Goal: Information Seeking & Learning: Learn about a topic

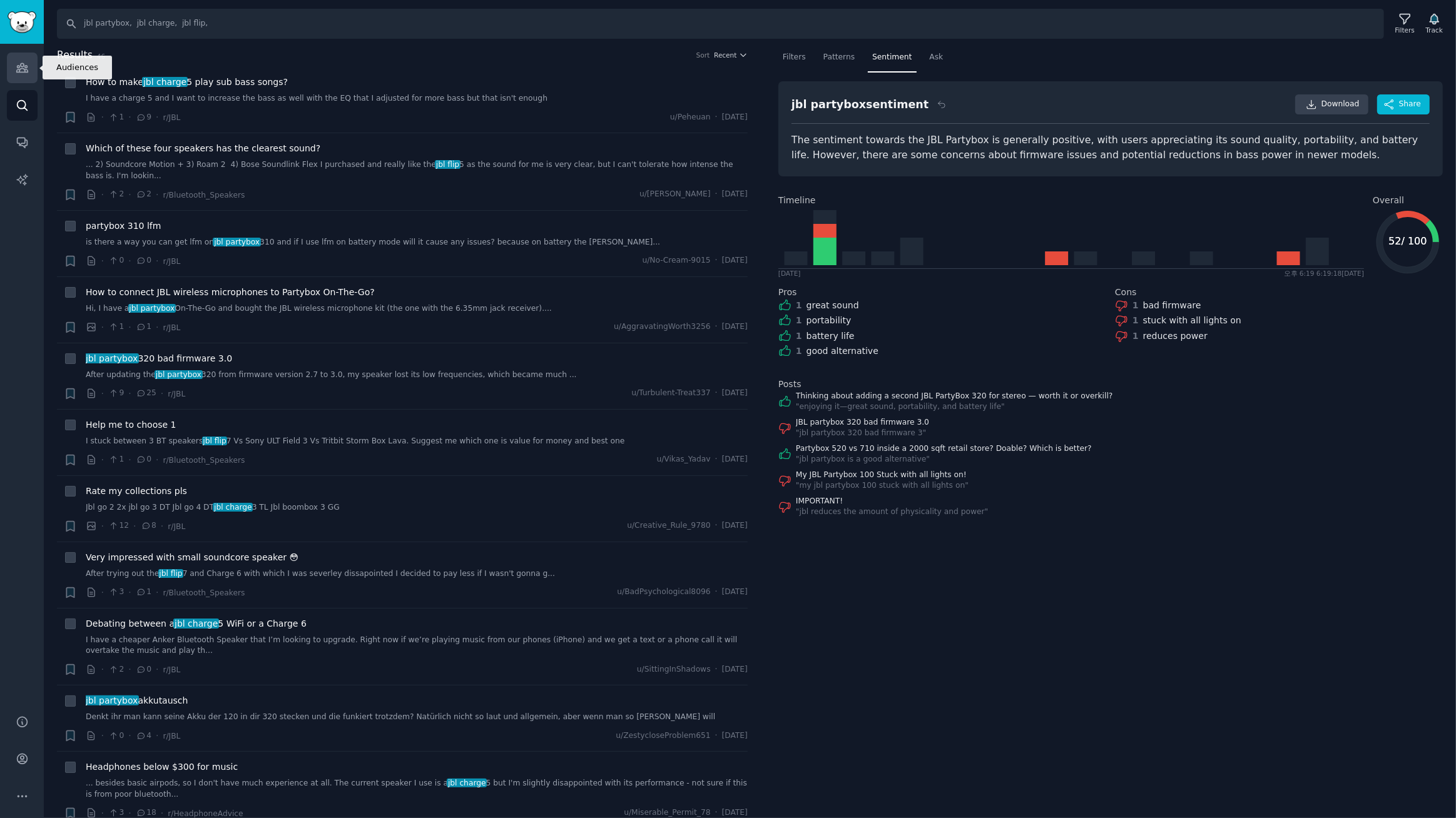
click at [27, 65] on icon "Sidebar" at bounding box center [22, 68] width 13 height 13
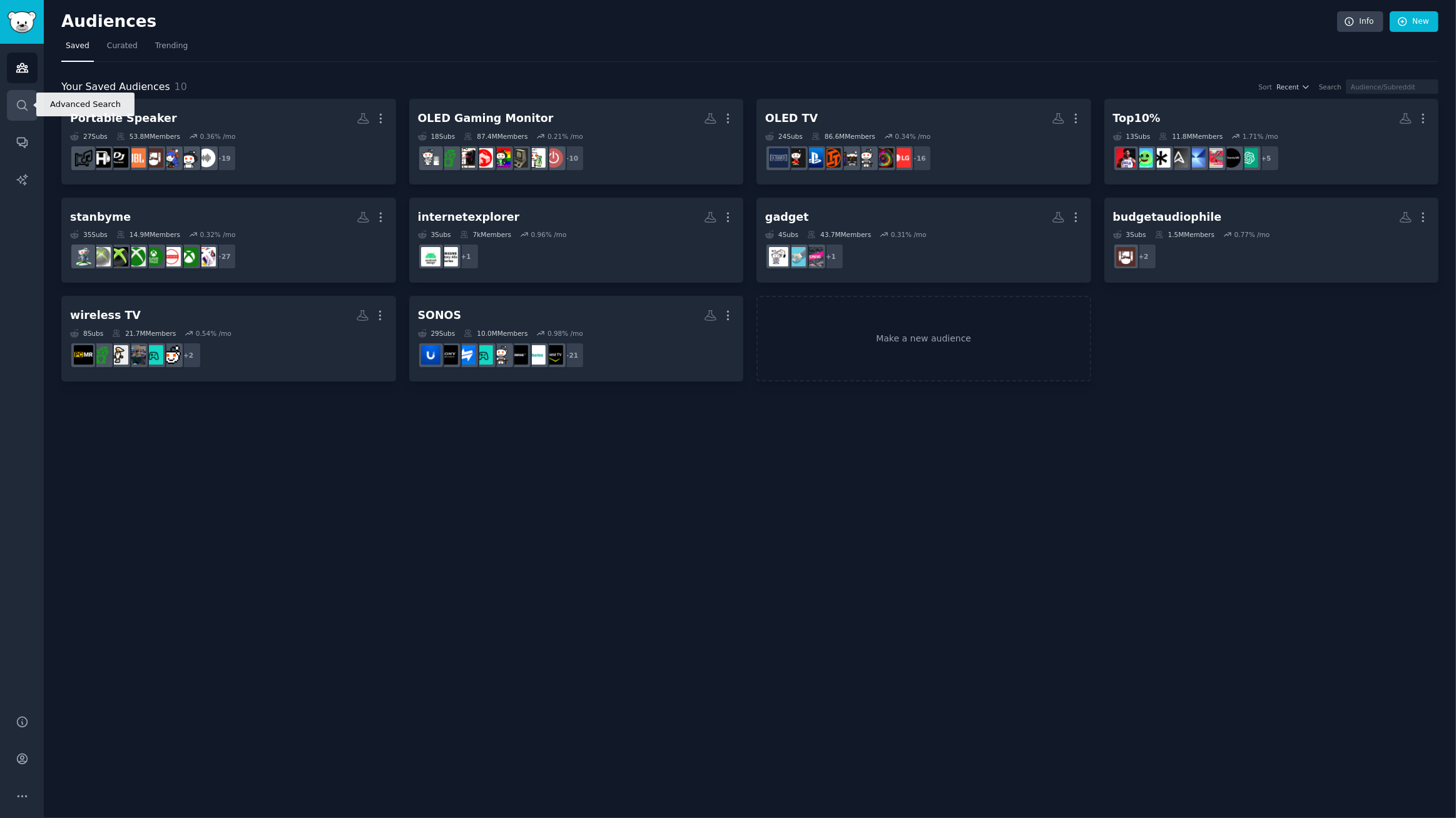
click at [18, 99] on icon "Sidebar" at bounding box center [22, 105] width 13 height 13
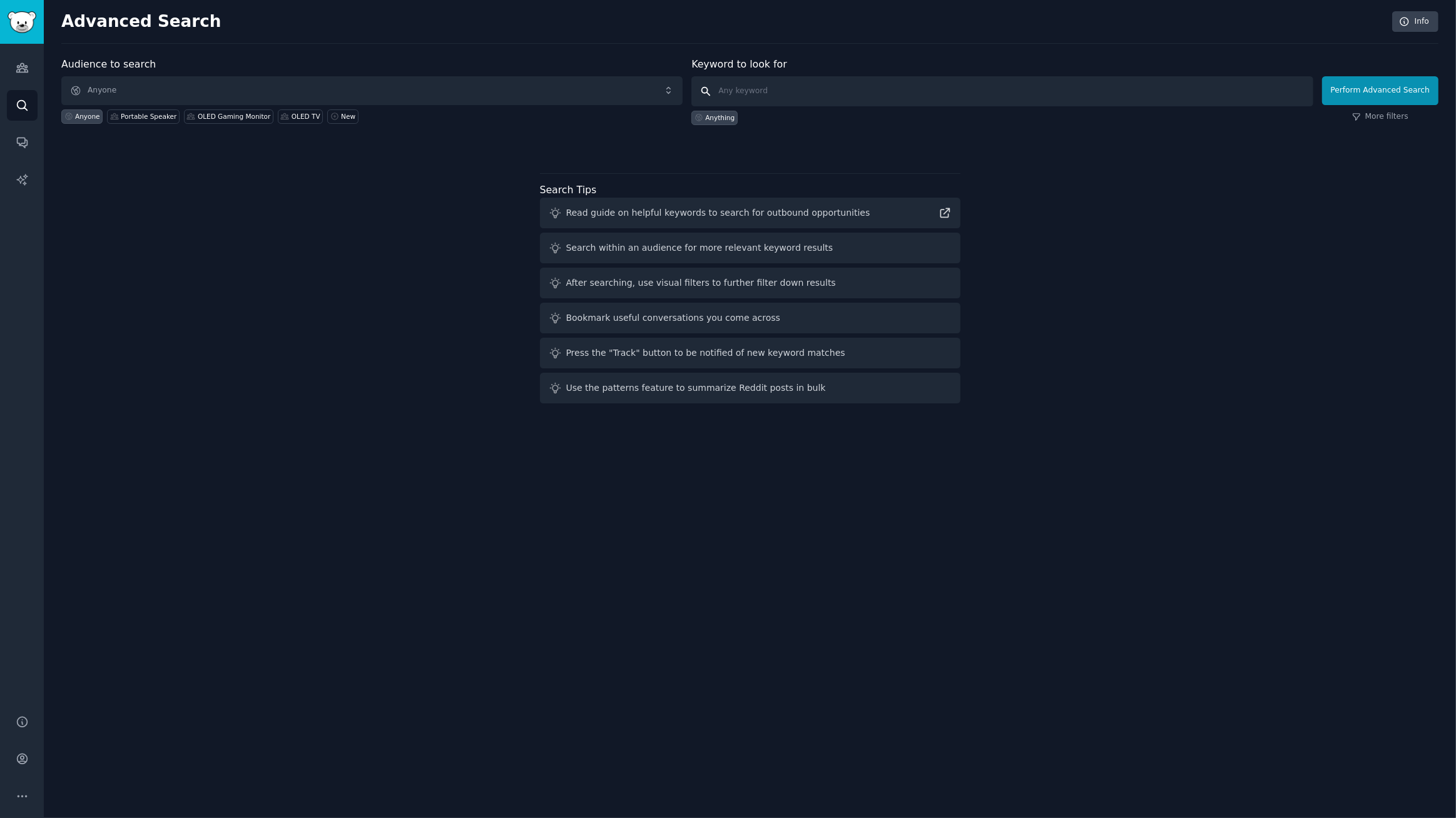
click at [804, 85] on input "text" at bounding box center [1002, 91] width 621 height 30
type input "stanbyme"
click button "Perform Advanced Search" at bounding box center [1380, 91] width 116 height 29
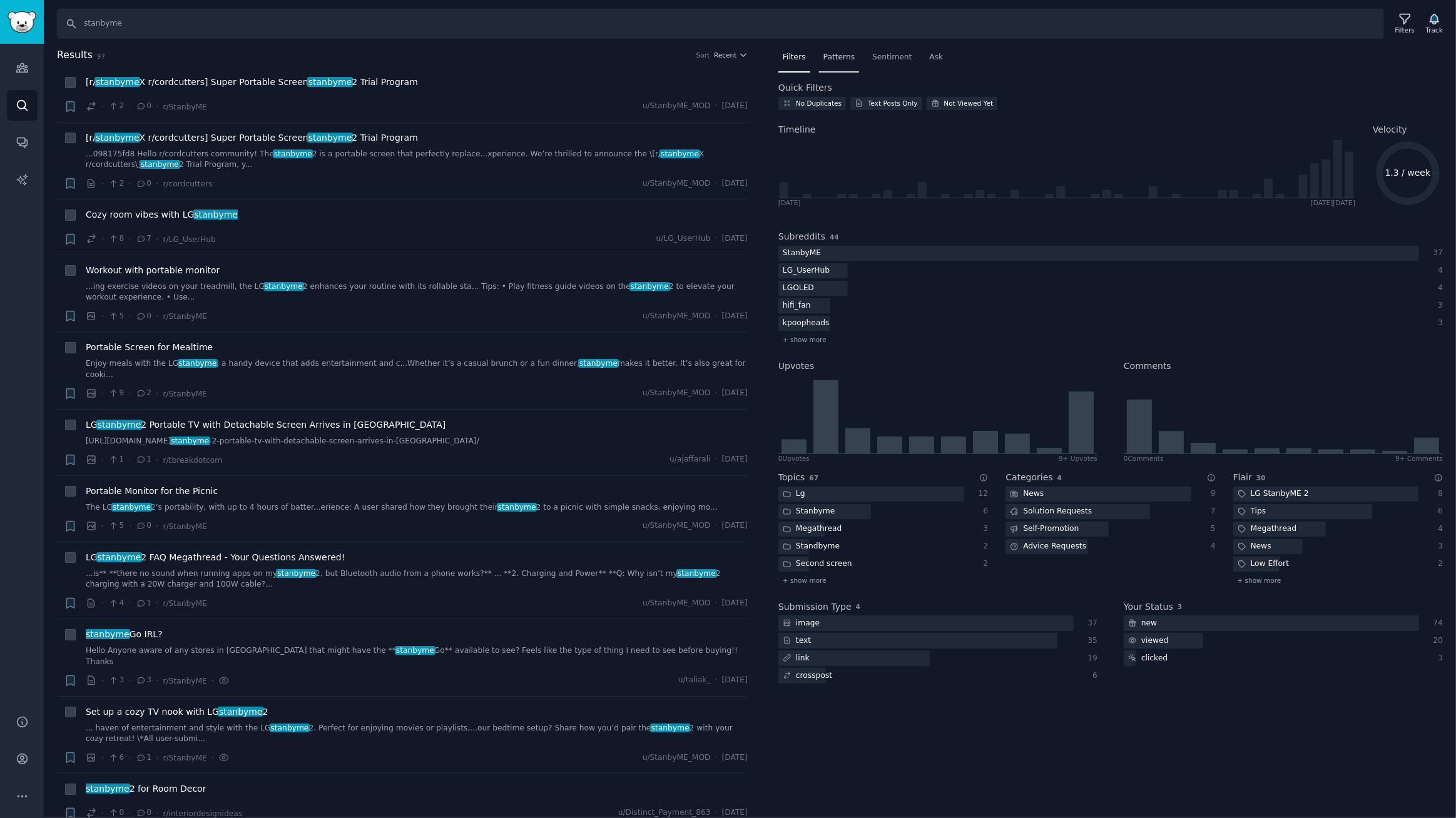
click at [841, 58] on span "Patterns" at bounding box center [838, 58] width 31 height 11
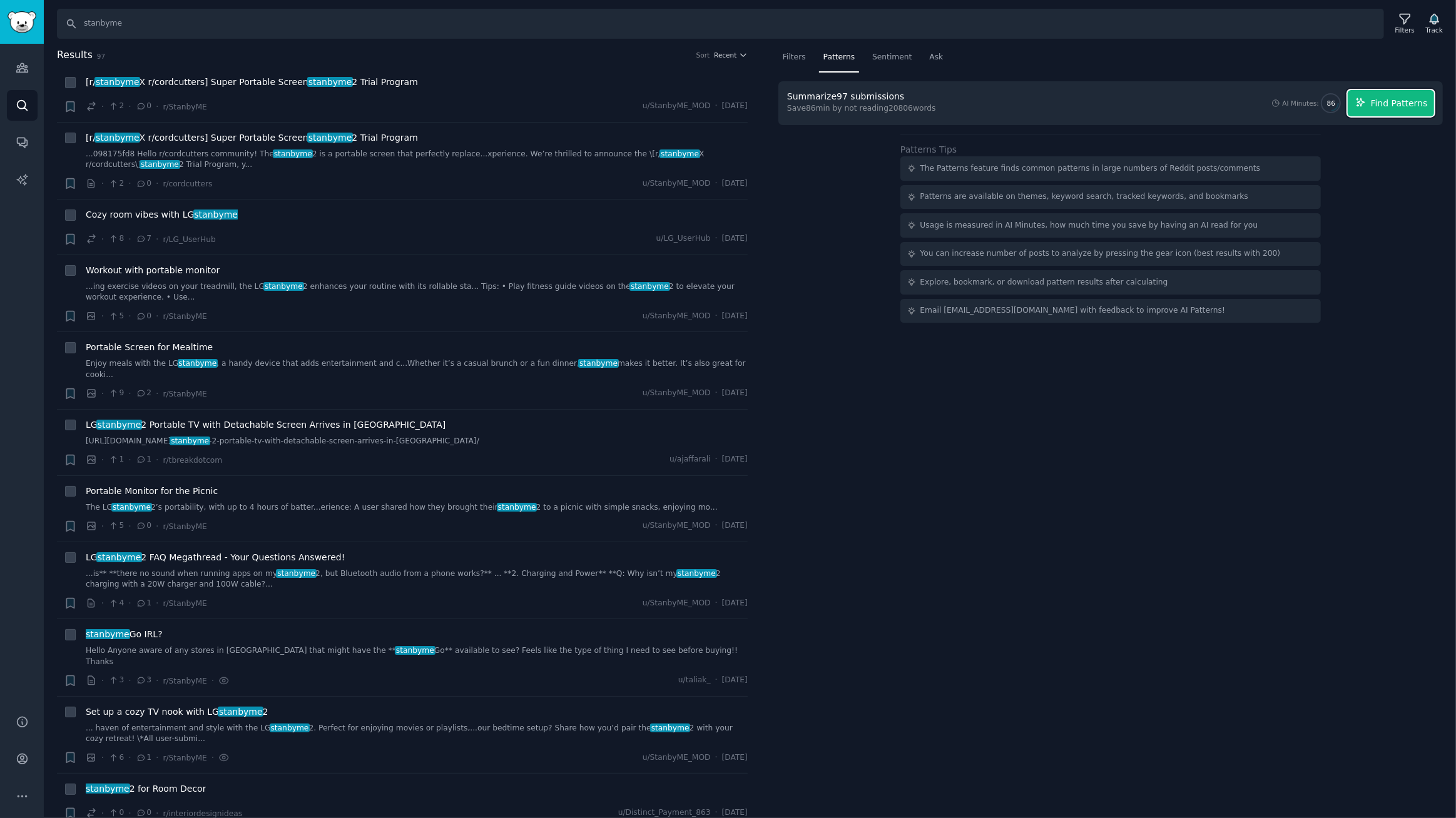
drag, startPoint x: 1407, startPoint y: 102, endPoint x: 1252, endPoint y: 106, distance: 155.1
click at [1406, 102] on span "Find Patterns" at bounding box center [1400, 103] width 57 height 13
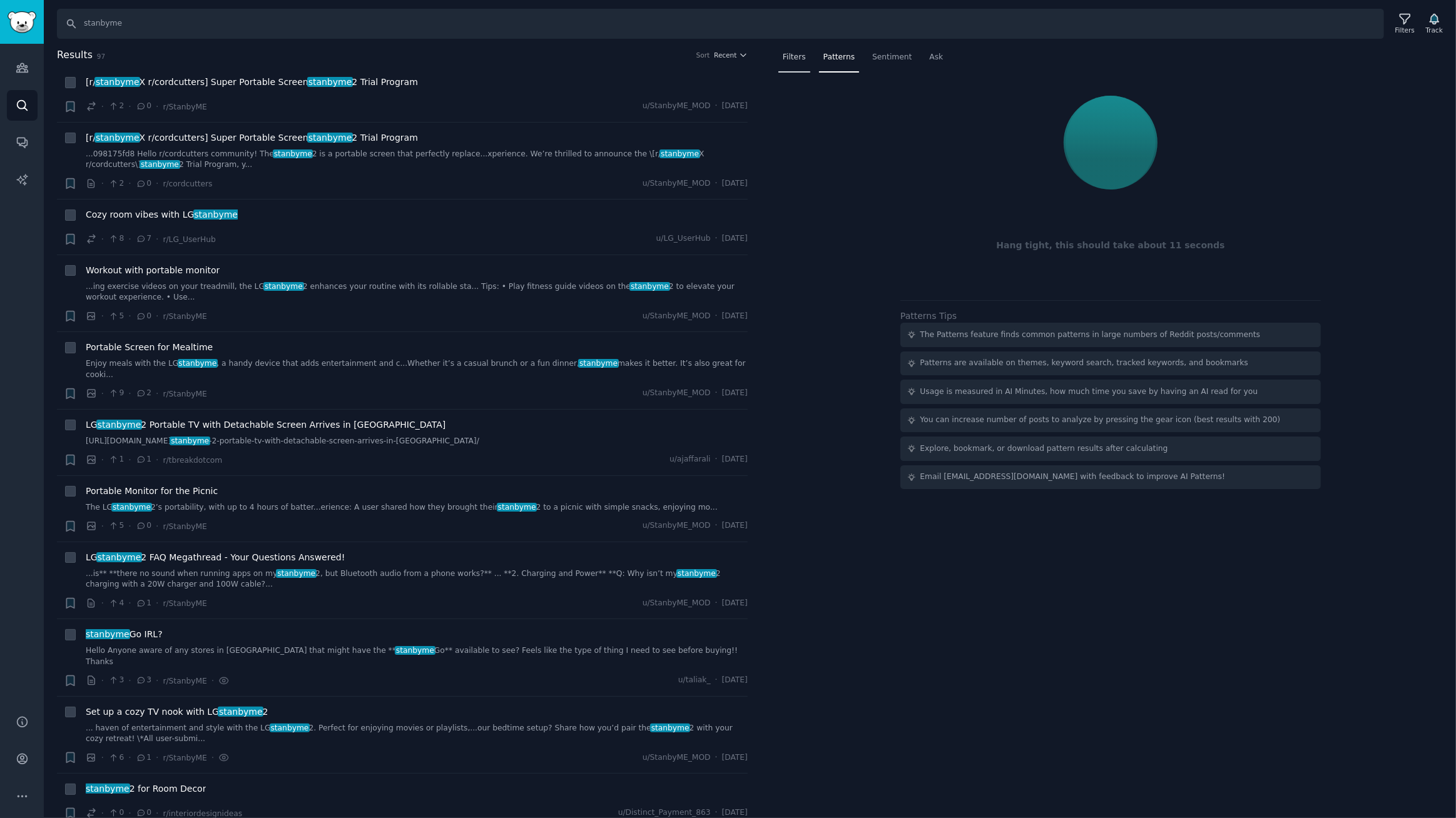
click at [801, 63] on div "Filters" at bounding box center [795, 60] width 32 height 26
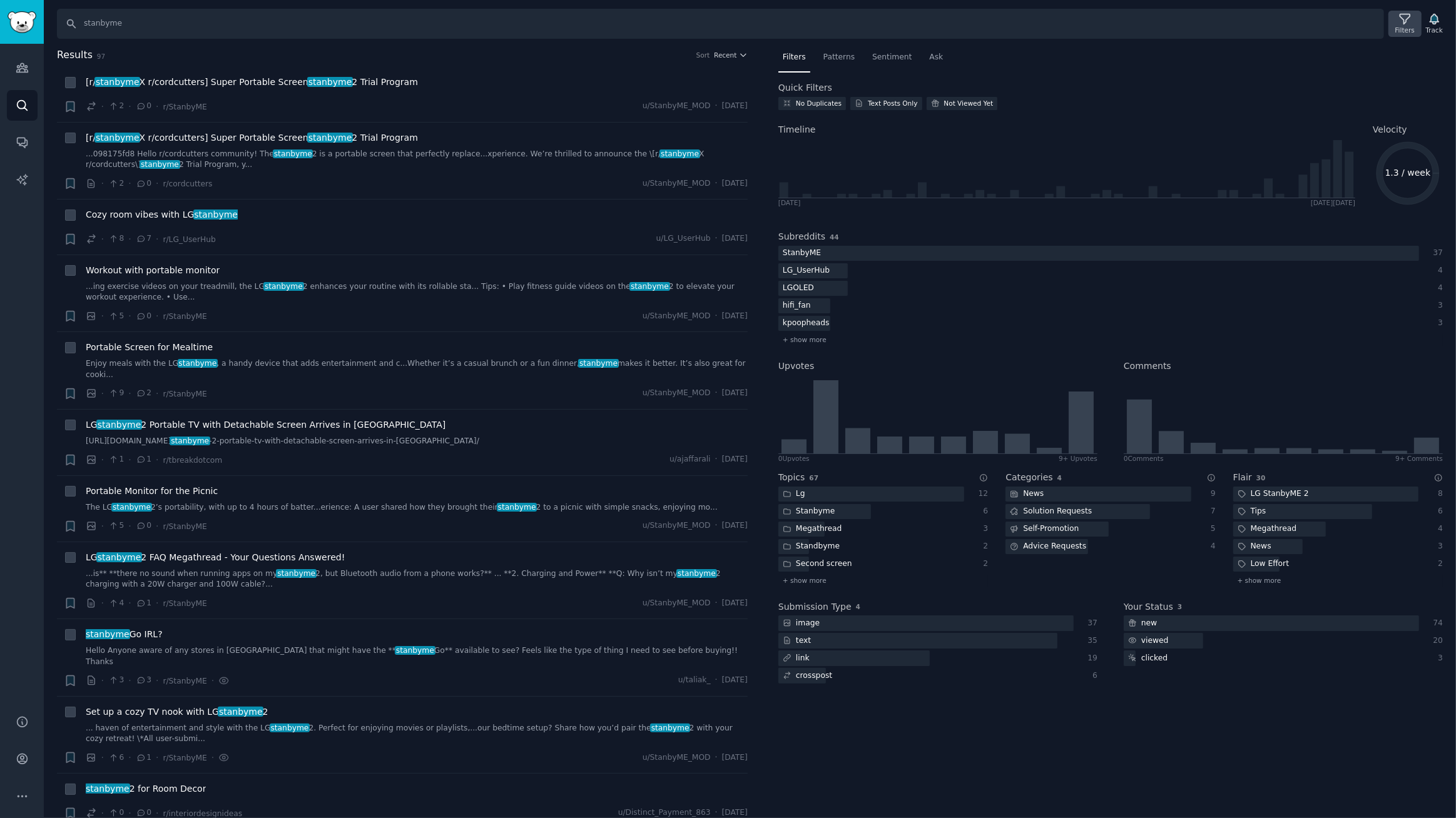
click at [1411, 24] on icon at bounding box center [1404, 19] width 13 height 13
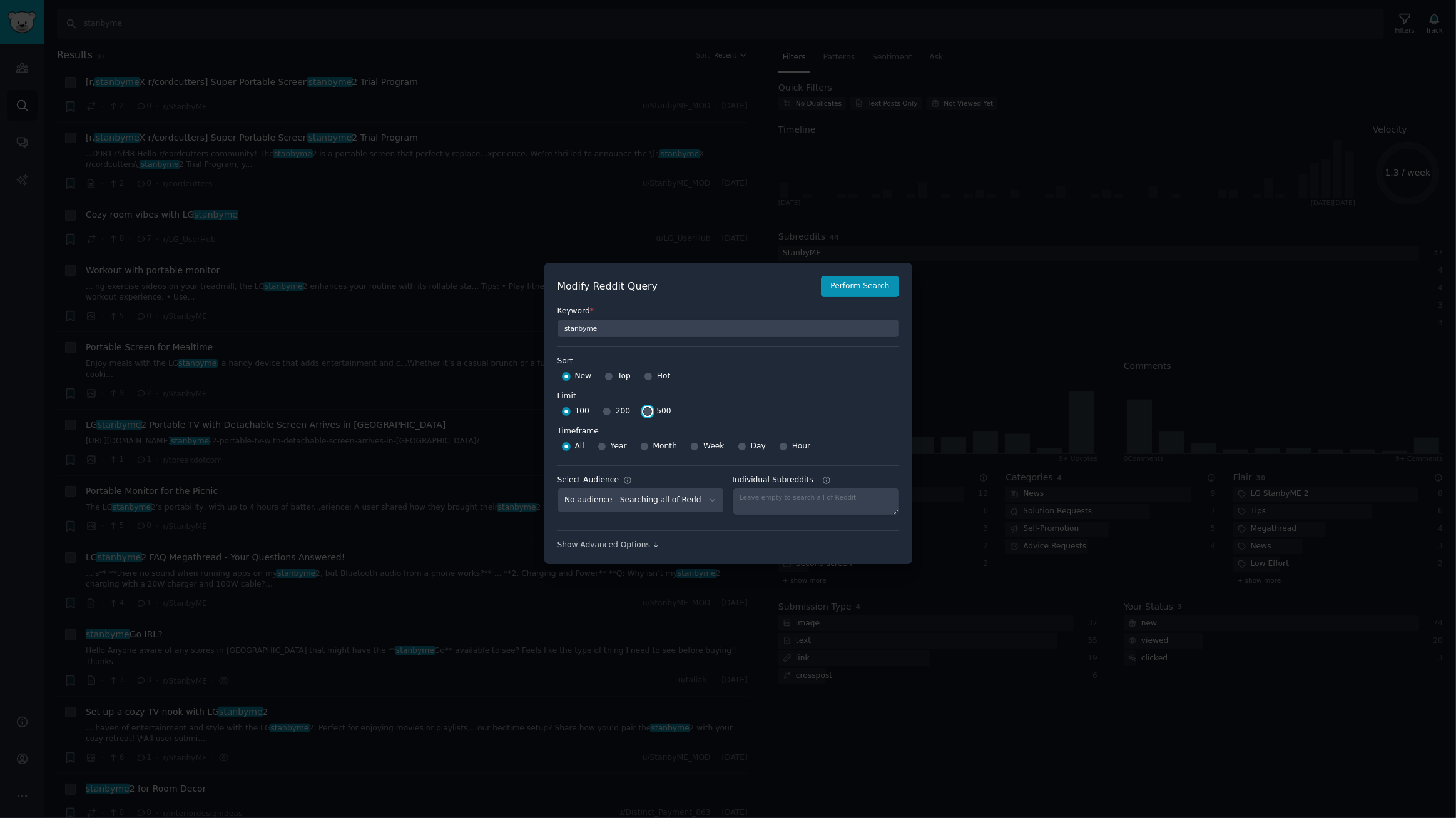
click at [645, 412] on input "500" at bounding box center [647, 411] width 9 height 9
radio input "true"
click at [690, 447] on input "Week" at bounding box center [694, 447] width 9 height 9
radio input "true"
click at [857, 287] on button "Perform Search" at bounding box center [859, 286] width 77 height 22
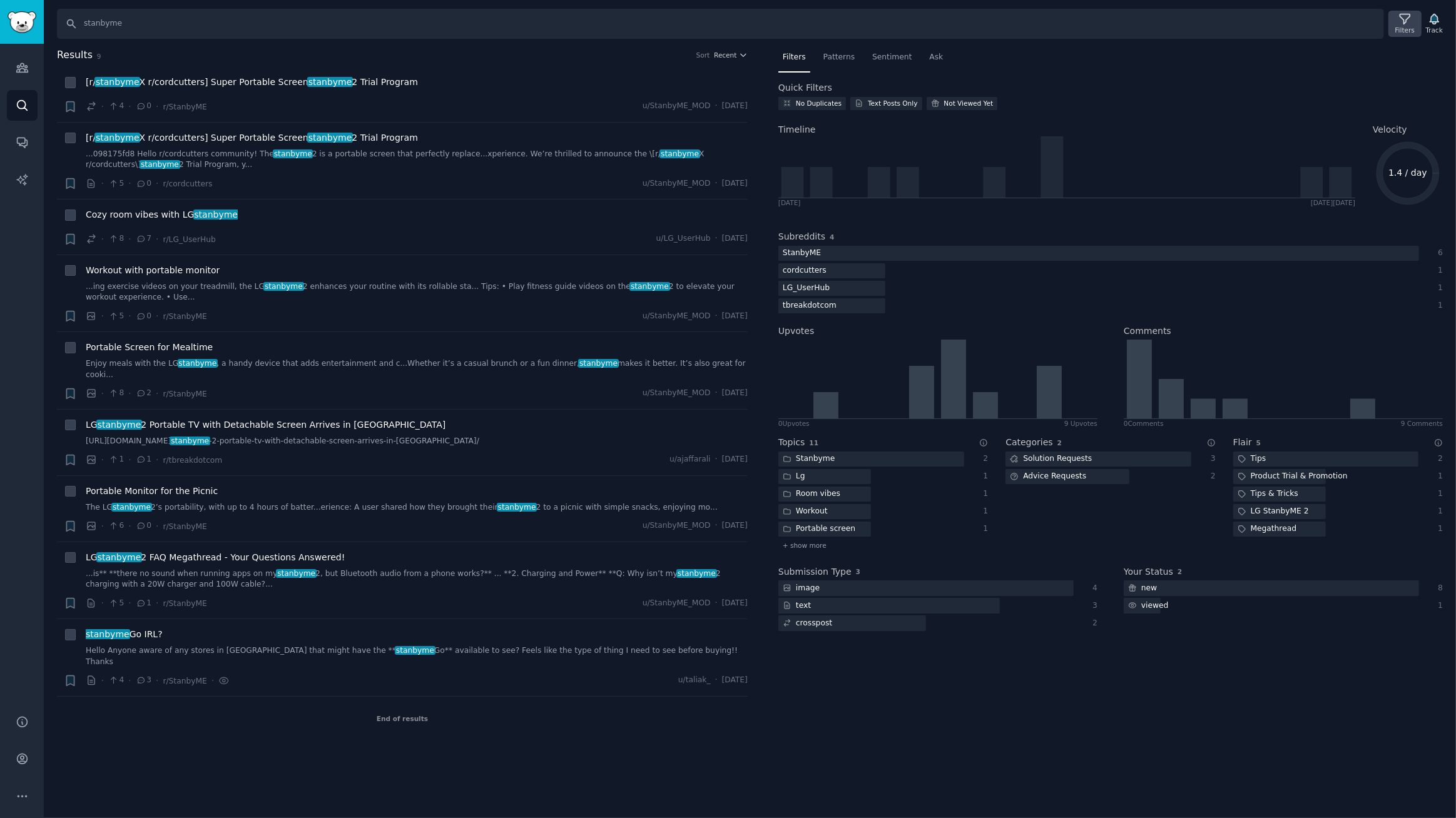
click at [1404, 22] on icon at bounding box center [1404, 19] width 13 height 13
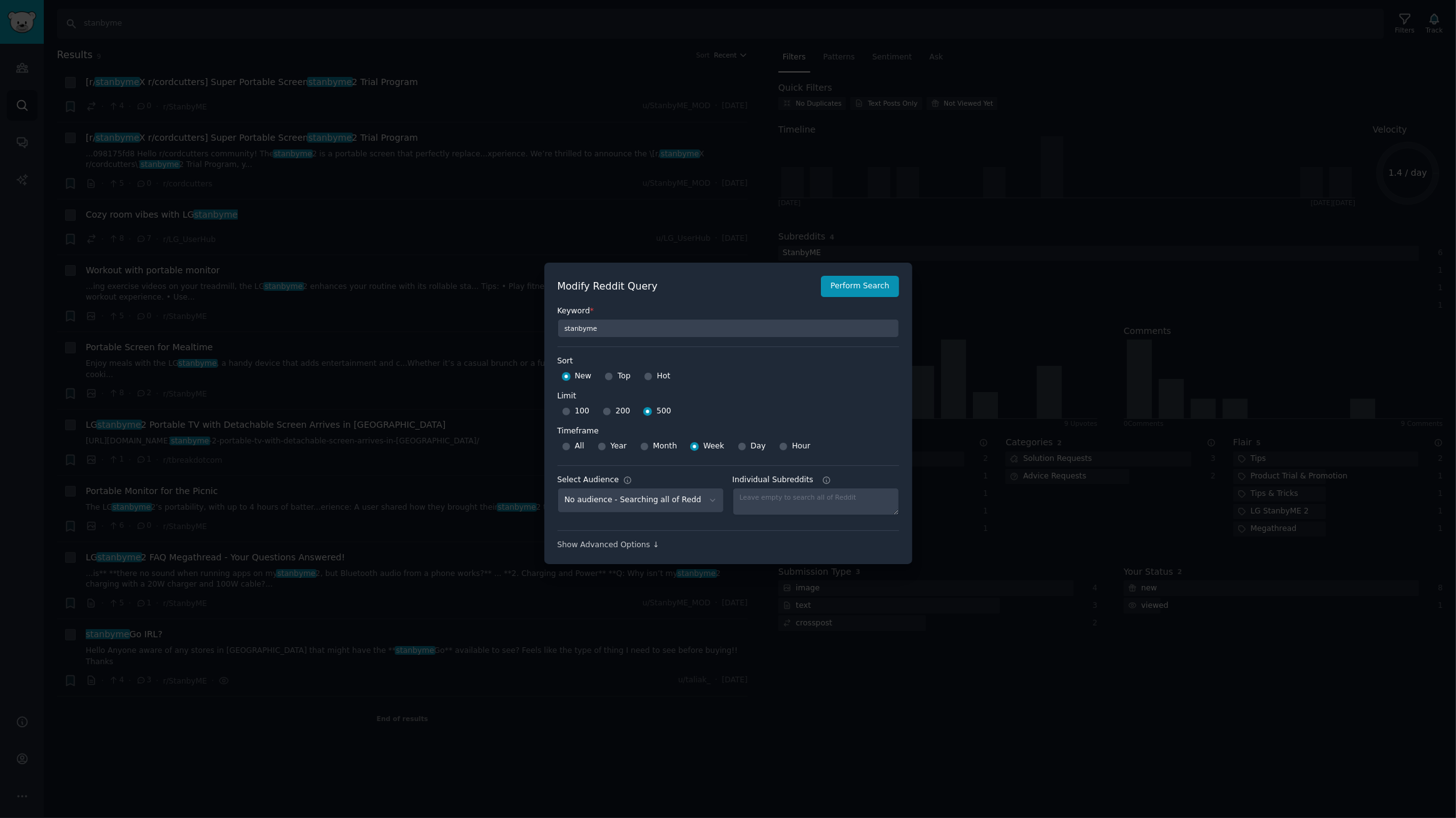
click at [236, 38] on div at bounding box center [728, 409] width 1456 height 818
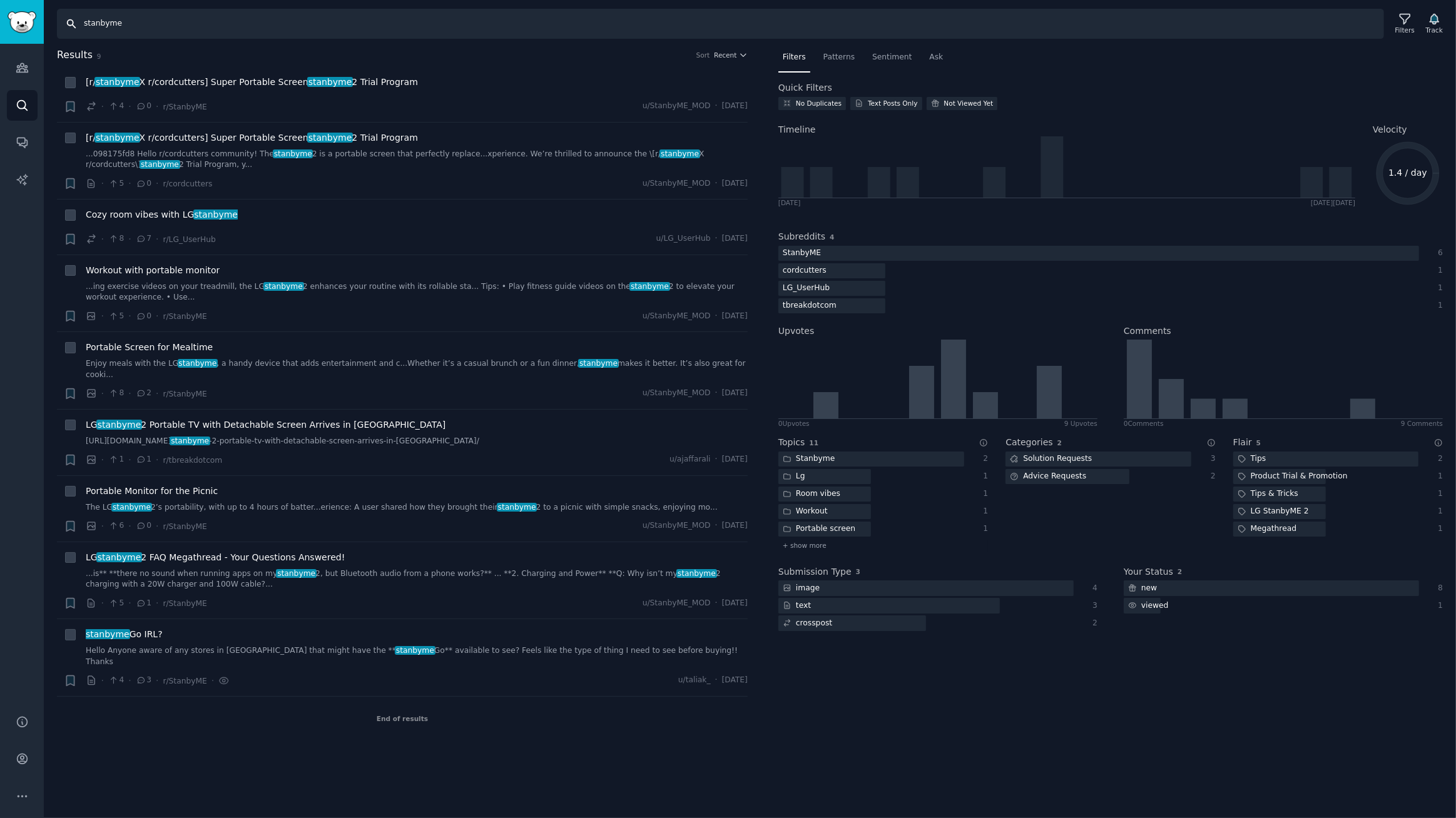
click at [162, 25] on input "stanbyme" at bounding box center [721, 24] width 1327 height 30
click at [292, 28] on input "stanbyme, lg stanbyme, stanbyme 2, stanbyme go" at bounding box center [721, 24] width 1327 height 30
type input "stanbyme, lg stanbyme, stanbyme 2, stanbyme go, lg stanbyme 2"
click at [376, 20] on input "stanbyme, lg stanbyme, stanbyme 2, stanbyme go, lg stanbyme 2" at bounding box center [721, 24] width 1327 height 30
click at [1411, 27] on div "Filters" at bounding box center [1405, 30] width 20 height 9
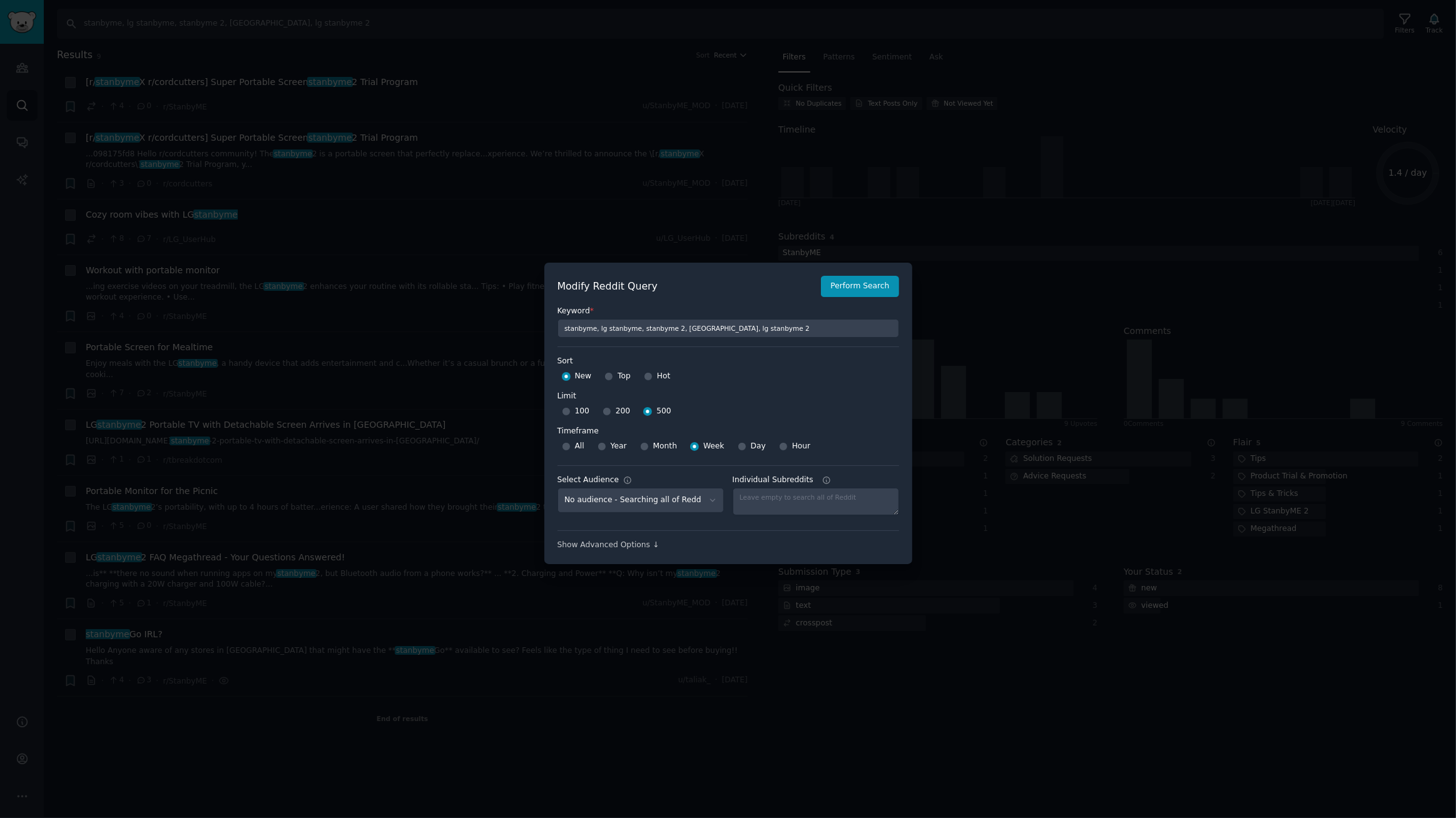
click at [912, 149] on div at bounding box center [728, 409] width 1456 height 818
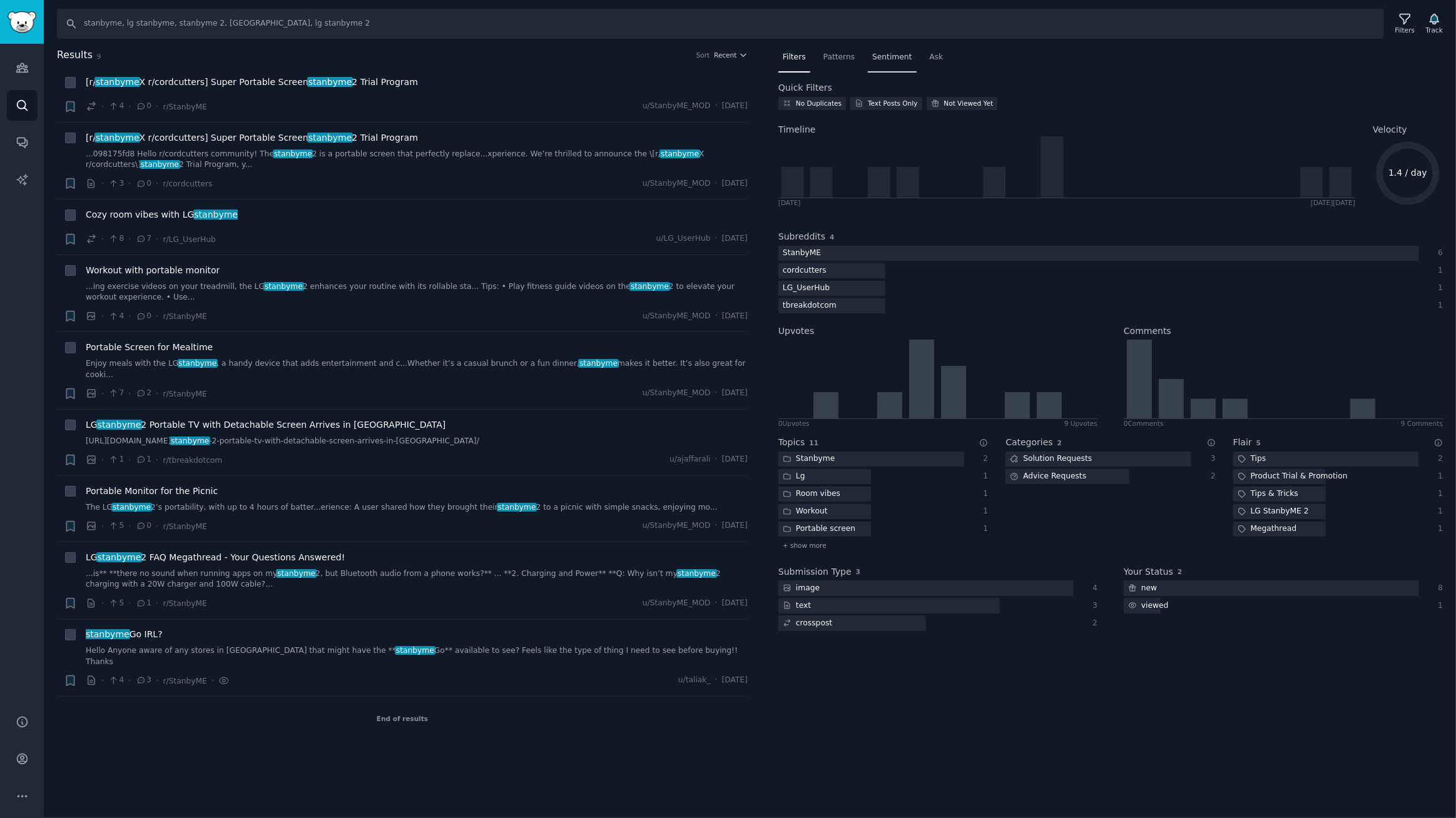
click at [884, 59] on span "Sentiment" at bounding box center [891, 58] width 40 height 11
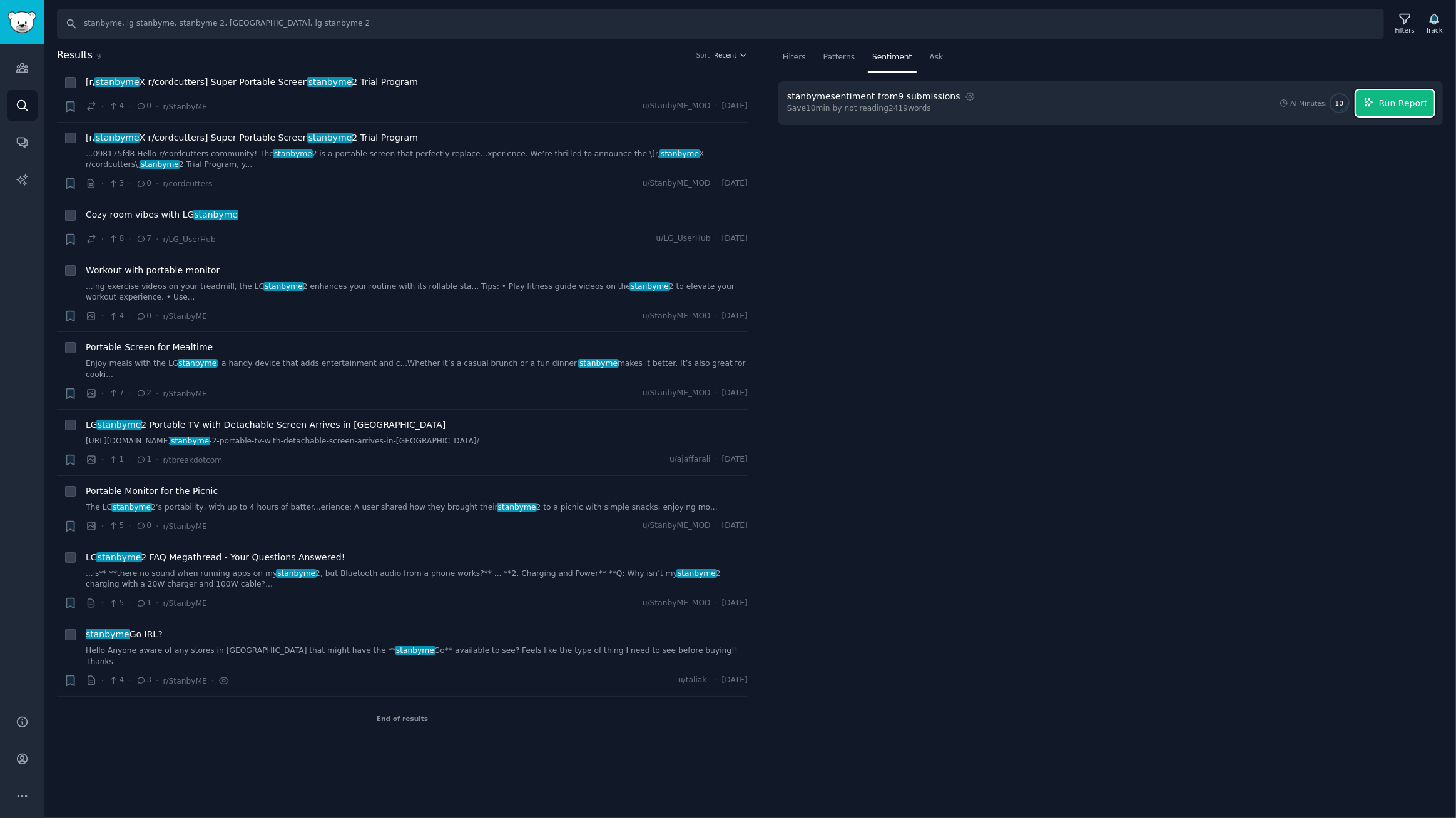
click at [1409, 107] on span "Run Report" at bounding box center [1403, 103] width 49 height 13
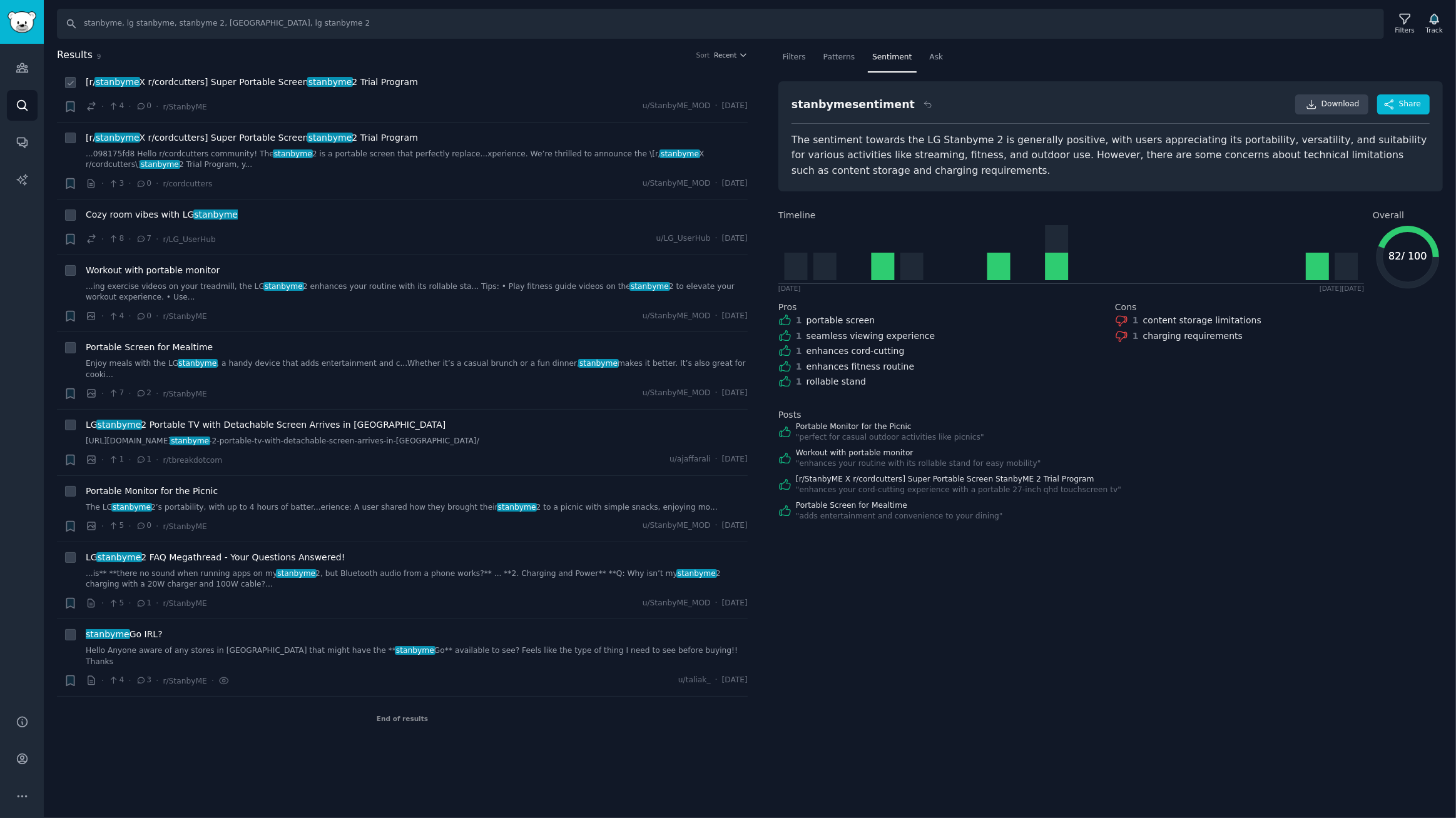
click at [460, 83] on div "[r/ stanbyme X r/cordcutters] Super Portable Screen stanbyme 2 Trial Program" at bounding box center [417, 82] width 662 height 13
click at [733, 55] on span "Recent" at bounding box center [725, 55] width 22 height 9
click at [670, 101] on p "Upvotes" at bounding box center [664, 101] width 31 height 11
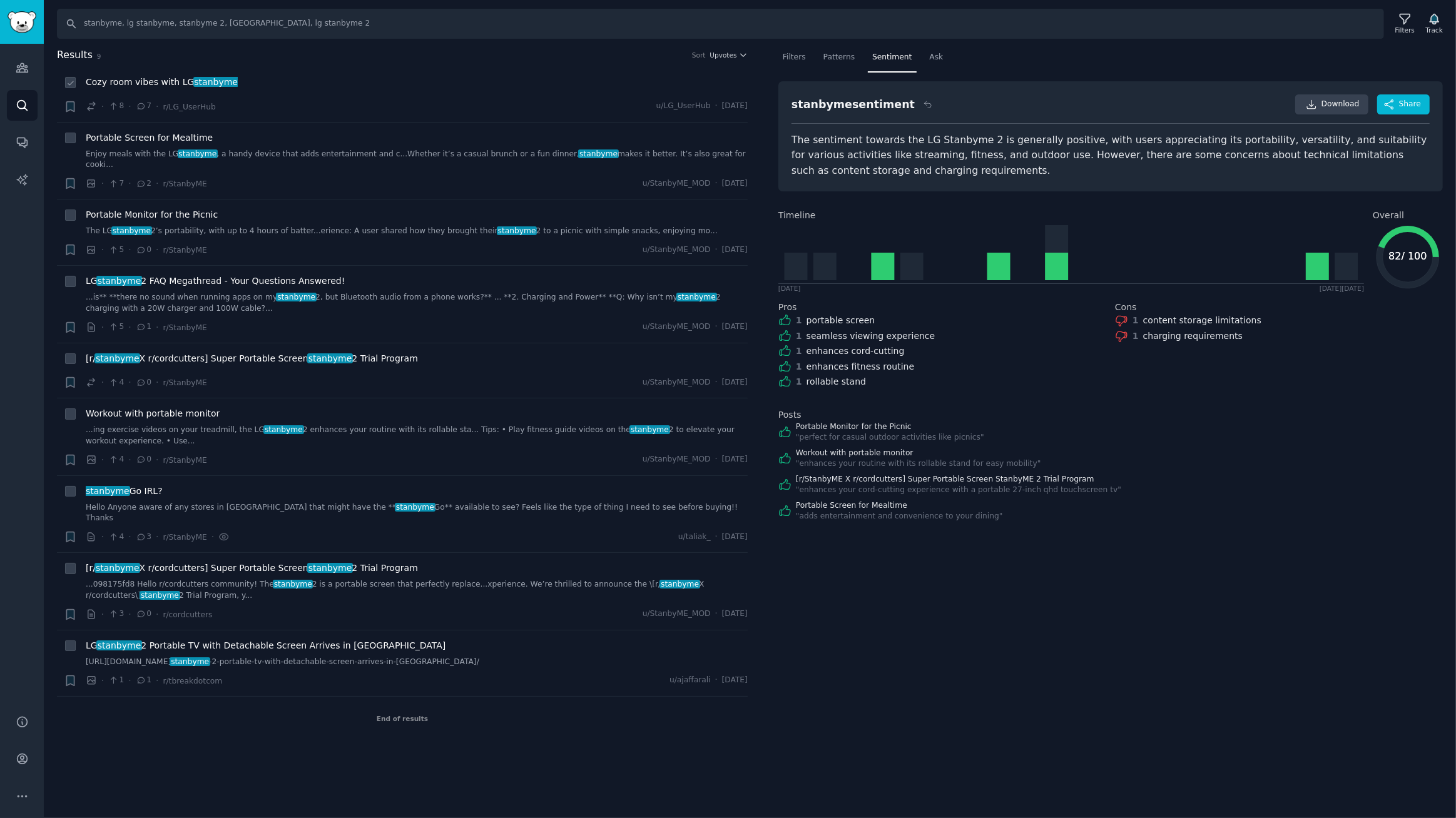
drag, startPoint x: 151, startPoint y: 82, endPoint x: 403, endPoint y: 87, distance: 252.0
click at [151, 82] on span "Cozy room vibes with LG stanbyme" at bounding box center [162, 82] width 152 height 13
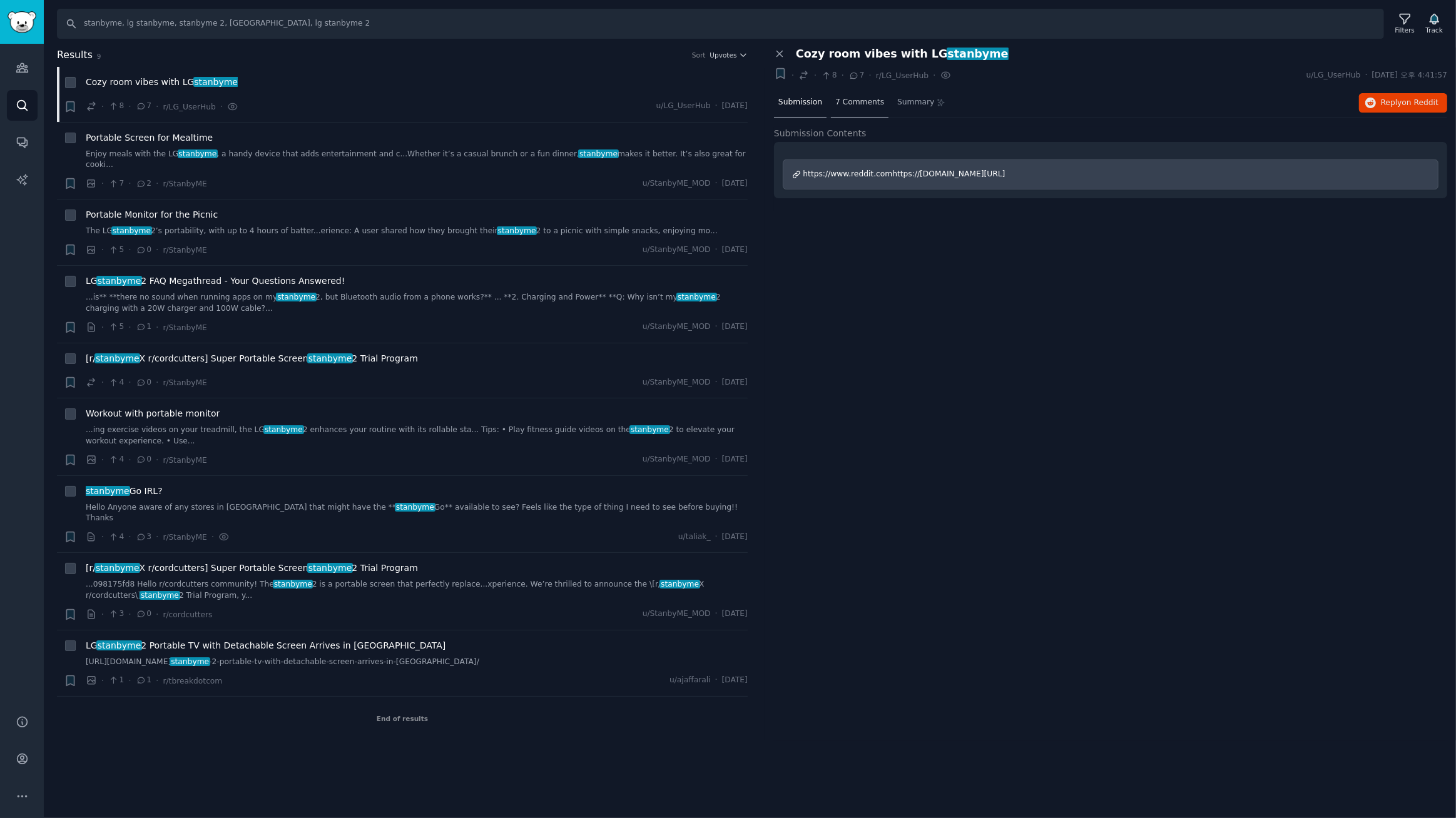
click at [846, 105] on span "7 Comments" at bounding box center [859, 102] width 49 height 11
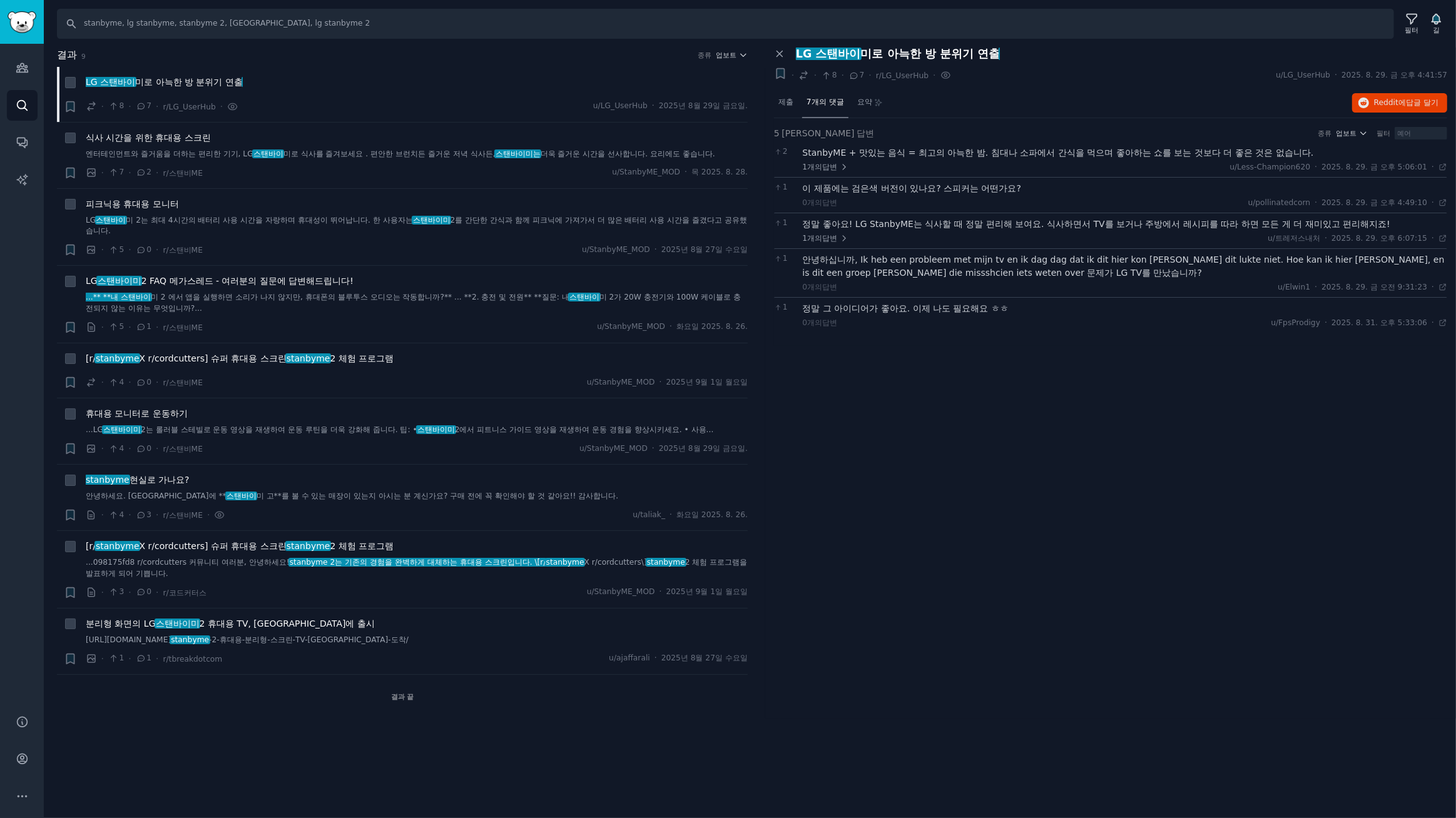
click at [944, 425] on div "패널 닫기 LG 스탠바이 미로 아늑한 방 분위기 연출 + · · 8 · 7 · r/LG_UserHub · u/LG_UserHub · 2025.…" at bounding box center [1110, 383] width 691 height 671
click at [949, 406] on div "패널 닫기 LG 스탠바이 미로 아늑한 방 분위기 연출 + · · 8 · 7 · r/LG_UserHub · u/LG_UserHub · 2025.…" at bounding box center [1110, 383] width 691 height 671
click at [834, 240] on font "답변" at bounding box center [830, 238] width 15 height 9
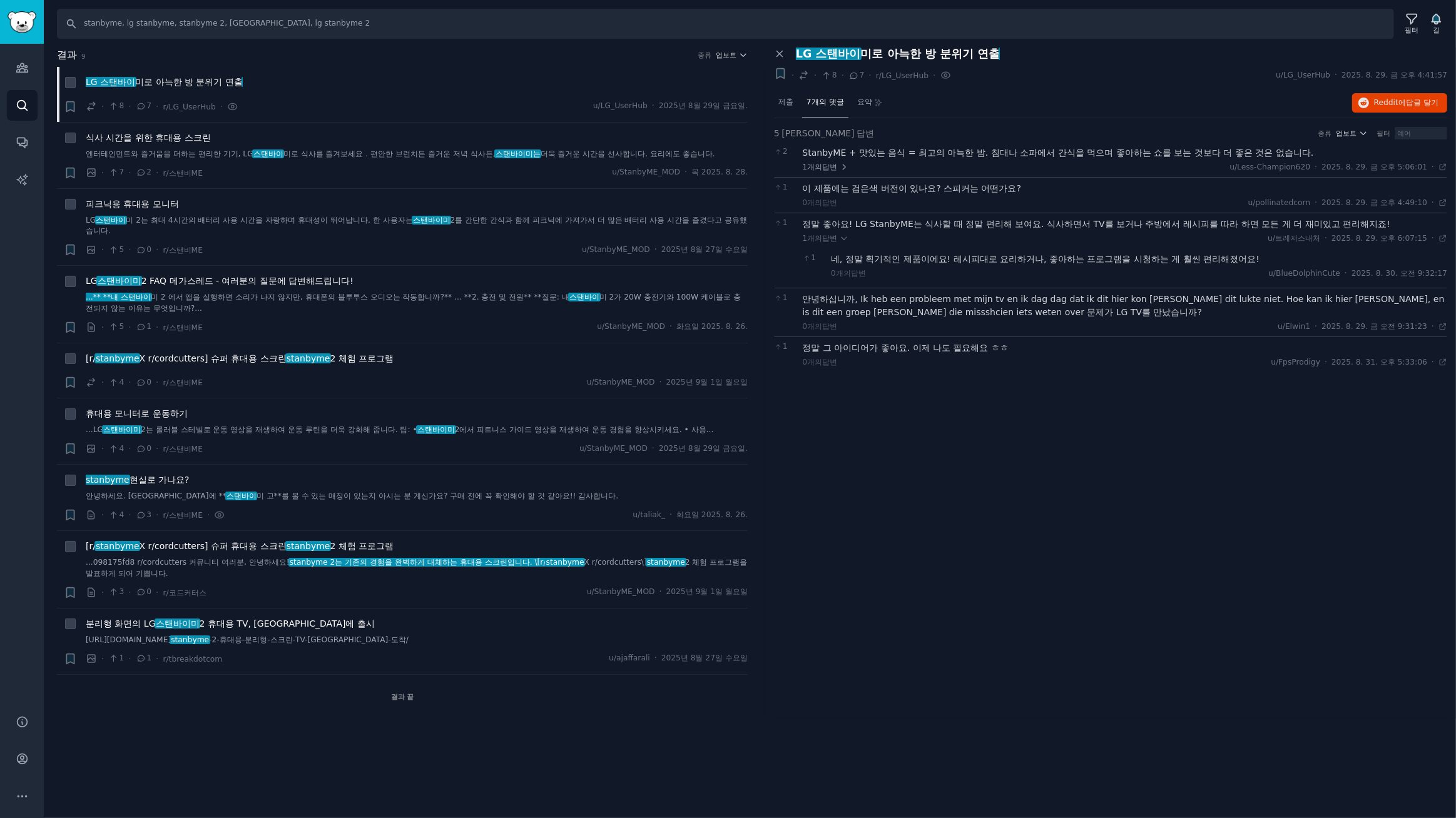
click at [1016, 438] on div "패널 닫기 LG 스탠바이 미로 아늑한 방 분위기 연출 + · · 8 · 7 · r/LG_UserHub · u/LG_UserHub · 2025.…" at bounding box center [1110, 383] width 691 height 671
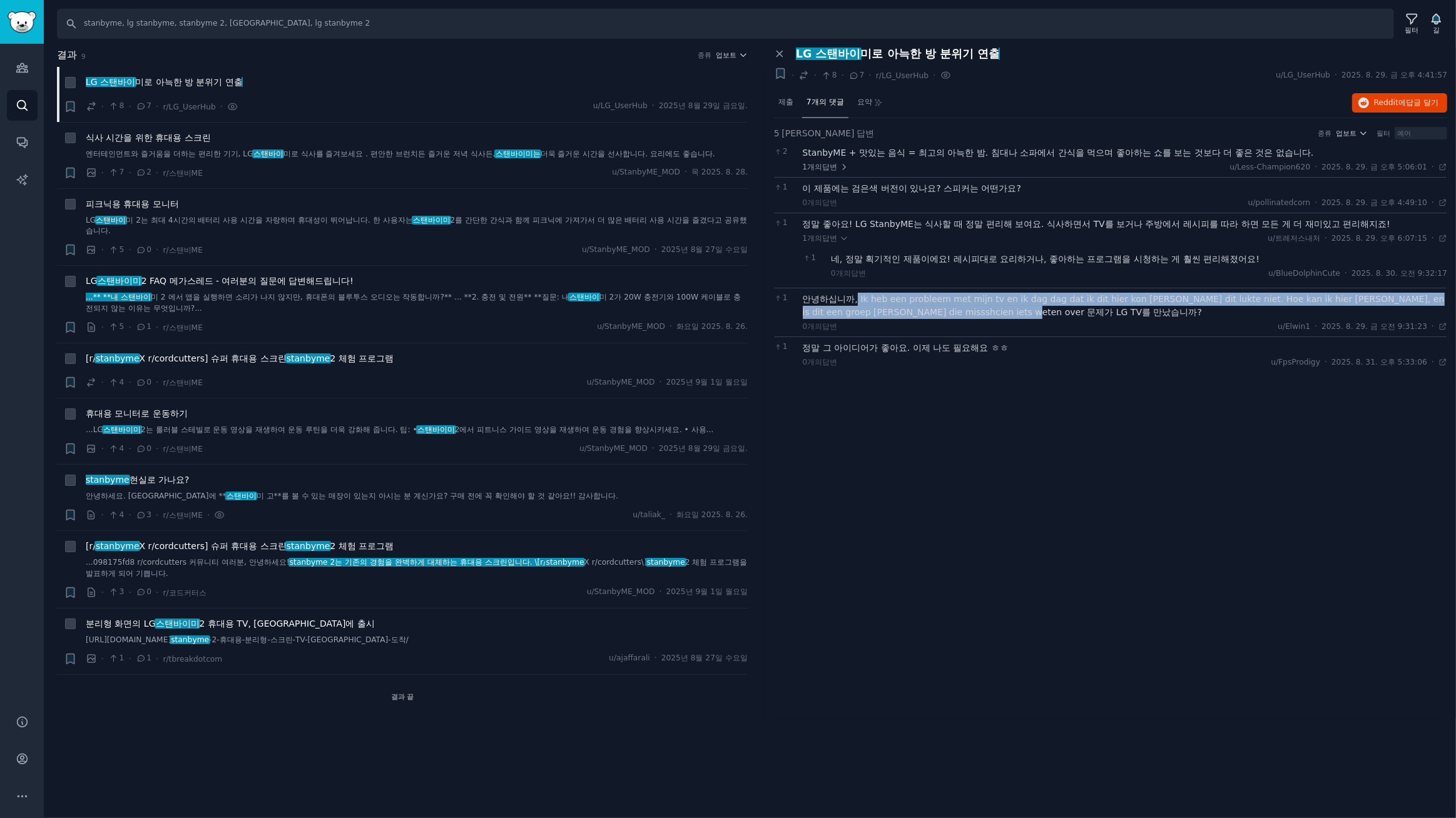
drag, startPoint x: 963, startPoint y: 310, endPoint x: 857, endPoint y: 299, distance: 106.6
click at [857, 299] on font "안녕하십니까, Ik heb een probleem met mijn tv en ik dag dag dat ik dit hier kon poste…" at bounding box center [1124, 305] width 642 height 23
copy font "Ik heb een probleem met mijn tv en ik dag dag dat ik dit hier kon posten alleen…"
click at [178, 139] on font "식사 시간을 위한 휴대용 스크린" at bounding box center [148, 137] width 125 height 10
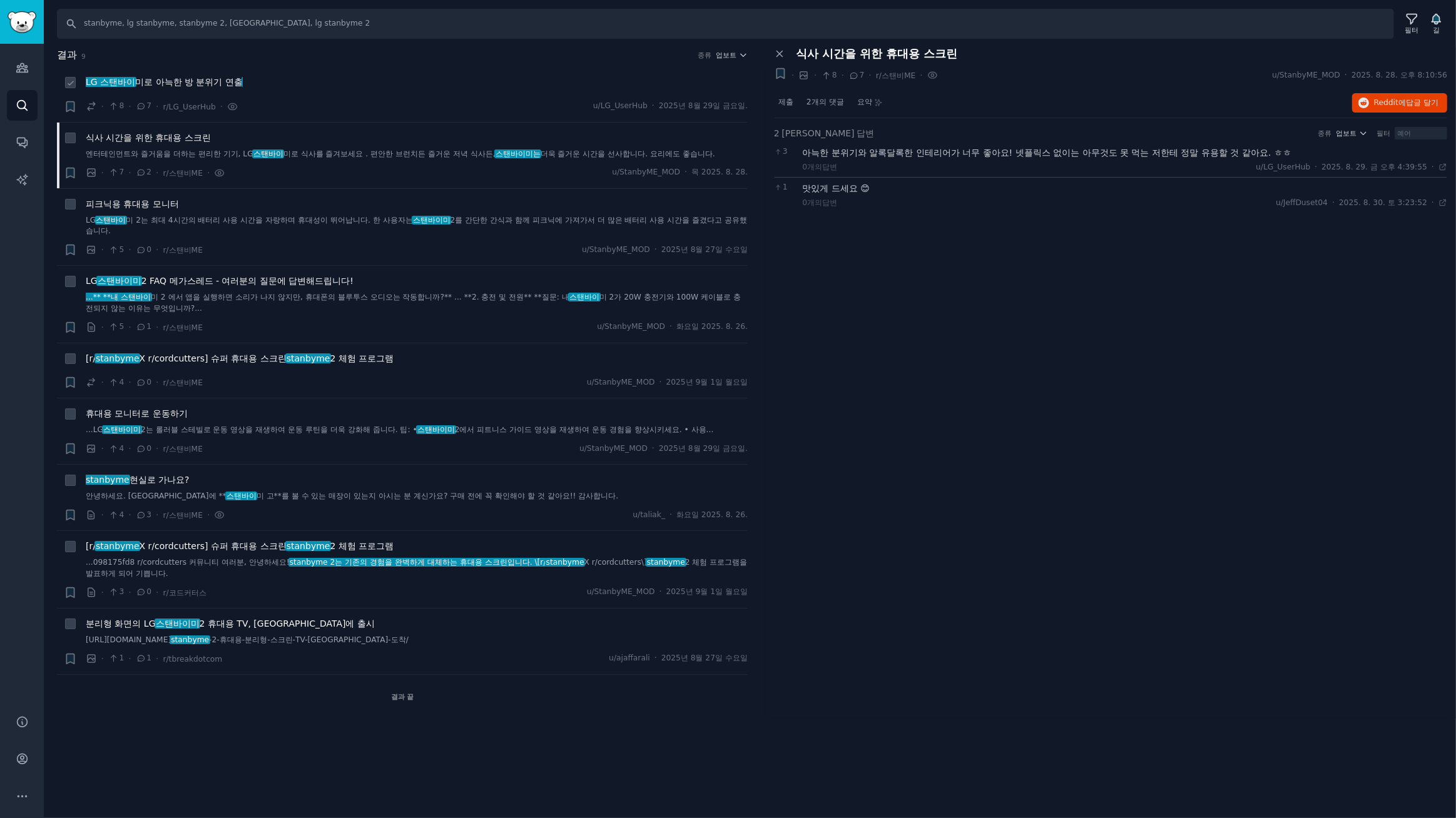
click at [181, 84] on font "미로 아늑한 방 분위기 연출" at bounding box center [189, 82] width 107 height 10
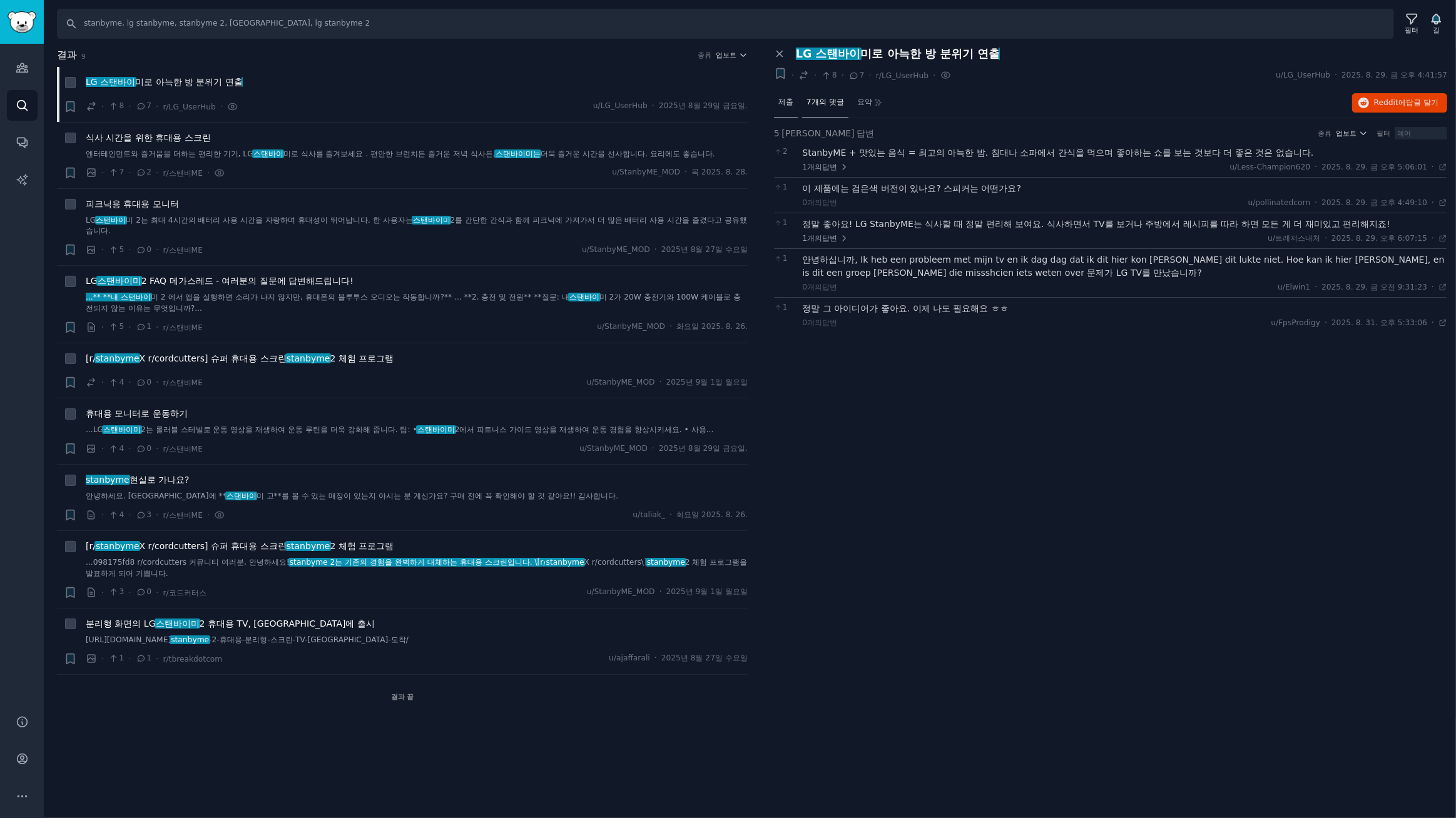
click at [788, 106] on span "제출" at bounding box center [786, 102] width 15 height 11
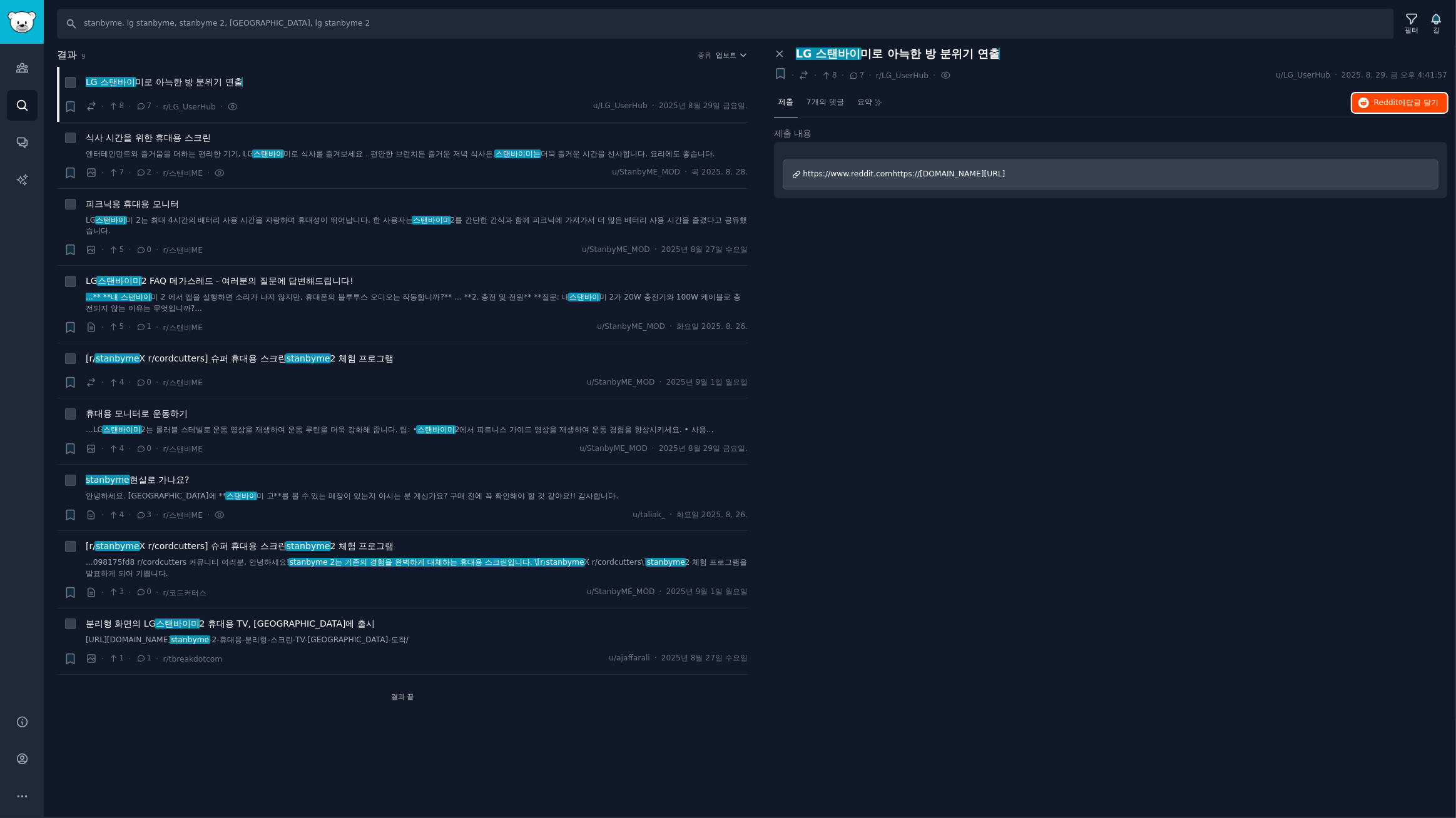
click at [1406, 106] on font "답글 달기" at bounding box center [1422, 102] width 33 height 9
click at [153, 208] on font "피크닉용 휴대용 모니터" at bounding box center [132, 203] width 93 height 10
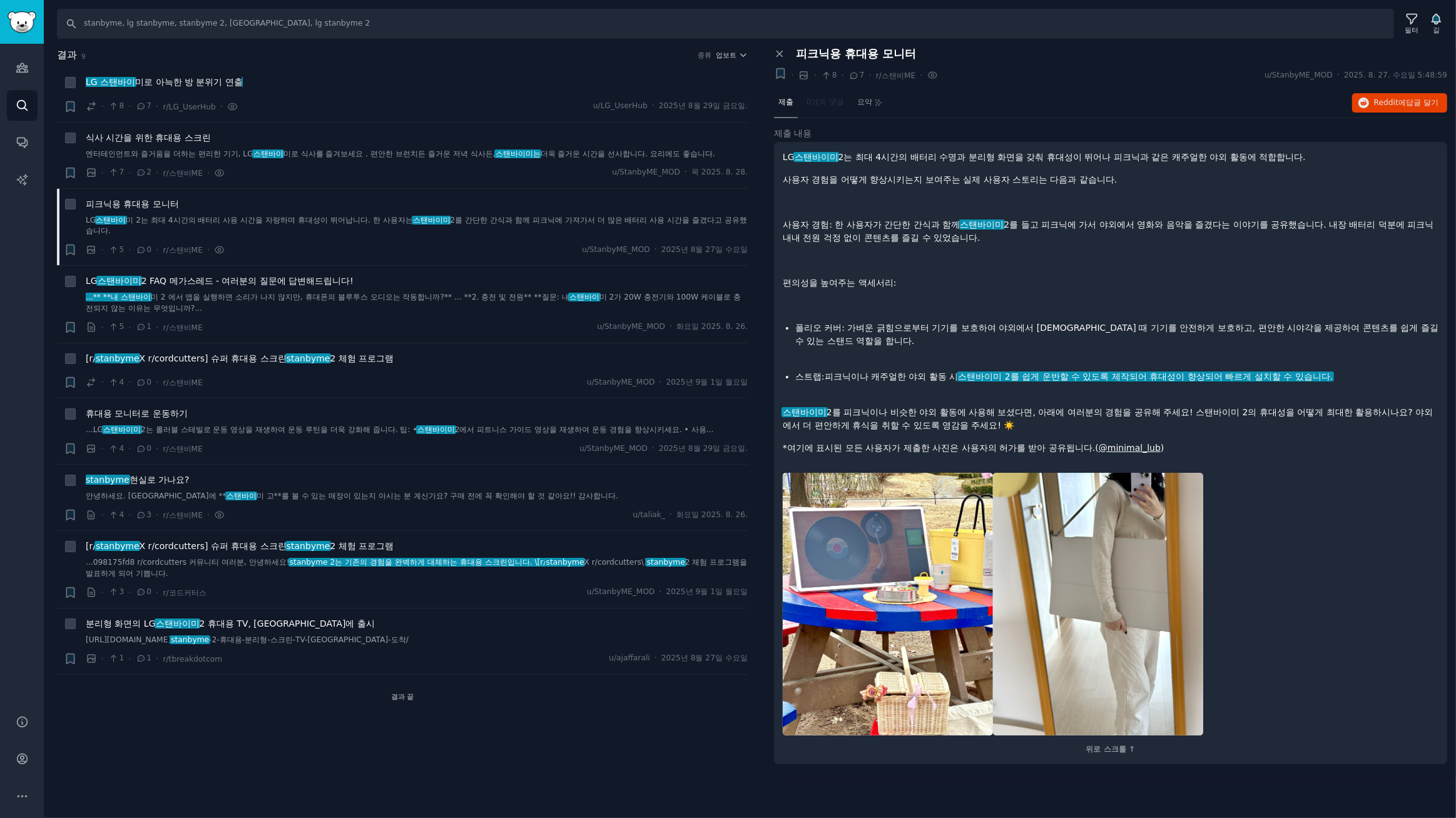
click at [974, 444] on font "*여기에 표시된 모든 사용자가 제출한 사진은 사용자의 허가를 받아 공유됩니다.(" at bounding box center [940, 448] width 316 height 10
click at [213, 543] on font "X r/cordcutters] 슈퍼 휴대용 스크린" at bounding box center [213, 546] width 147 height 10
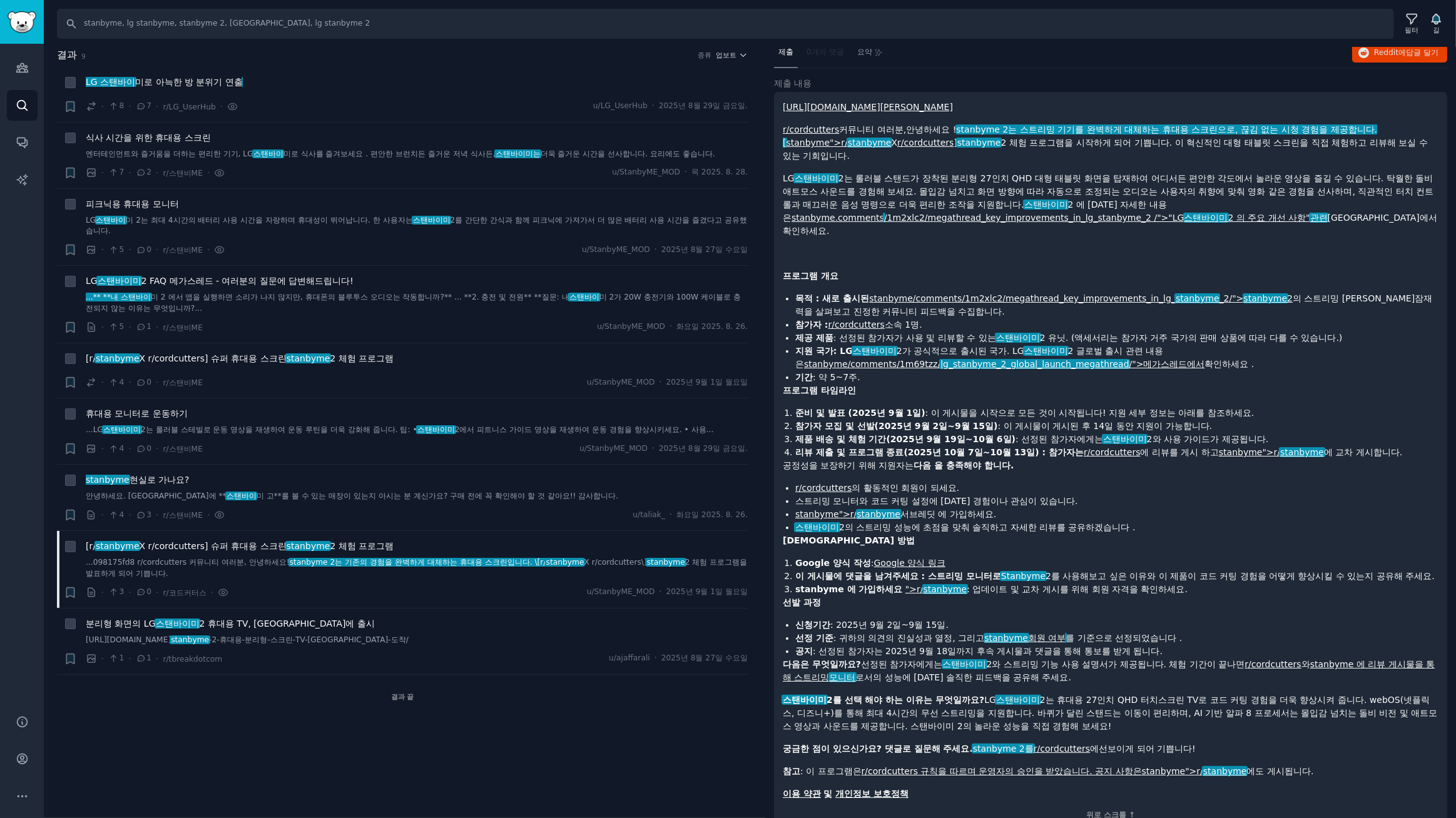
scroll to position [73, 0]
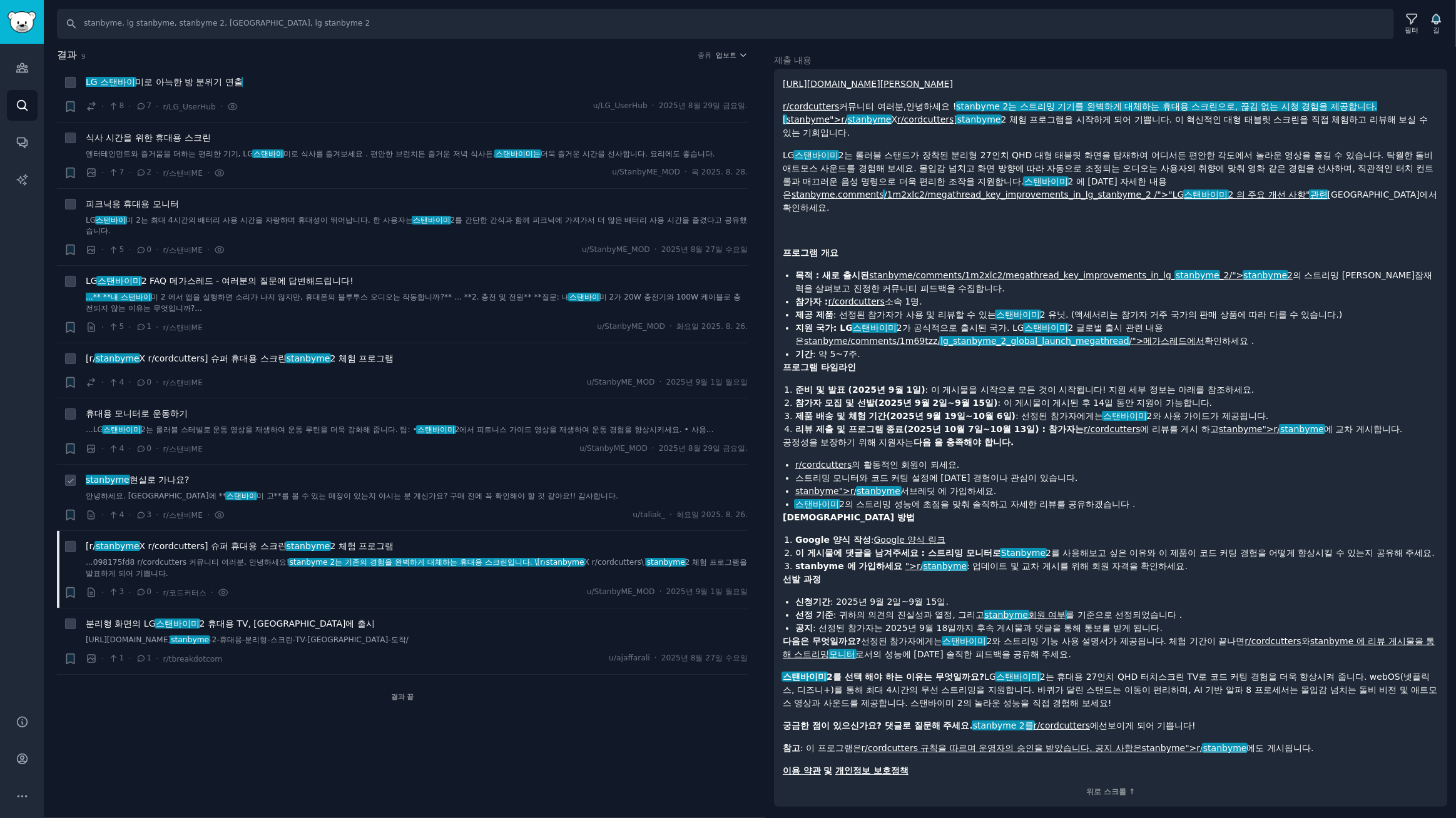
click at [149, 476] on font "현실로 가나요?" at bounding box center [160, 479] width 60 height 10
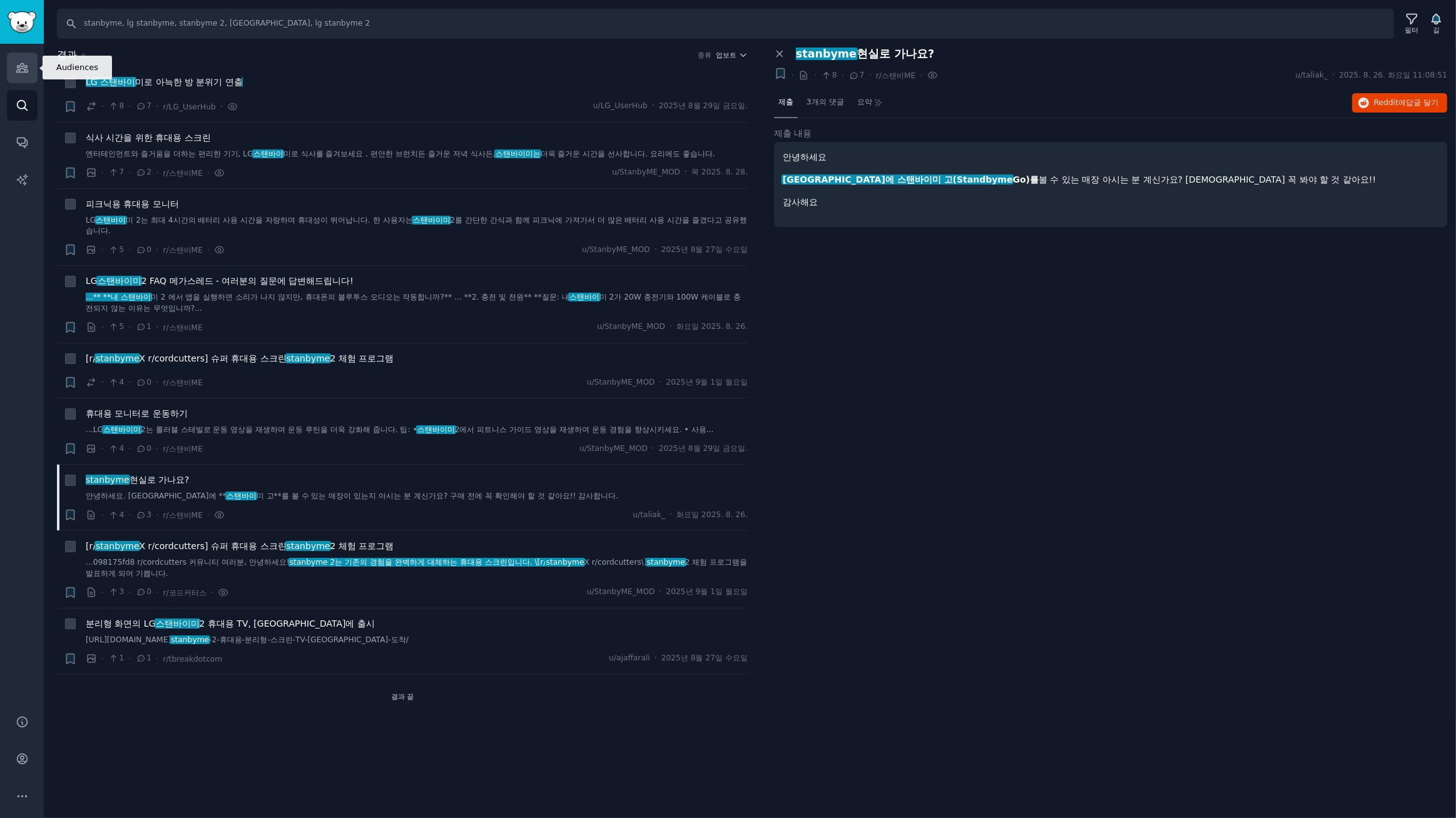
click at [23, 70] on icon "사이드바" at bounding box center [22, 68] width 13 height 13
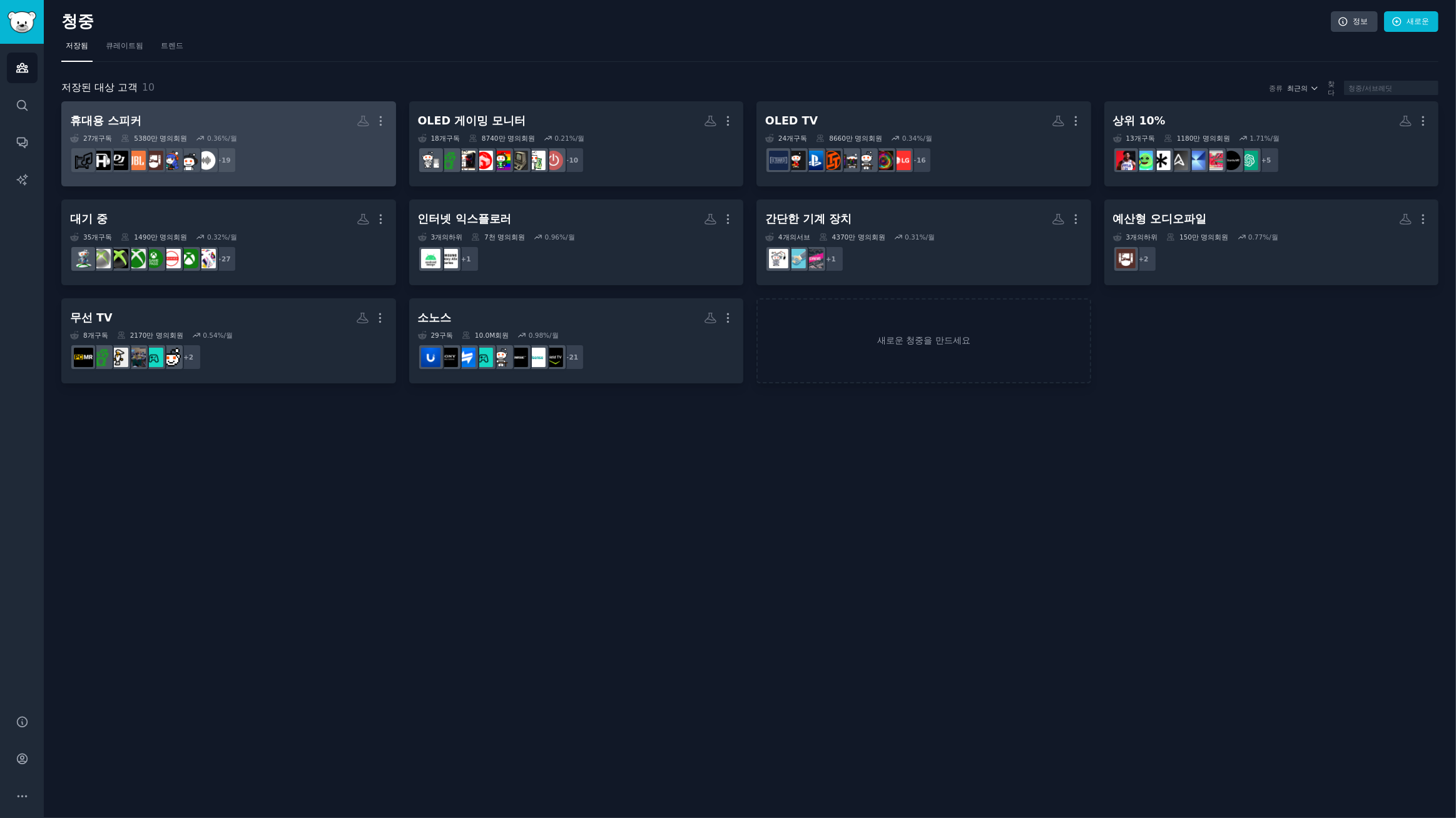
click at [291, 146] on dd "+ 19" at bounding box center [229, 160] width 317 height 35
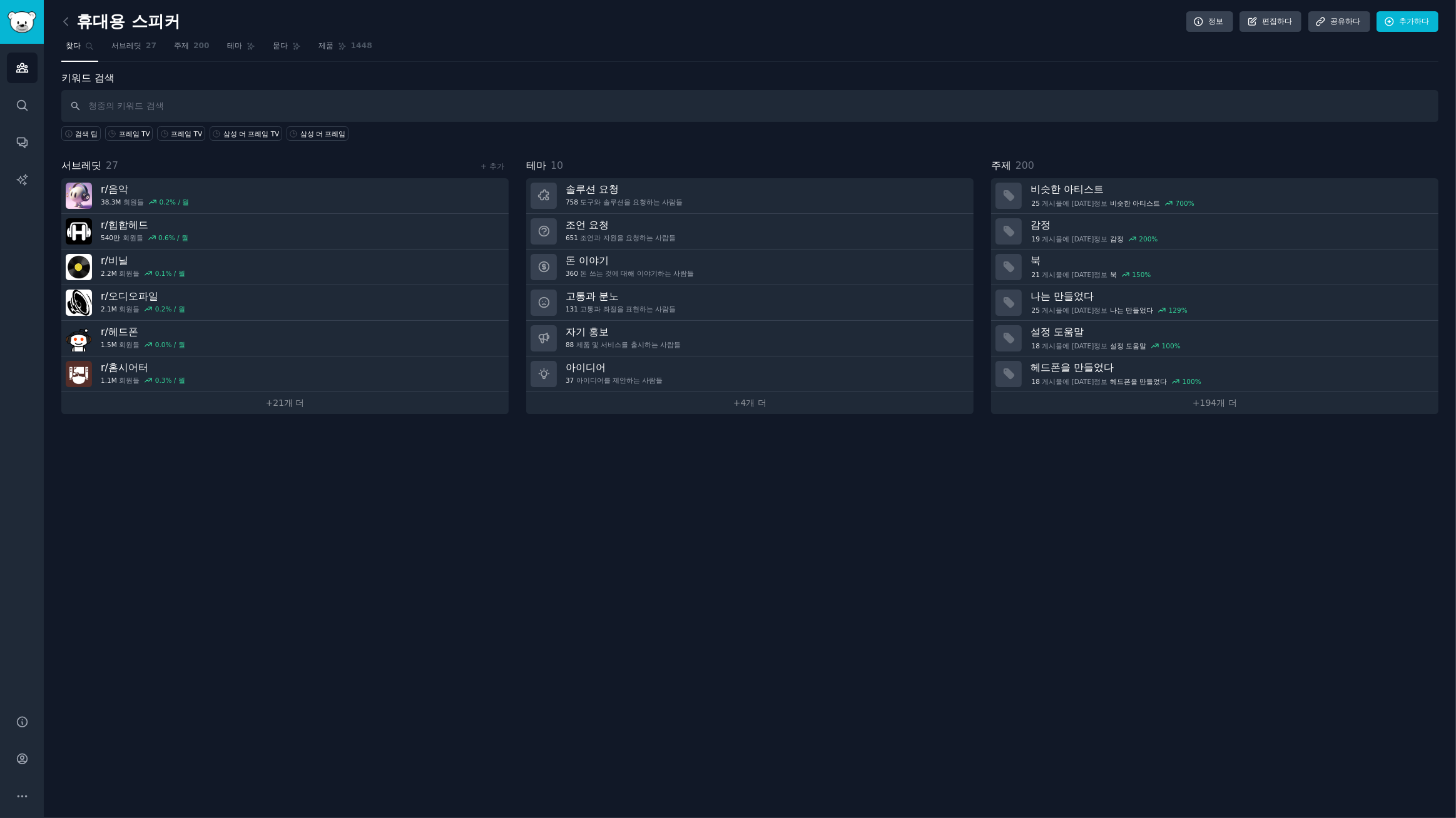
click at [463, 49] on nav "찾다 서브레딧 27 주제 200 테마 묻다 제품 1448" at bounding box center [750, 49] width 1377 height 26
click at [301, 564] on div "휴대용 스피커 정보 편집하다 공유하다 추가하다 찾다 서브레딧 27 주제 200 테마 묻다 제품 1448 키워드 검색 검색 팁 프레임 TV 프레…" at bounding box center [750, 409] width 1412 height 818
click at [459, 22] on div "휴대용 스피커 정보 편집하다 공유하다 추가하다" at bounding box center [750, 24] width 1377 height 26
click at [12, 72] on link "청중" at bounding box center [22, 68] width 31 height 31
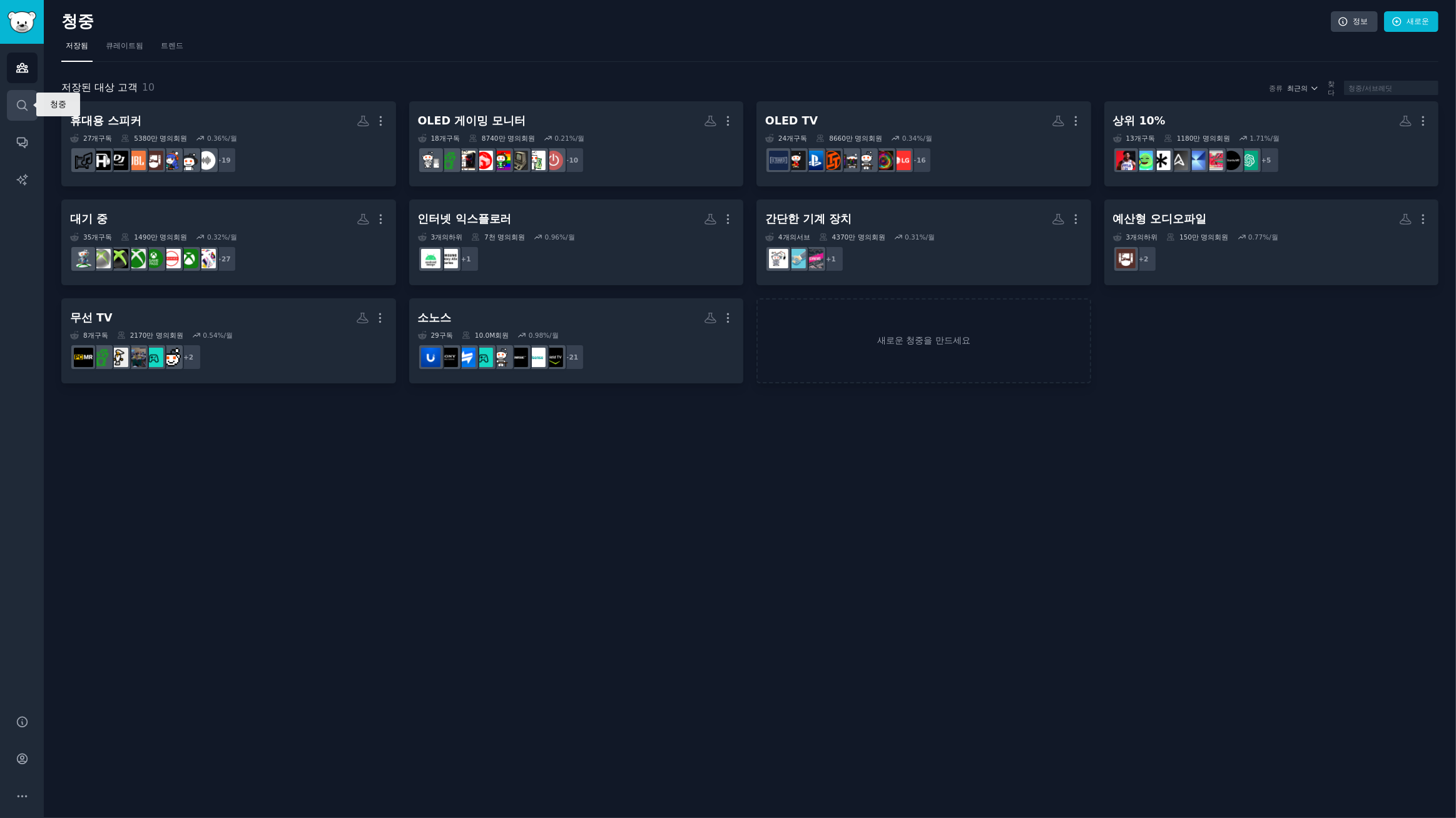
click at [14, 107] on link "찾다" at bounding box center [22, 105] width 31 height 31
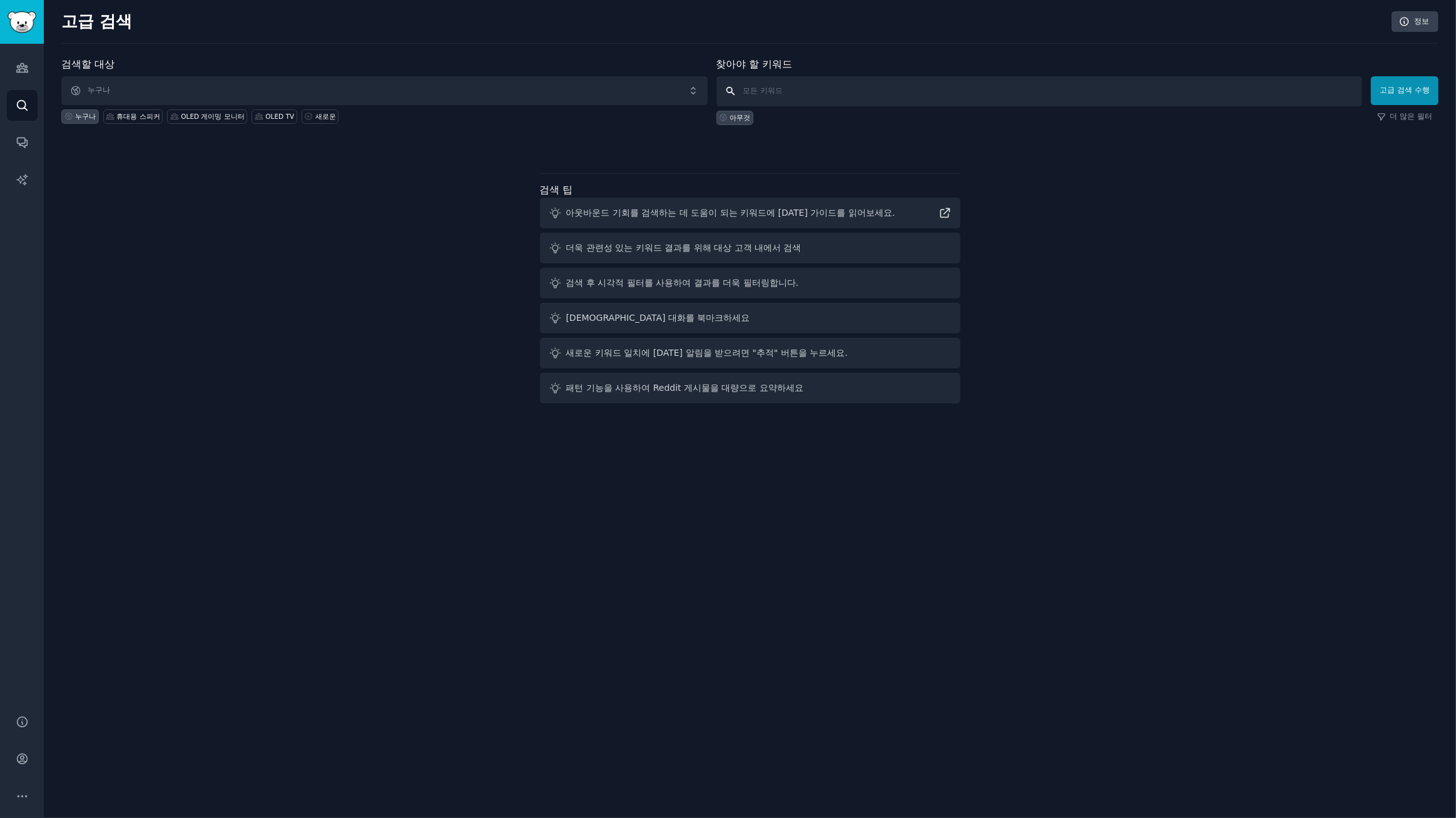
click at [766, 89] on input "text" at bounding box center [1039, 91] width 646 height 30
type input "lg xboom, xboom grab, xboom bounce, xboom stage"
click button "고급 검색 수행" at bounding box center [1404, 91] width 68 height 29
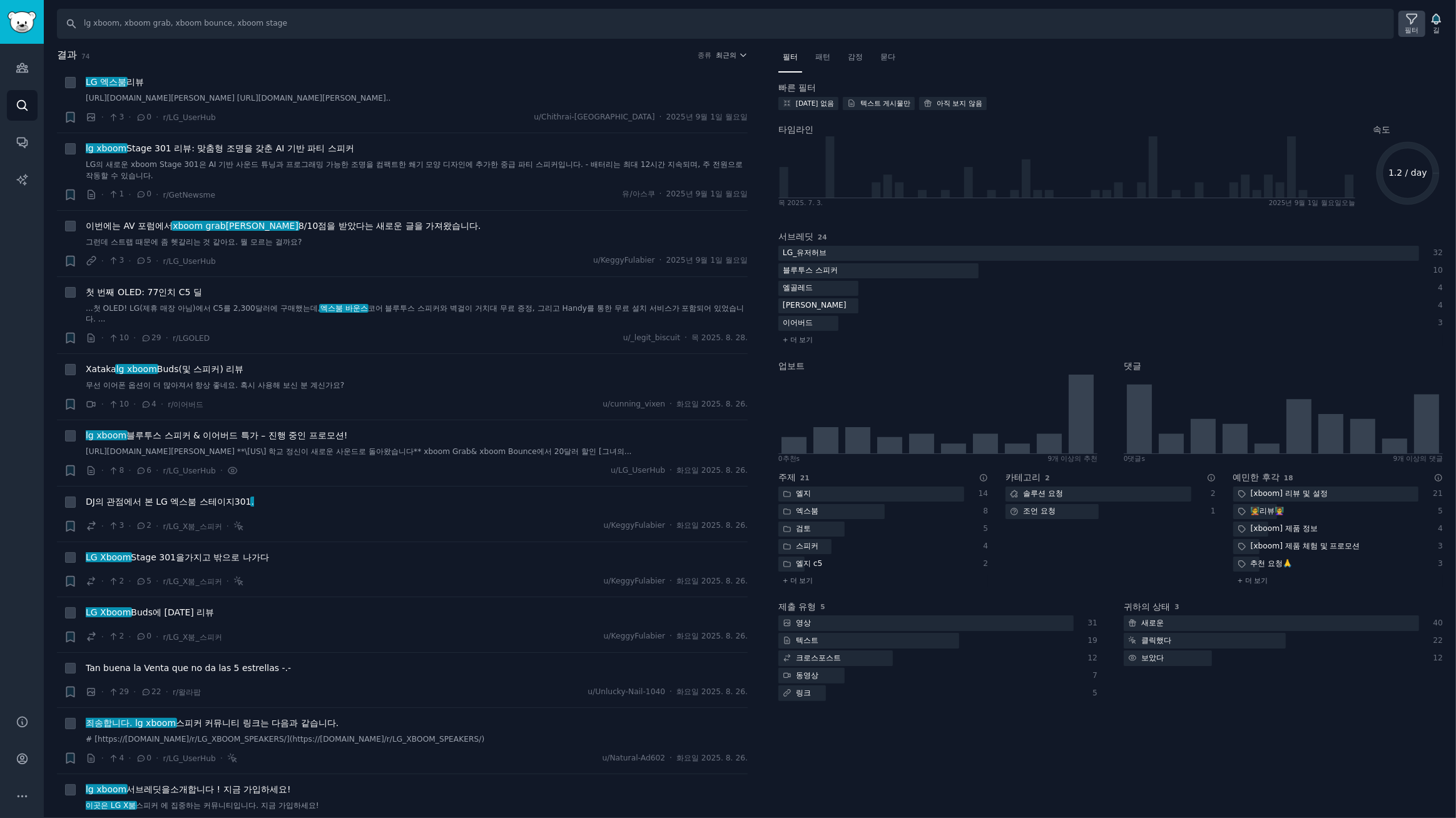
click at [1415, 21] on icon at bounding box center [1411, 19] width 13 height 13
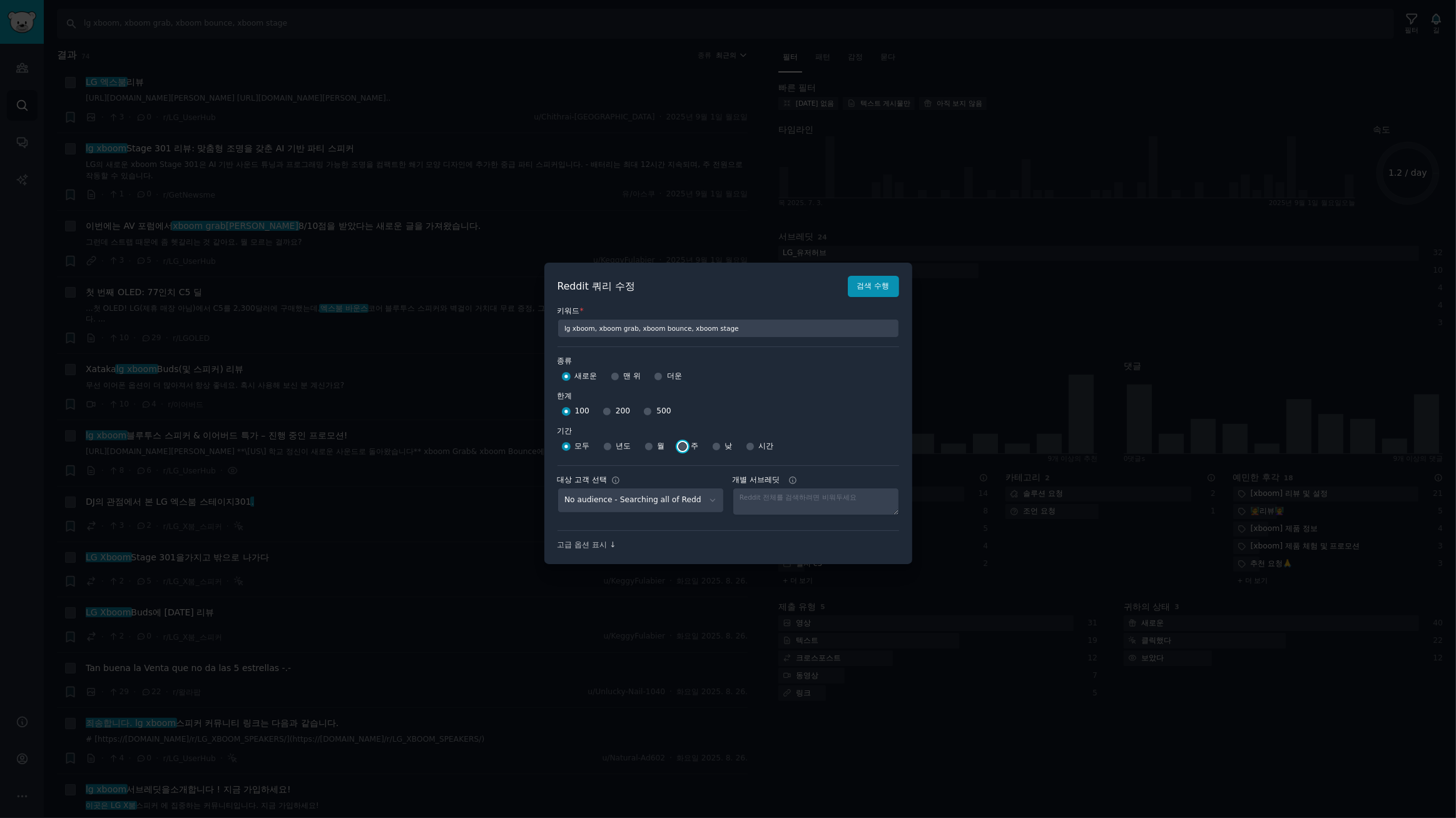
click at [682, 445] on input "주" at bounding box center [682, 447] width 9 height 9
radio input "true"
click at [643, 410] on input "500" at bounding box center [647, 411] width 9 height 9
radio input "true"
click at [882, 287] on font "검색 수행" at bounding box center [873, 286] width 33 height 9
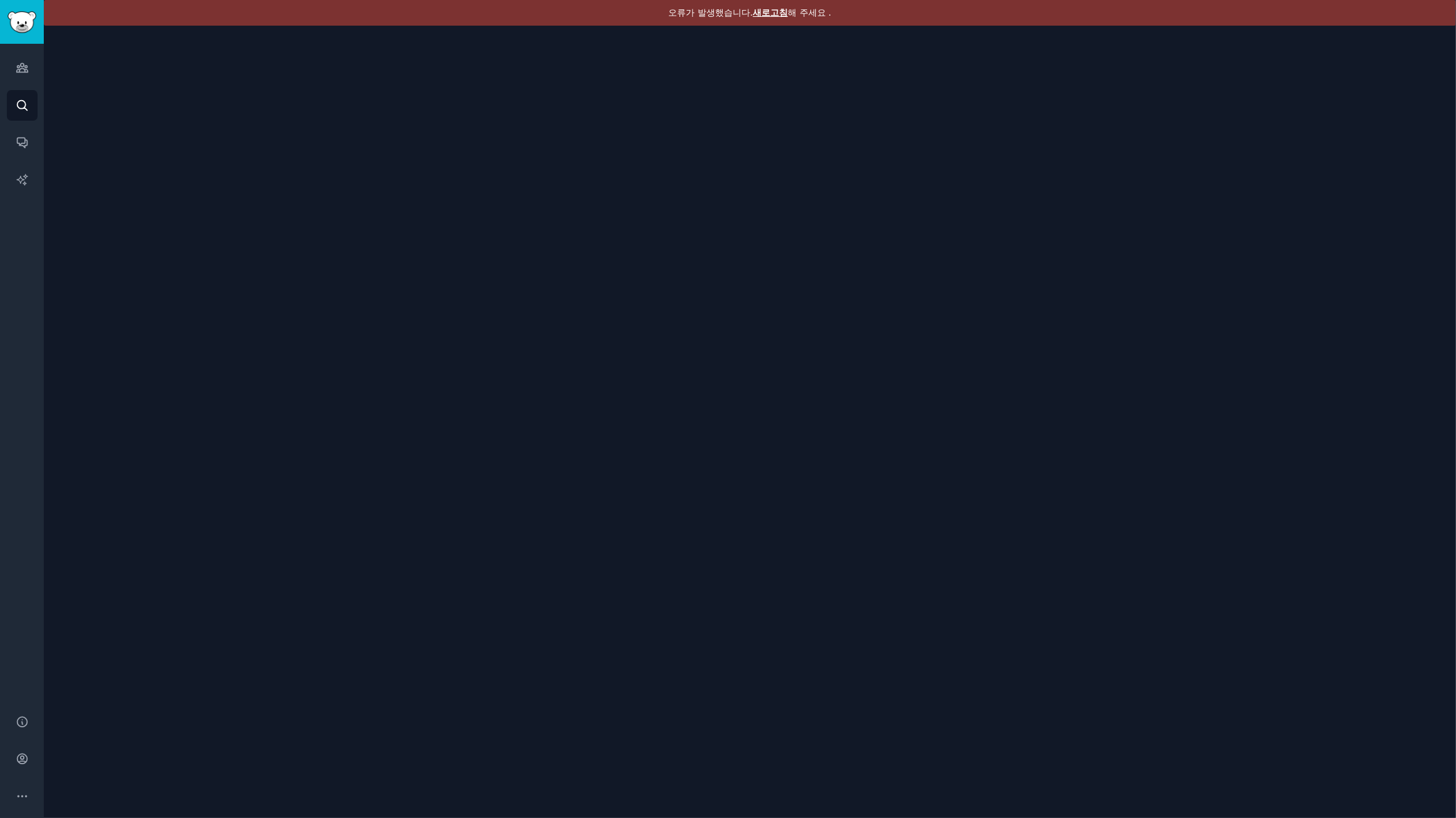
click at [764, 12] on font "새로고침" at bounding box center [770, 13] width 35 height 10
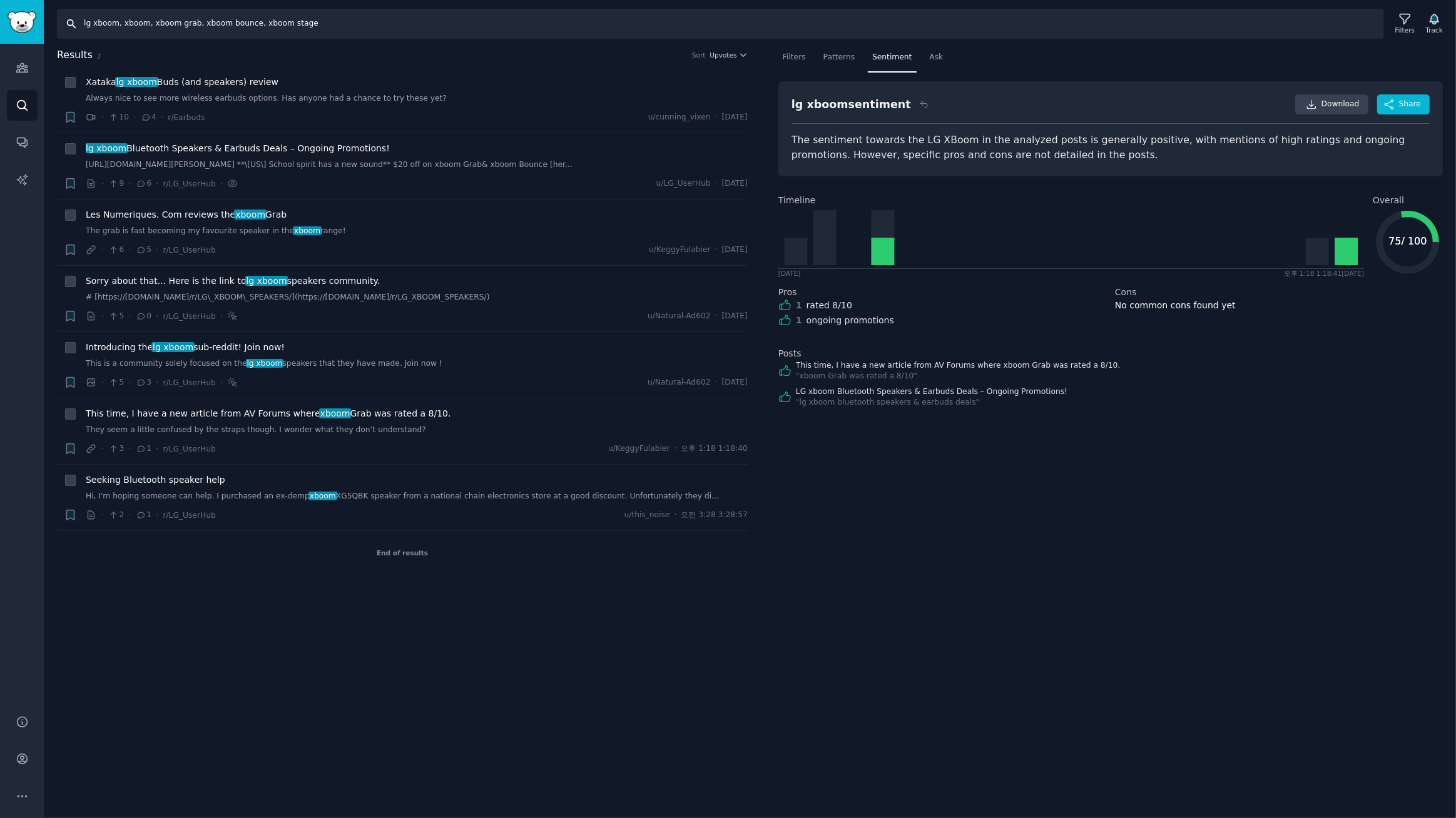
drag, startPoint x: 305, startPoint y: 25, endPoint x: 0, endPoint y: -8, distance: 306.8
click at [0, 0] on html "Audiences Search Conversations AI Reports Help Account More Search lg xboom, xb…" at bounding box center [728, 409] width 1456 height 818
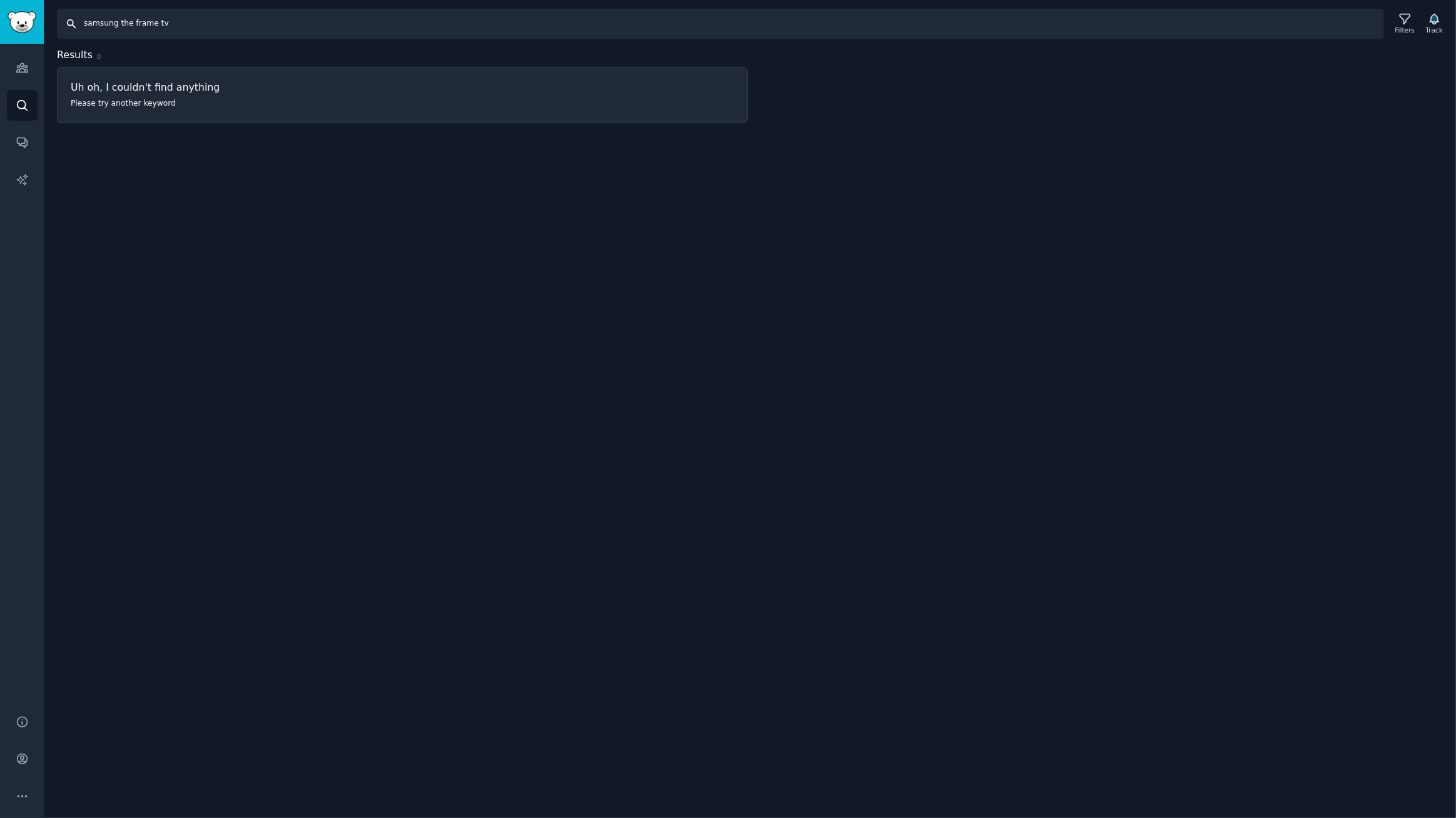
click at [261, 25] on input "samsung the frame tv" at bounding box center [721, 24] width 1327 height 30
drag, startPoint x: 115, startPoint y: 24, endPoint x: 0, endPoint y: 1, distance: 117.3
click at [0, 1] on div "Audiences Search Conversations AI Reports Help Account More Search samsung the …" at bounding box center [728, 409] width 1456 height 818
click at [211, 26] on input "the frame tv" at bounding box center [721, 24] width 1327 height 30
drag, startPoint x: 222, startPoint y: 24, endPoint x: 0, endPoint y: -15, distance: 225.4
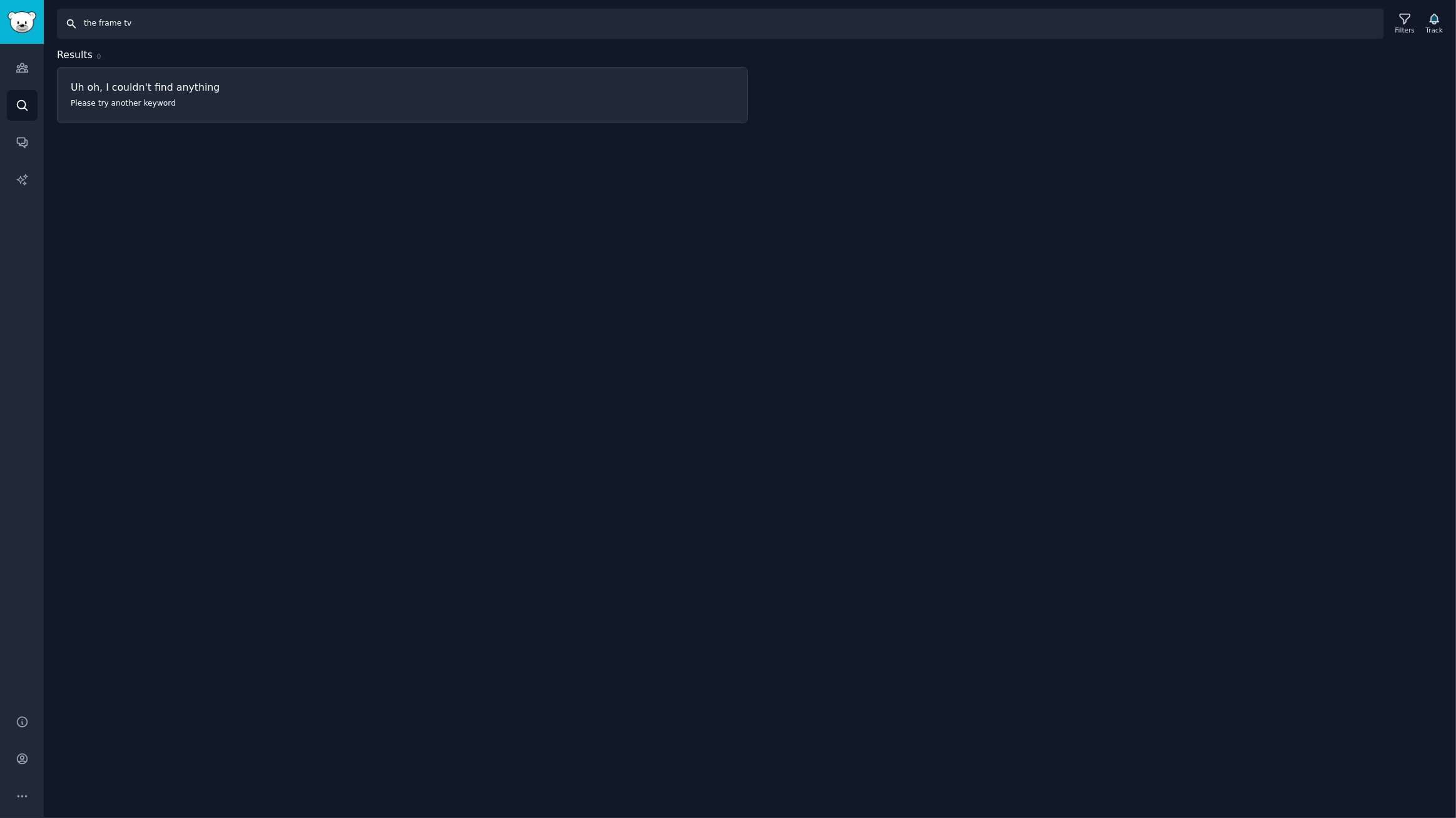
click at [0, 0] on html "Audiences Search Conversations AI Reports Help Account More Search the frame tv…" at bounding box center [728, 409] width 1456 height 818
type input "the frame tv"
drag, startPoint x: 178, startPoint y: 24, endPoint x: 0, endPoint y: 0, distance: 179.6
click at [0, 1] on div "Audiences Search Conversations AI Reports Help Account More Search the frame tv…" at bounding box center [728, 409] width 1456 height 818
click at [1403, 27] on div "Filters" at bounding box center [1405, 30] width 20 height 9
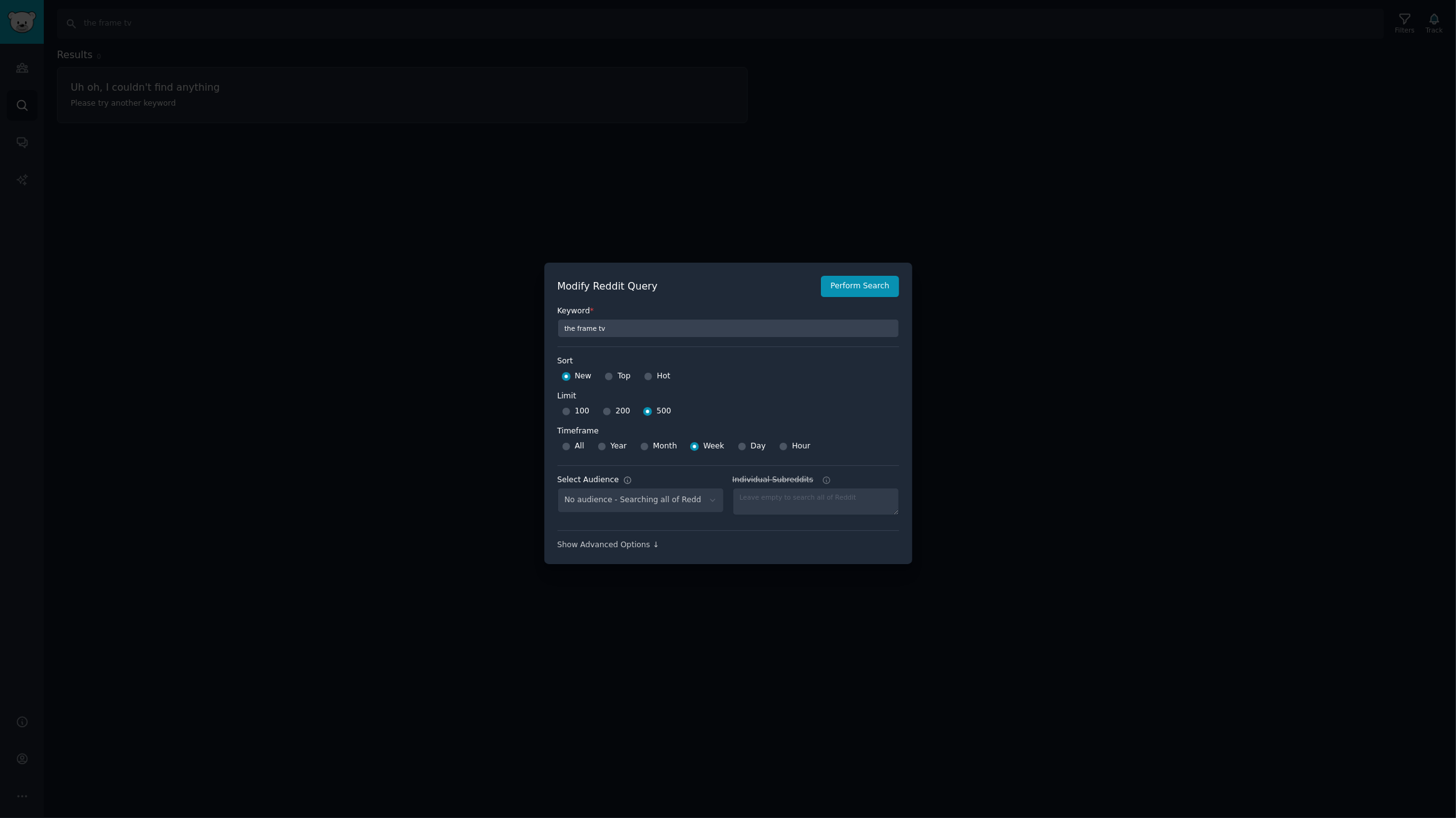
select select "d5641c5a1a"
drag, startPoint x: 689, startPoint y: 498, endPoint x: 662, endPoint y: 508, distance: 28.8
click at [689, 498] on select "No audience - Searching all of Reddit stanbyme - 35 Subreddits internetexplorer…" at bounding box center [641, 500] width 167 height 26
select select
click at [558, 488] on select "No audience - Searching all of Reddit stanbyme - 35 Subreddits internetexplorer…" at bounding box center [641, 500] width 167 height 26
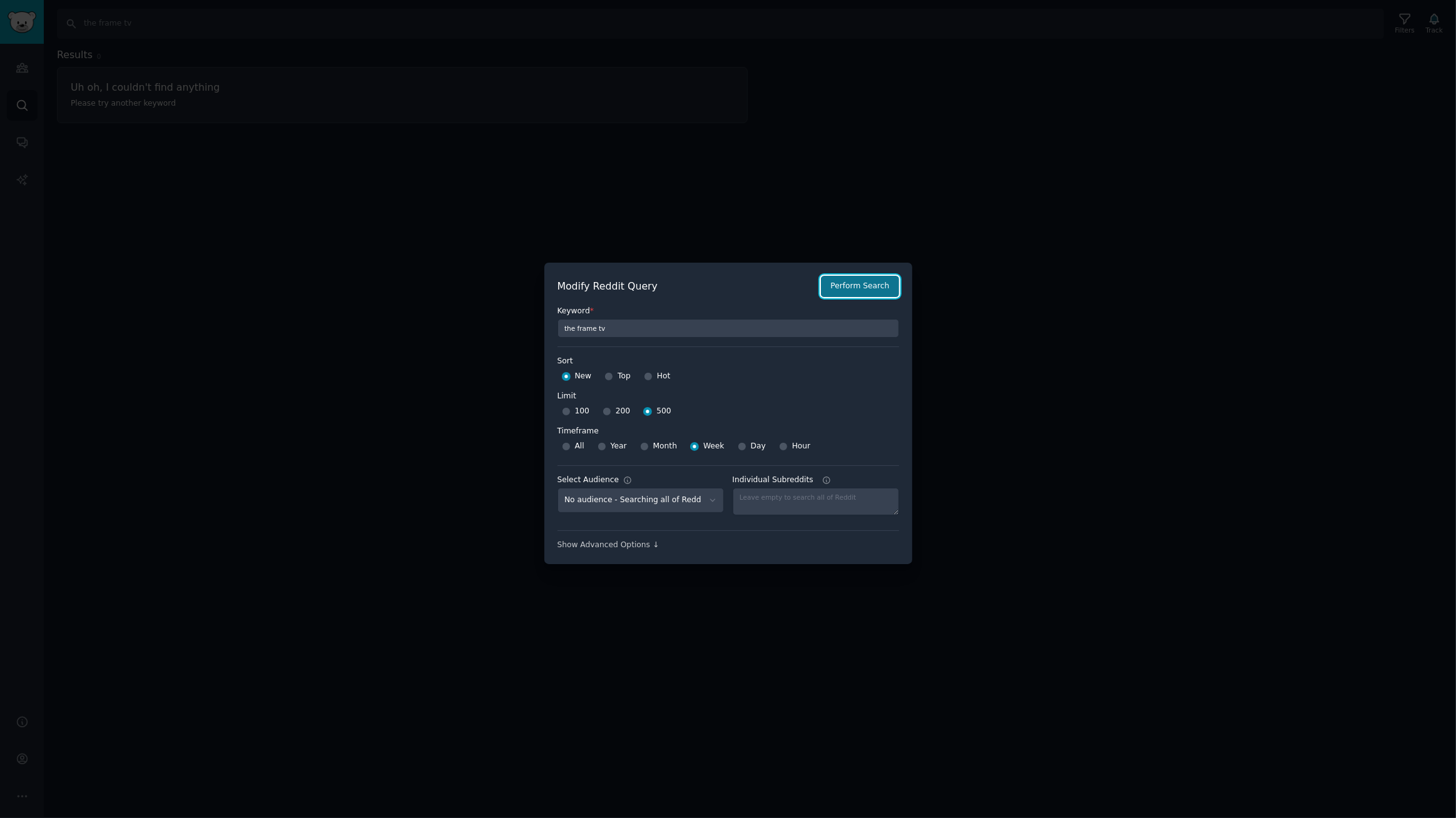
click at [843, 283] on button "Perform Search" at bounding box center [859, 286] width 77 height 22
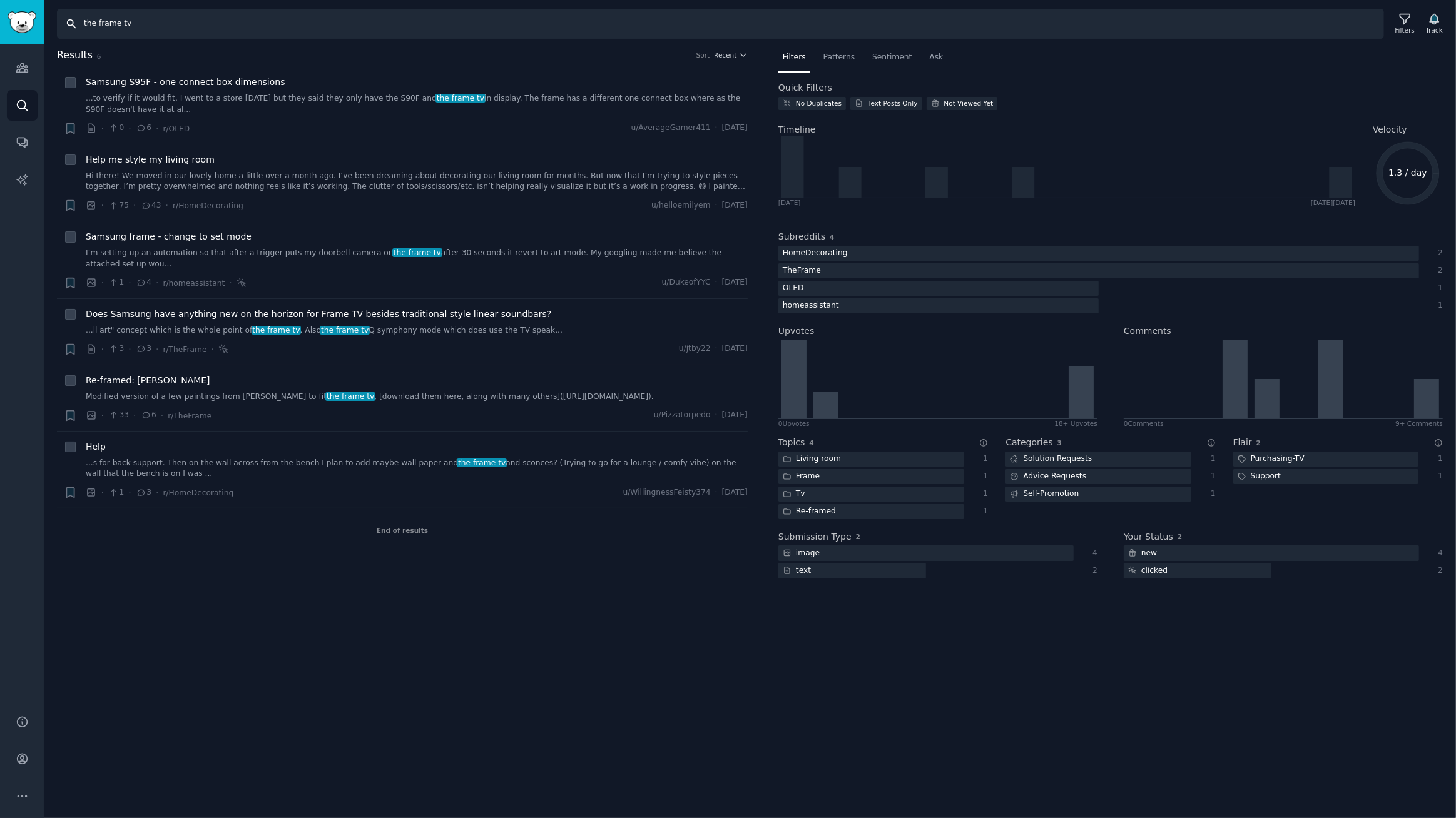
click at [86, 24] on input "the frame tv" at bounding box center [721, 24] width 1327 height 30
drag, startPoint x: 150, startPoint y: 18, endPoint x: 187, endPoint y: 38, distance: 42.1
click at [152, 18] on input "the frame tv" at bounding box center [721, 24] width 1327 height 30
drag, startPoint x: 316, startPoint y: 25, endPoint x: 131, endPoint y: 26, distance: 185.0
click at [131, 26] on input "the frame tv, samsung the frame tv, the frame tv pro" at bounding box center [721, 24] width 1327 height 30
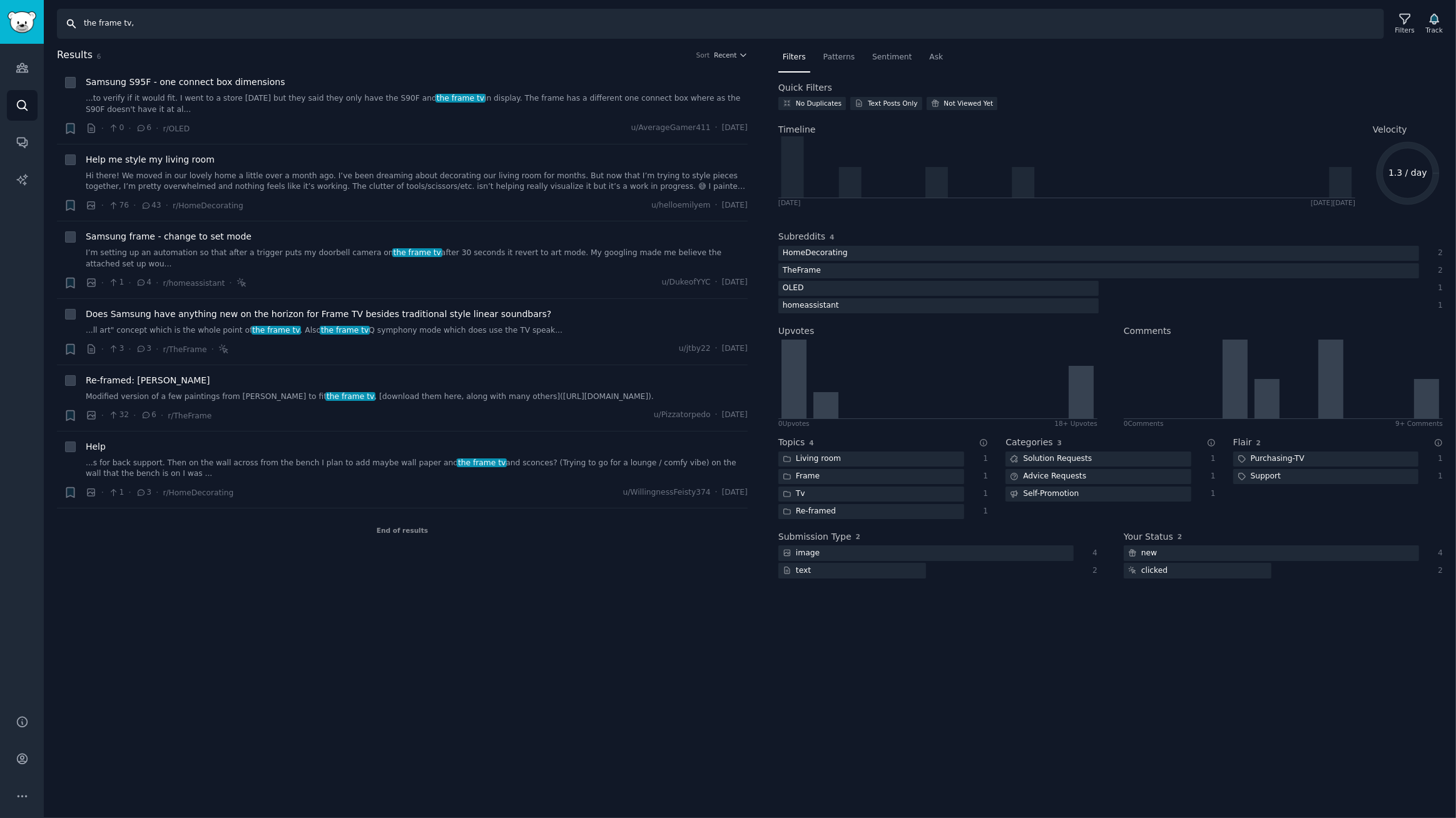
click at [245, 22] on input "the frame tv," at bounding box center [721, 24] width 1327 height 30
drag, startPoint x: 162, startPoint y: 20, endPoint x: 0, endPoint y: -16, distance: 166.0
click at [0, 0] on html "Audiences Search Conversations AI Reports Help Account More Search the frame tv…" at bounding box center [728, 409] width 1456 height 818
click at [394, 28] on input "samsung the frame, is03d, is03f, is03fw, the frame" at bounding box center [721, 24] width 1327 height 30
type input "samsung the frame, is03d, is03f, is03fw, the frame tv"
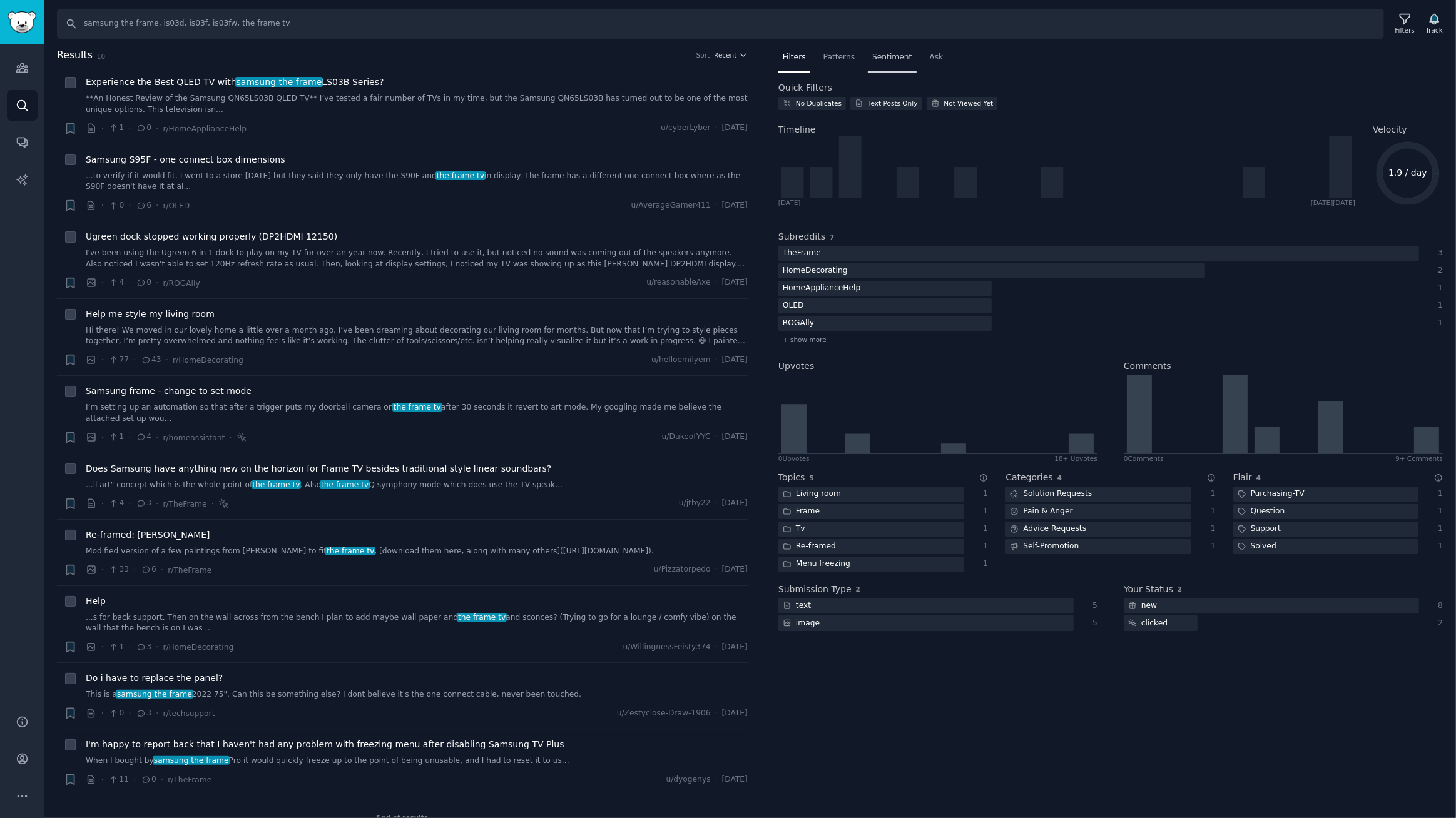
click at [884, 63] on div "Sentiment" at bounding box center [891, 60] width 48 height 26
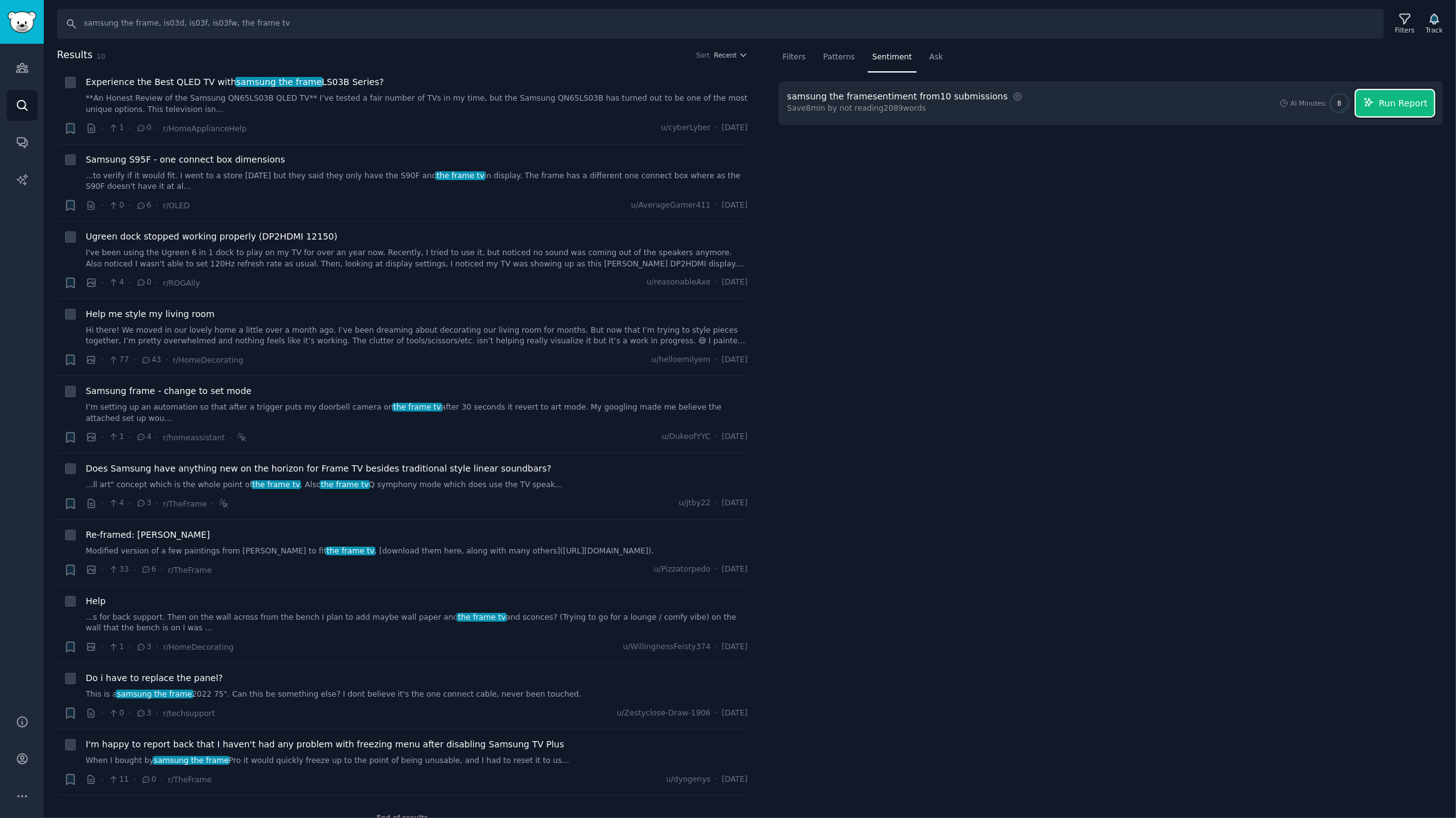
click at [1408, 107] on span "Run Report" at bounding box center [1403, 103] width 49 height 13
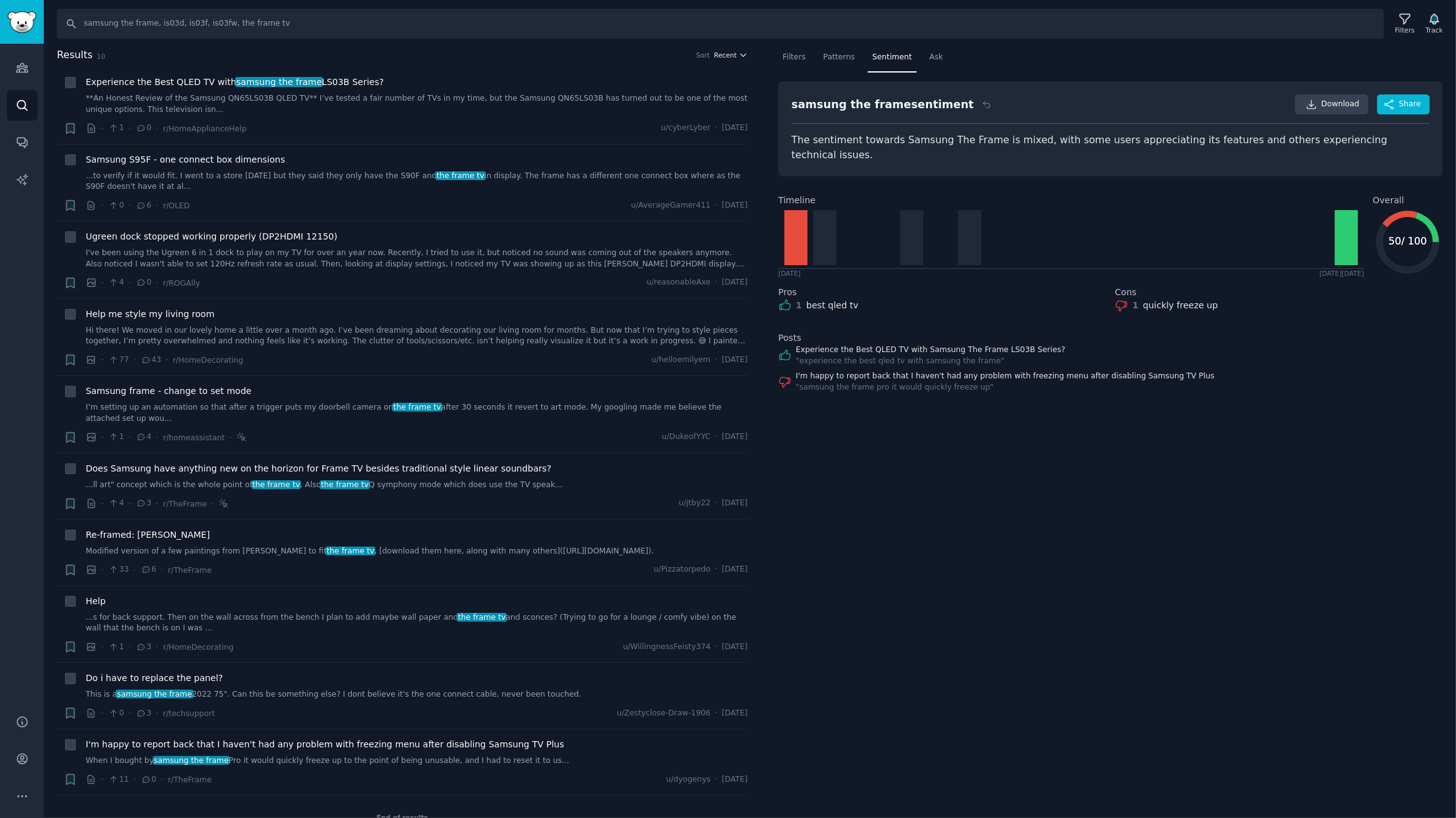
click at [726, 56] on span "Recent" at bounding box center [725, 55] width 22 height 9
click at [672, 101] on p "Upvotes" at bounding box center [664, 101] width 31 height 11
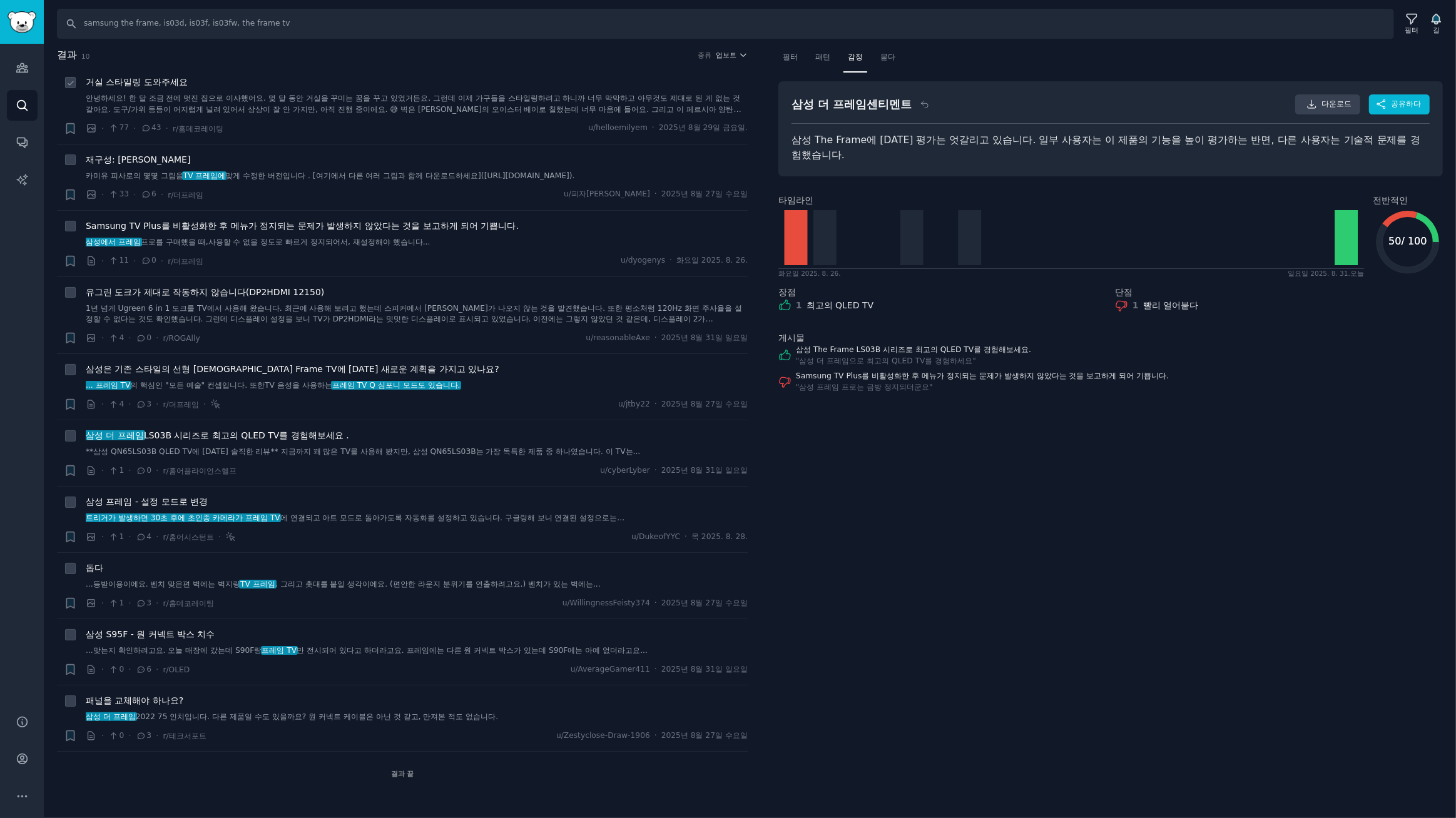
click at [161, 81] on font "거실 스타일링 도와주세요" at bounding box center [137, 82] width 102 height 10
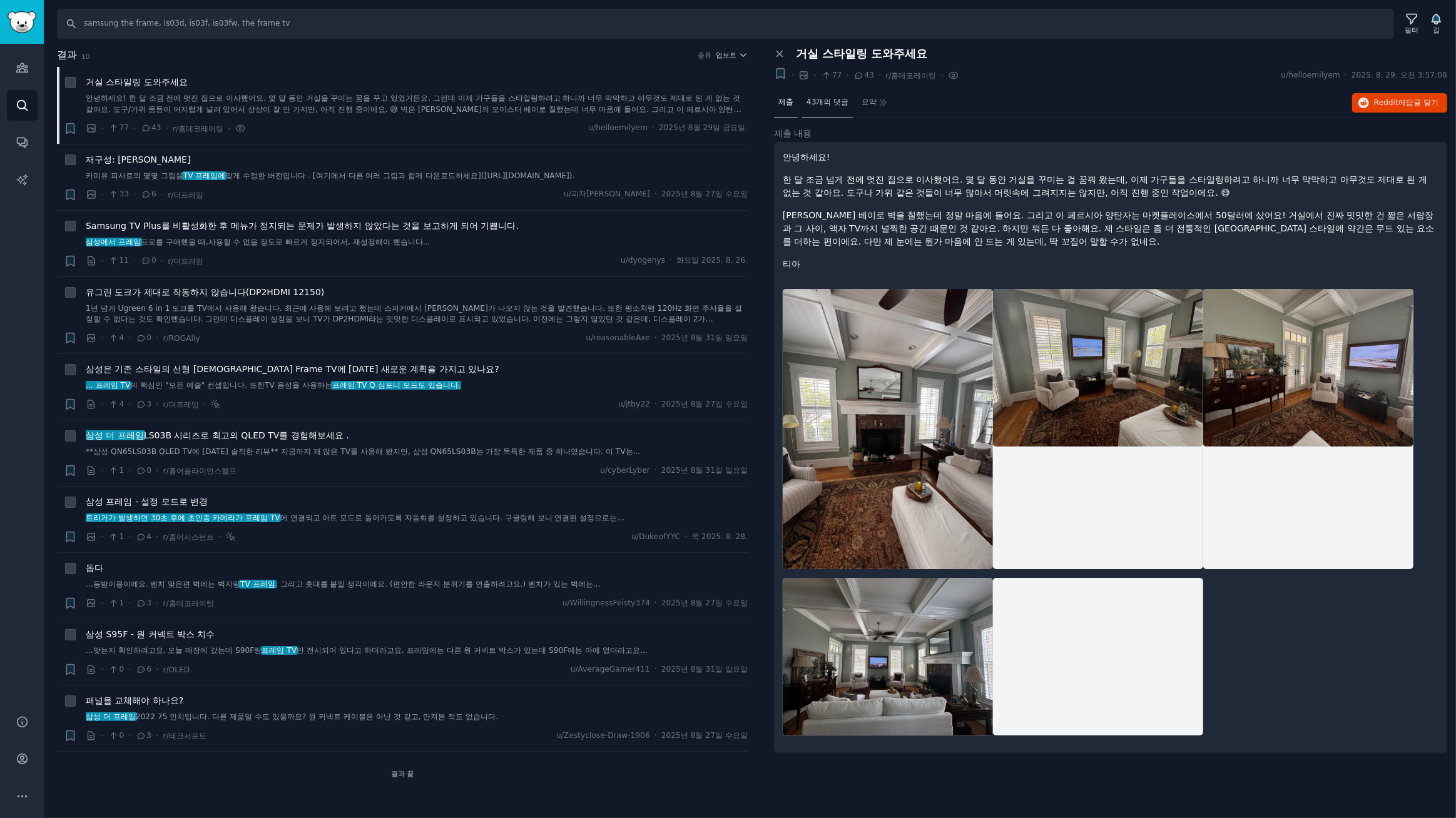
click at [830, 101] on font "43개의 댓글" at bounding box center [827, 102] width 42 height 9
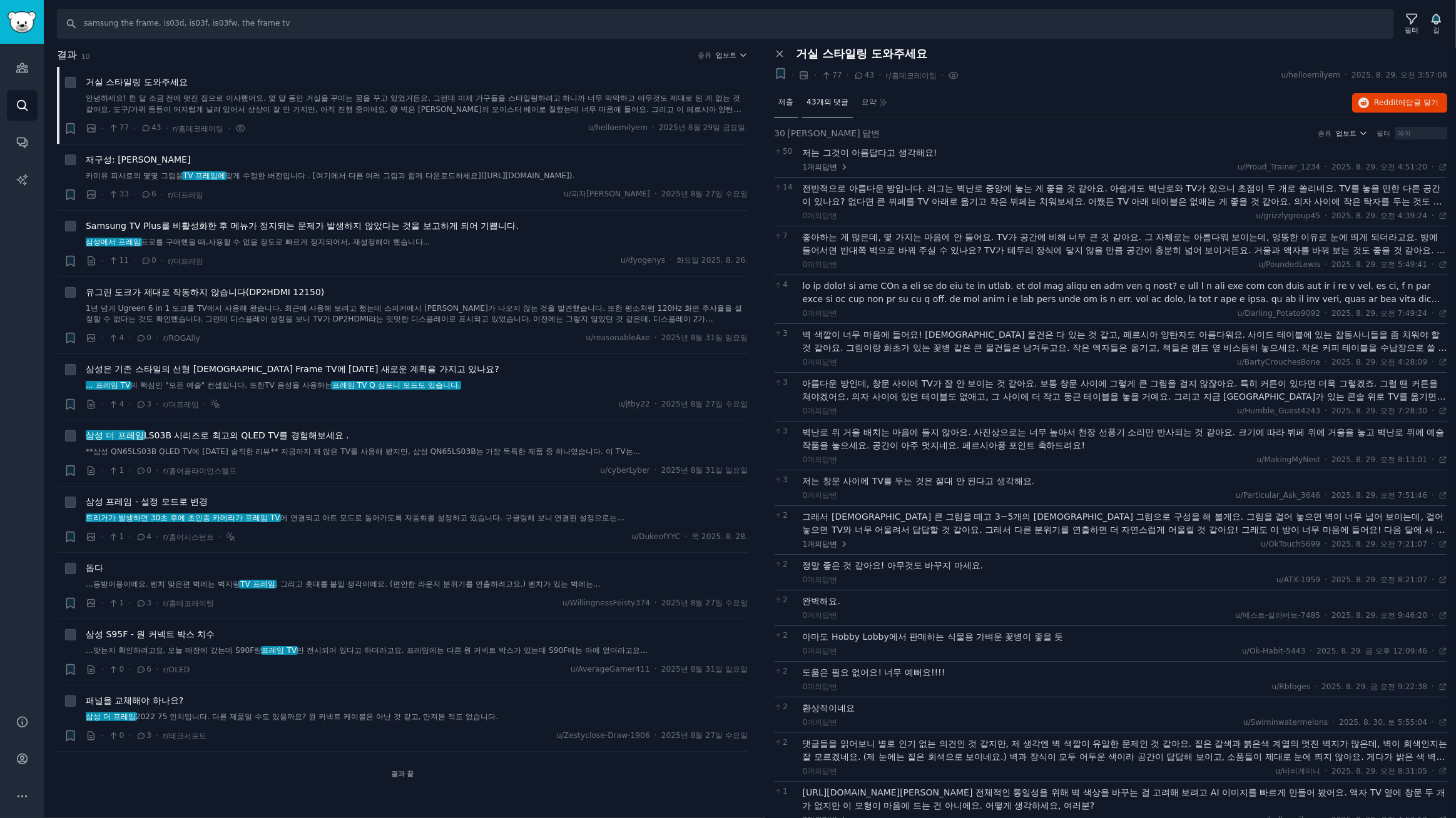
click at [786, 102] on font "제출" at bounding box center [786, 102] width 15 height 9
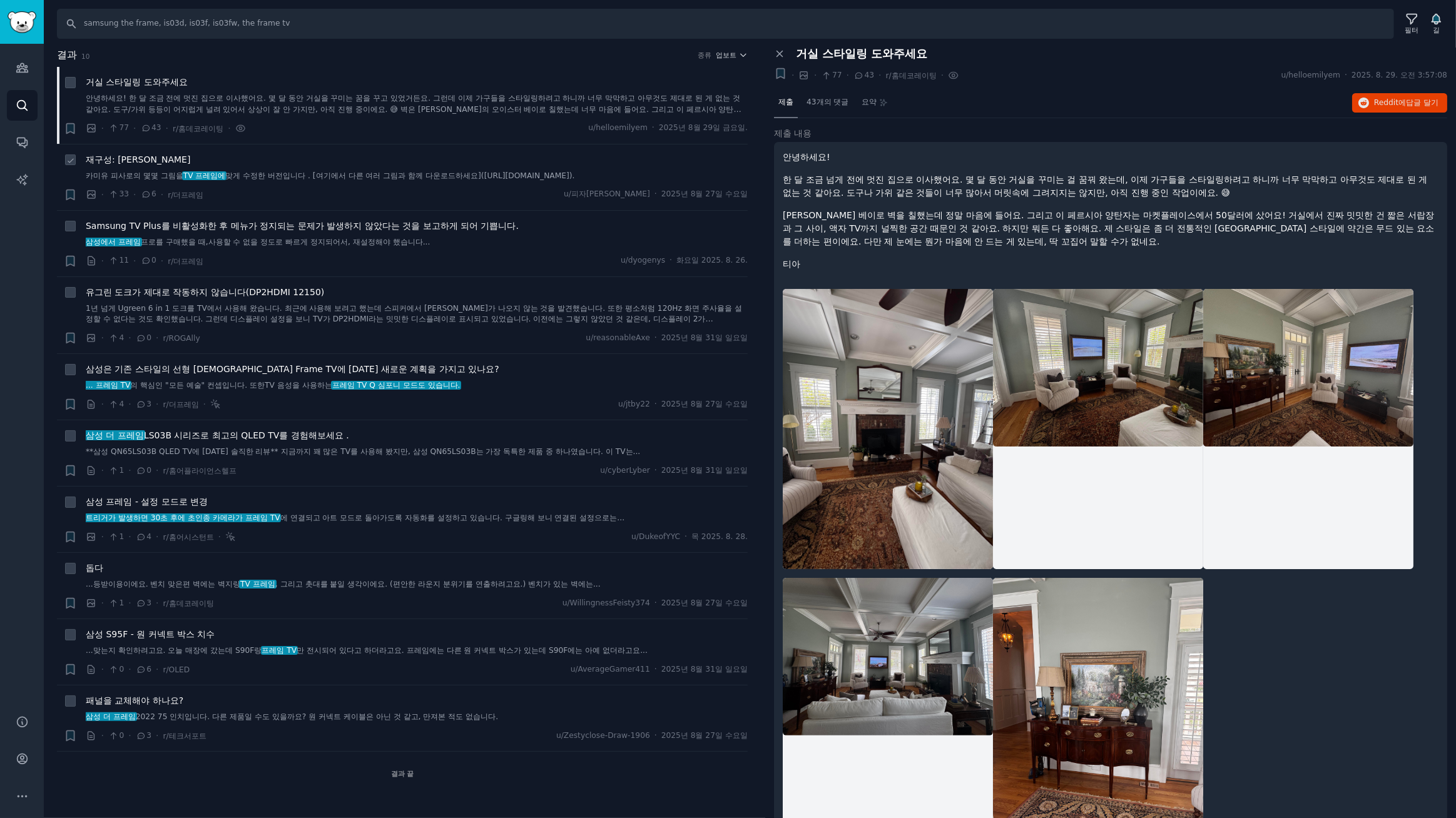
click at [316, 199] on div "· 33 · 6 · r/더프레임 u/피자토르페도 · 2025년 8월 27일 수요일" at bounding box center [417, 194] width 662 height 13
click at [269, 162] on div "재구성: 카미유 피사로" at bounding box center [417, 160] width 662 height 13
click at [268, 174] on font "맞게 수정한 버전입니다 . [여기에서 다른 여러 그림과 함께 다운로드하세요](https://reframed.gallery/)." at bounding box center [399, 176] width 349 height 9
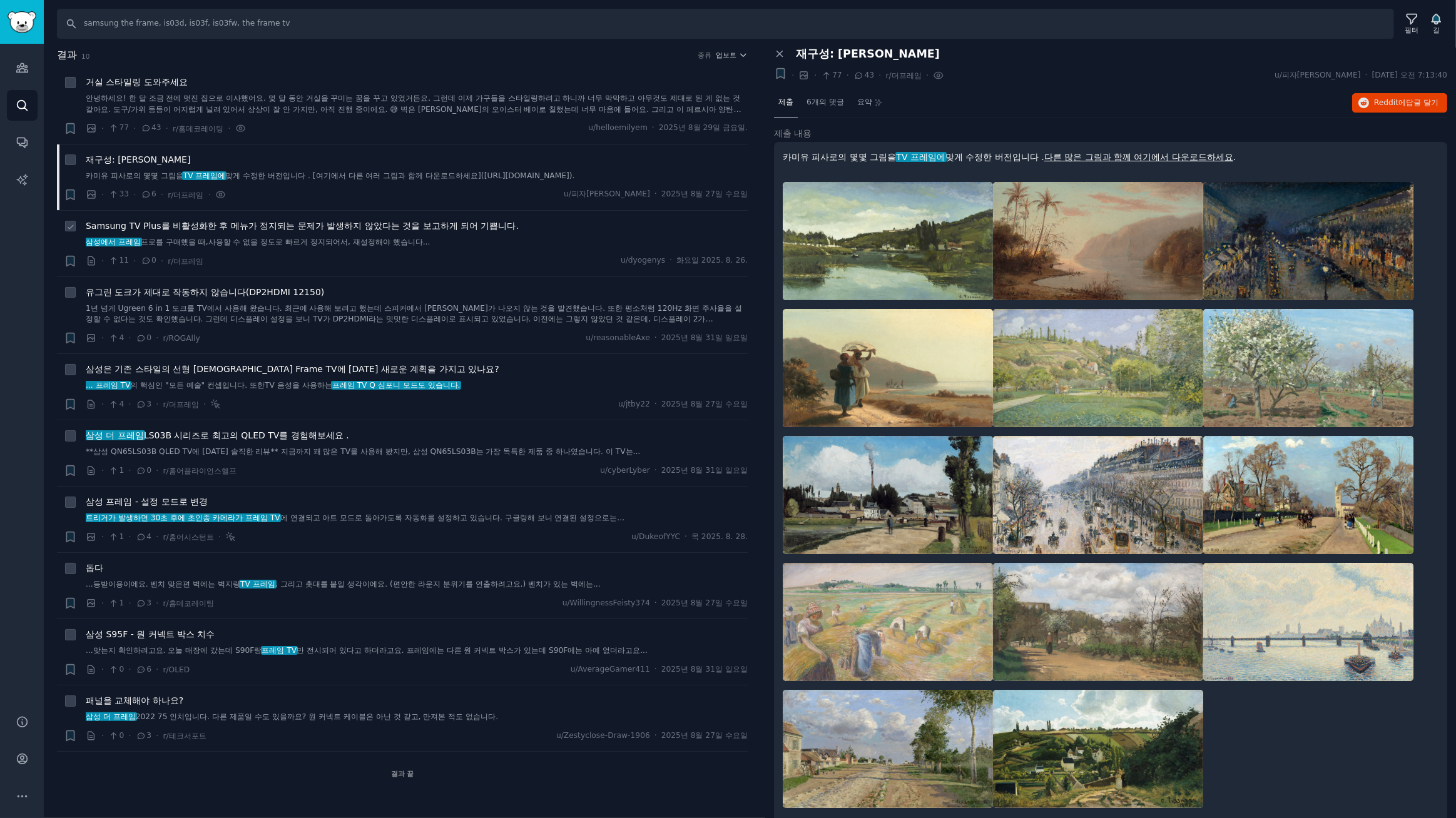
click at [356, 228] on font "Samsung TV Plus를 비활성화한 후 메뉴가 정지되는 문제가 발생하지 않았다는 것을 보고하게 되어 기쁩니다." at bounding box center [302, 226] width 433 height 10
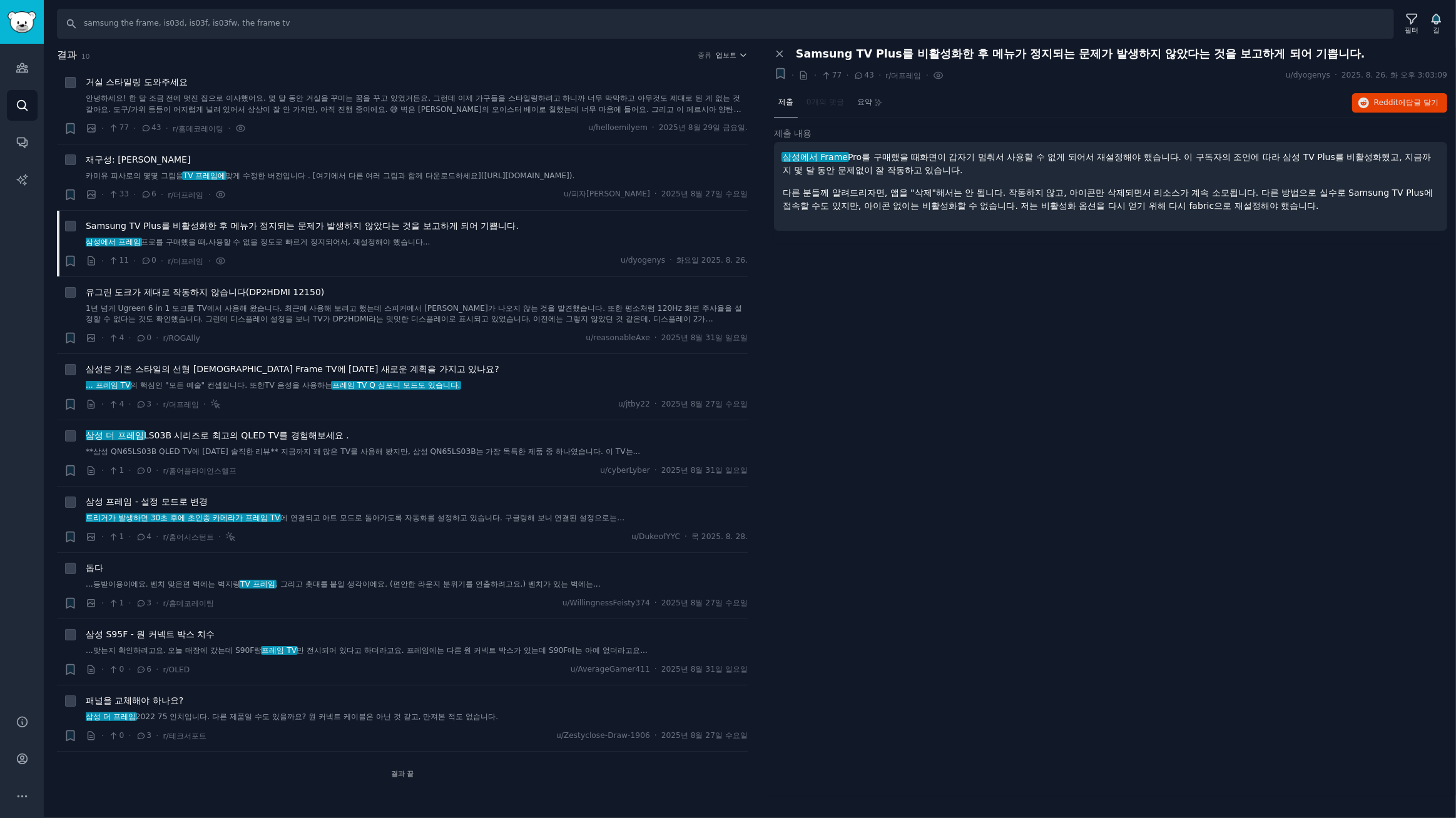
click at [822, 100] on nav "제출 0개의 댓글 요약" at bounding box center [830, 103] width 113 height 30
click at [934, 114] on div "제출 0개의 댓글 요약 Reddit에 답글 달기" at bounding box center [1110, 103] width 673 height 30
click at [887, 304] on div "패널 닫기 Samsung TV Plus를 비활성화한 후 메뉴가 정지되는 문제가 발생하지 않았다는 것을 보고하게 되어 기쁩니다. + · · 77…" at bounding box center [1110, 422] width 691 height 748
click at [1383, 99] on font "Reddit에" at bounding box center [1390, 102] width 32 height 9
click at [938, 349] on div "패널 닫기 Samsung TV Plus를 비활성화한 후 메뉴가 정지되는 문제가 발생하지 않았다는 것을 보고하게 되어 기쁩니다. + · · 77…" at bounding box center [1110, 422] width 691 height 748
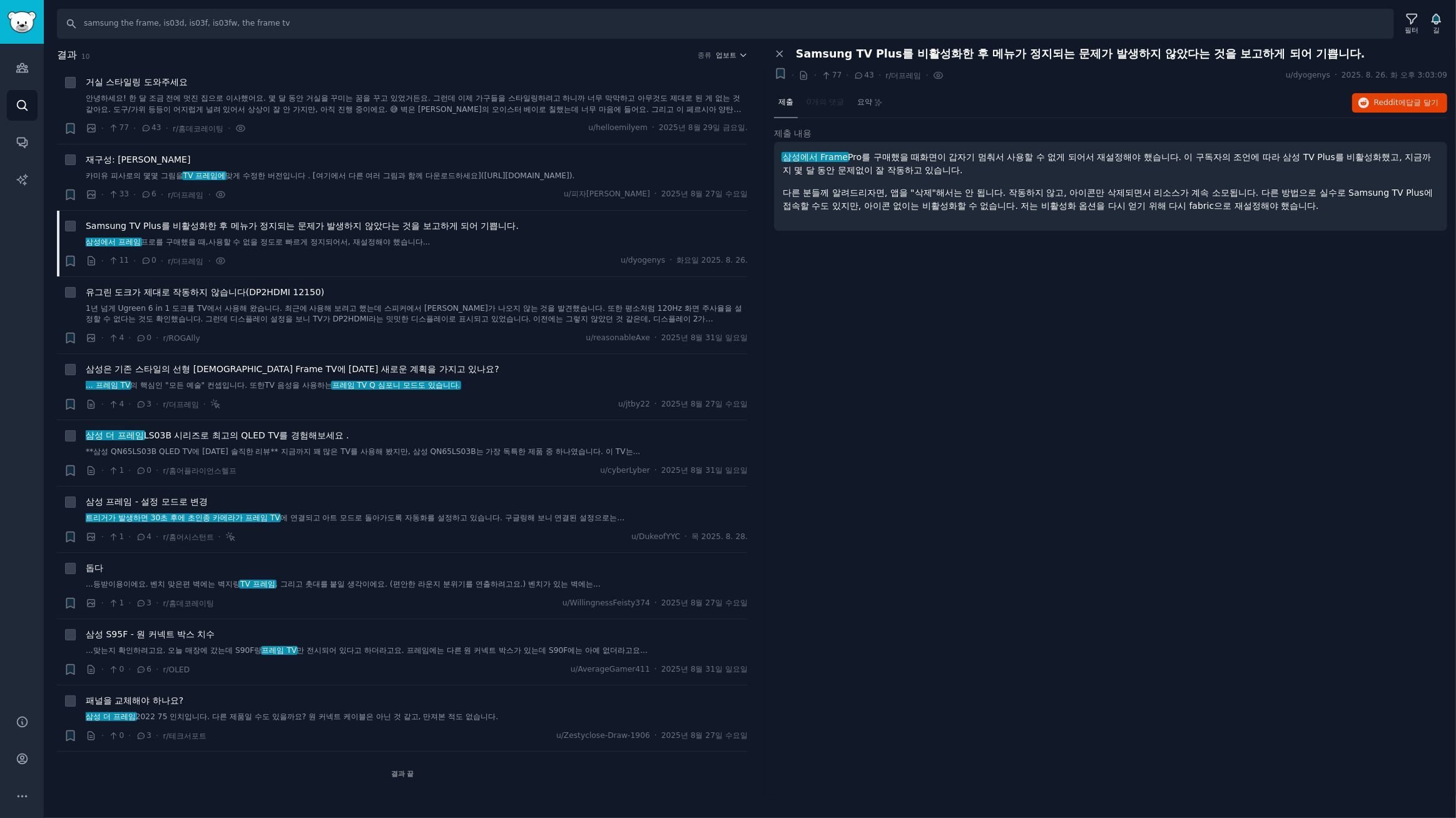
click at [914, 378] on div "패널 닫기 Samsung TV Plus를 비활성화한 후 메뉴가 정지되는 문제가 발생하지 않았다는 것을 보고하게 되어 기쁩니다. + · · 77…" at bounding box center [1110, 422] width 691 height 748
click at [158, 158] on font "재구성: 카미유 피사로" at bounding box center [138, 160] width 105 height 10
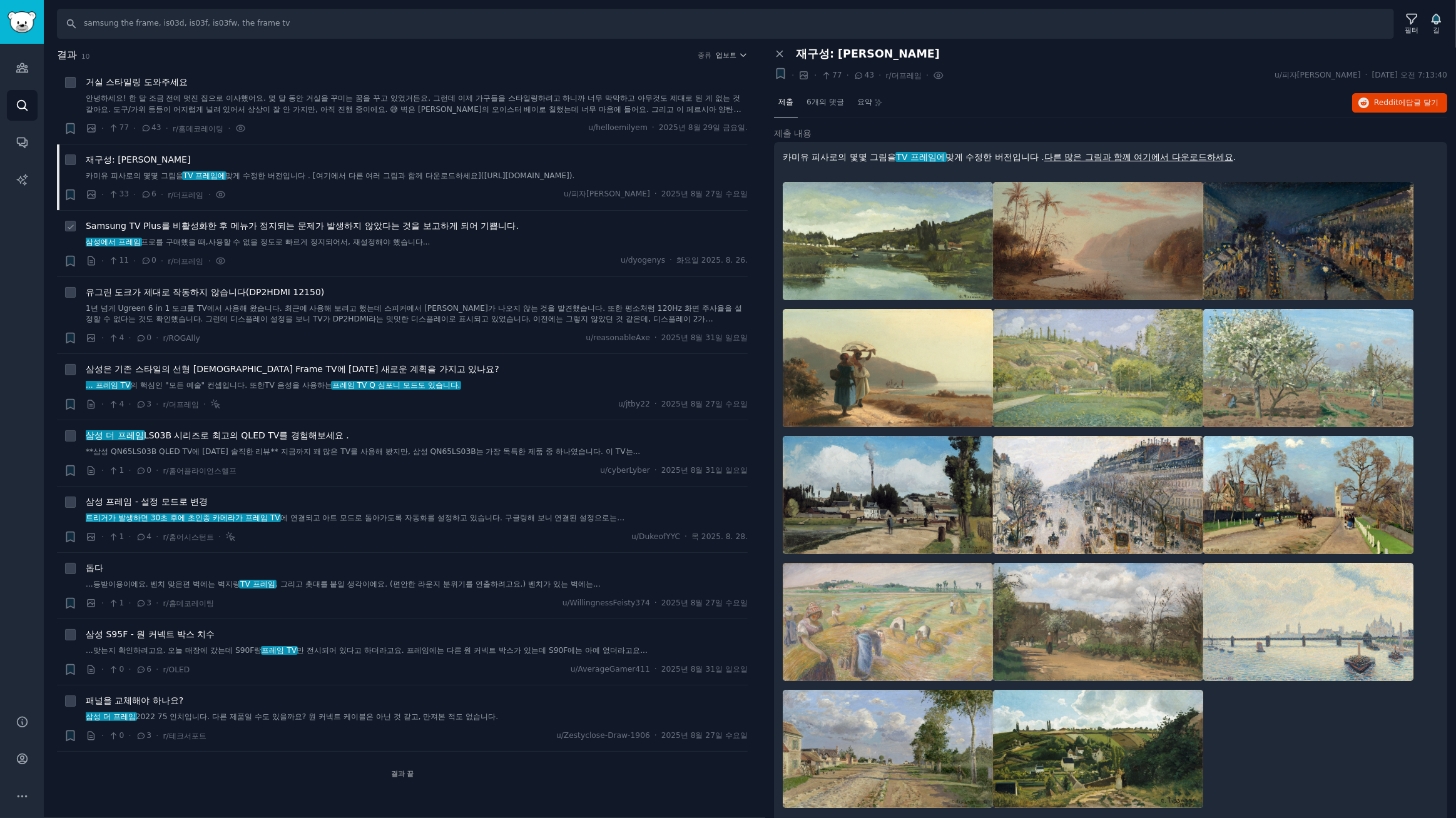
click at [277, 228] on font "Samsung TV Plus를 비활성화한 후 메뉴가 정지되는 문제가 발생하지 않았다는 것을 보고하게 되어 기쁩니다." at bounding box center [302, 226] width 433 height 10
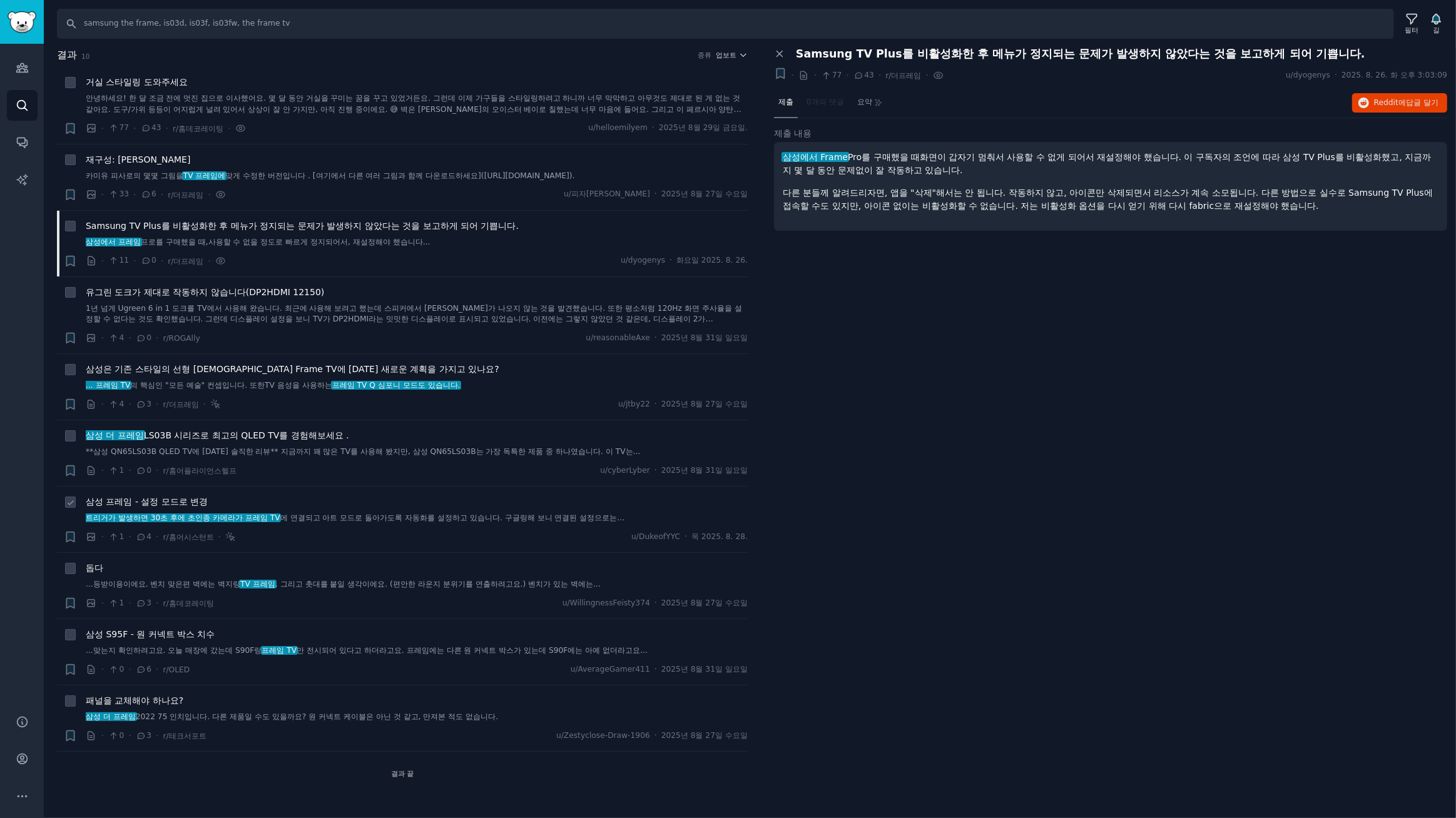
click at [376, 527] on div "삼성 프레임 - 설정 모드로 변경 트리거가 발생하면 30초 후에 초인종 카메라가 프레임 TV 에 연결되고 아트 모드로 돌아가도록 자동화를 설정…" at bounding box center [417, 519] width 662 height 48
click at [335, 494] on li "+ 삼성 프레임 - 설정 모드로 변경 트리거가 발생하면 30초 후에 초인종 카메라가 프레임 TV 에 연결되고 아트 모드로 돌아가도록 자동화를 …" at bounding box center [402, 519] width 691 height 65
click at [164, 495] on span "삼성 프레임 - 설정 모드로 변경" at bounding box center [146, 502] width 122 height 13
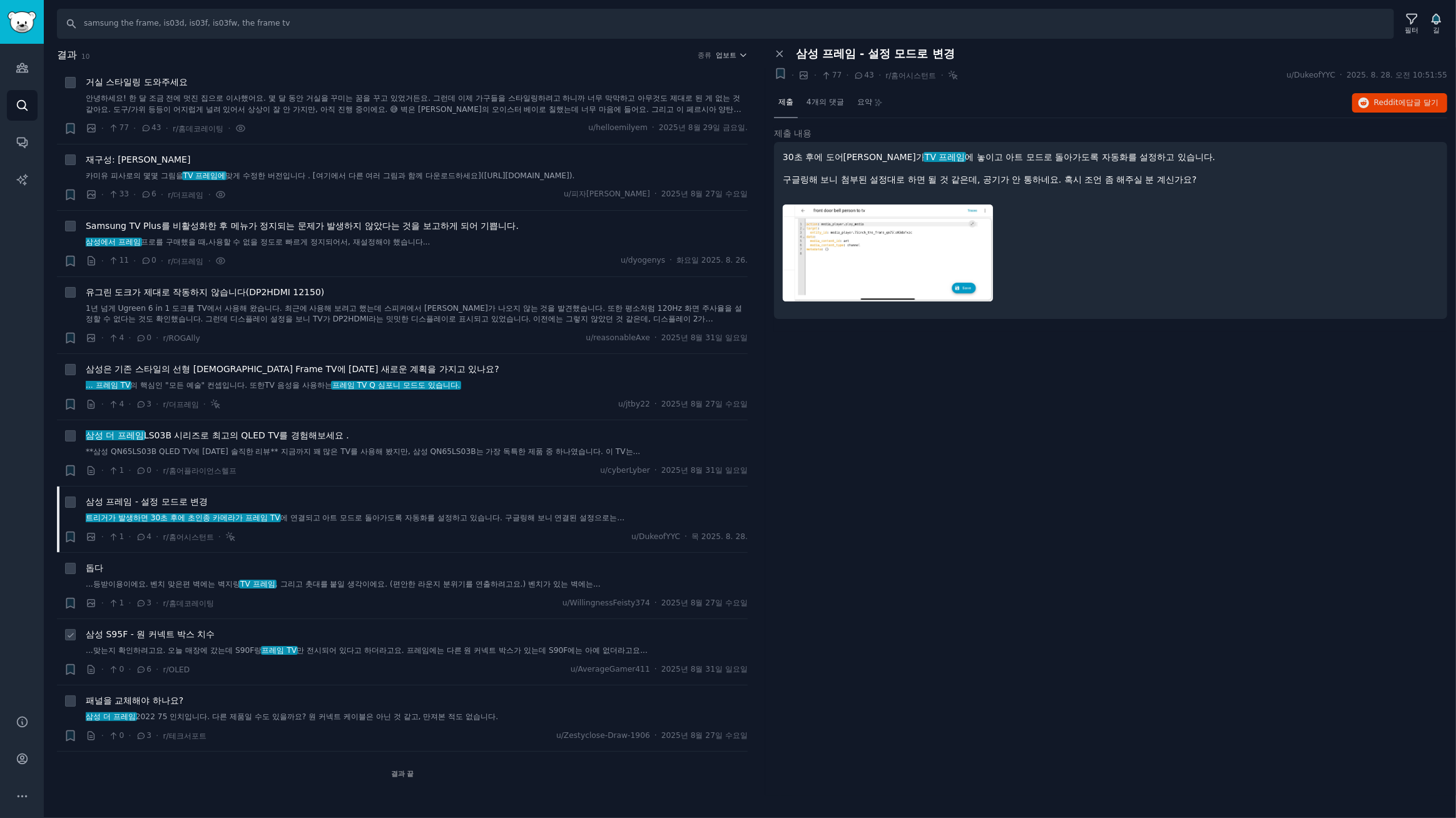
click at [148, 634] on font "삼성 S95F - 원 커넥트 박스 치수" at bounding box center [151, 634] width 130 height 10
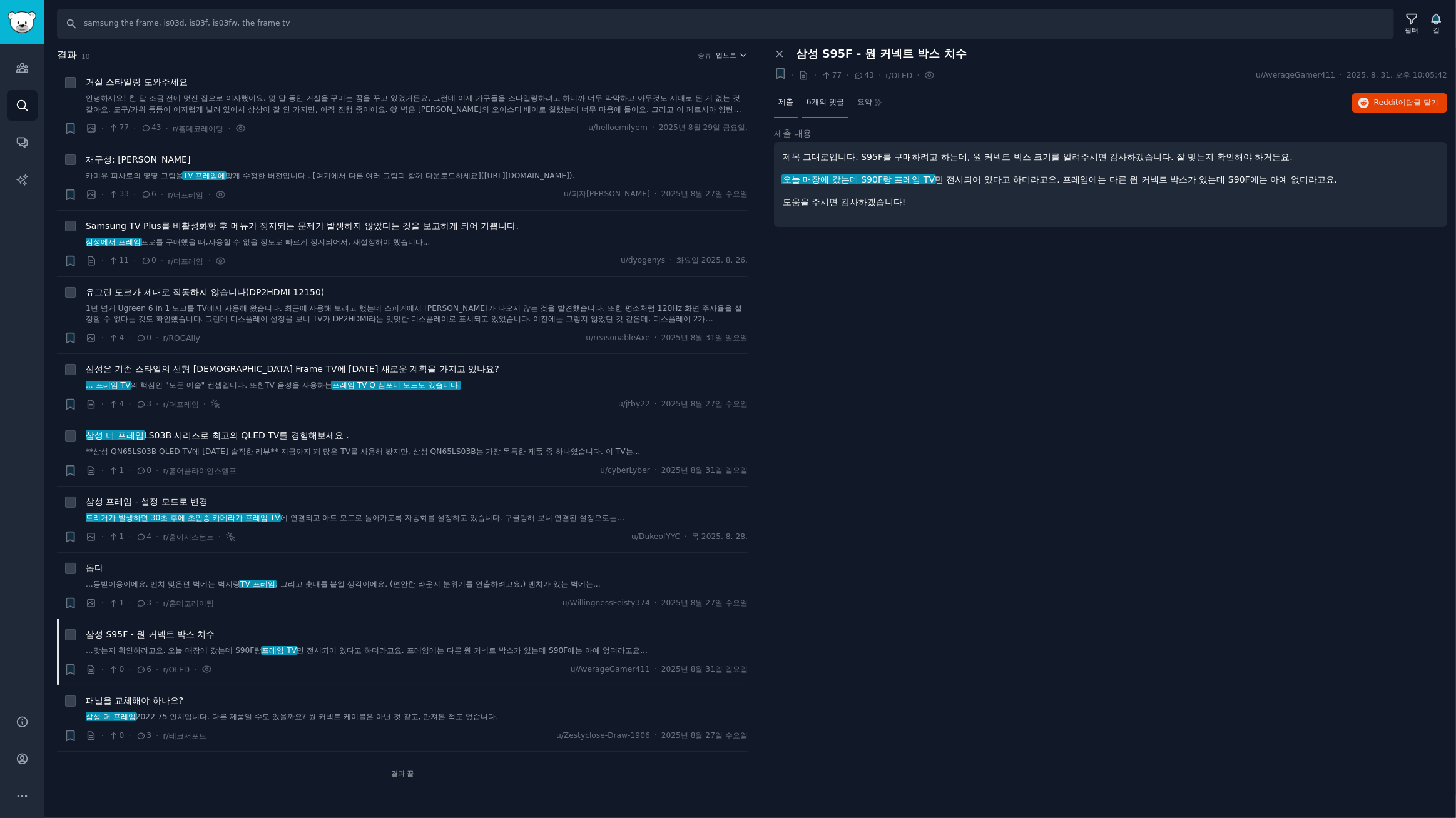
click at [822, 98] on font "6개의 댓글" at bounding box center [825, 102] width 38 height 9
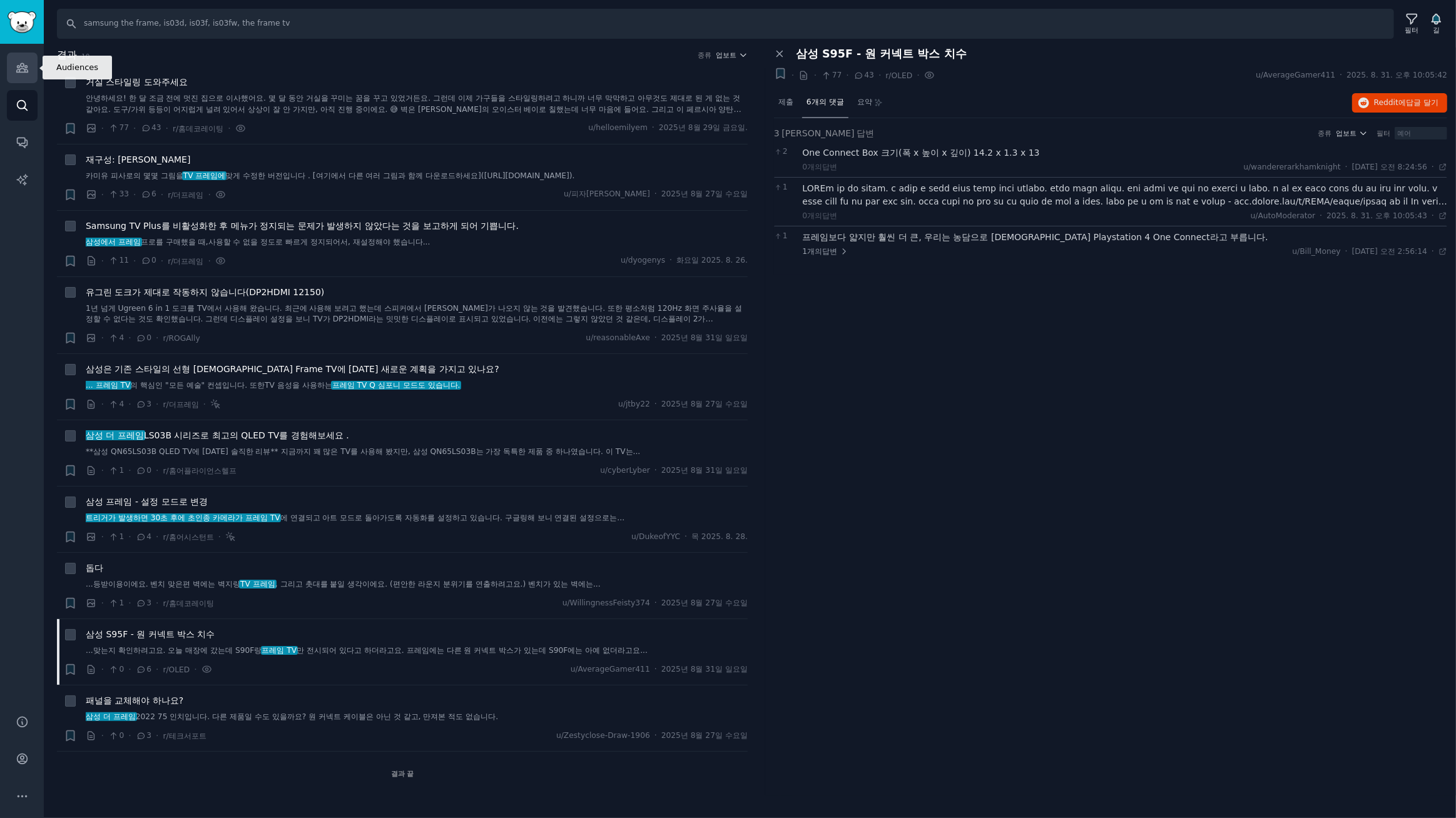
click at [15, 68] on icon "사이드바" at bounding box center [22, 68] width 13 height 13
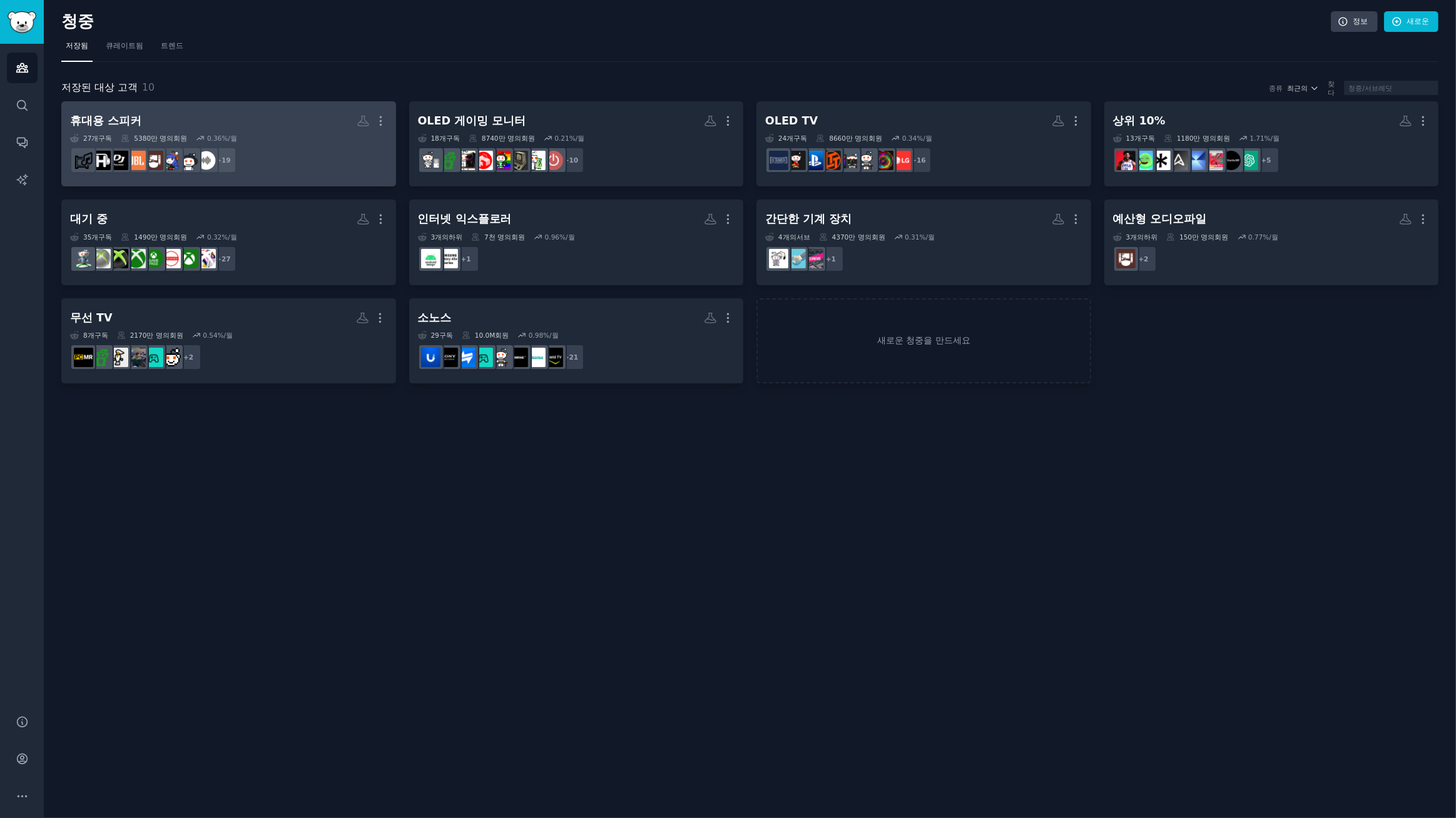
click at [120, 124] on font "휴대용 스피커" at bounding box center [106, 121] width 71 height 13
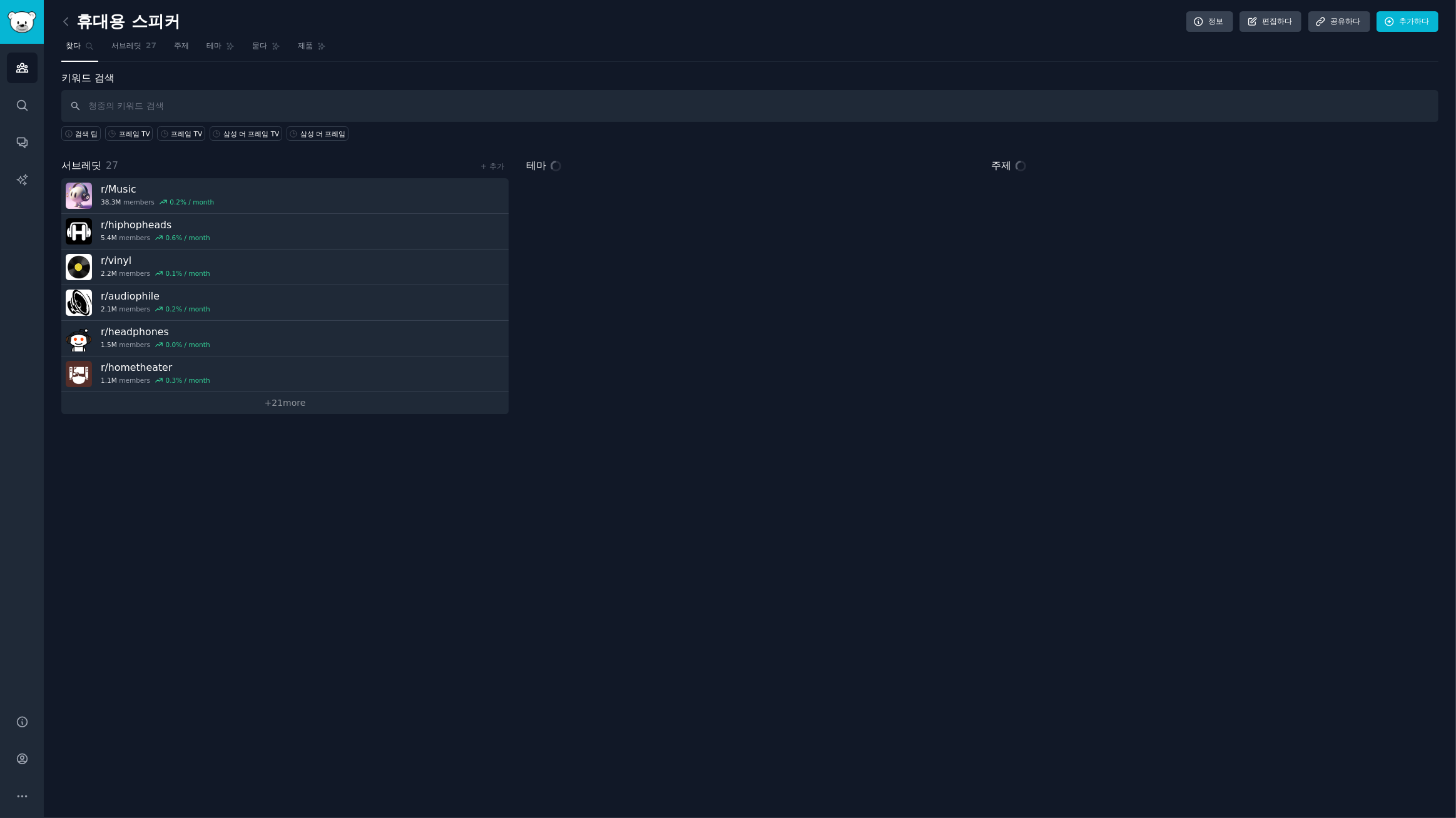
click at [220, 111] on input "text" at bounding box center [750, 106] width 1377 height 32
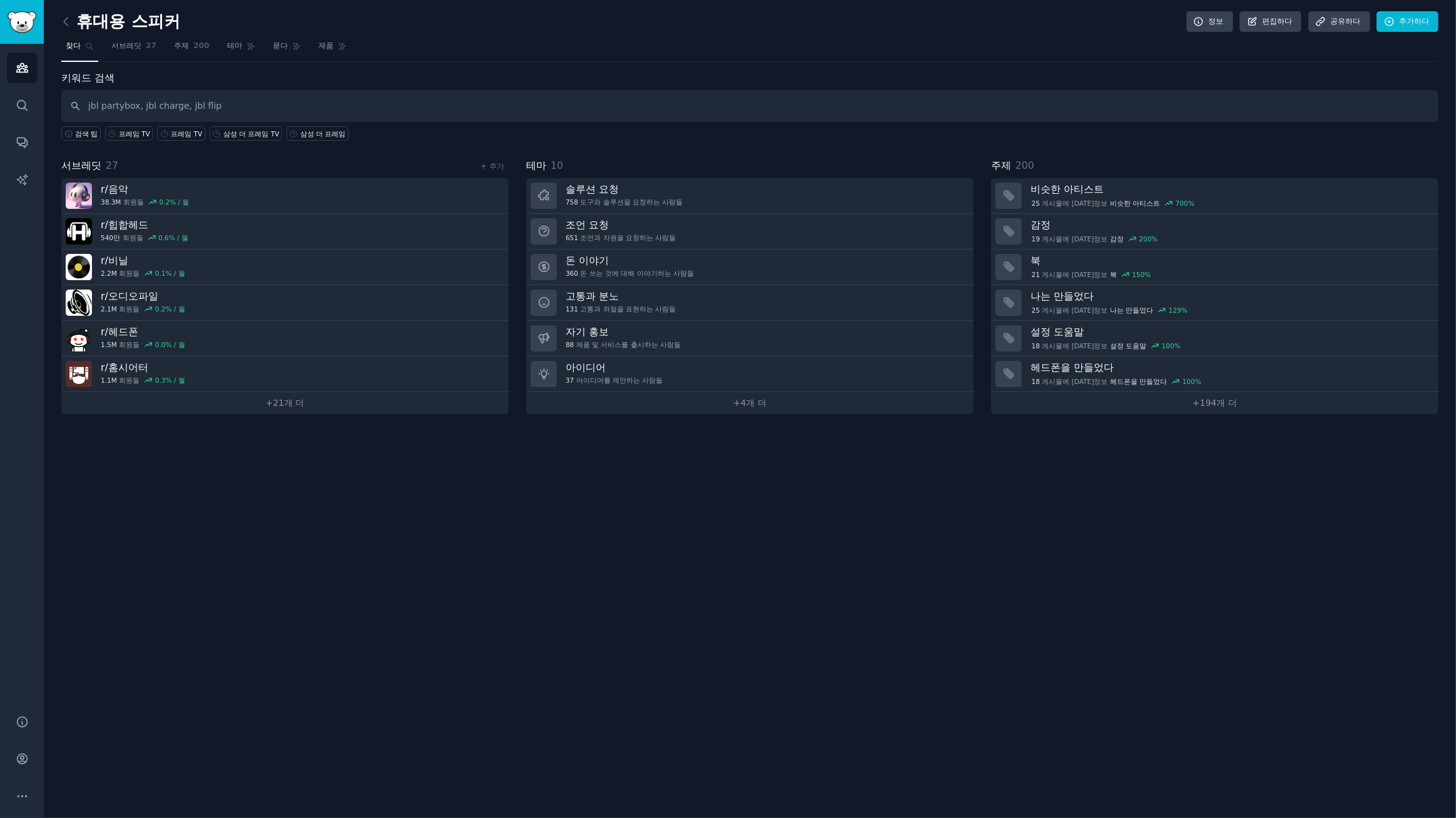
type input "jbl partybox, jbl charge, jbl flip"
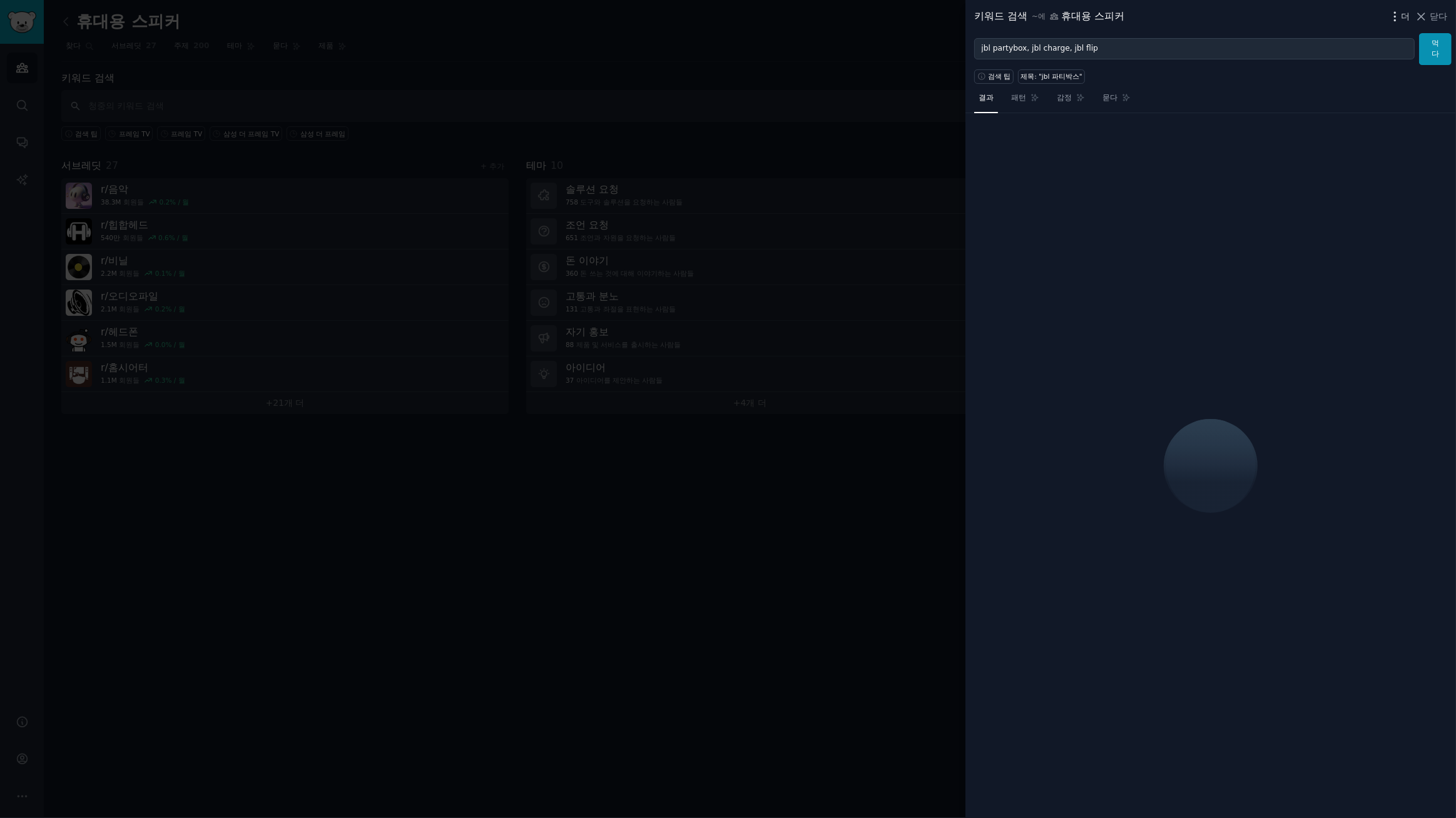
click at [1405, 15] on font "더" at bounding box center [1406, 16] width 9 height 10
click at [1254, 56] on p "Advanced Search" at bounding box center [1278, 52] width 77 height 13
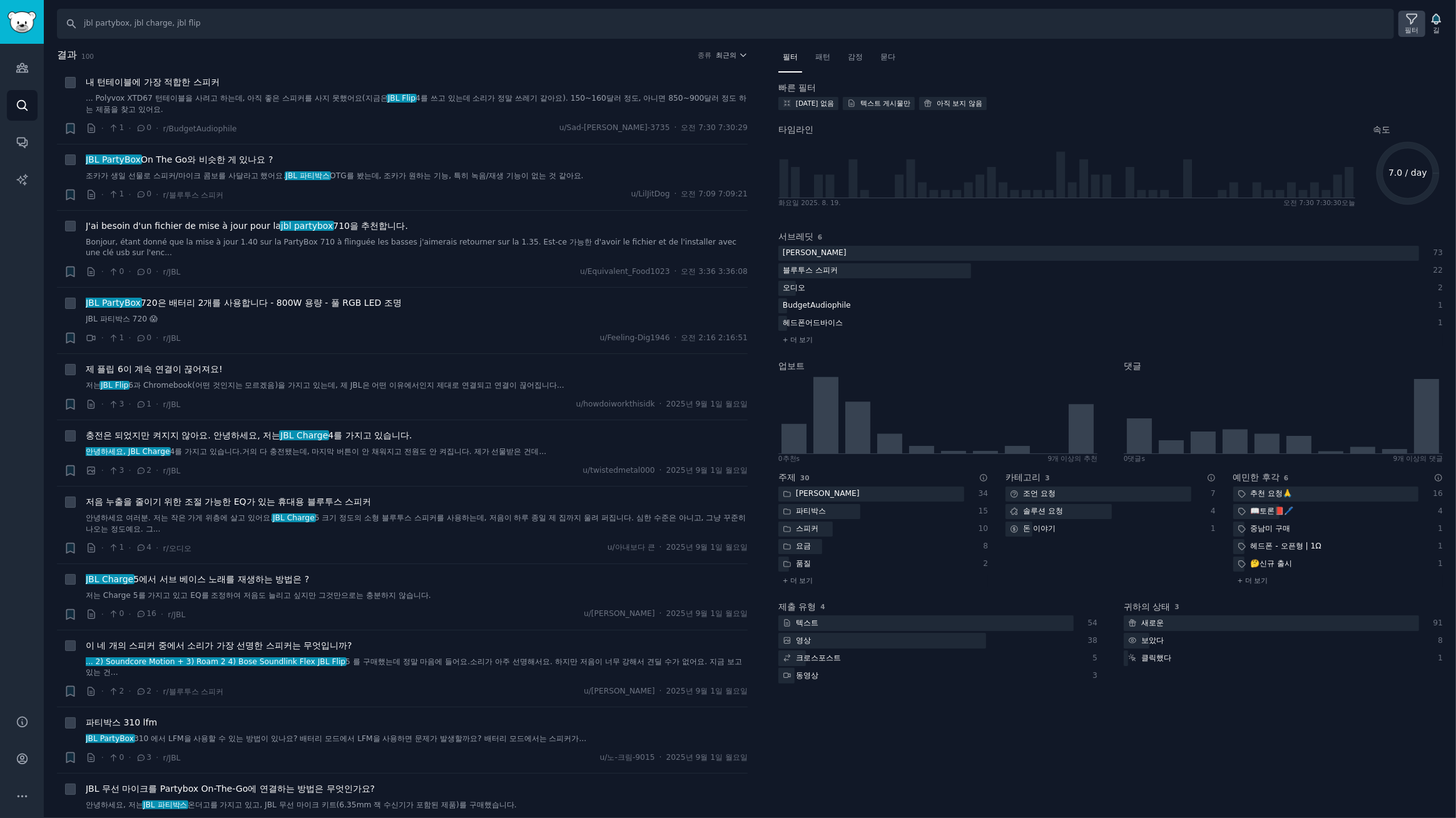
click at [1413, 22] on icon at bounding box center [1412, 20] width 10 height 10
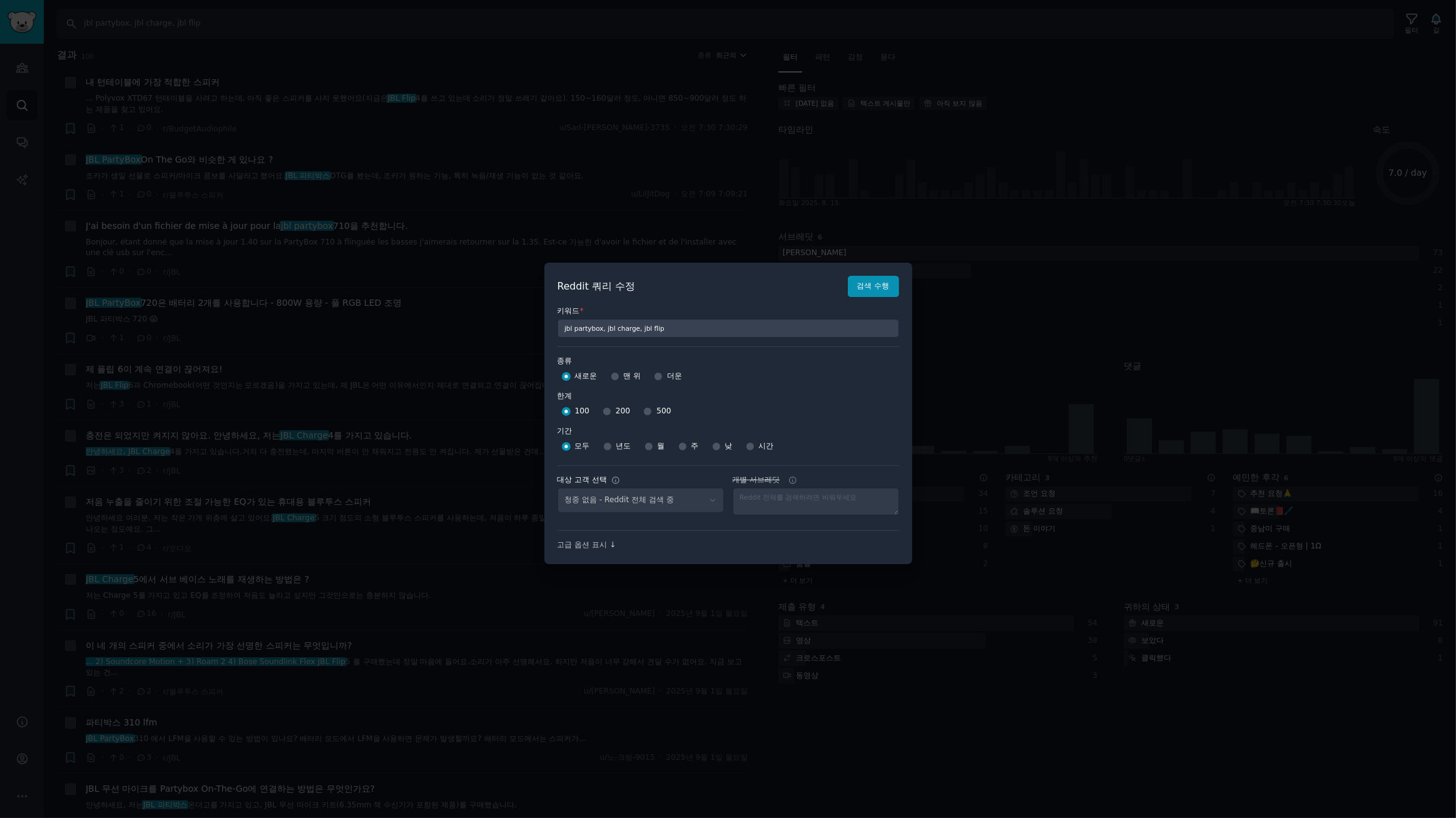
select select "d5641c5a1a"
click at [684, 446] on input "주" at bounding box center [682, 447] width 9 height 9
radio input "true"
click at [643, 412] on input "500" at bounding box center [647, 411] width 9 height 9
radio input "true"
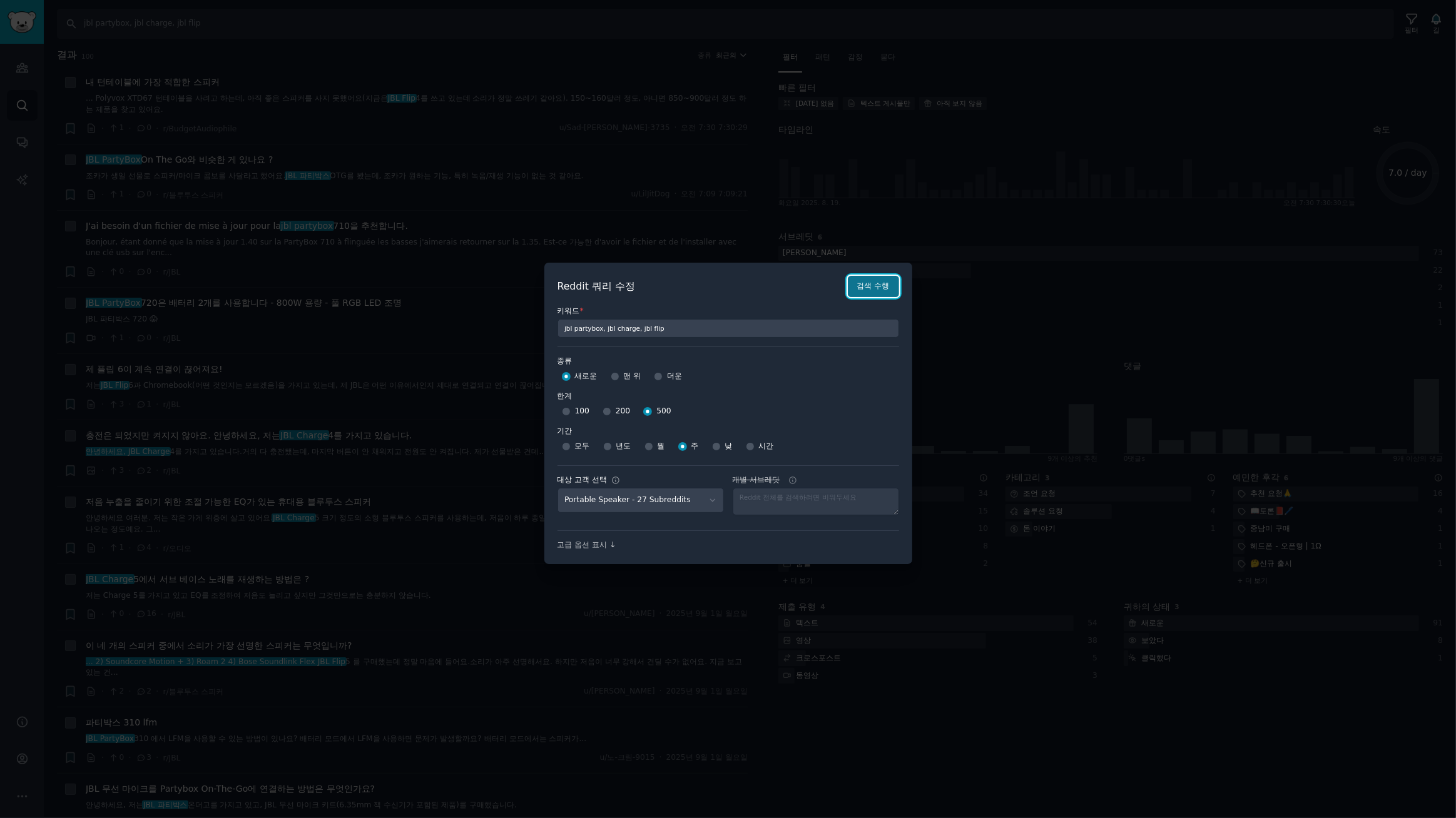
click at [877, 287] on font "검색 수행" at bounding box center [873, 286] width 33 height 9
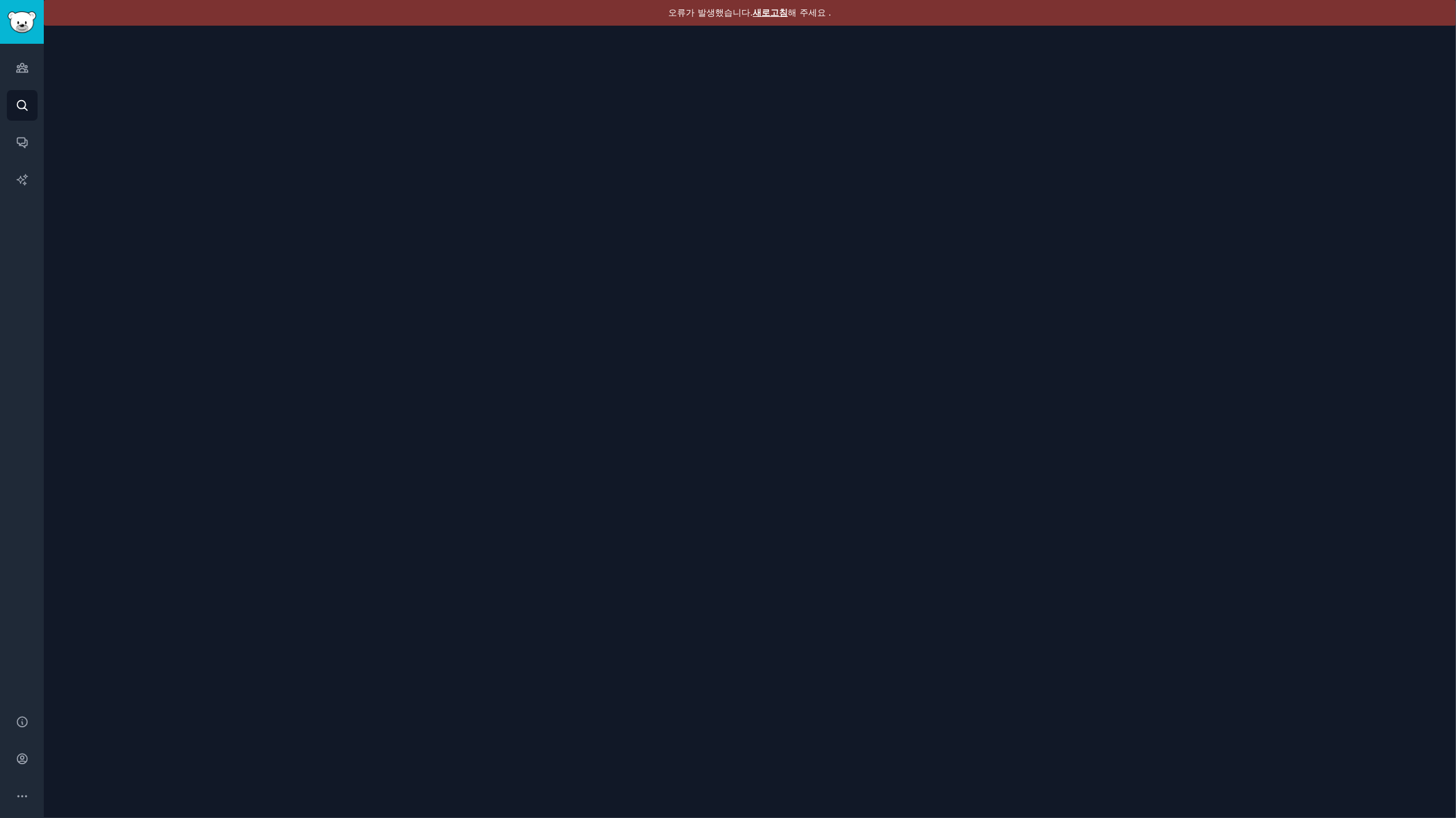
click at [763, 9] on font "새로고침" at bounding box center [770, 13] width 35 height 10
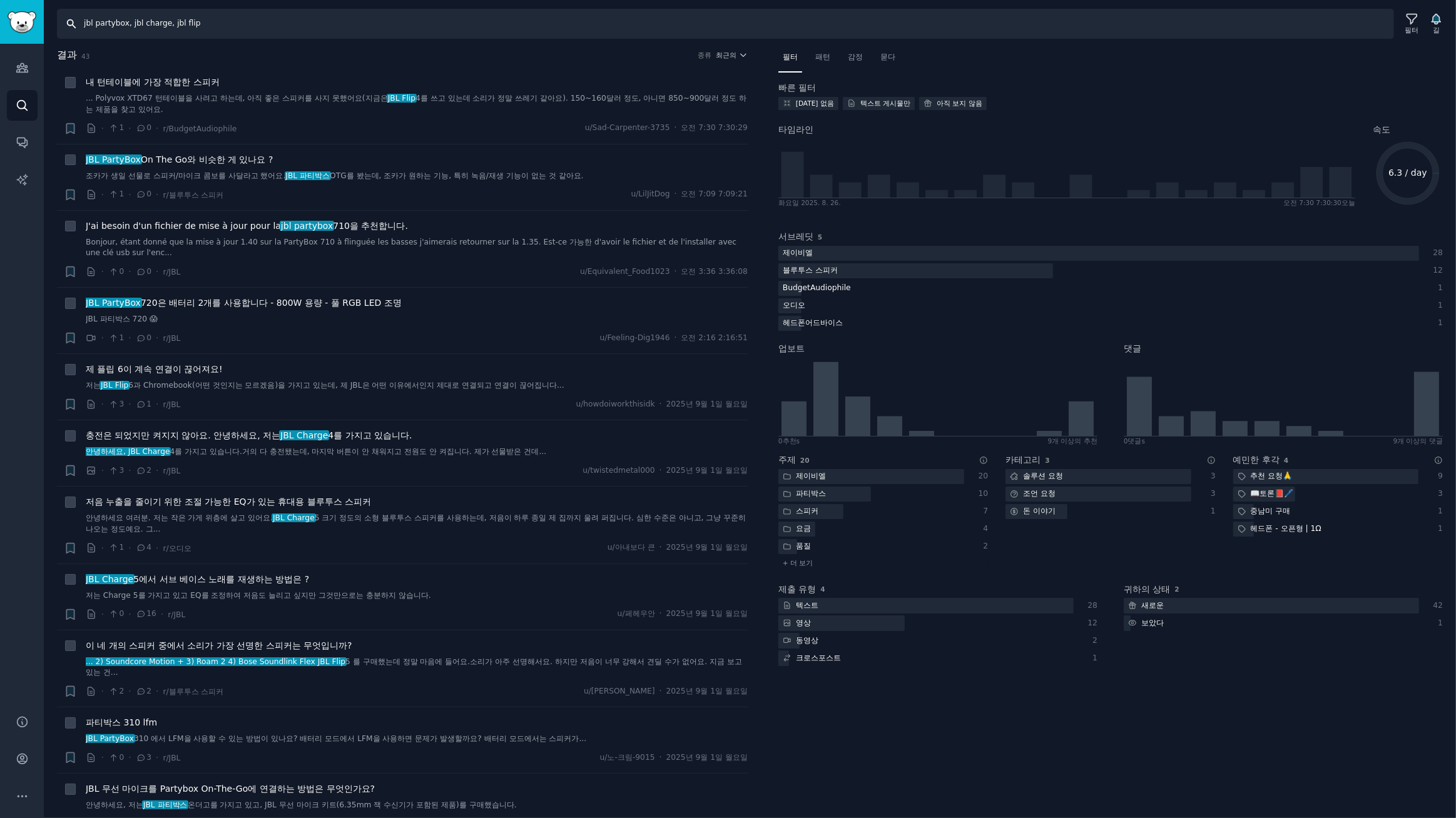
drag, startPoint x: 388, startPoint y: 22, endPoint x: 0, endPoint y: -36, distance: 392.3
click at [0, 0] on html "청중 찾다 대화 AI 보고서 돕다 계정 더 찾다 jbl partybox, jbl charge, jbl flip 필터 길 결과 43 종류 최근의…" at bounding box center [728, 409] width 1456 height 818
type input "samsung odyssey, g9, g8, g7"
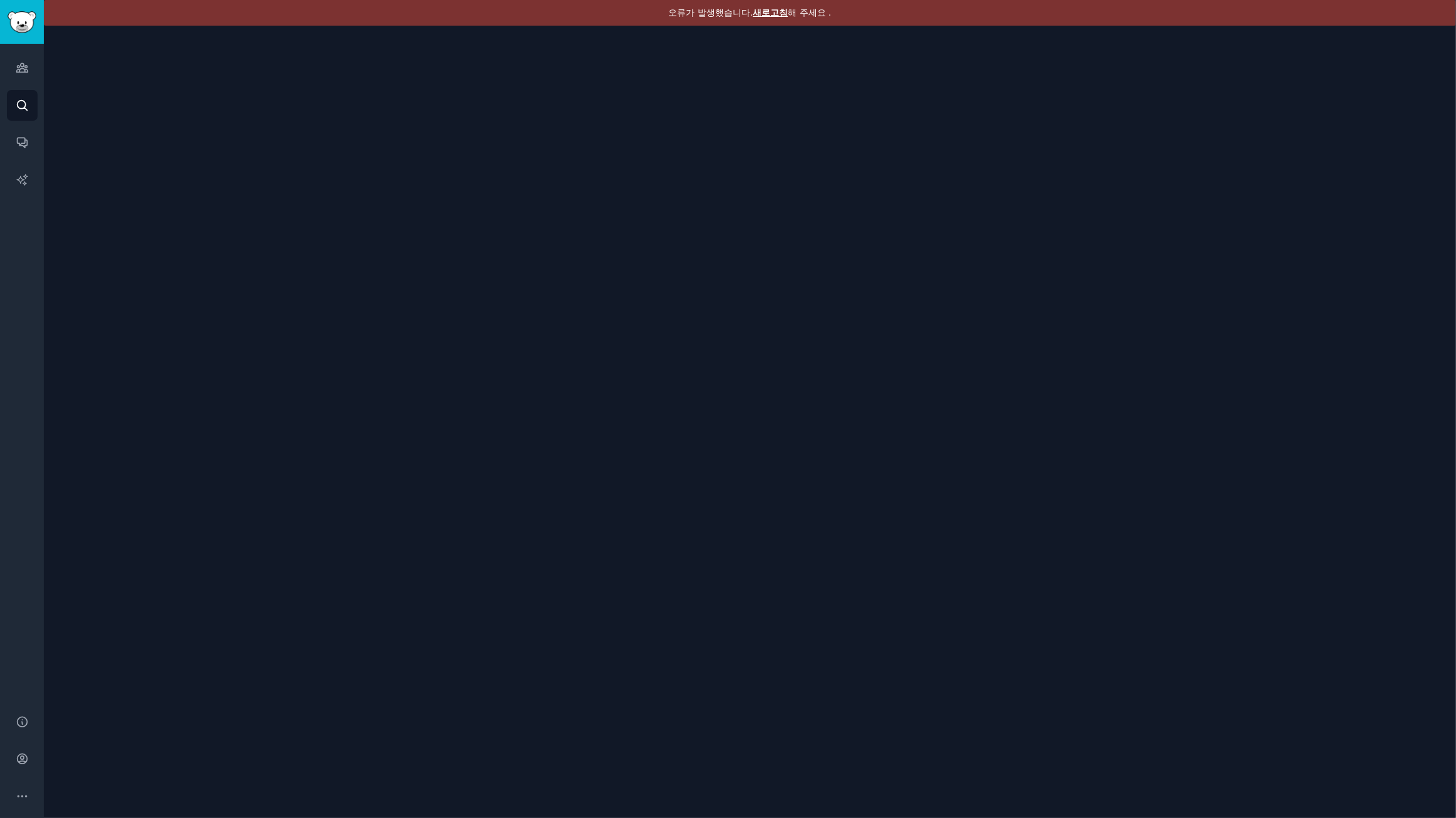
click at [781, 14] on font "새로고침" at bounding box center [770, 13] width 35 height 10
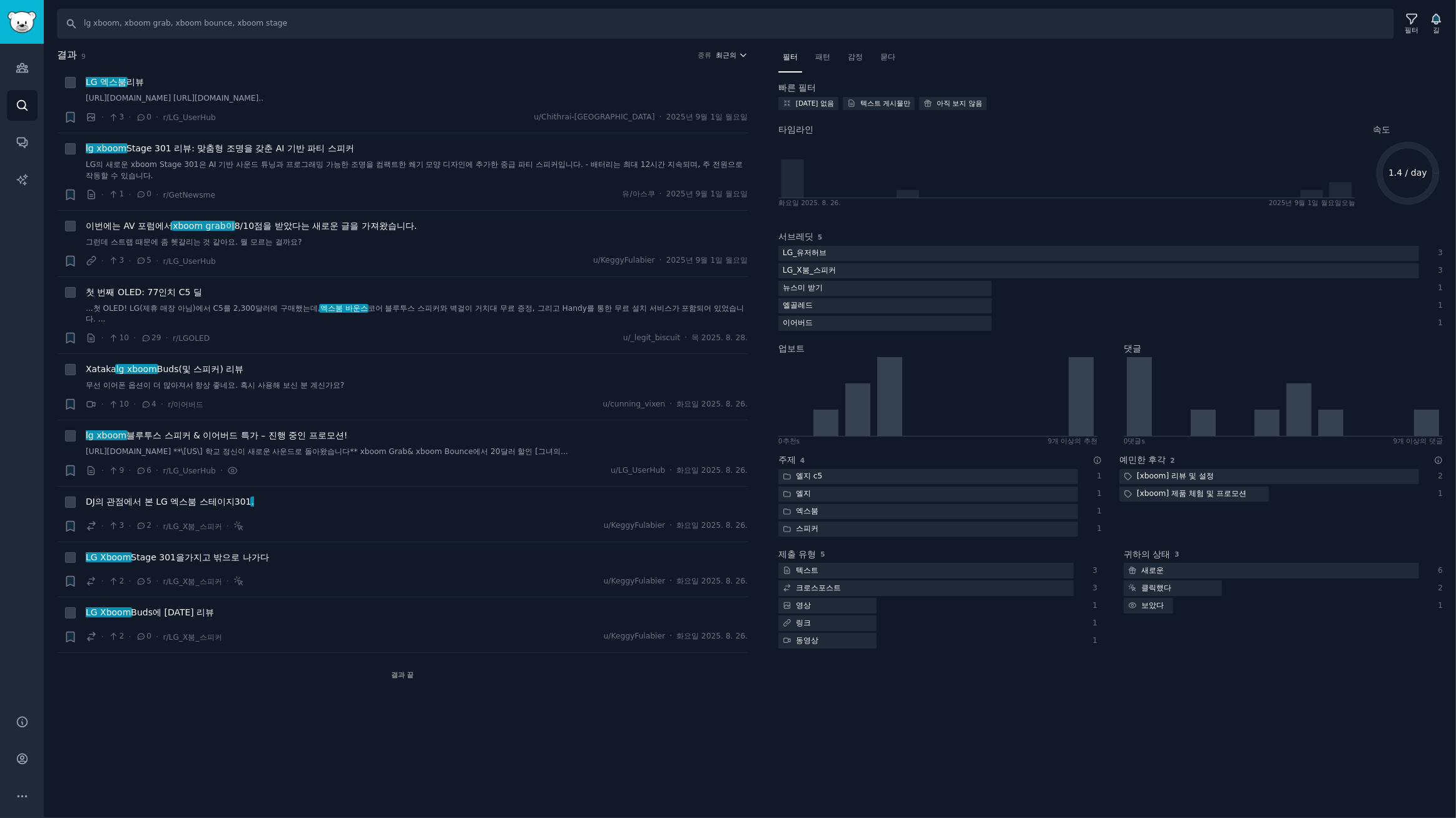
click at [728, 53] on font "최근의" at bounding box center [727, 55] width 21 height 8
click at [665, 106] on p "Upvotes" at bounding box center [664, 101] width 31 height 11
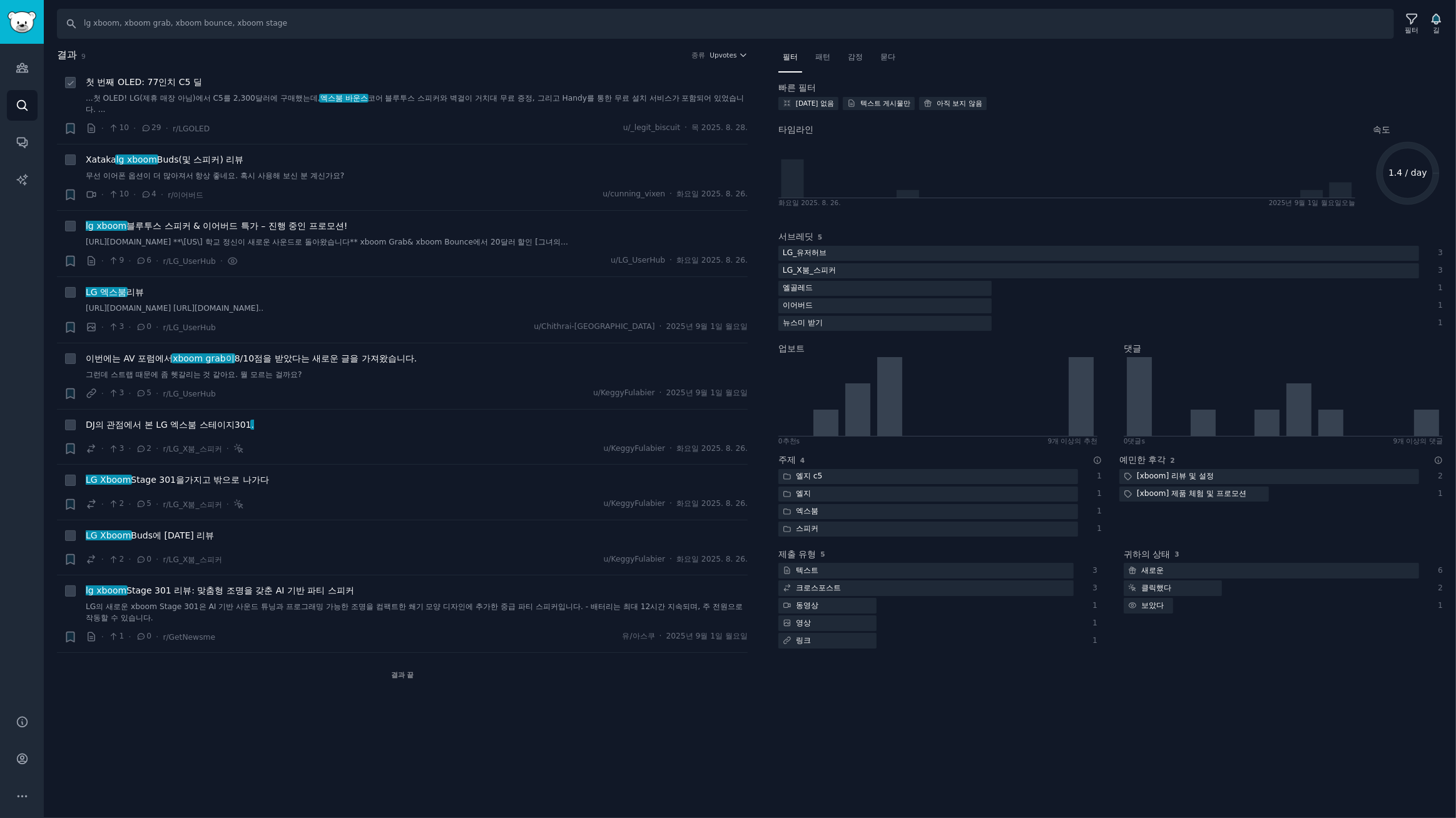
click at [171, 79] on font "첫 번째 OLED: 77인치 C5 딜" at bounding box center [144, 82] width 116 height 10
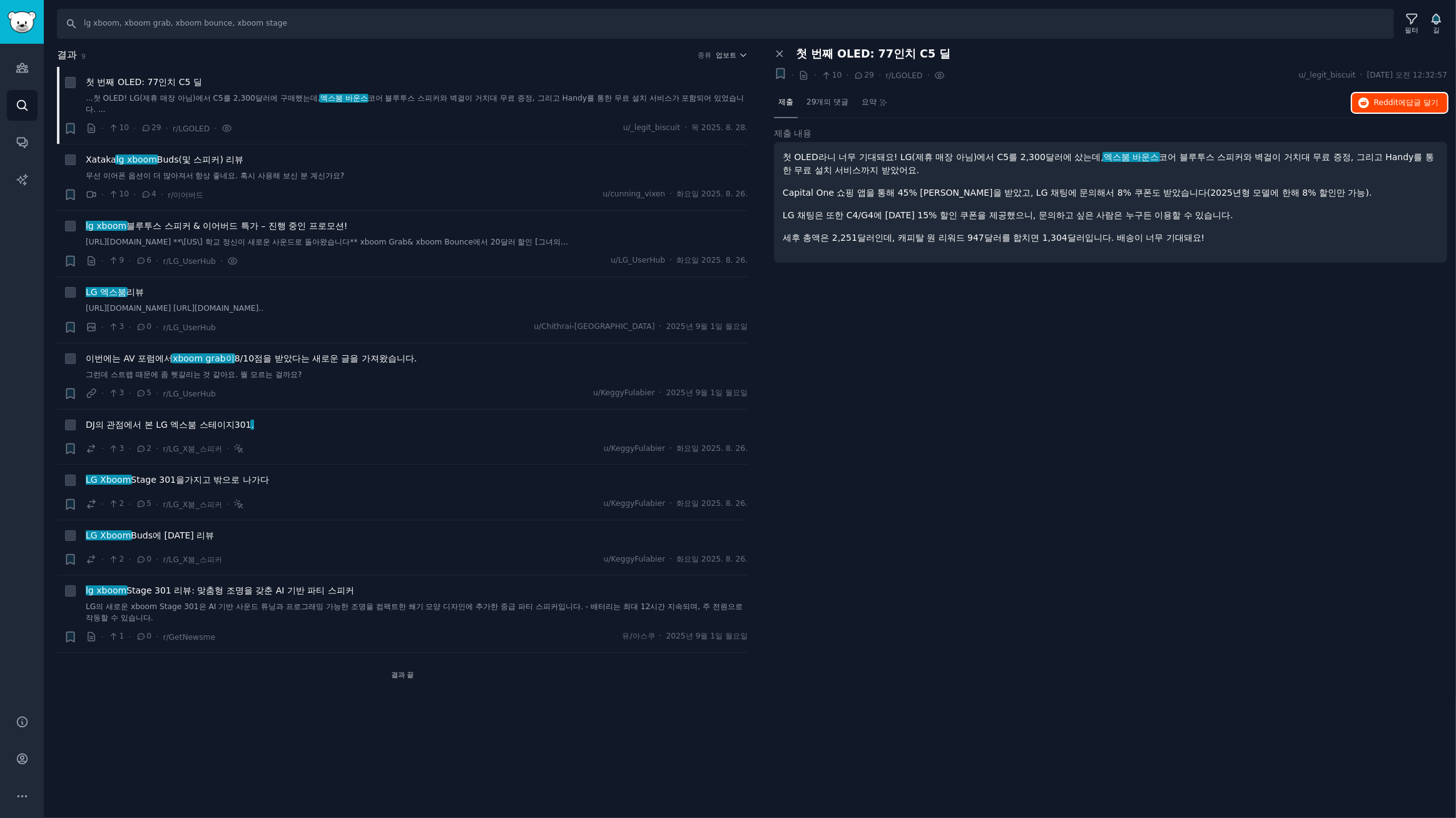
click at [1406, 100] on font "답글 달기" at bounding box center [1422, 102] width 33 height 9
click at [199, 162] on font "Buds(및 스피커) 리뷰" at bounding box center [200, 160] width 86 height 10
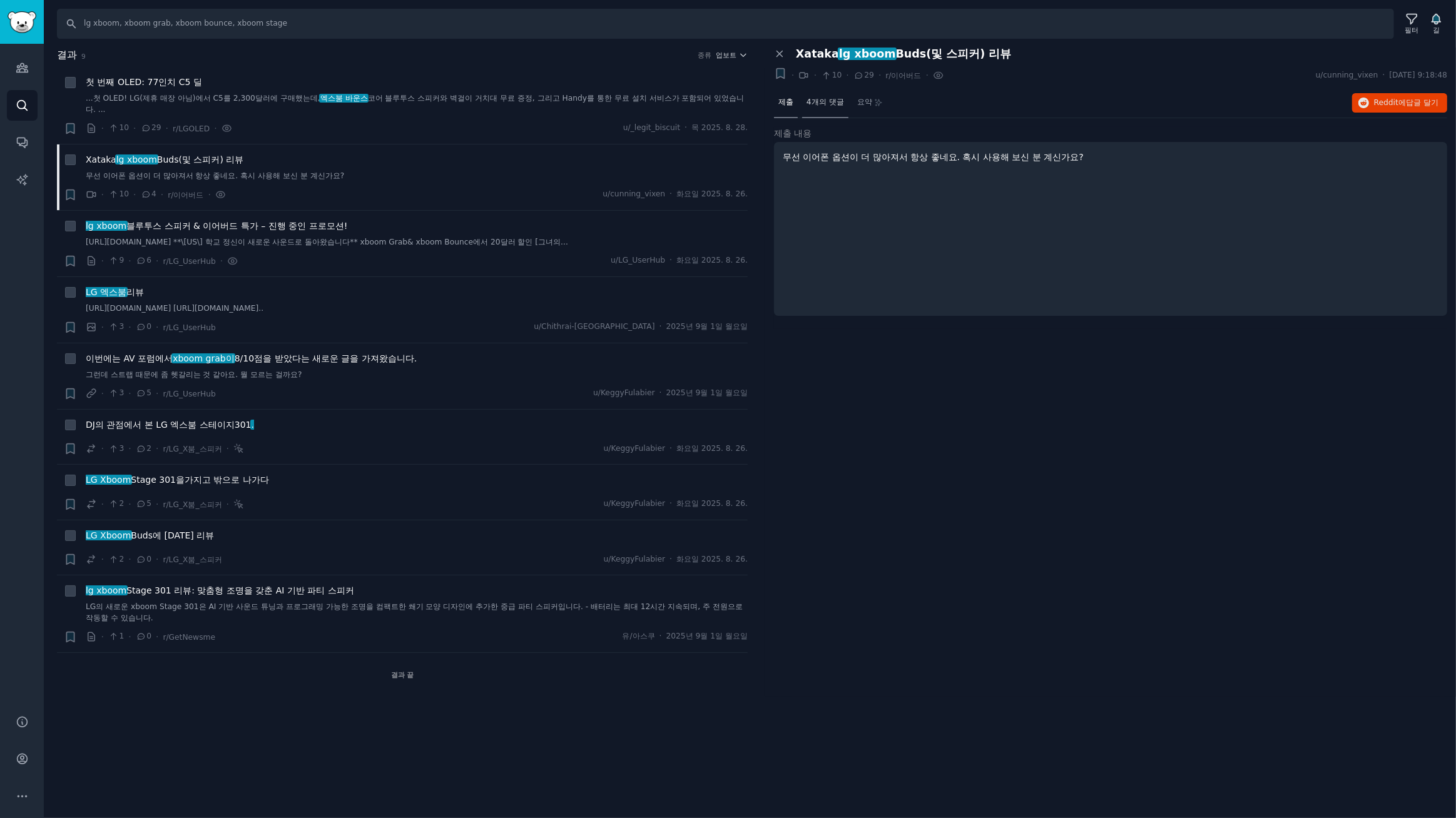
click at [828, 101] on font "4개의 댓글" at bounding box center [825, 102] width 38 height 9
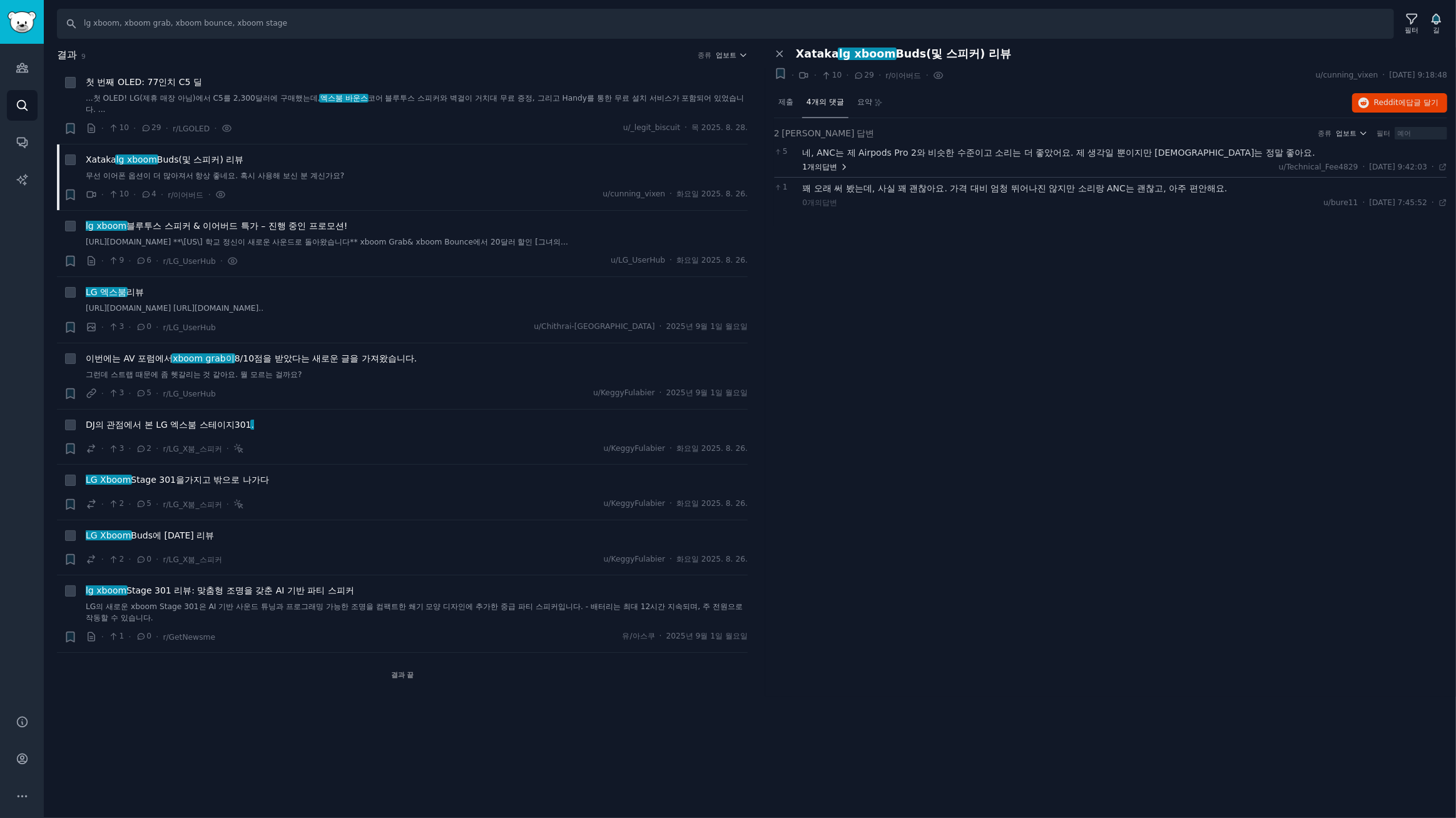
click at [826, 169] on font "답변" at bounding box center [830, 167] width 15 height 9
click at [316, 226] on font "블루투스 스피커 & 이어버드 특가 – 진행 중인 프로모션!" at bounding box center [236, 226] width 221 height 10
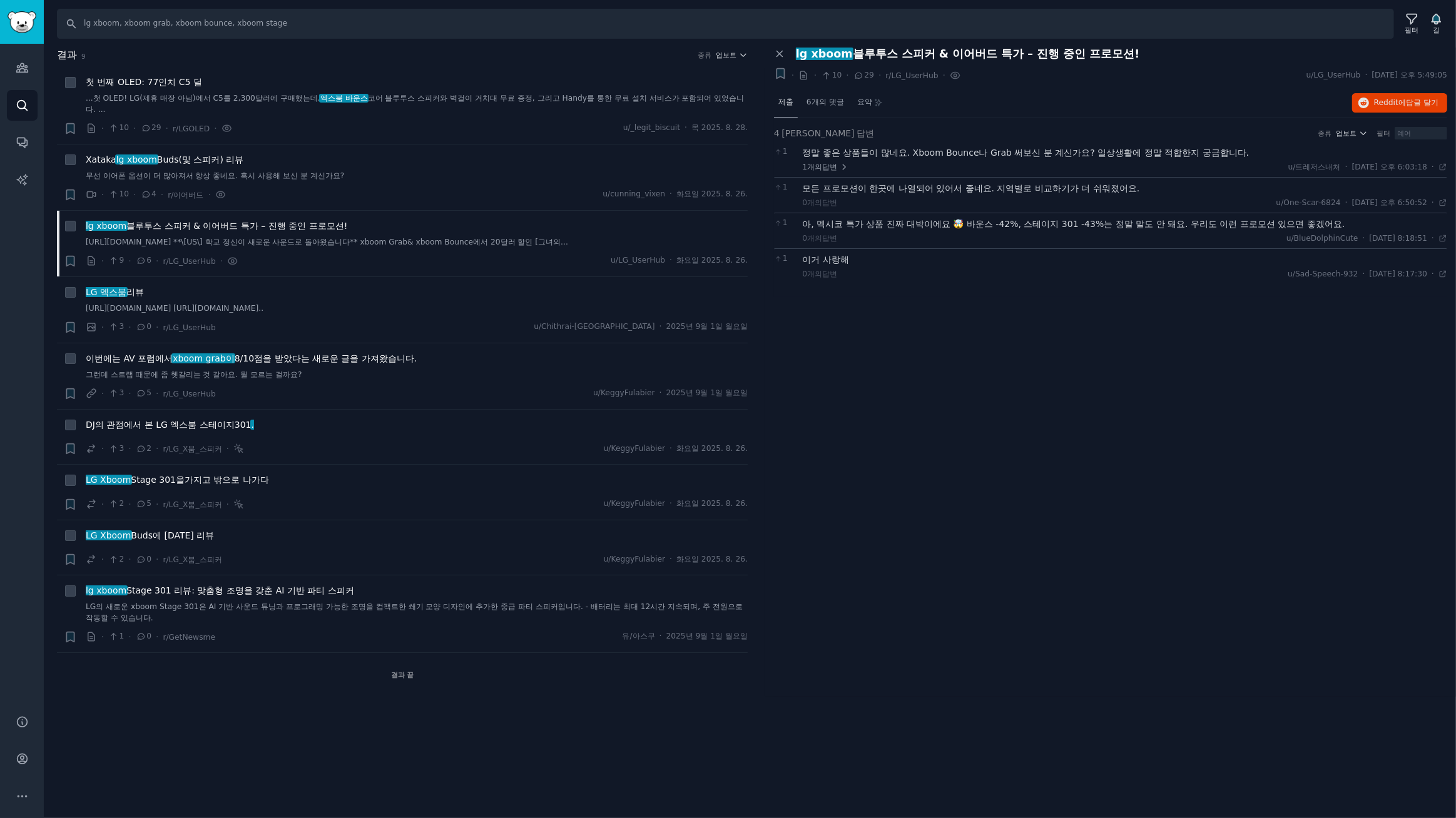
click at [788, 103] on font "제출" at bounding box center [786, 102] width 15 height 9
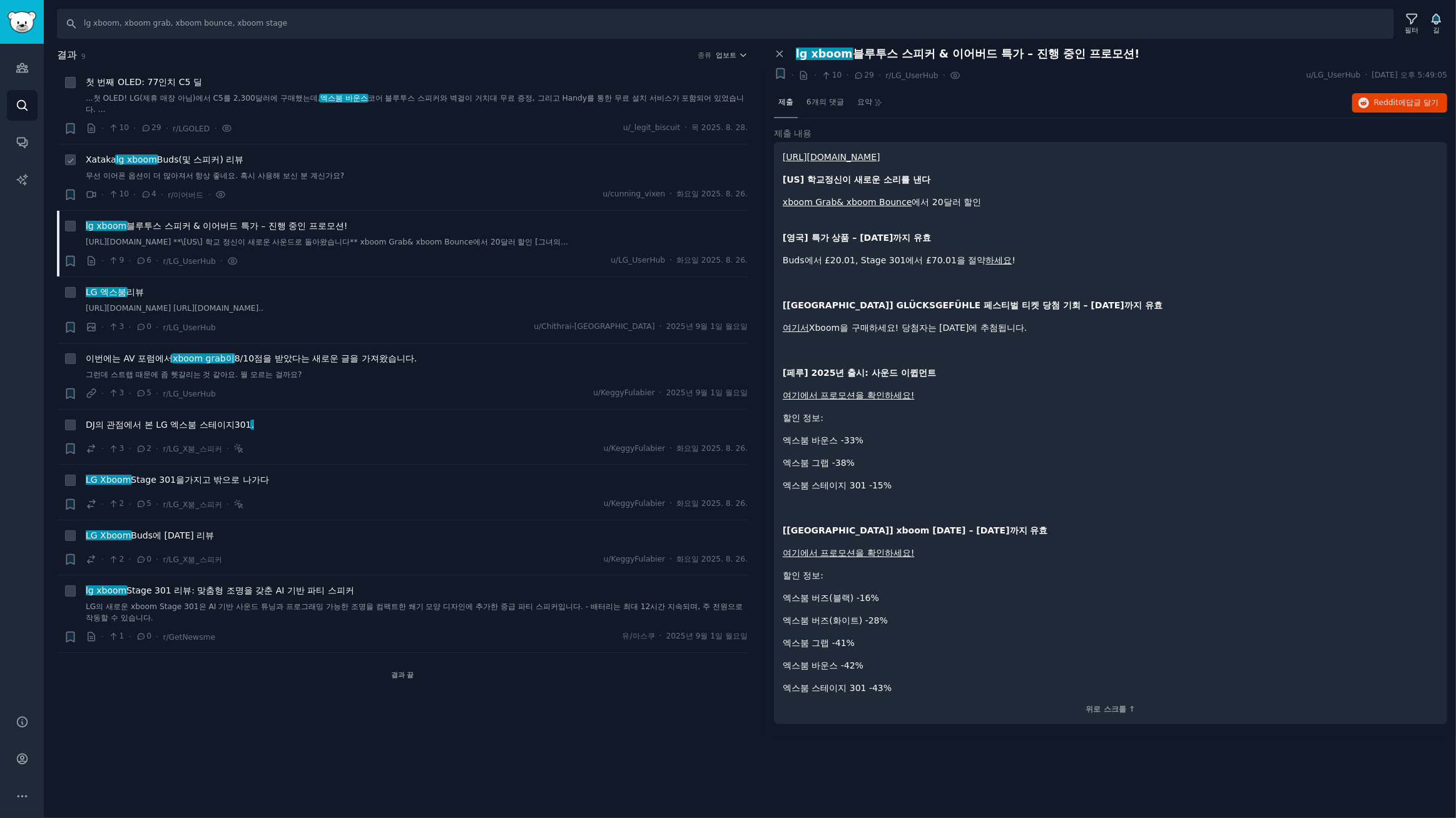
click at [184, 159] on font "Buds(및 스피커) 리뷰" at bounding box center [200, 160] width 86 height 10
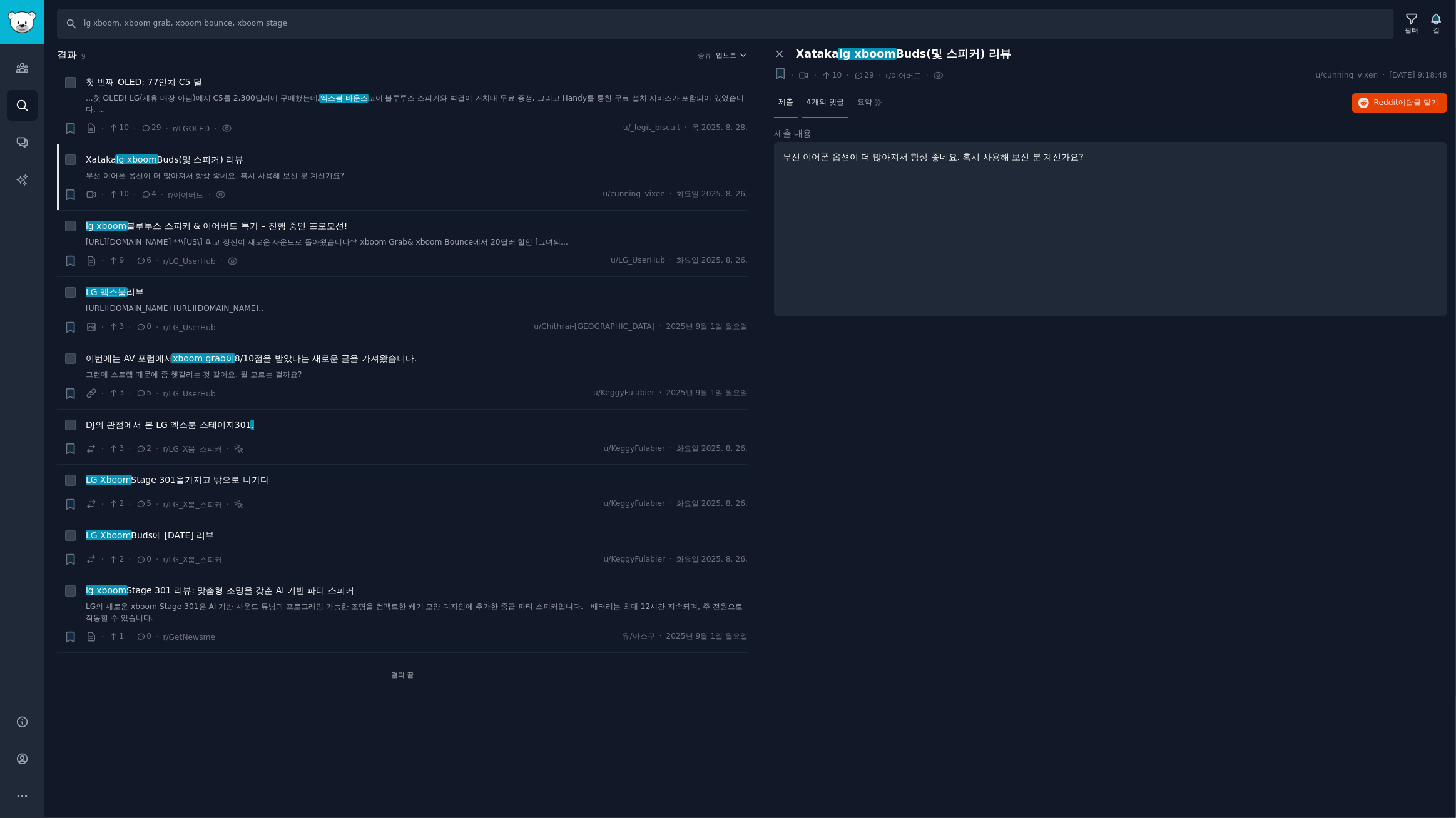
click at [824, 102] on font "4개의 댓글" at bounding box center [825, 102] width 38 height 9
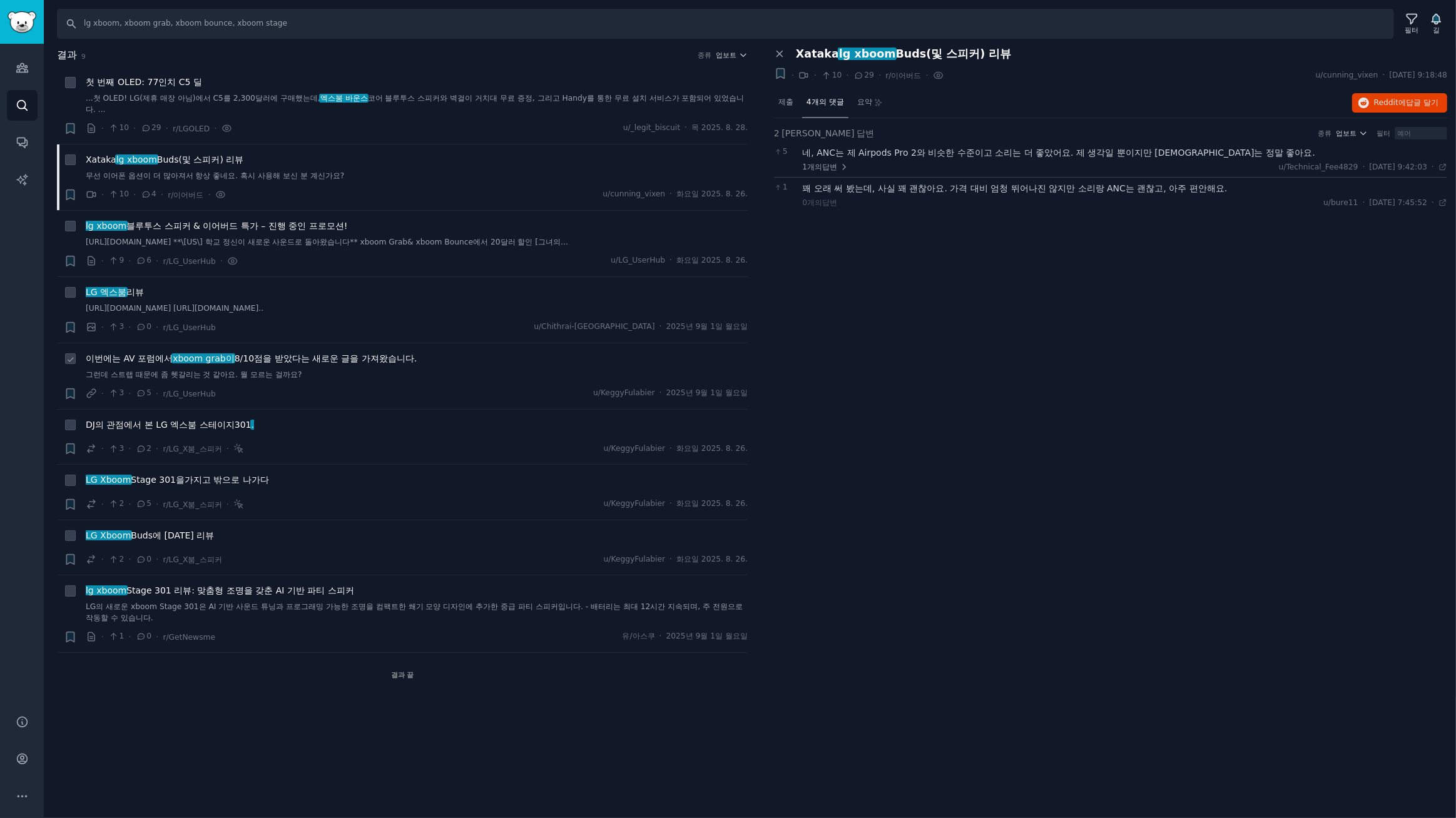
drag, startPoint x: 329, startPoint y: 382, endPoint x: 340, endPoint y: 380, distance: 11.2
click at [329, 364] on font "8/10점을 받았다는 새로운 글을 가져왔습니다." at bounding box center [326, 358] width 183 height 10
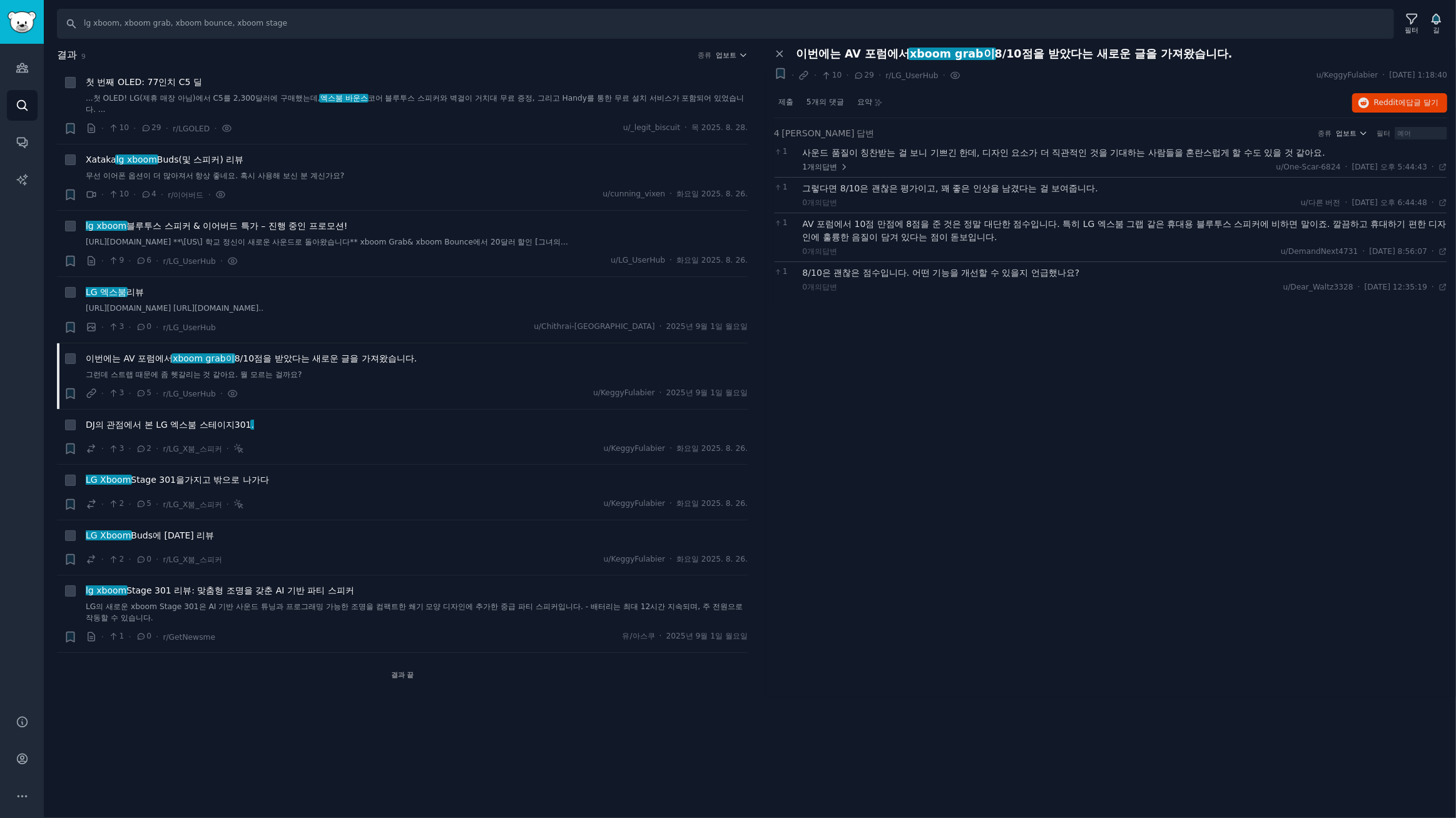
click at [894, 332] on div "패널 닫기 이번에는 AV 포럼에서 xboom grab이 8/10점을 받았다는 새로운 글을 가져왔습니다. + · · 10 · 29 · r/LG_…" at bounding box center [1110, 372] width 691 height 649
click at [827, 164] on font "답변" at bounding box center [830, 167] width 15 height 9
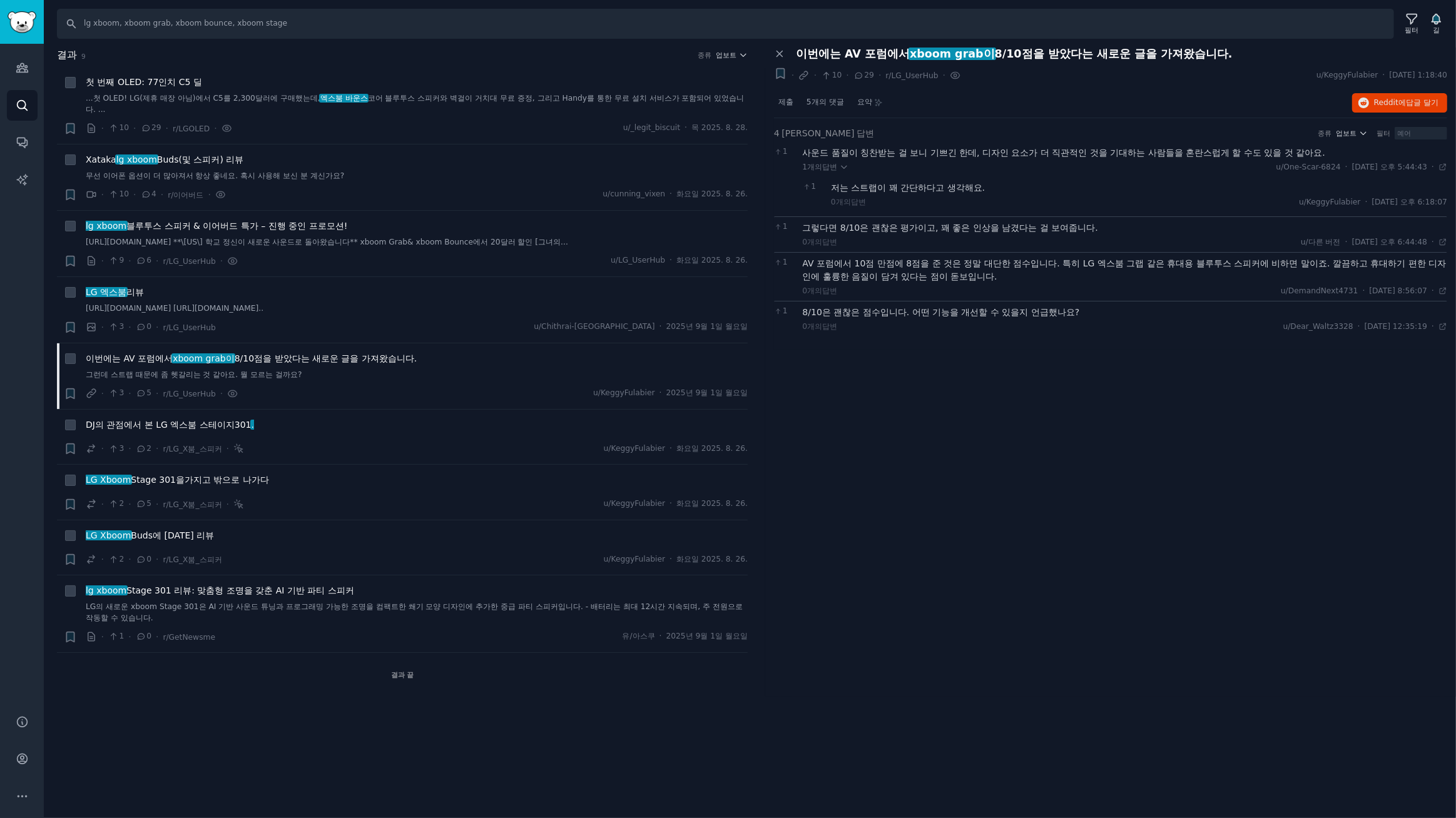
click at [920, 376] on div "패널 닫기 이번에는 AV 포럼에서 xboom grab이 8/10점을 받았다는 새로운 글을 가져왔습니다. + · · 10 · 29 · r/LG_…" at bounding box center [1110, 372] width 691 height 649
click at [779, 100] on font "제출" at bounding box center [786, 102] width 15 height 9
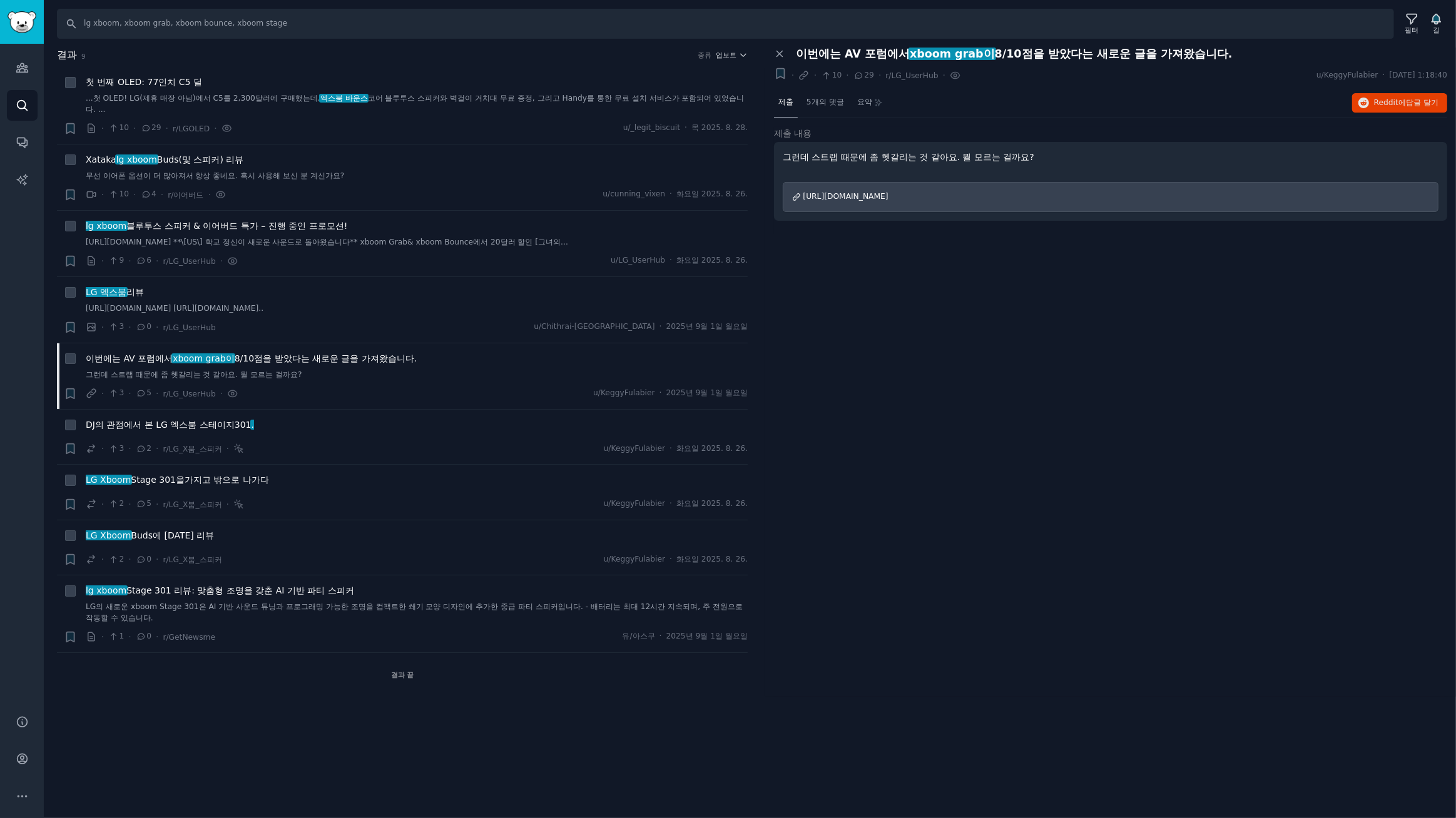
click at [979, 398] on div "패널 닫기 이번에는 AV 포럼에서 xboom grab이 8/10점을 받았다는 새로운 글을 가져왔습니다. + · · 10 · 29 · r/LG_…" at bounding box center [1110, 372] width 691 height 649
click at [267, 683] on div "결과 끝" at bounding box center [402, 674] width 691 height 44
click at [20, 71] on icon "사이드바" at bounding box center [22, 68] width 13 height 13
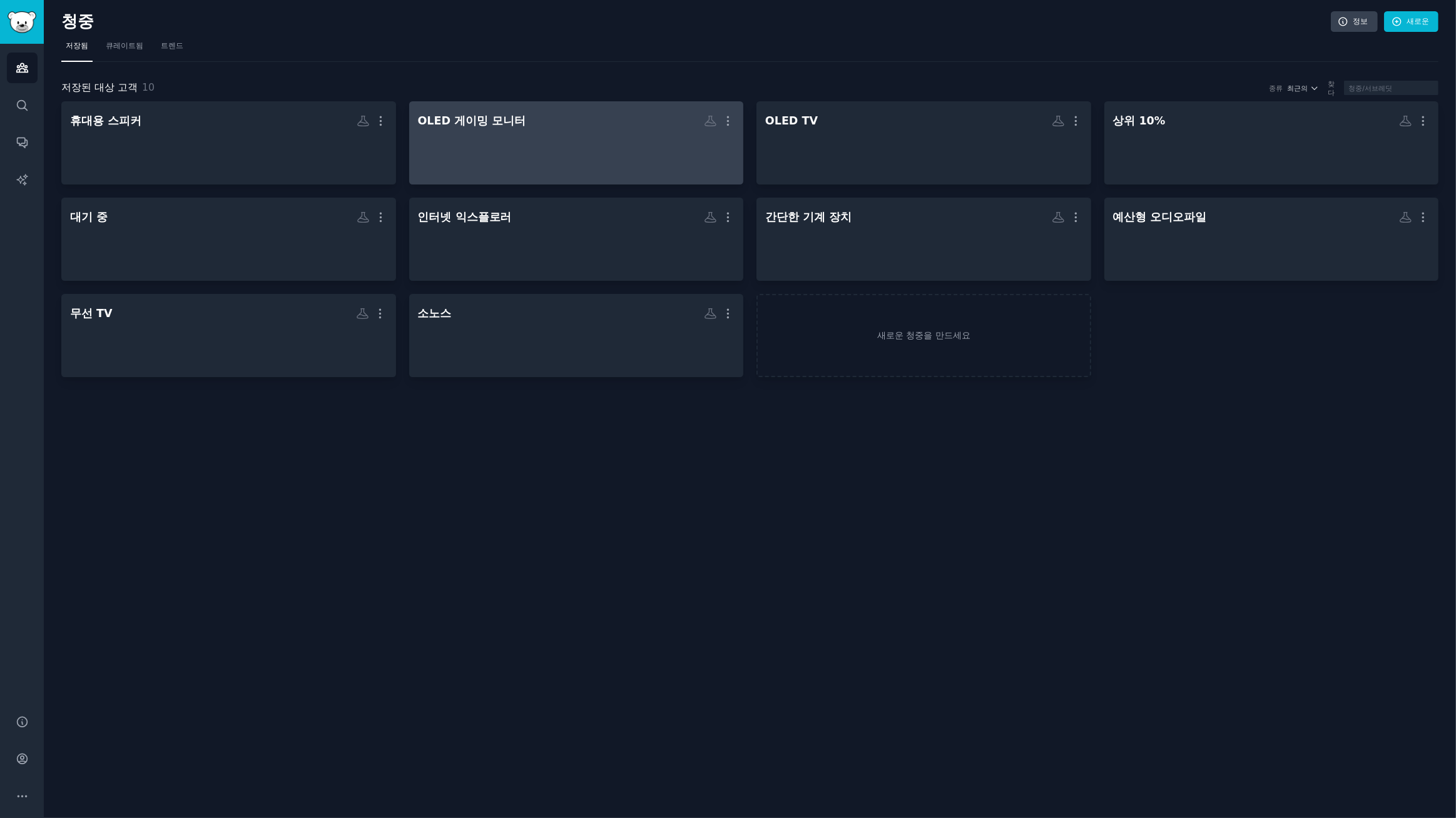
click at [578, 135] on div at bounding box center [576, 153] width 317 height 44
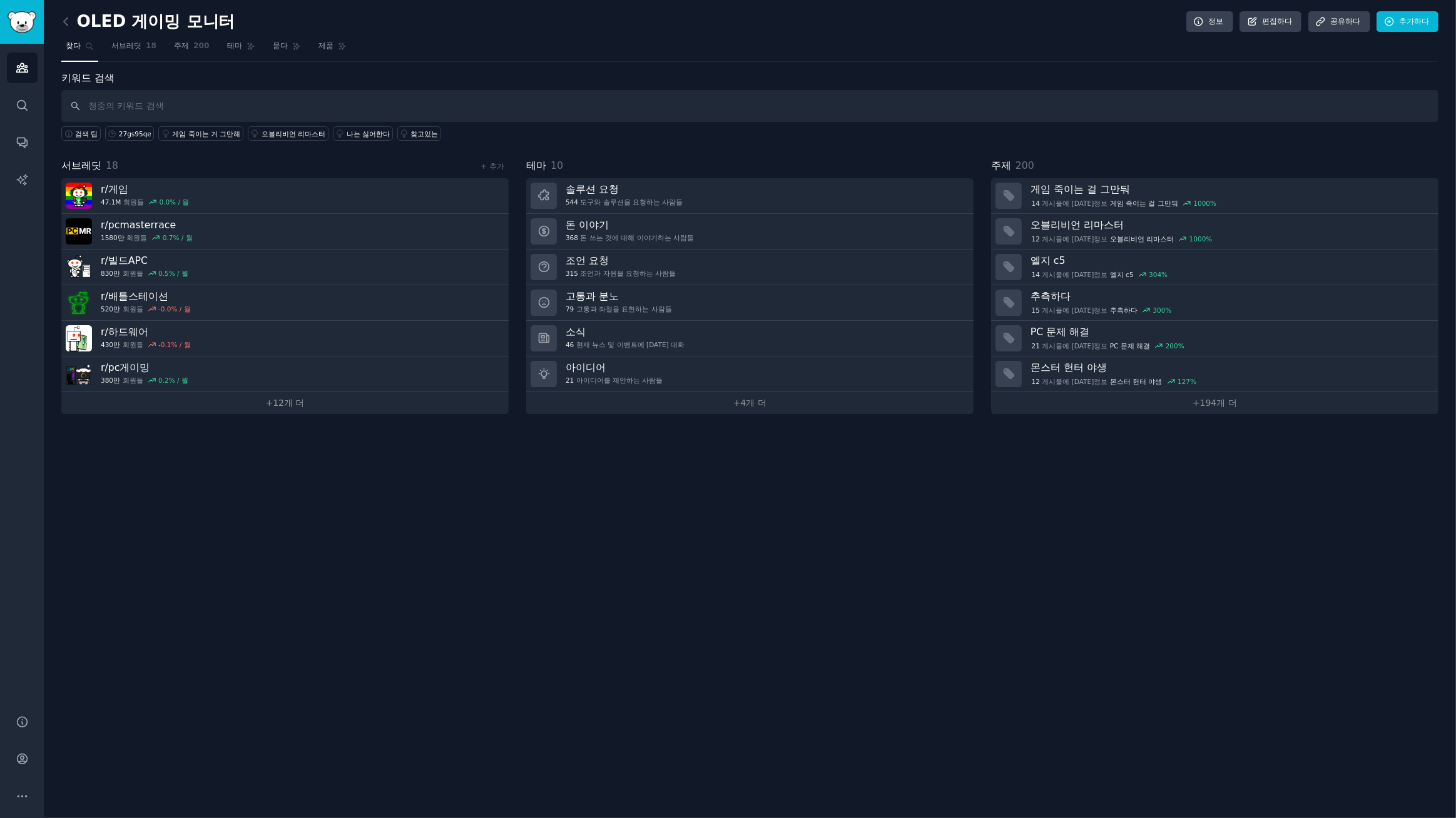
click at [228, 108] on input "text" at bounding box center [750, 106] width 1377 height 32
type input "lg ultragear, ultragear, 5k2k, gx9, 45gx950a, 27gx700a, 27gx790a"
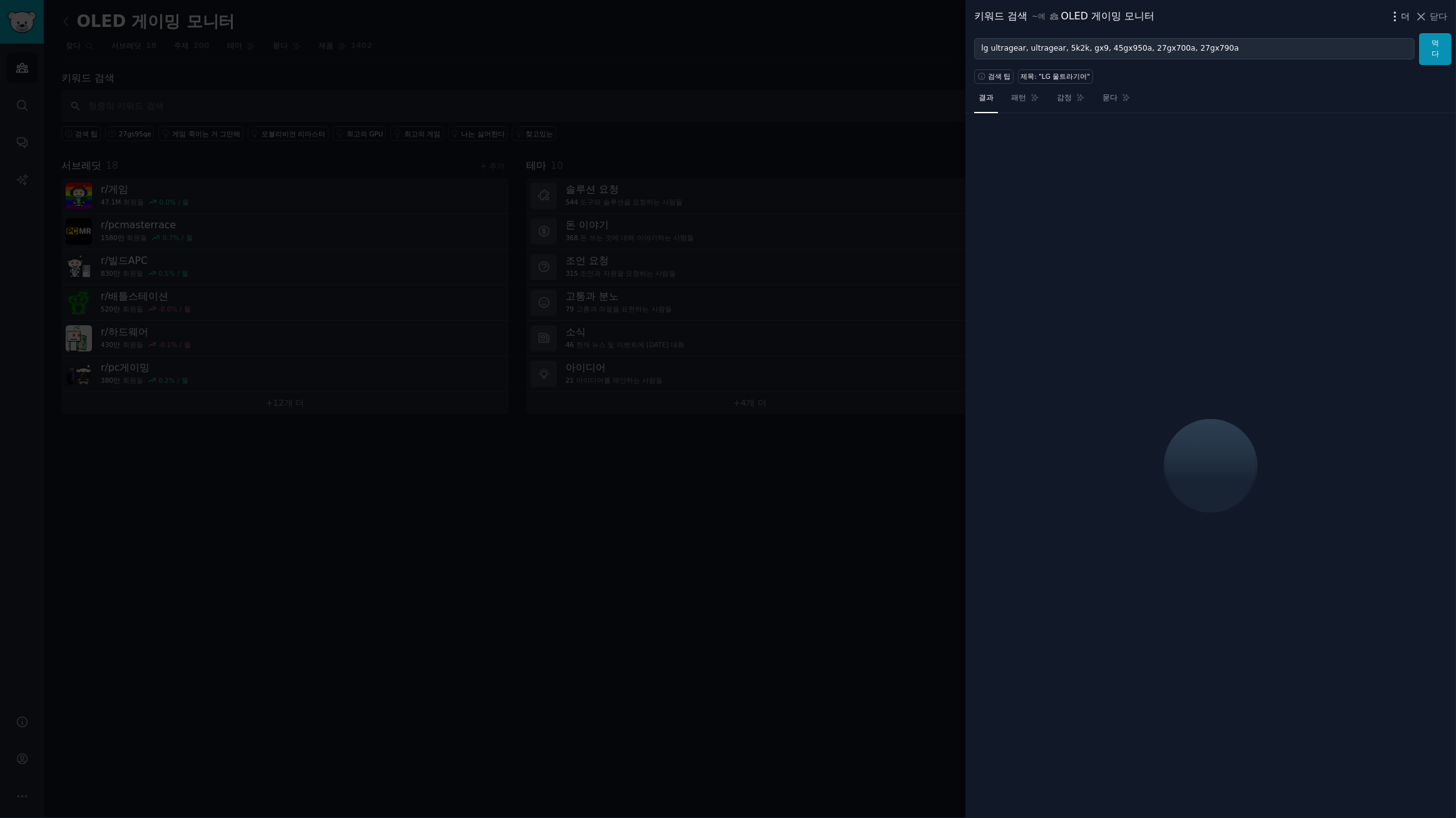
click at [1400, 13] on icon "button" at bounding box center [1395, 16] width 13 height 13
click at [1256, 56] on p "Advanced Search" at bounding box center [1278, 52] width 77 height 13
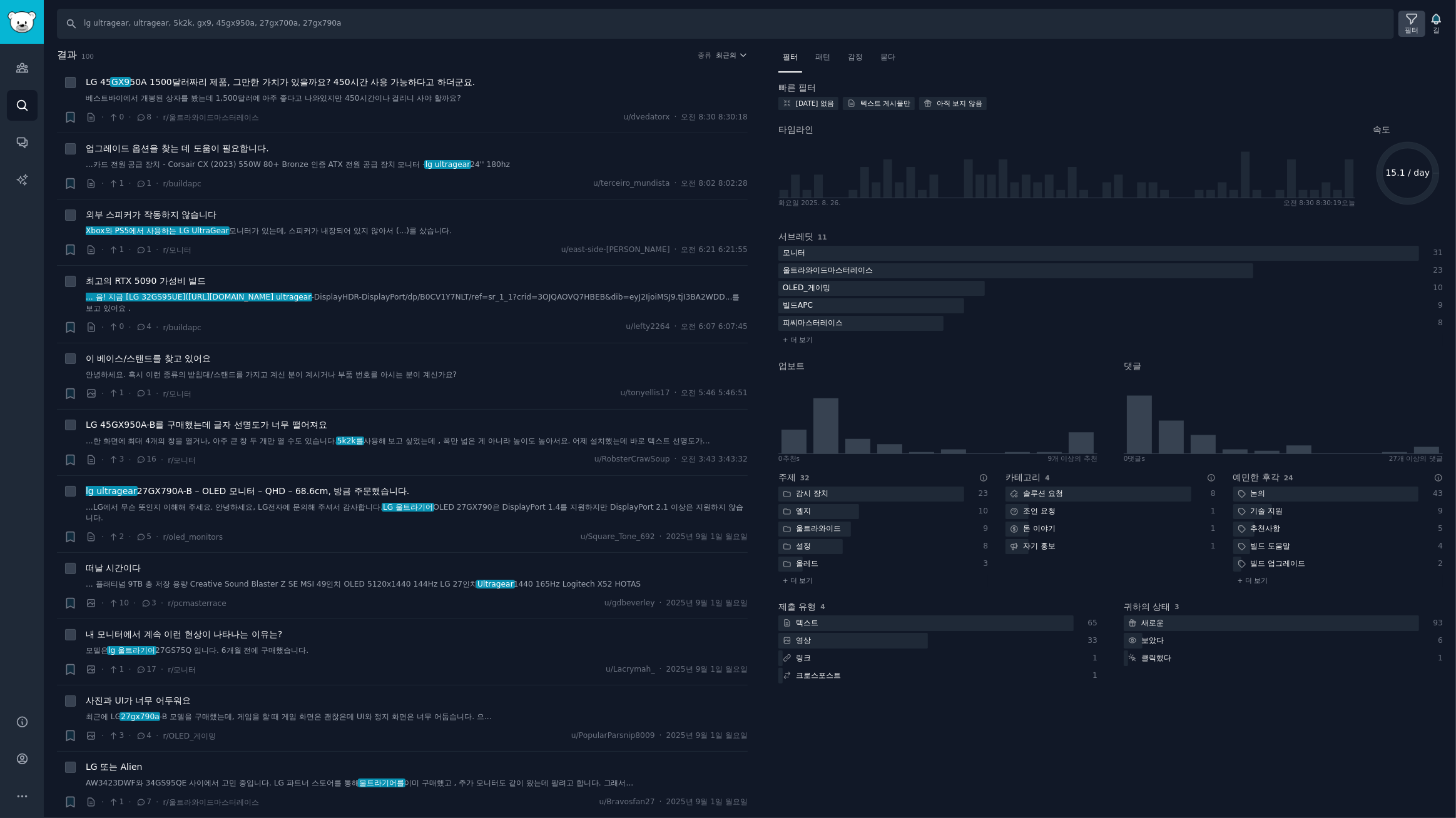
click at [1411, 21] on icon at bounding box center [1412, 20] width 10 height 10
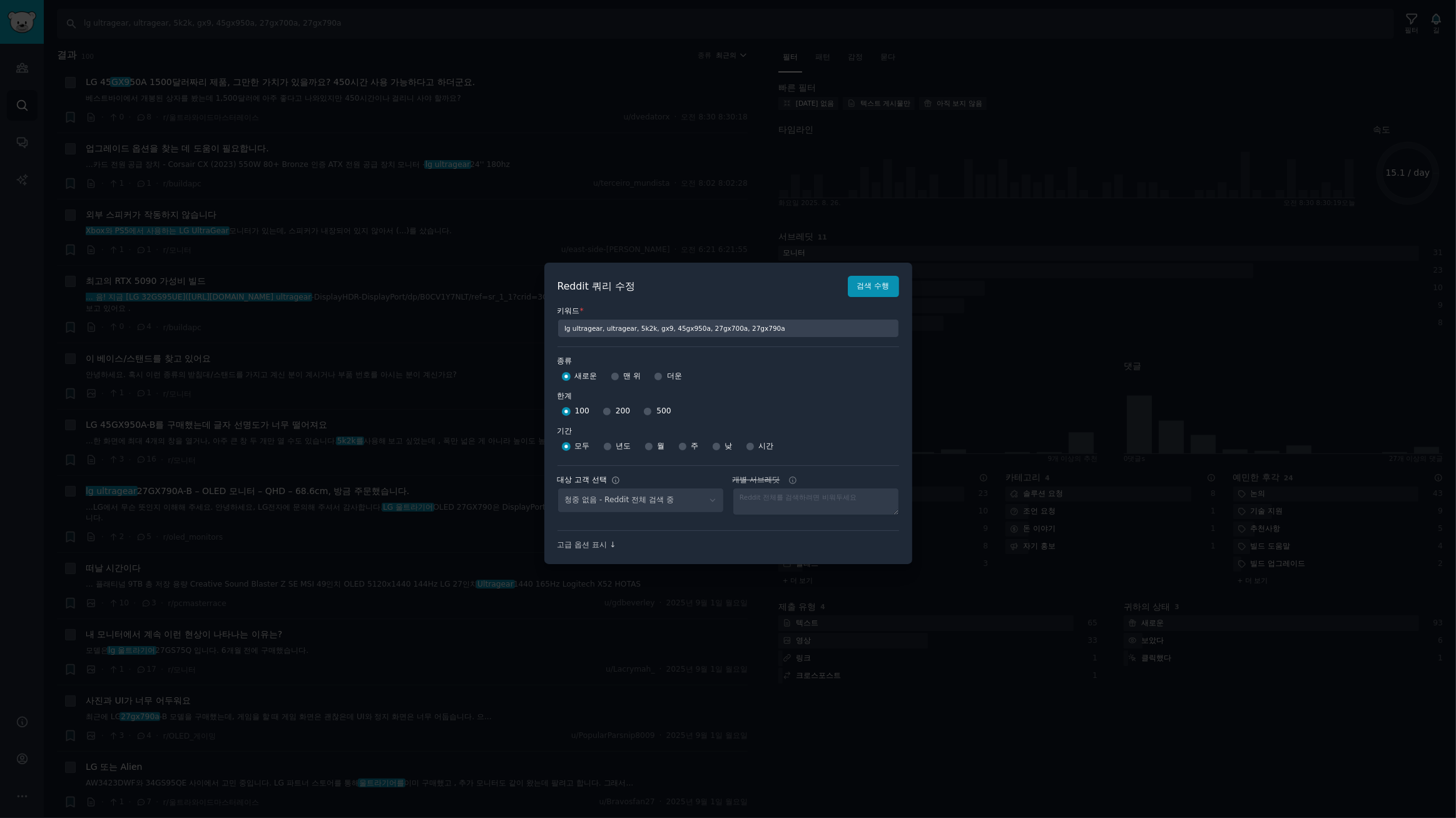
select select "a094687530"
drag, startPoint x: 643, startPoint y: 410, endPoint x: 650, endPoint y: 413, distance: 7.6
click at [643, 411] on input "500" at bounding box center [647, 411] width 9 height 9
radio input "true"
click at [681, 449] on input "주" at bounding box center [682, 447] width 9 height 9
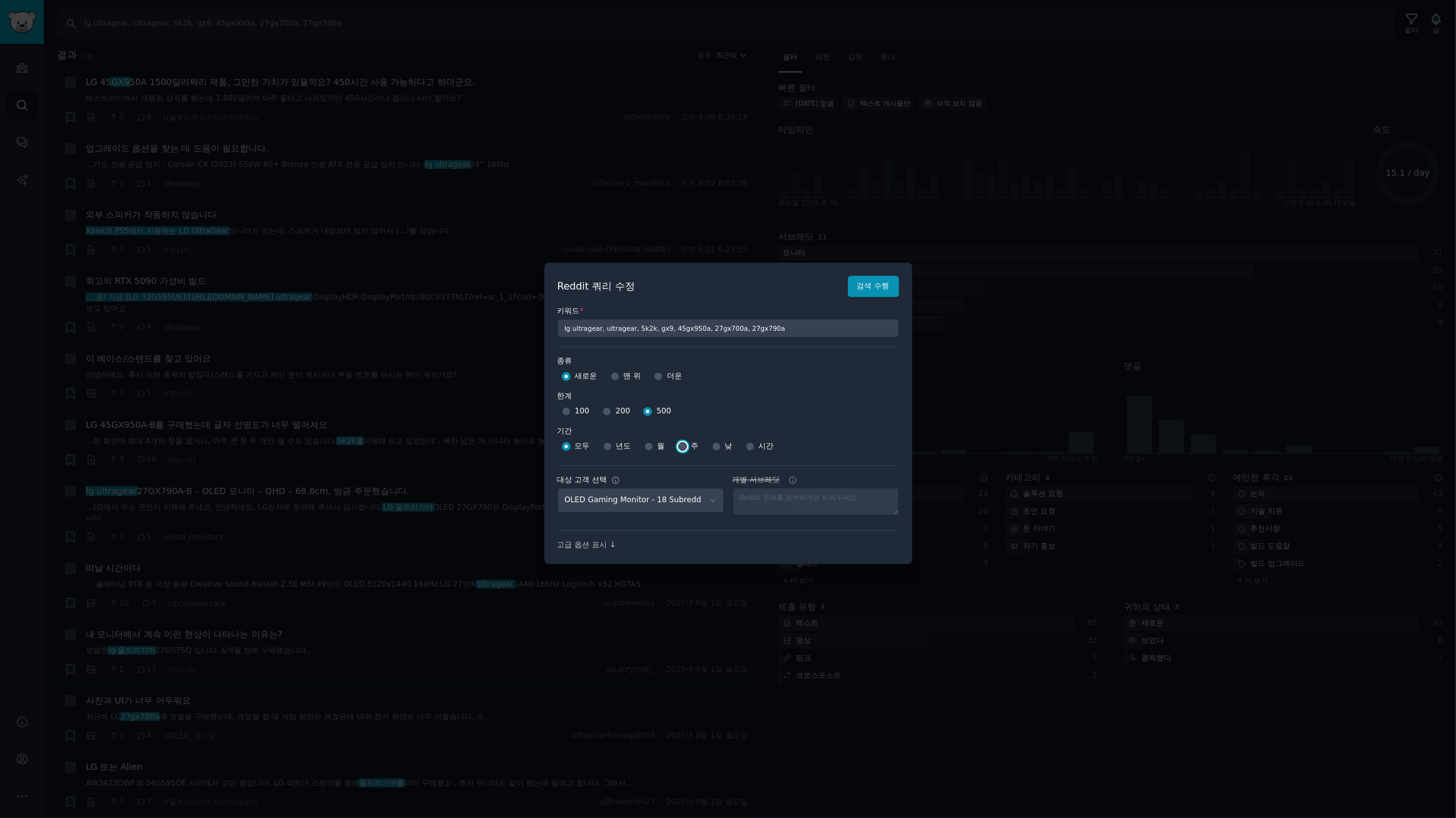
radio input "true"
drag, startPoint x: 864, startPoint y: 291, endPoint x: 860, endPoint y: 283, distance: 8.9
click at [864, 291] on font "검색 수행" at bounding box center [873, 286] width 33 height 11
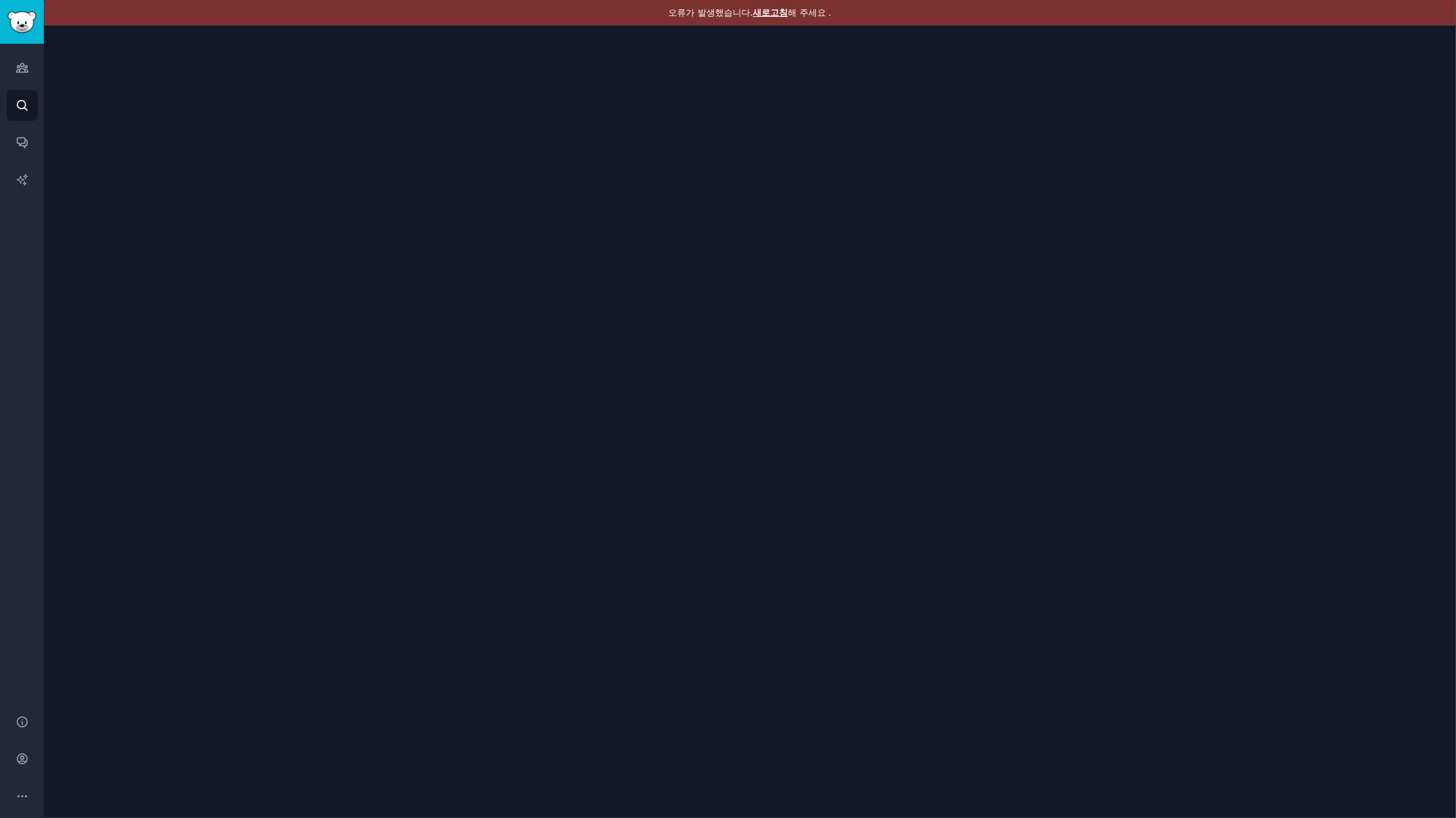
click at [767, 9] on font "새로고침" at bounding box center [770, 13] width 35 height 10
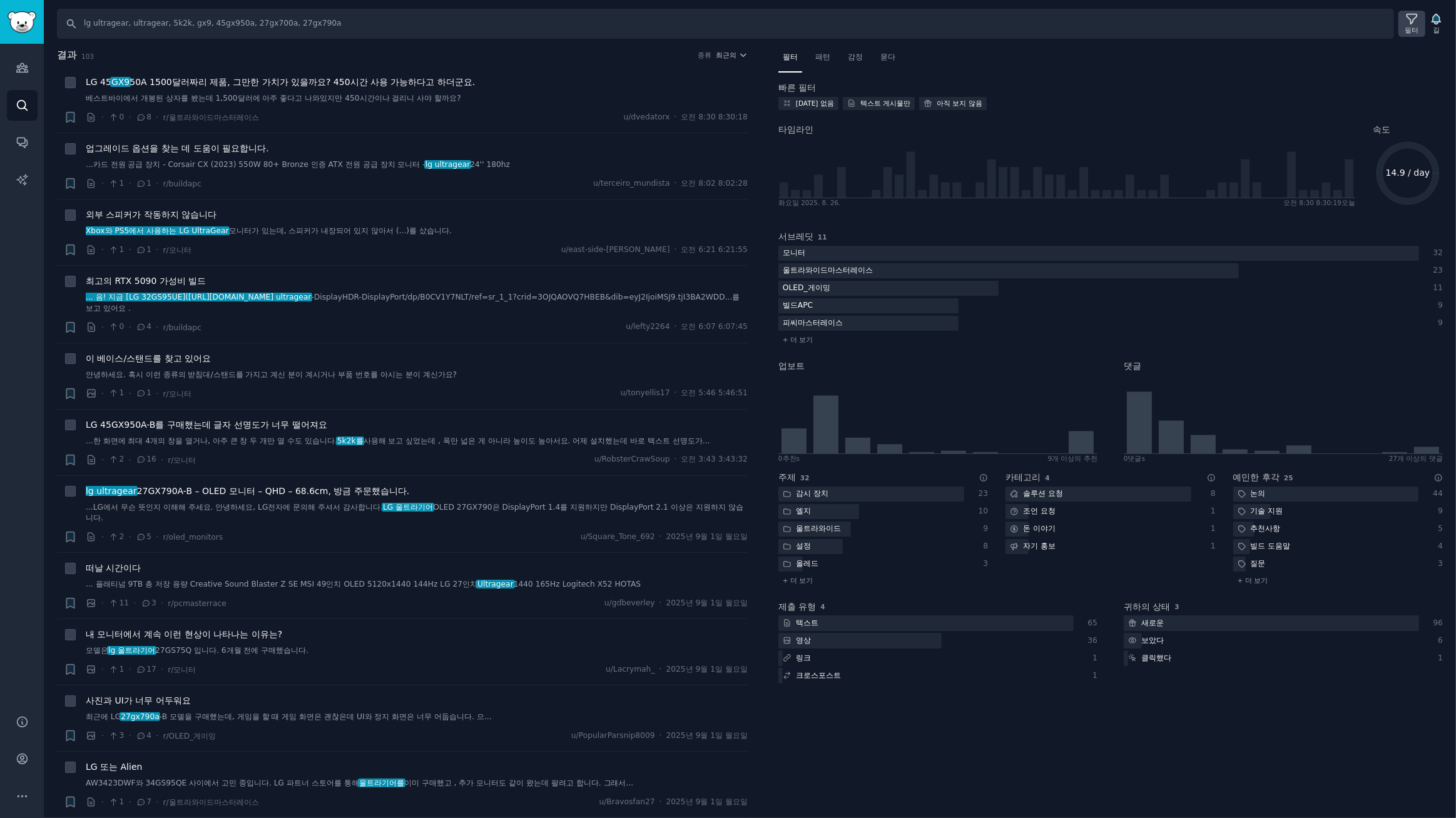
click at [1405, 22] on icon at bounding box center [1411, 19] width 13 height 13
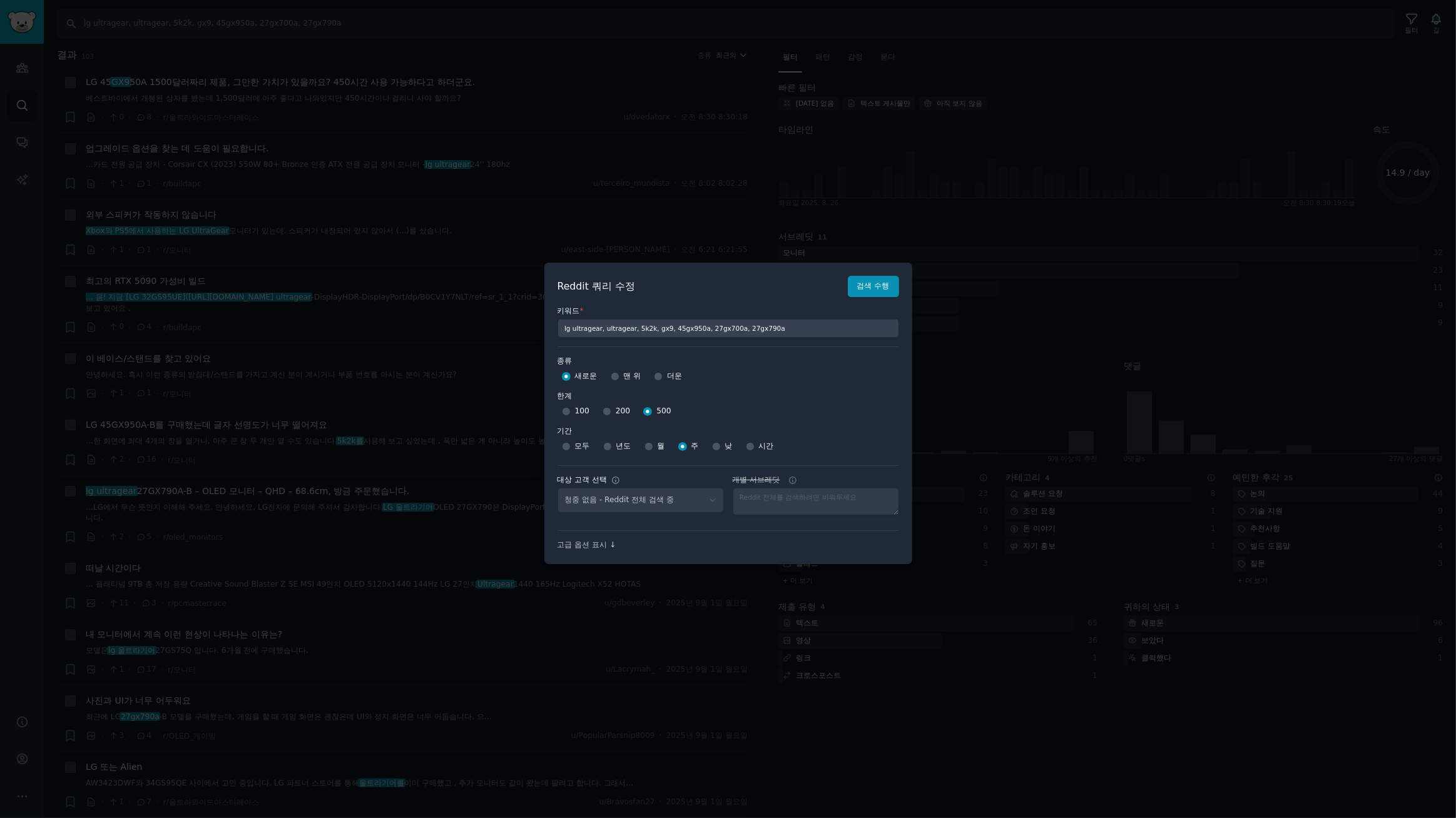
select select "a094687530"
click at [887, 108] on div at bounding box center [728, 409] width 1456 height 818
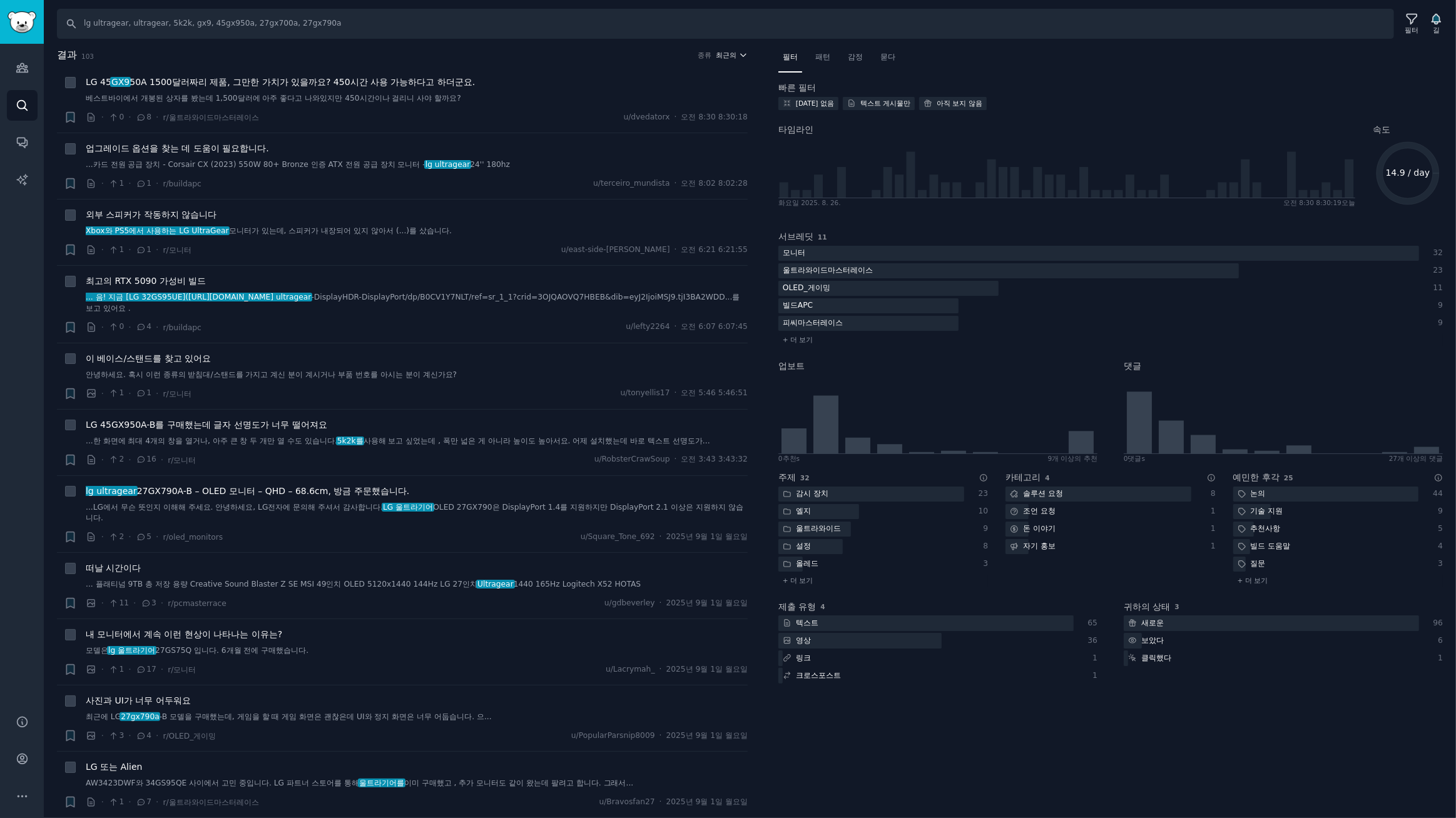
click at [735, 54] on button "최근의" at bounding box center [733, 55] width 32 height 9
click at [664, 102] on p "Upvotes" at bounding box center [664, 101] width 31 height 11
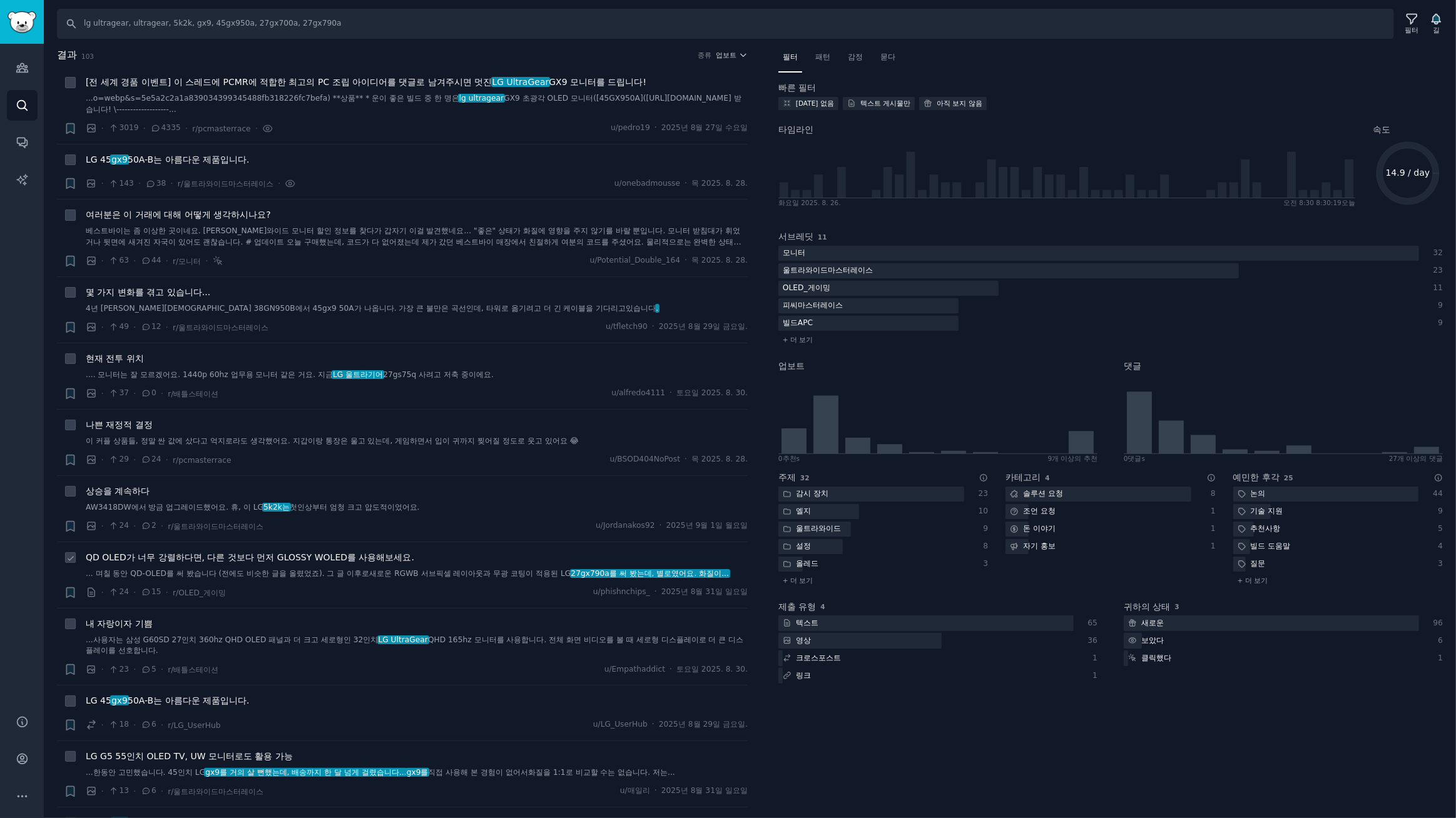
click at [374, 557] on font "QD OLED가 너무 강렬하다면, 다른 것보다 먼저 GLOSSY WOLED를 사용해보세요." at bounding box center [250, 557] width 328 height 10
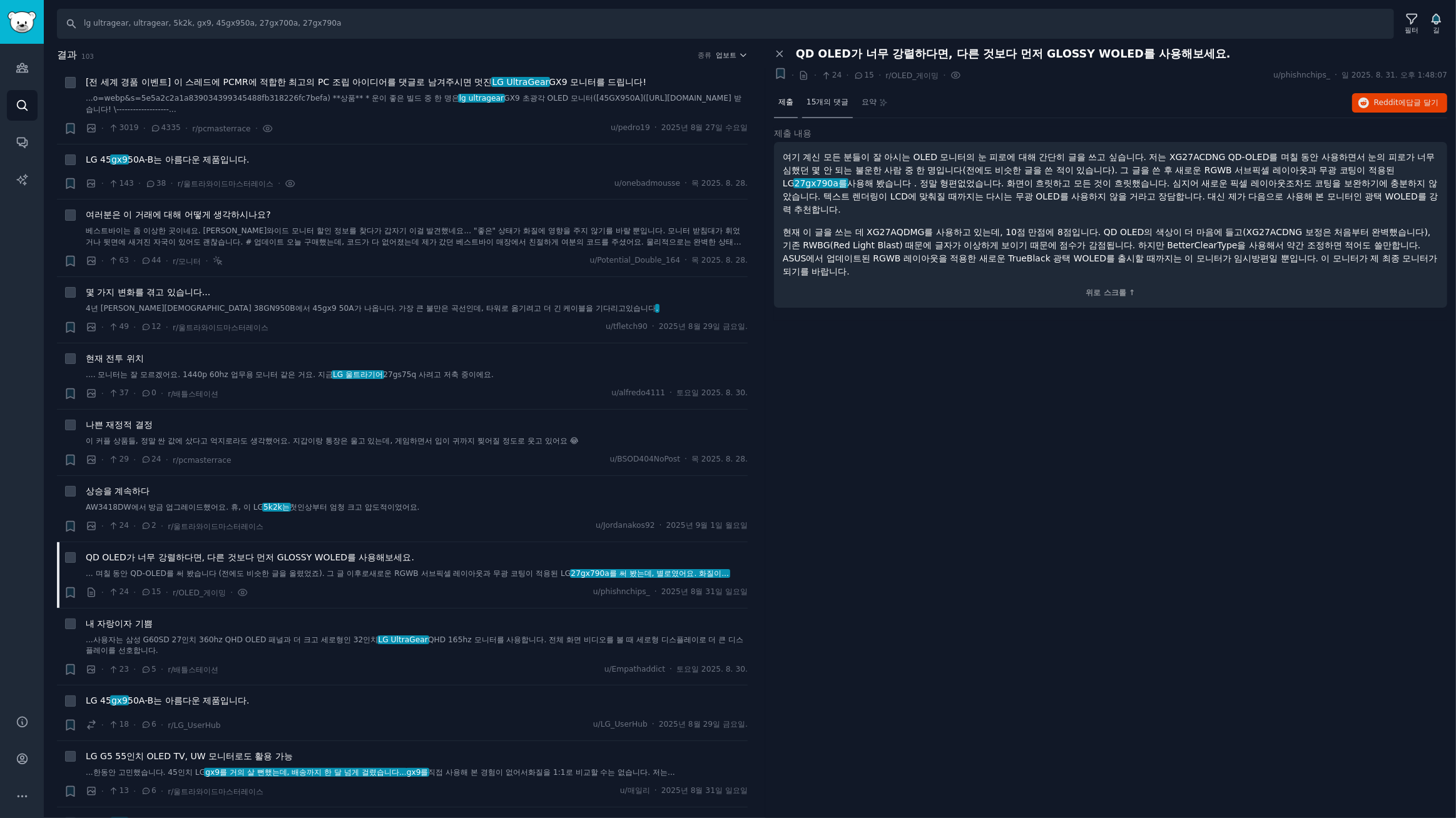
click at [828, 100] on font "15개의 댓글" at bounding box center [827, 102] width 42 height 9
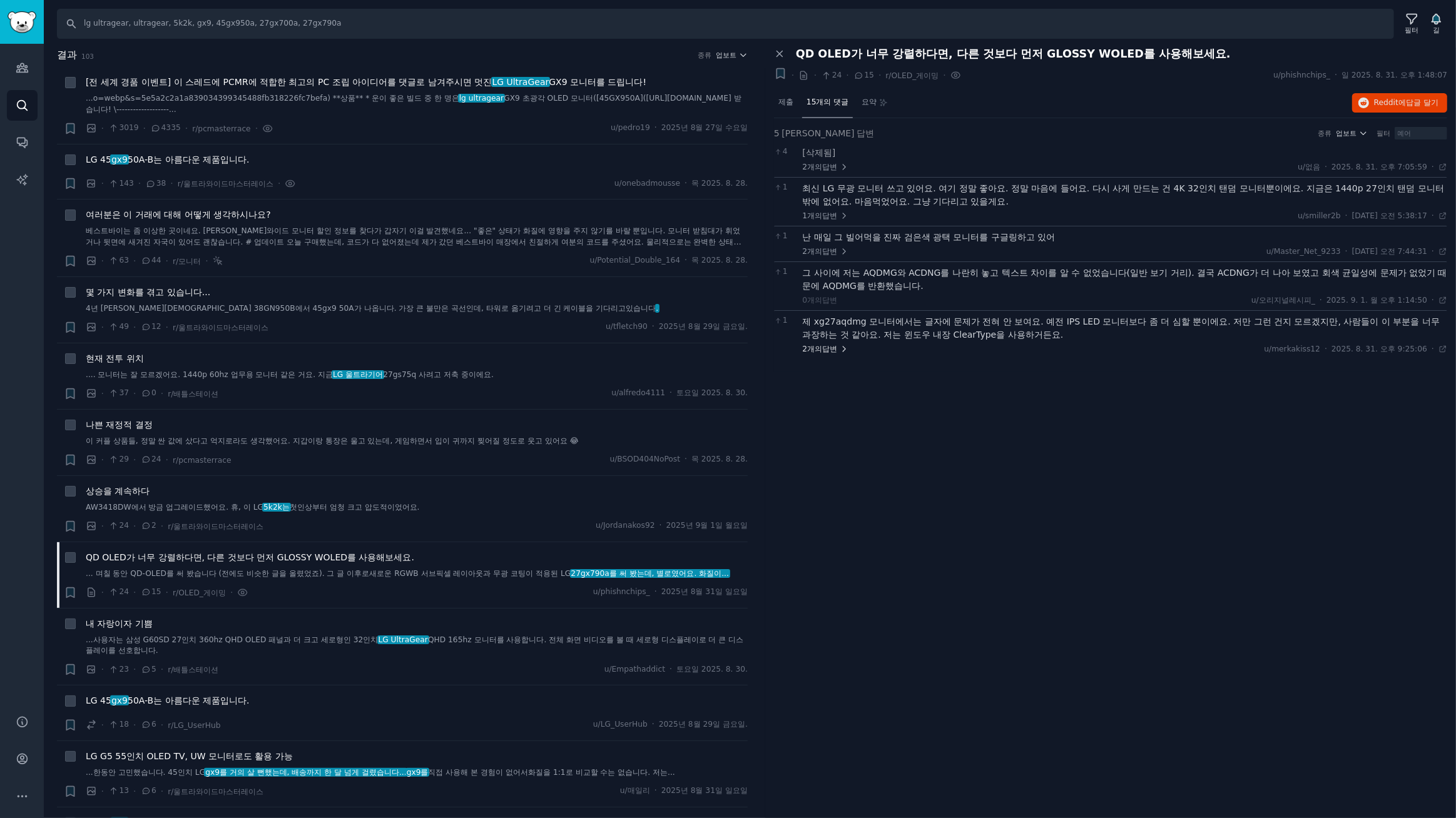
click at [829, 345] on font "답변" at bounding box center [830, 349] width 15 height 9
click at [723, 56] on font "업보트" at bounding box center [727, 55] width 21 height 8
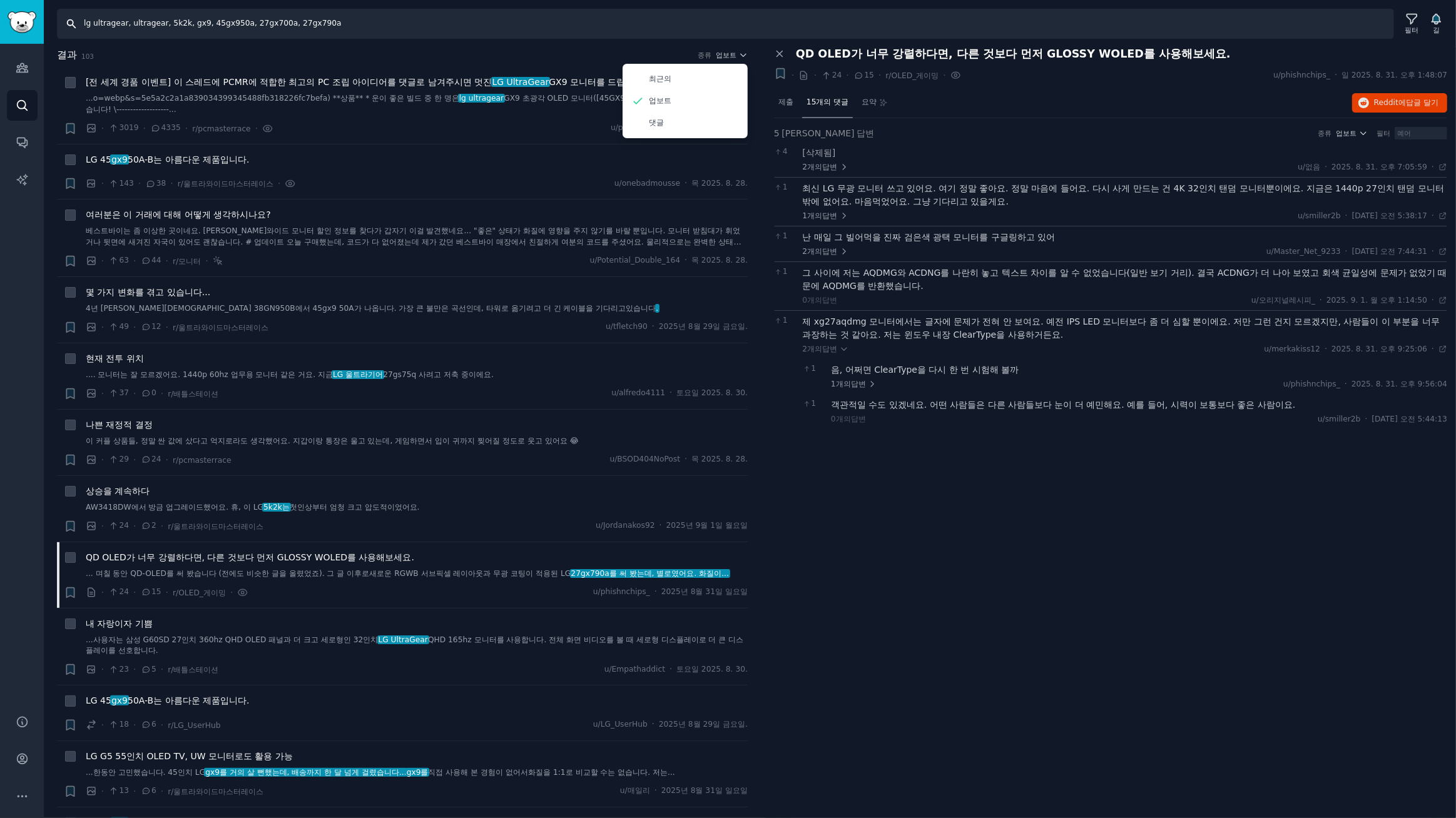
click at [388, 19] on input "lg ultragear, ultragear, 5k2k, gx9, 45gx950a, 27gx700a, 27gx790a" at bounding box center [726, 24] width 1337 height 30
type input "lg ultragear, ultragear, 5k2k, gx9, 45gx950a, 27gx700a, 27gx790a, 32gs95qe"
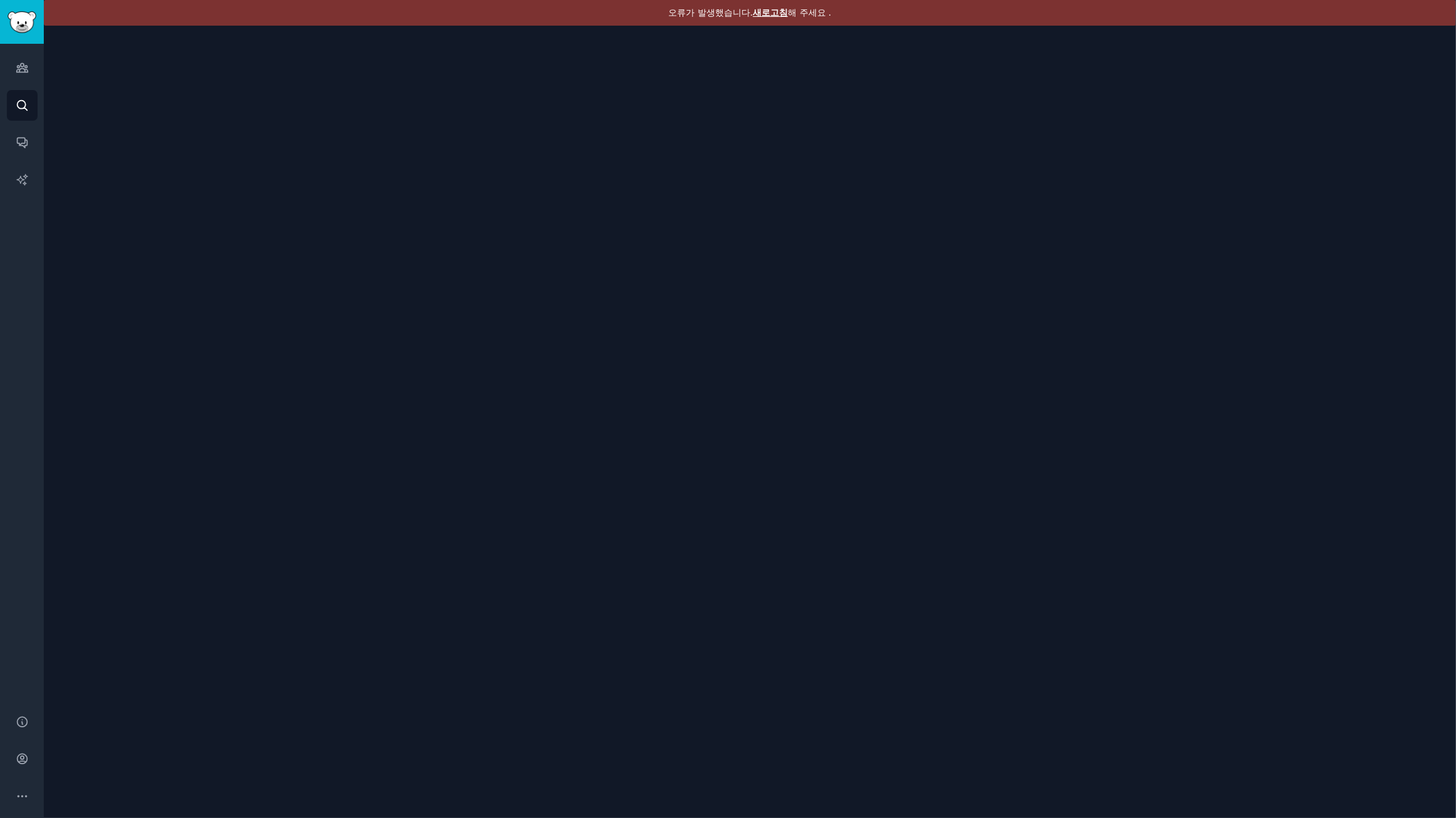
click at [769, 10] on font "새로고침" at bounding box center [770, 13] width 35 height 10
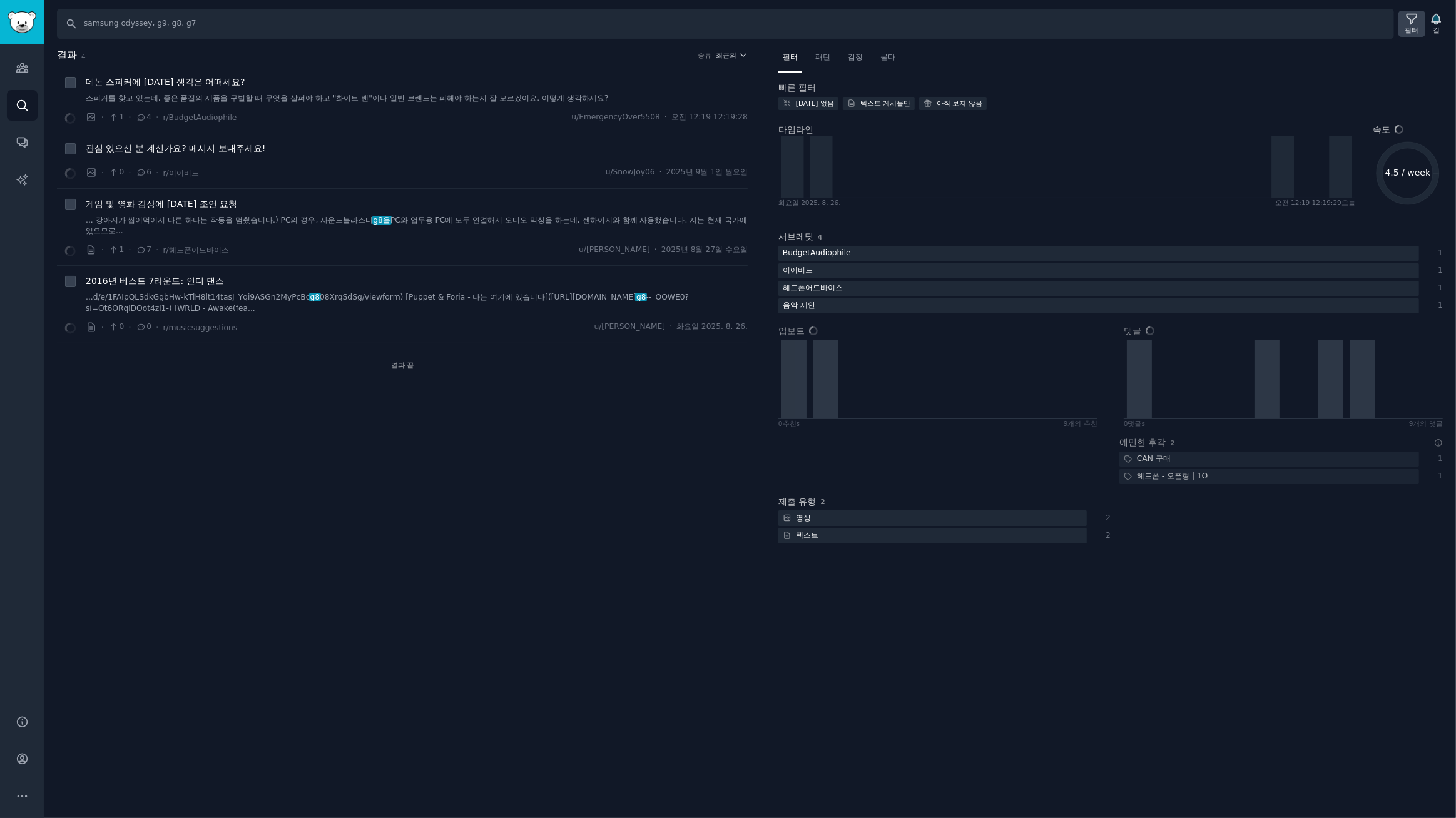
click at [1407, 24] on icon at bounding box center [1411, 19] width 13 height 13
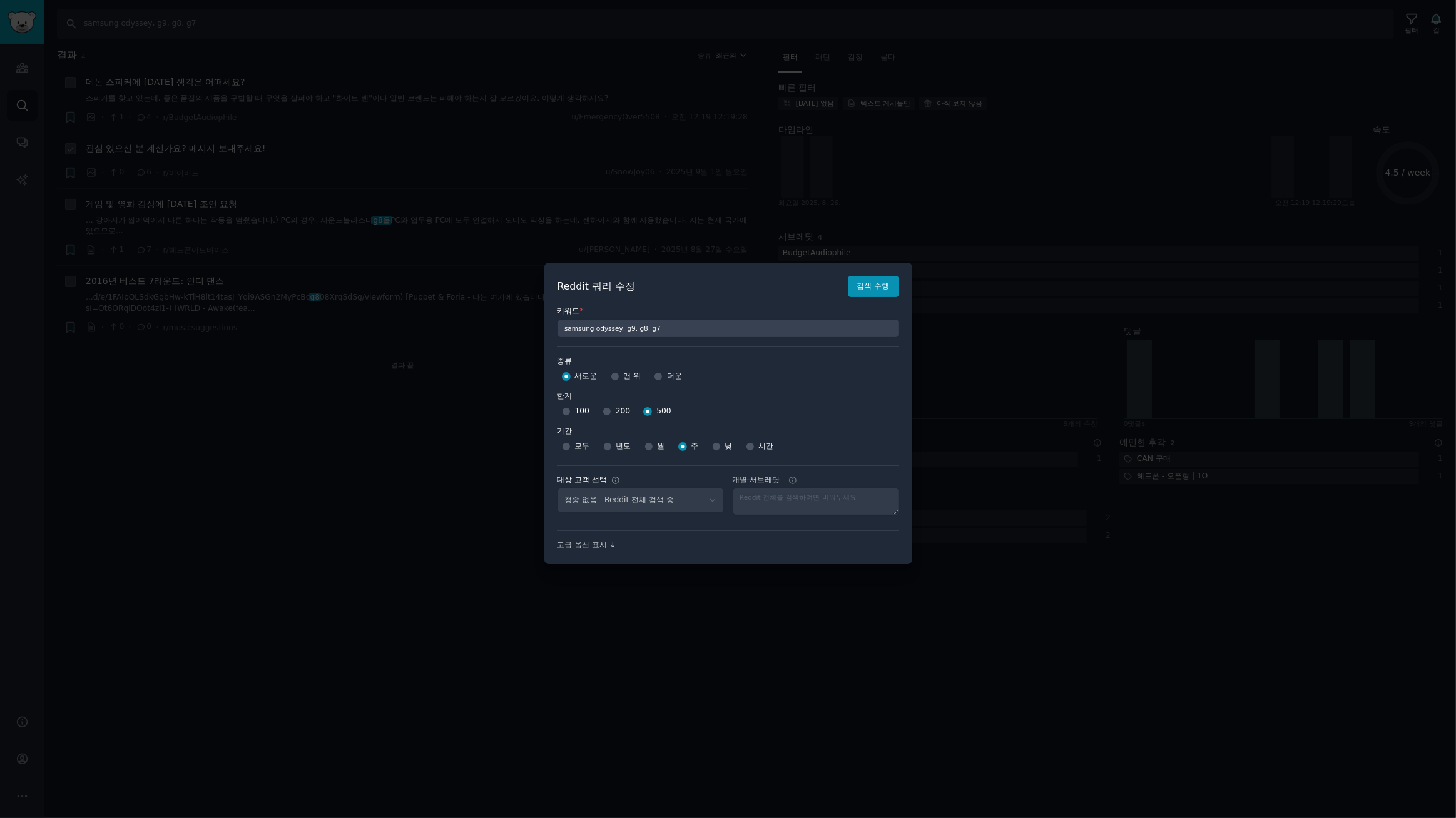
click at [734, 141] on div at bounding box center [728, 409] width 1456 height 818
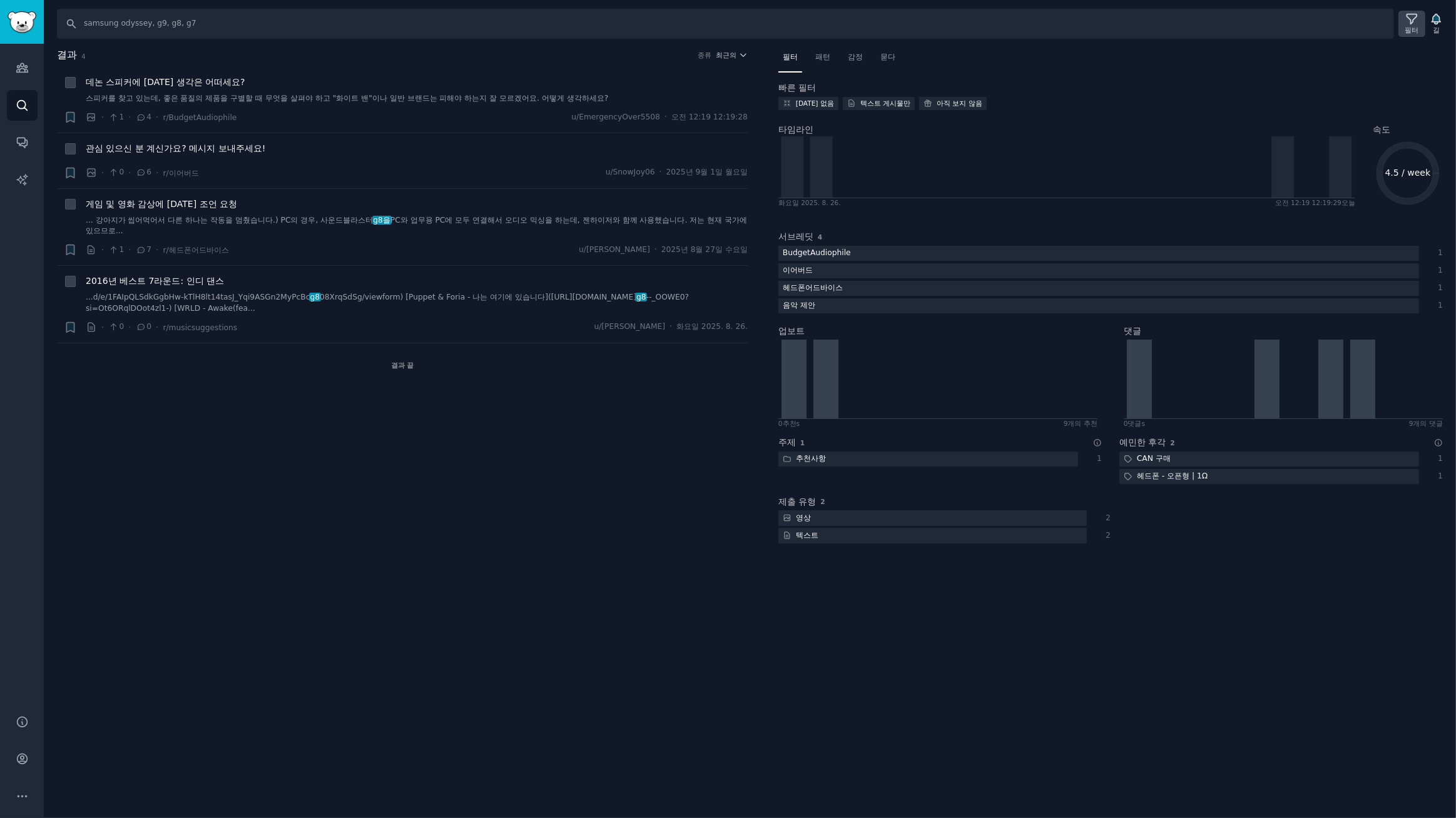
click at [1414, 26] on font "필터" at bounding box center [1412, 30] width 14 height 8
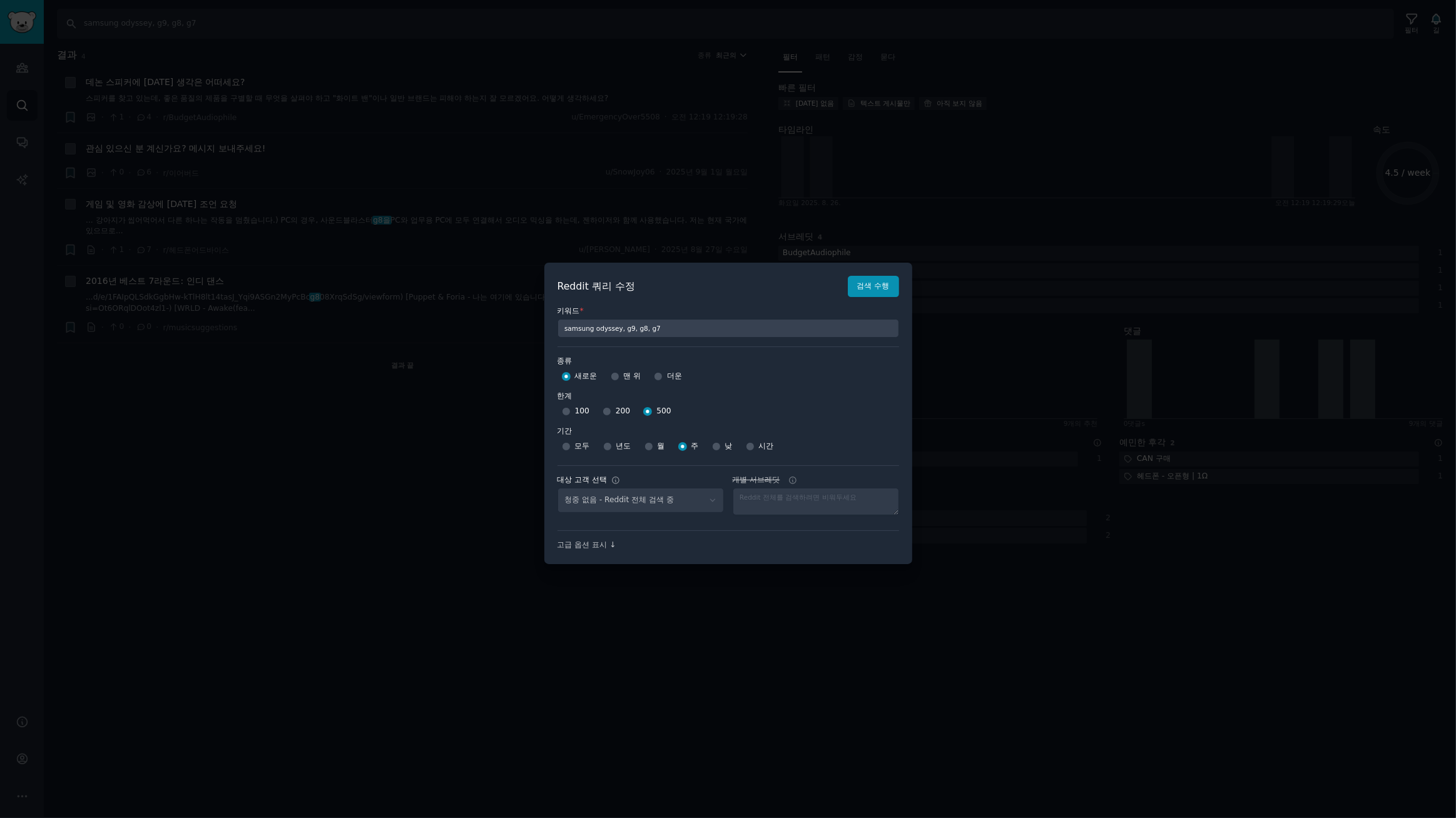
click at [614, 501] on div "청중 없음 - Reddit 전체 검색 중" at bounding box center [641, 500] width 167 height 26
click at [708, 504] on div "청중 없음 - Reddit 전체 검색 중" at bounding box center [641, 500] width 167 height 26
click at [688, 550] on div "고급 옵션 표시 ↓" at bounding box center [728, 546] width 342 height 11
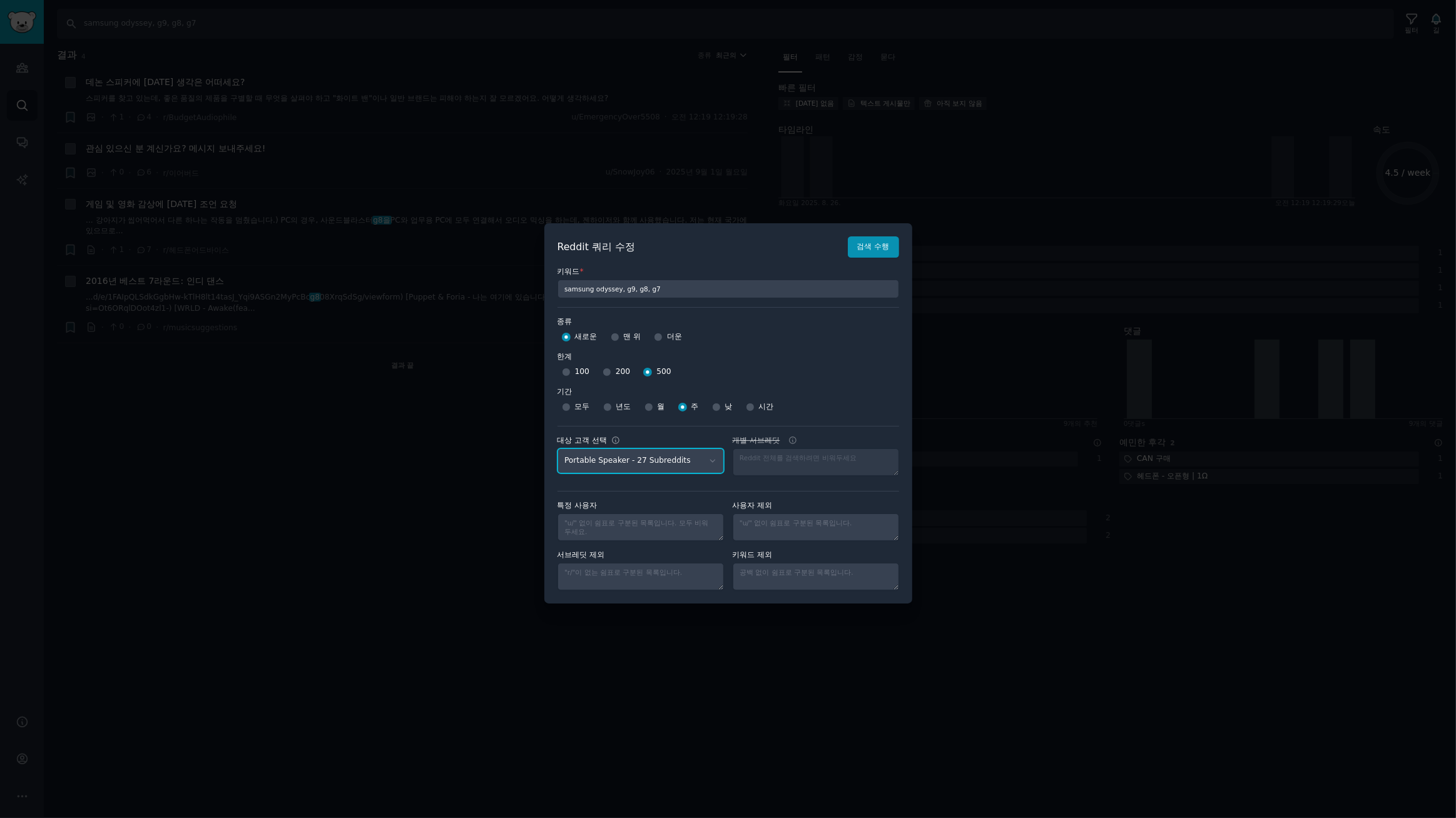
click at [708, 463] on select "No audience - Searching all of Reddit stanbyme - 35 Subreddits internetexplorer…" at bounding box center [641, 461] width 167 height 26
select select "a094687530"
click at [558, 449] on select "No audience - Searching all of Reddit stanbyme - 35 Subreddits internetexplorer…" at bounding box center [641, 461] width 167 height 26
click at [878, 254] on button "검색 수행" at bounding box center [873, 247] width 52 height 22
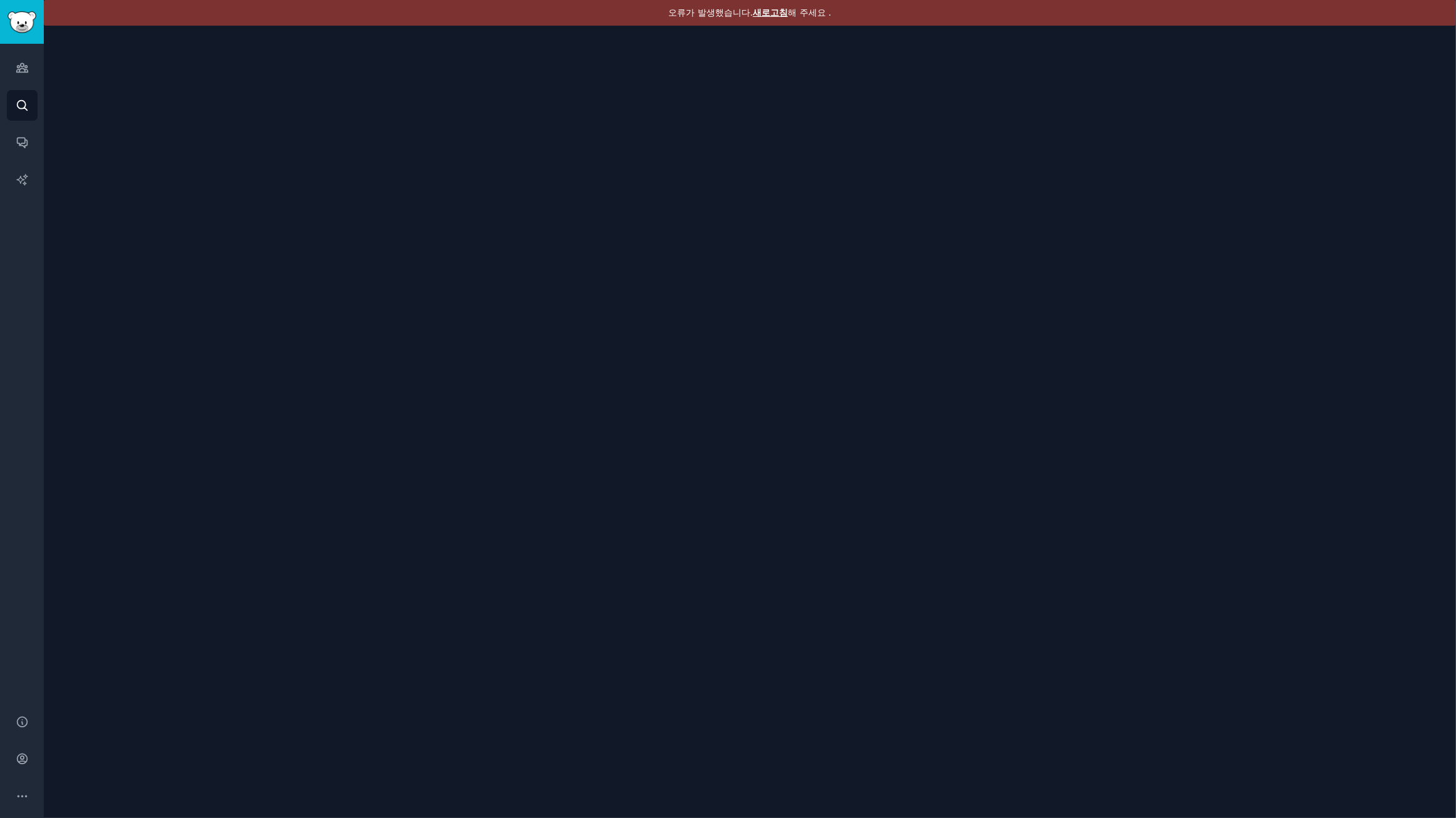
drag, startPoint x: 771, startPoint y: 13, endPoint x: 675, endPoint y: 3, distance: 96.5
click at [771, 13] on font "새로고침" at bounding box center [770, 13] width 35 height 10
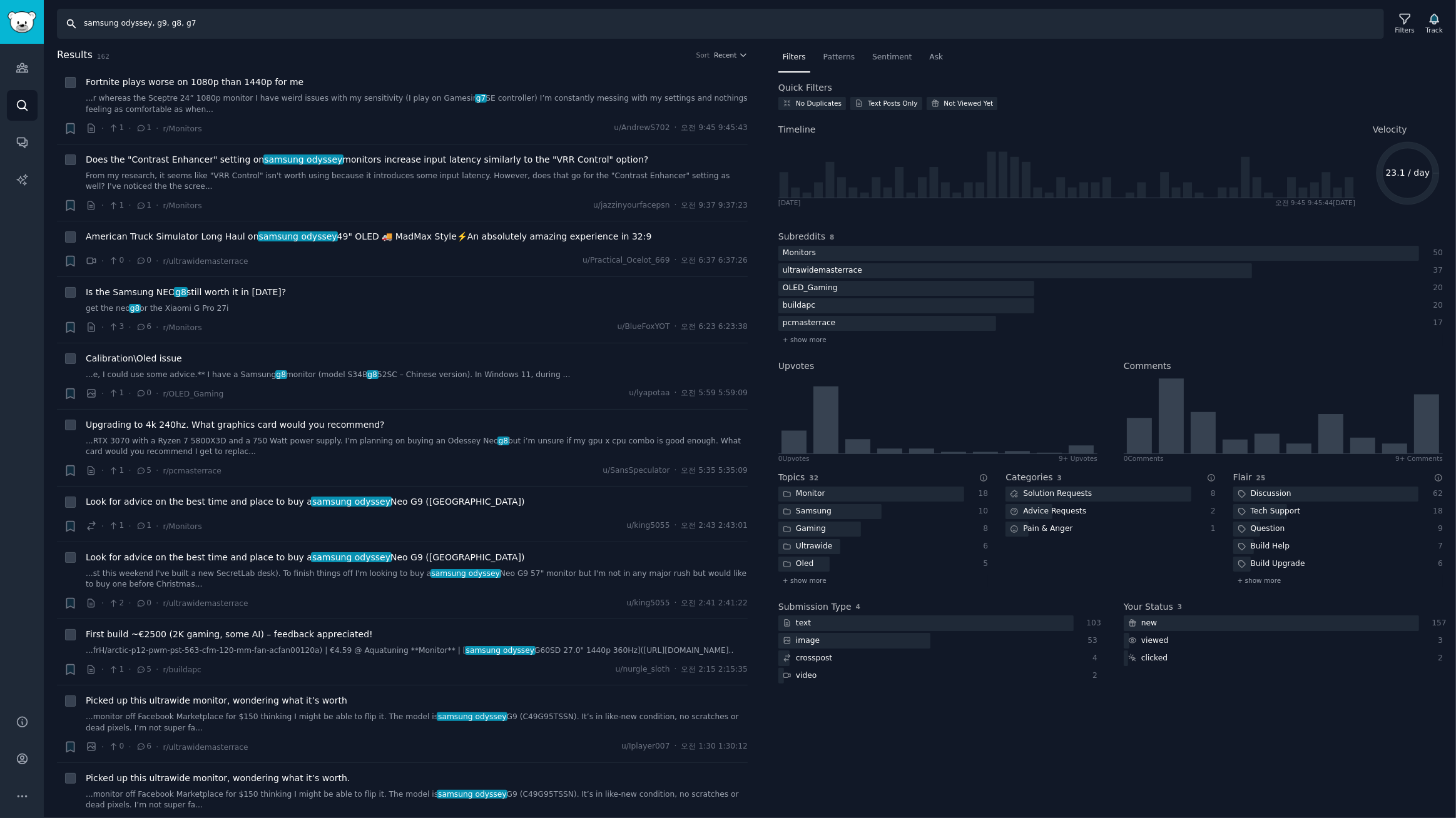
drag, startPoint x: 234, startPoint y: 25, endPoint x: 0, endPoint y: -27, distance: 239.7
click at [0, 0] on html "Audiences Search Conversations AI Reports Help Account More Search samsung odys…" at bounding box center [728, 409] width 1456 height 818
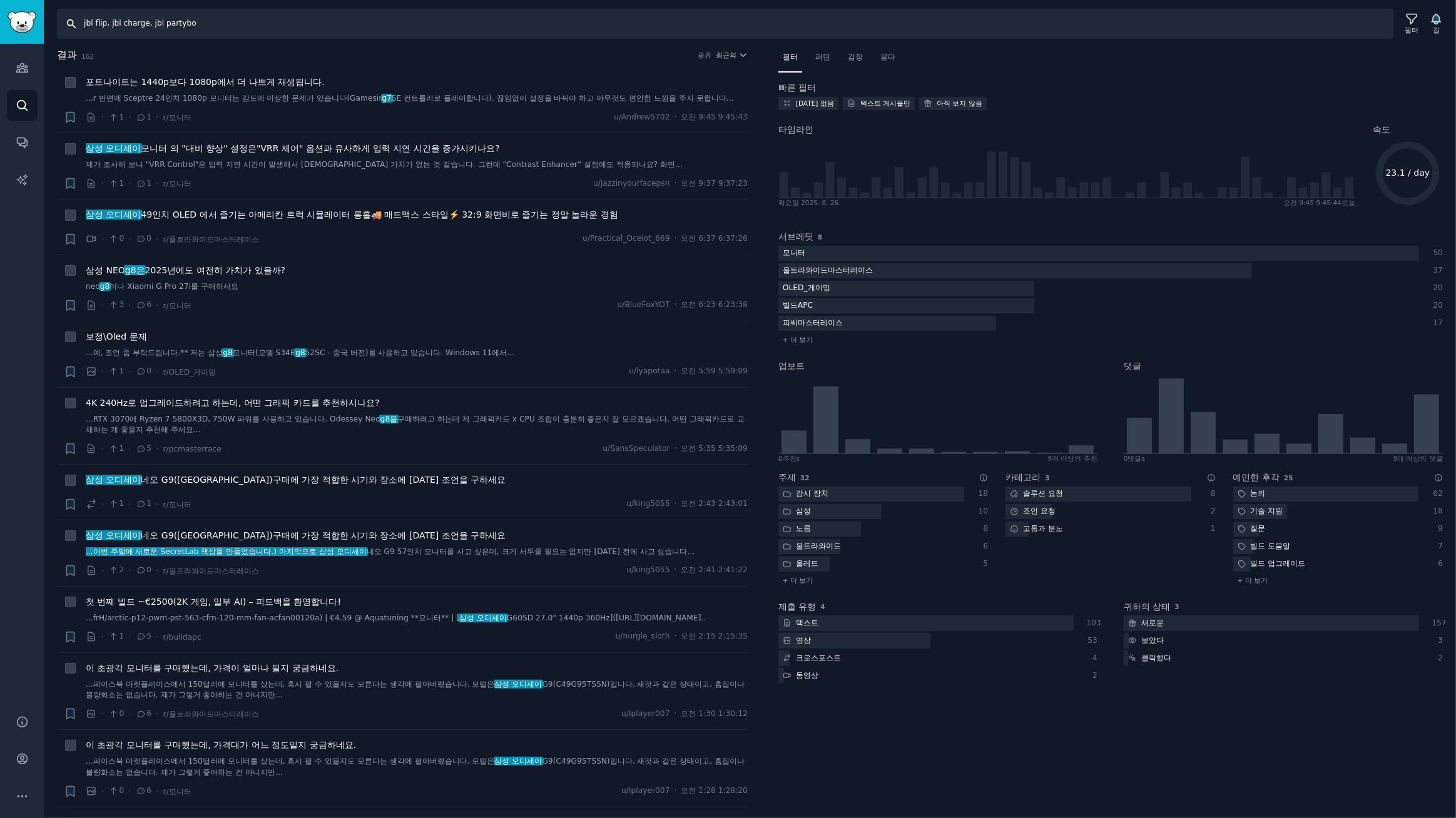
type input "jbl flip, jbl charge, jbl partybox"
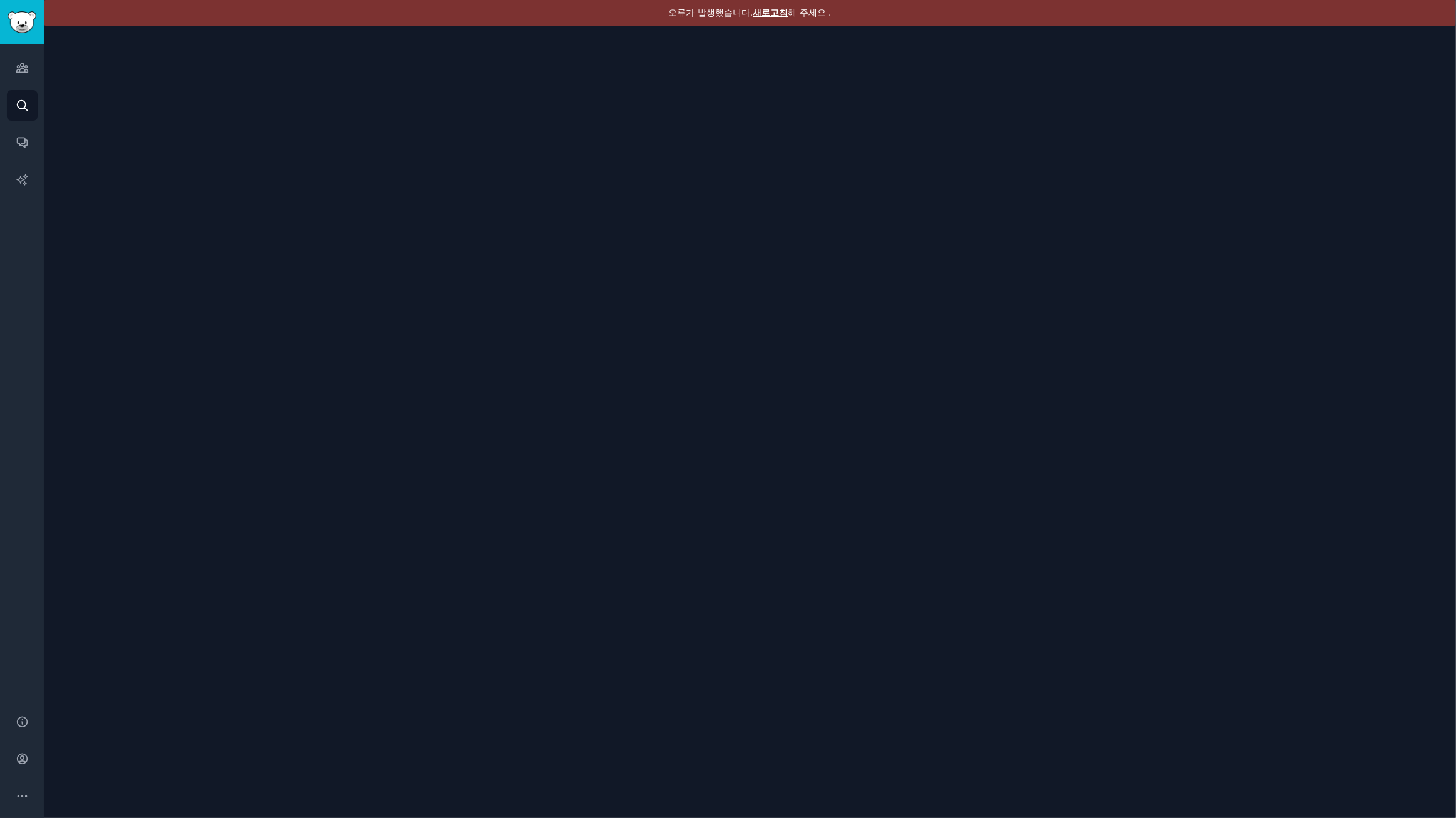
click at [768, 13] on font "새로고침" at bounding box center [770, 13] width 35 height 10
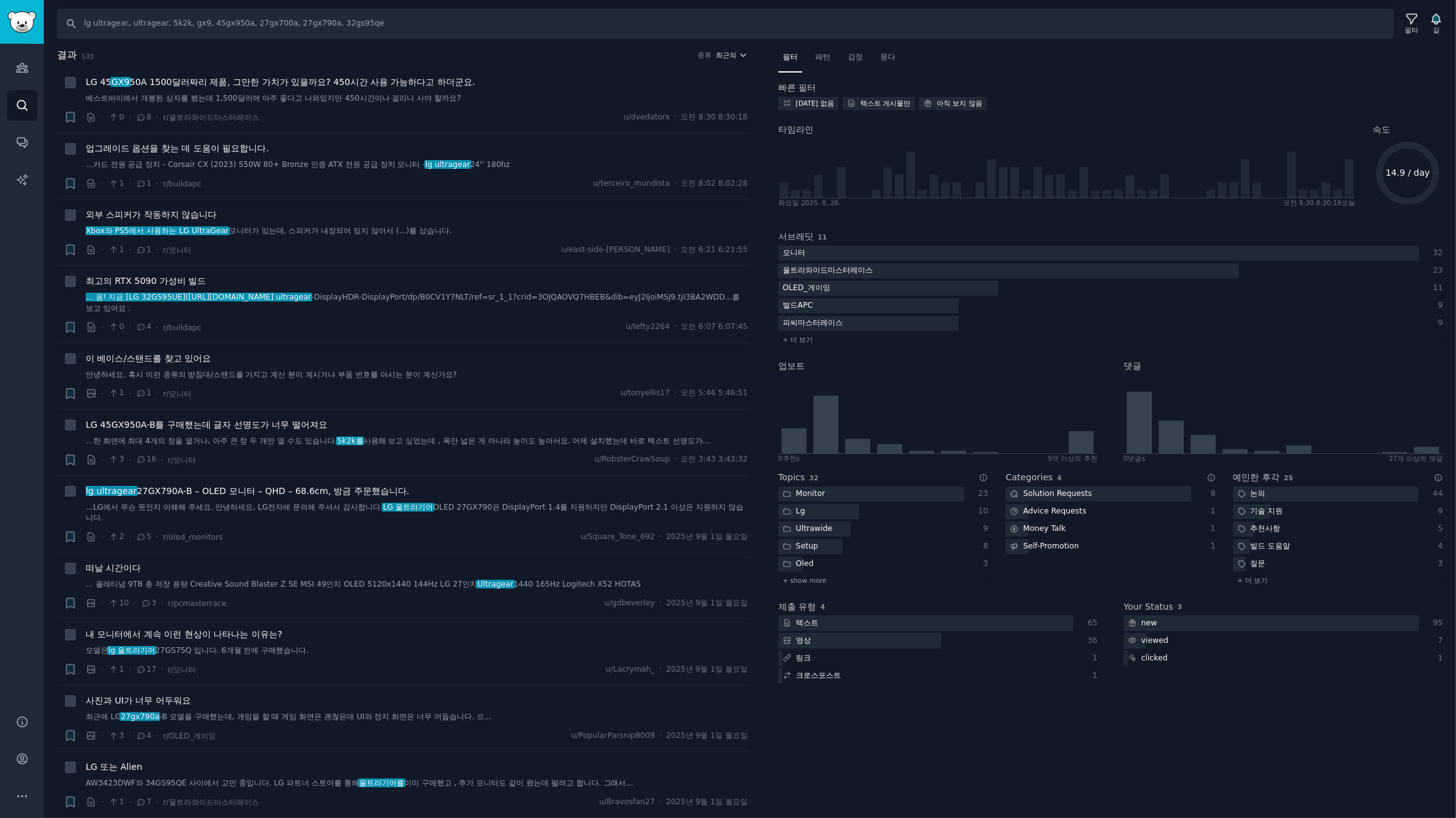
click at [724, 52] on font "최근의" at bounding box center [727, 55] width 21 height 8
click at [669, 101] on div "업보트" at bounding box center [684, 100] width 116 height 22
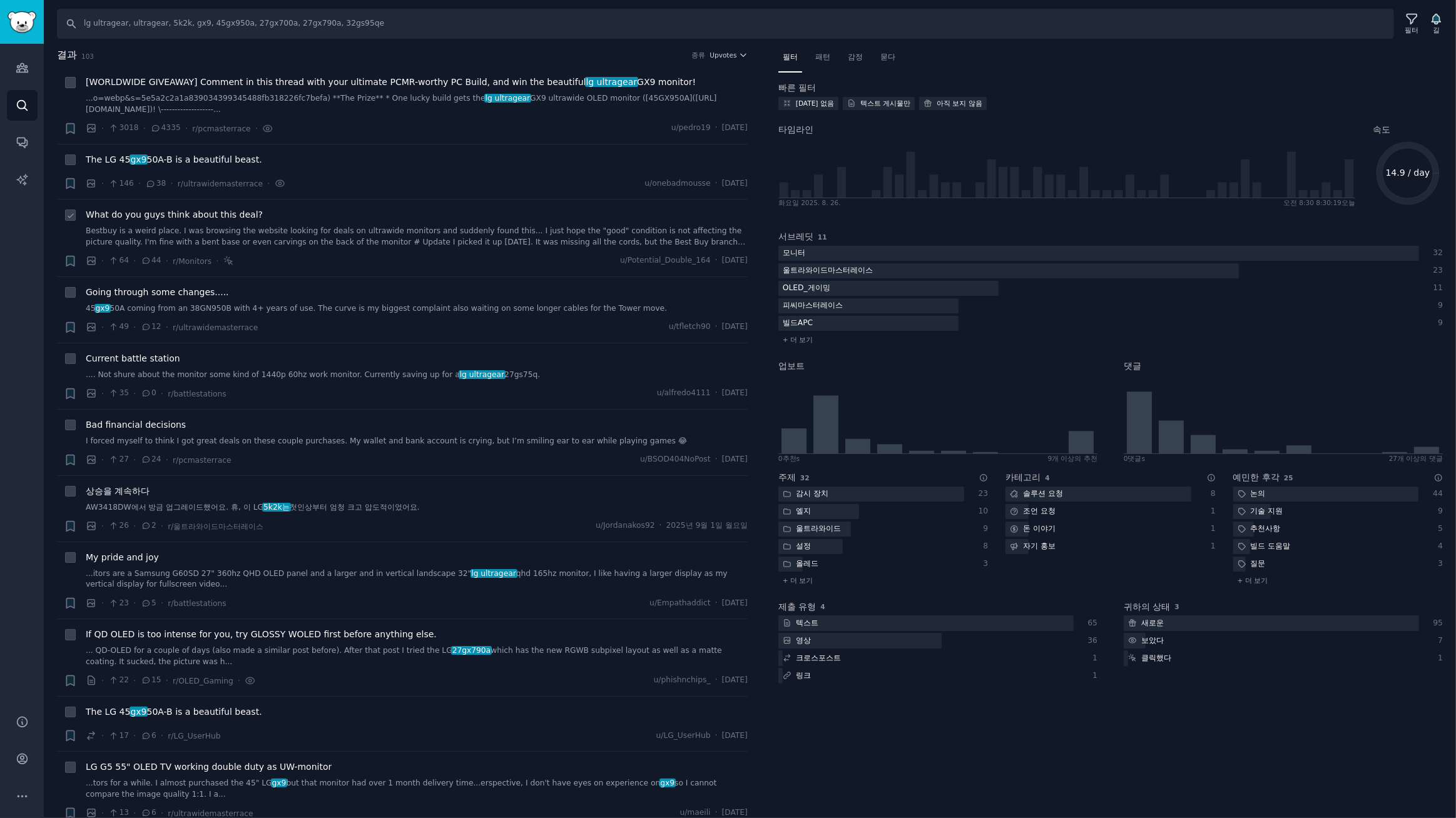
click at [174, 219] on span "What do you guys think about this deal?" at bounding box center [174, 215] width 177 height 13
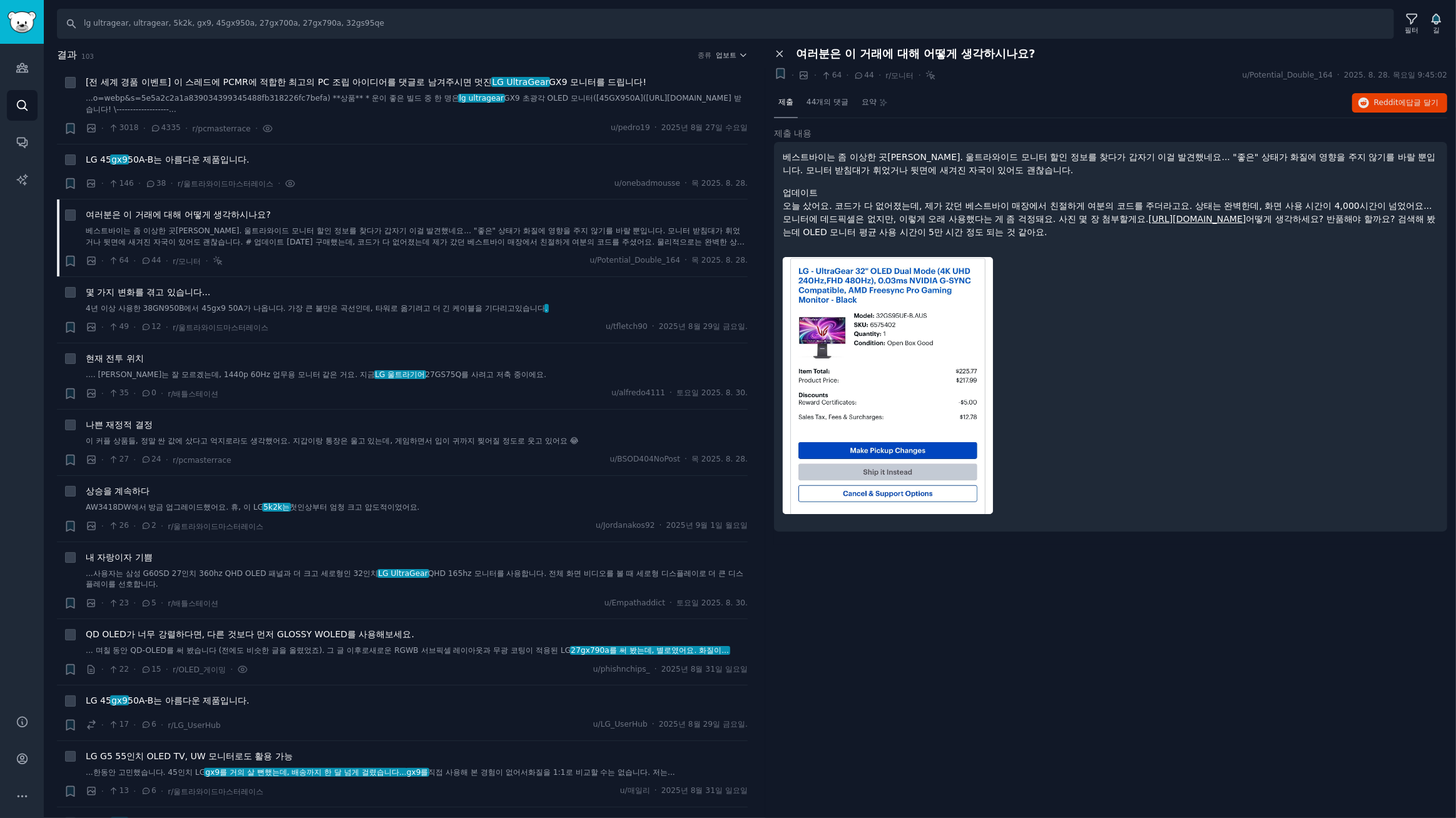
click at [777, 52] on icon at bounding box center [779, 54] width 6 height 6
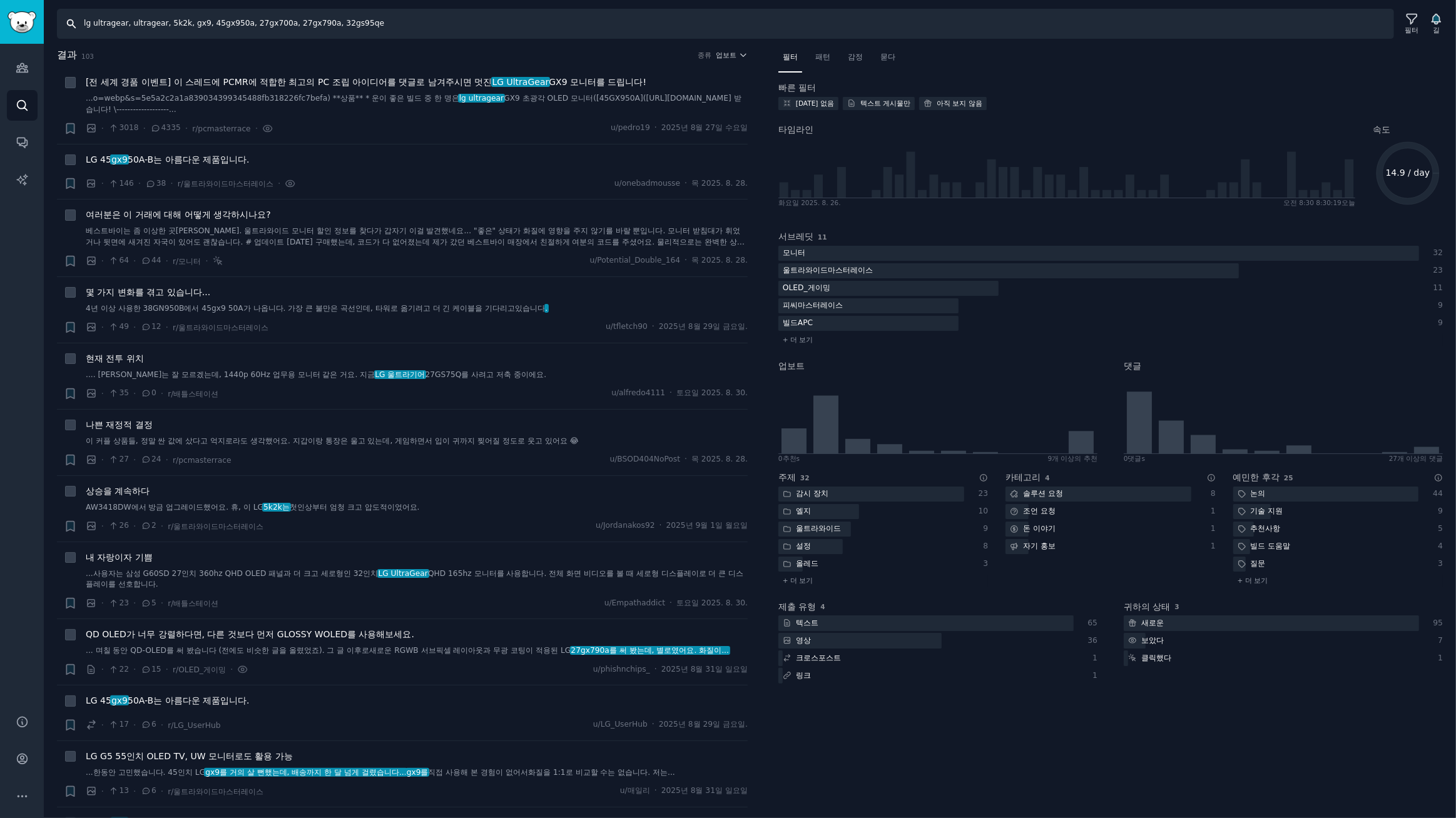
click at [422, 16] on input "lg ultragear, ultragear, 5k2k, gx9, 45gx950a, 27gx700a, 27gx790a, 32gs95qe" at bounding box center [726, 24] width 1337 height 30
click at [136, 425] on font "나쁜 재정적 결정" at bounding box center [119, 424] width 67 height 10
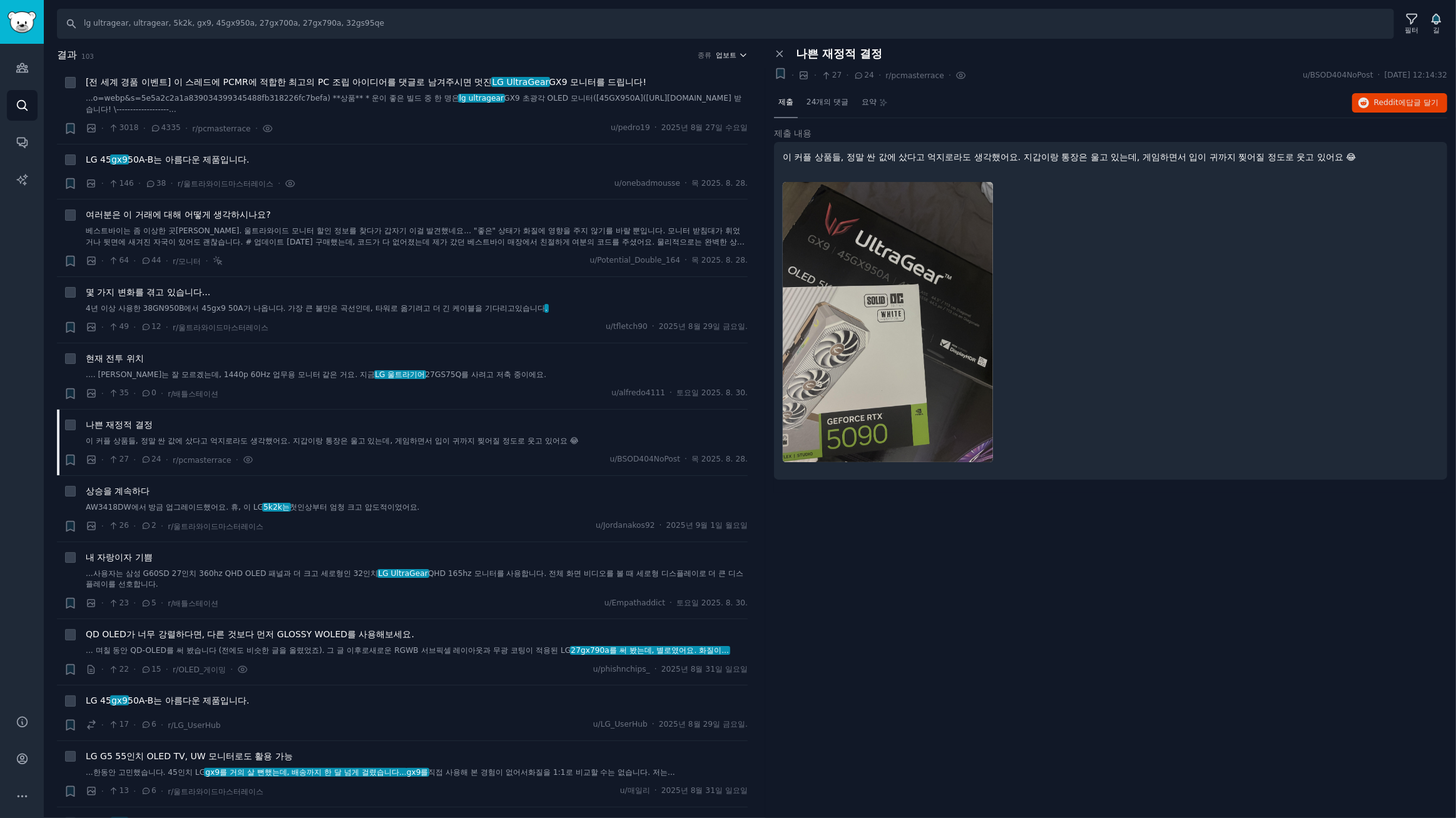
click at [730, 52] on font "업보트" at bounding box center [727, 55] width 21 height 8
click at [651, 124] on font "댓글" at bounding box center [657, 123] width 15 height 9
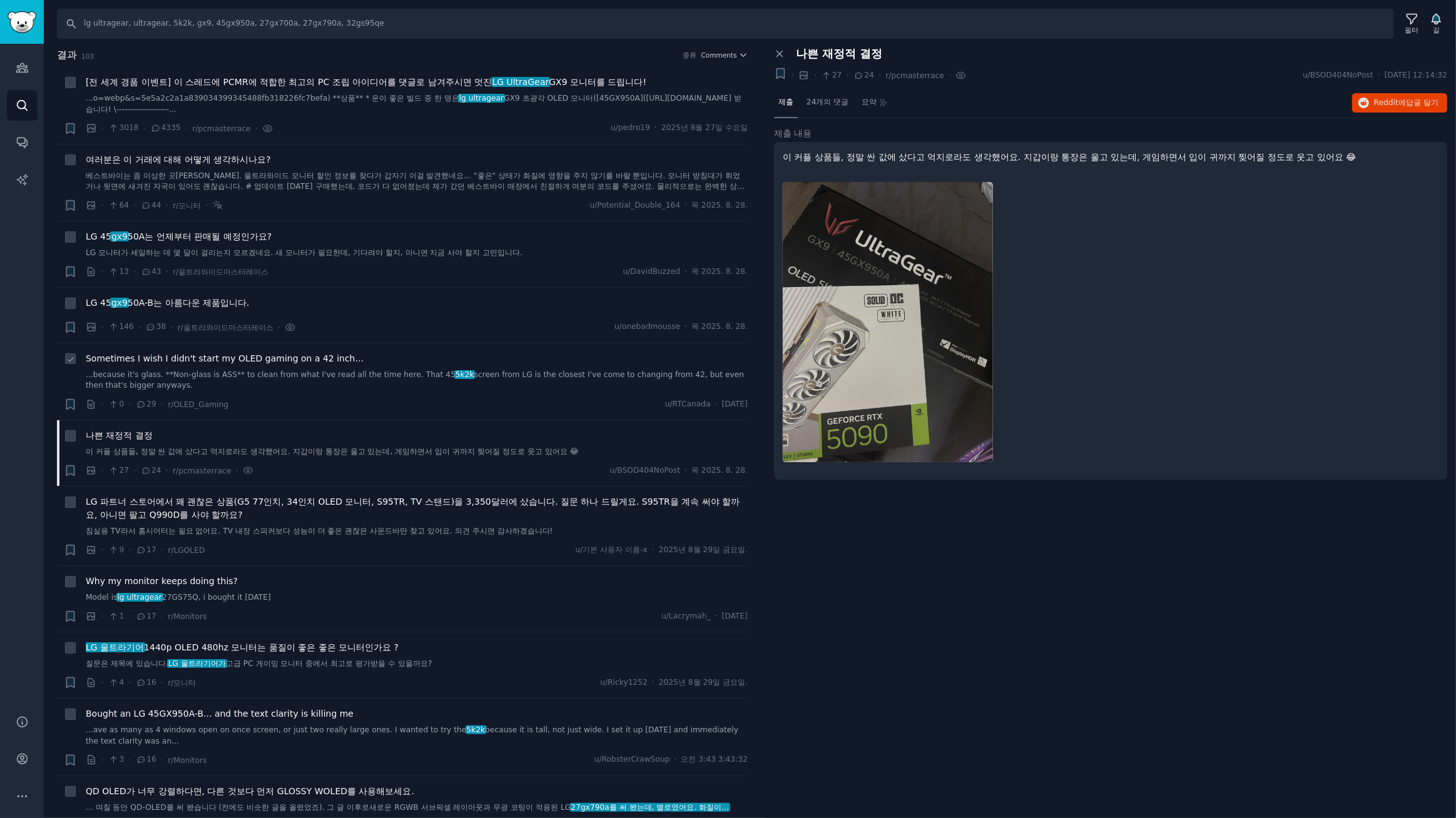
click at [309, 362] on span "Sometimes I wish I didn't start my OLED gaming on a 42 inch..." at bounding box center [224, 358] width 278 height 13
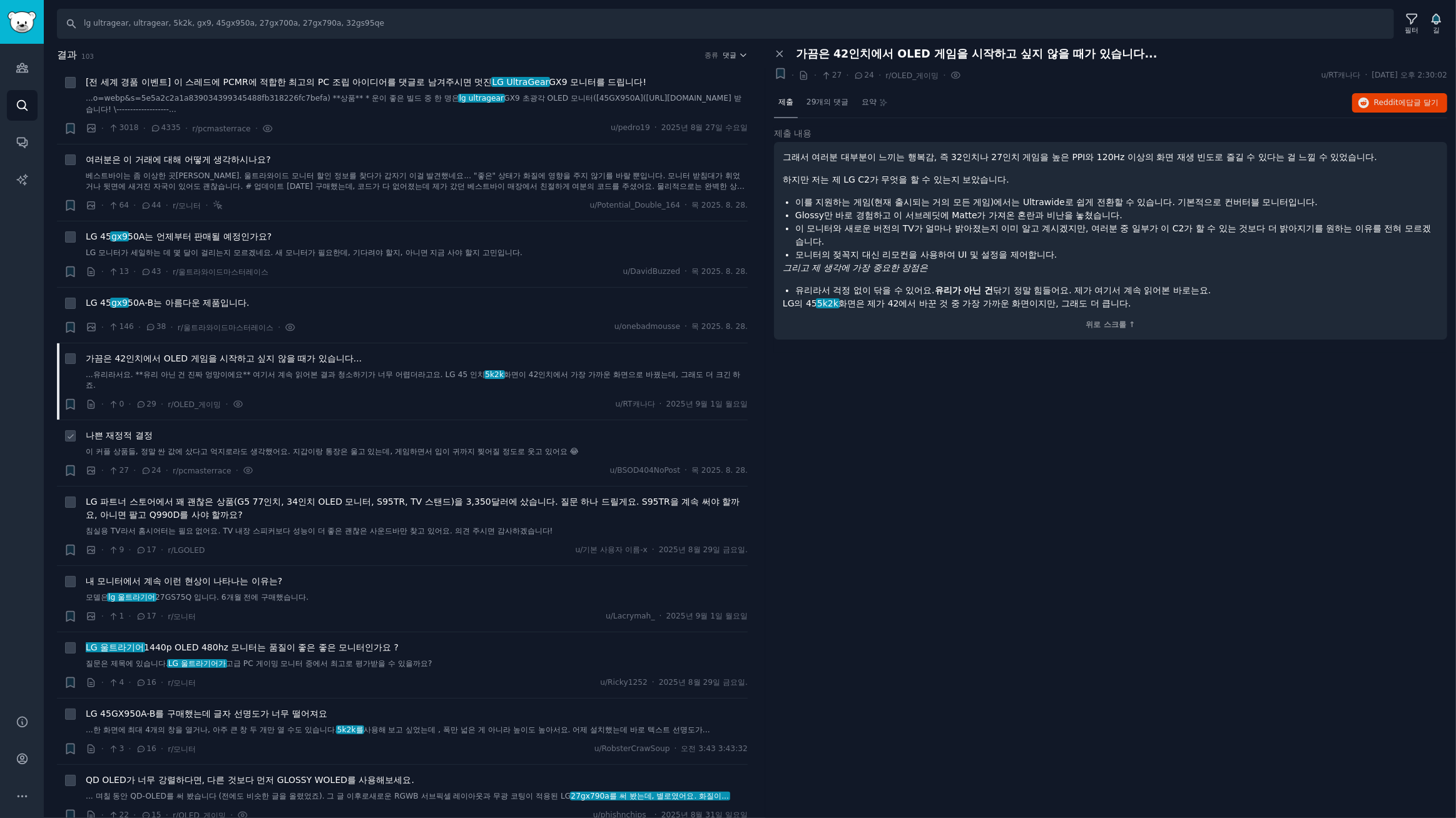
click at [231, 452] on font "이 커플 상품들, 정말 싼 값에 샀다고 억지로라도 생각했어요. 지갑이랑 통장은 울고 있는데, 게임하면서 입이 귀까지 찢어질 정도로 웃고 있어요…" at bounding box center [332, 452] width 493 height 9
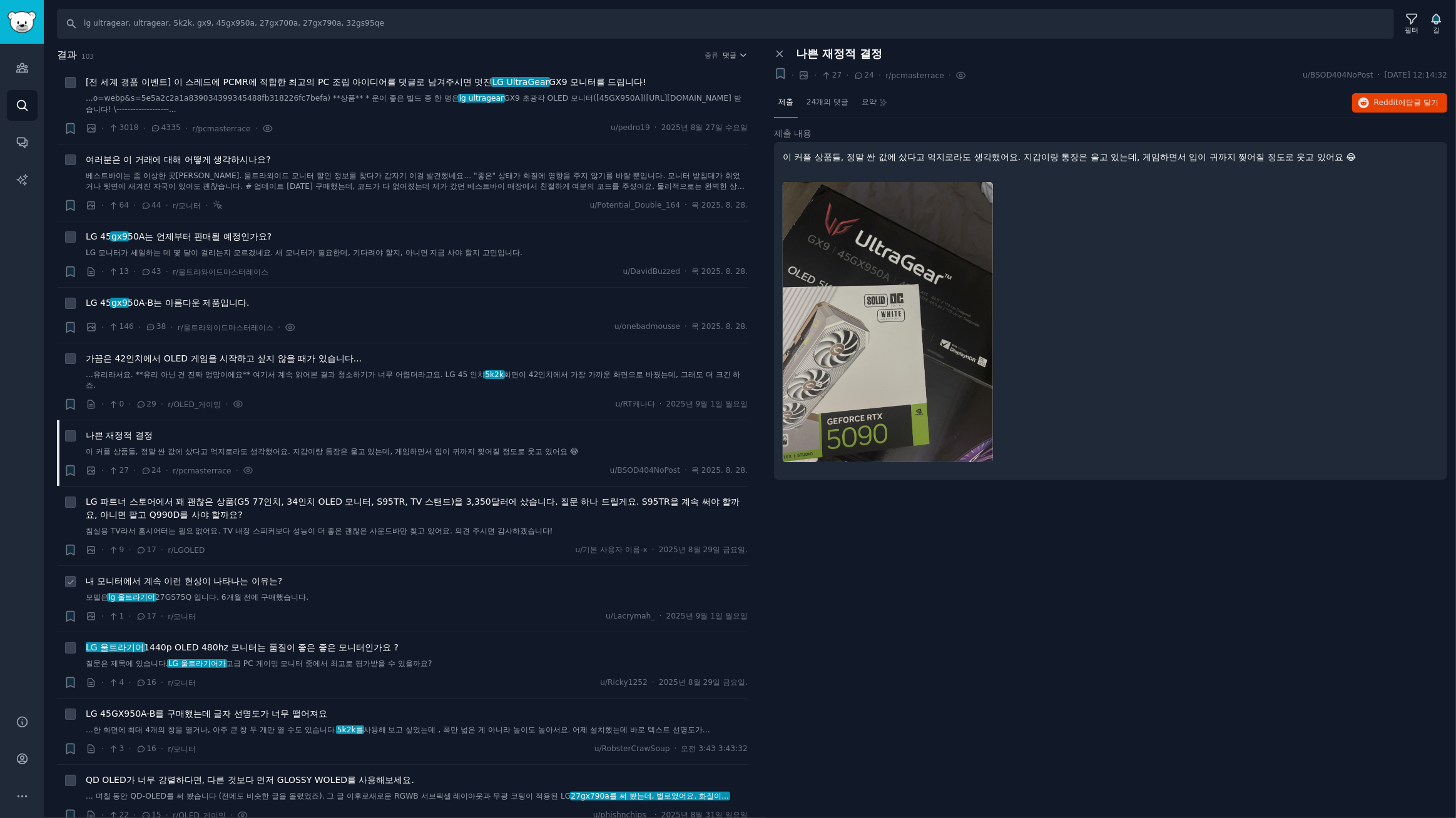
click at [400, 603] on div "내 모니터에서 계속 이런 현상이 나타나는 이유는? 모델은 lg 울트라기어 27GS75Q 입니다. 6개월 전에 구매했습니다. · 1 · 17 ·…" at bounding box center [417, 599] width 662 height 48
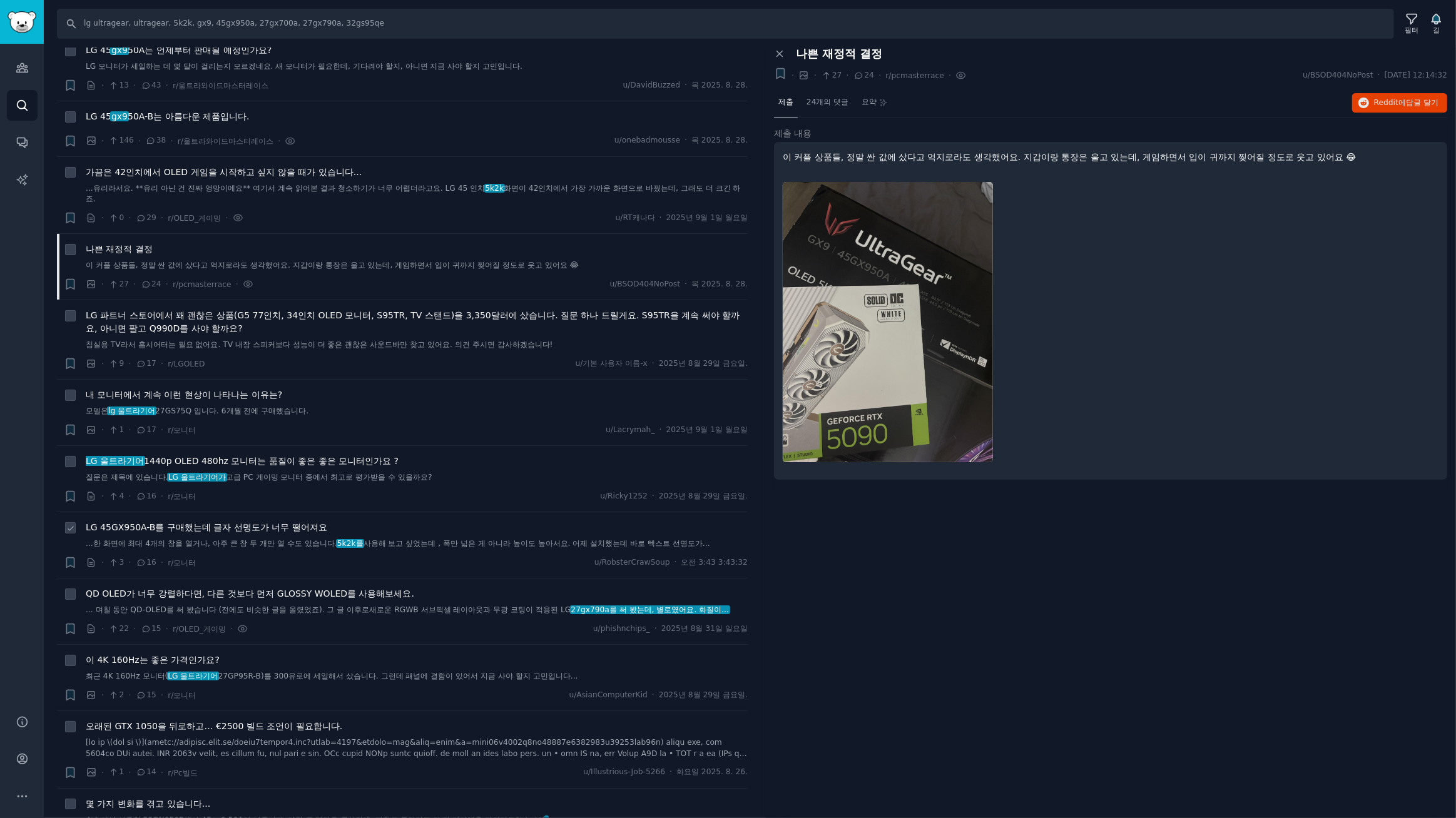
scroll to position [189, 0]
click at [240, 394] on font "내 모니터에서 계속 이런 현상이 나타나는 이유는?" at bounding box center [184, 392] width 197 height 10
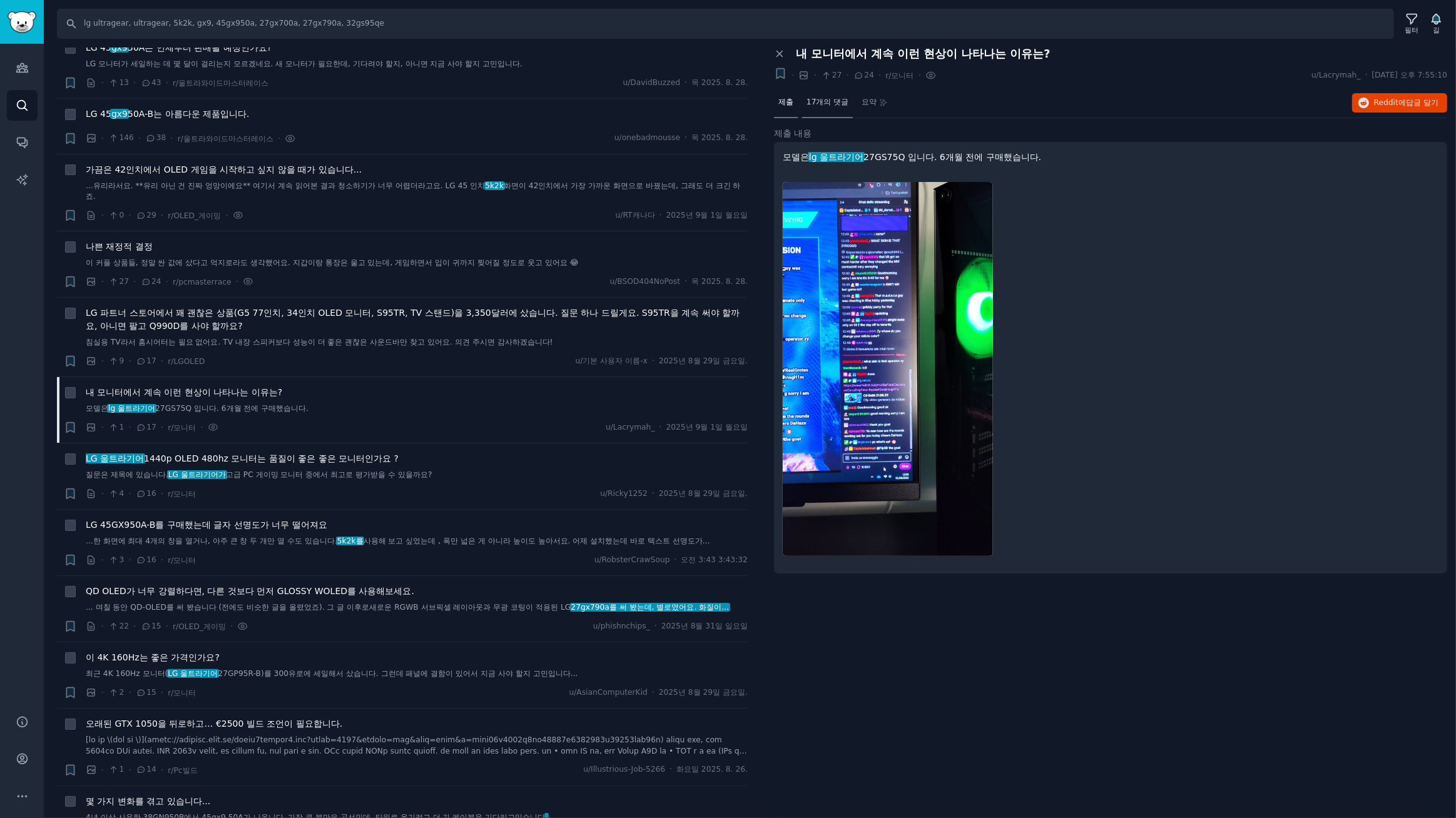
click at [830, 100] on font "17개의 댓글" at bounding box center [827, 102] width 42 height 9
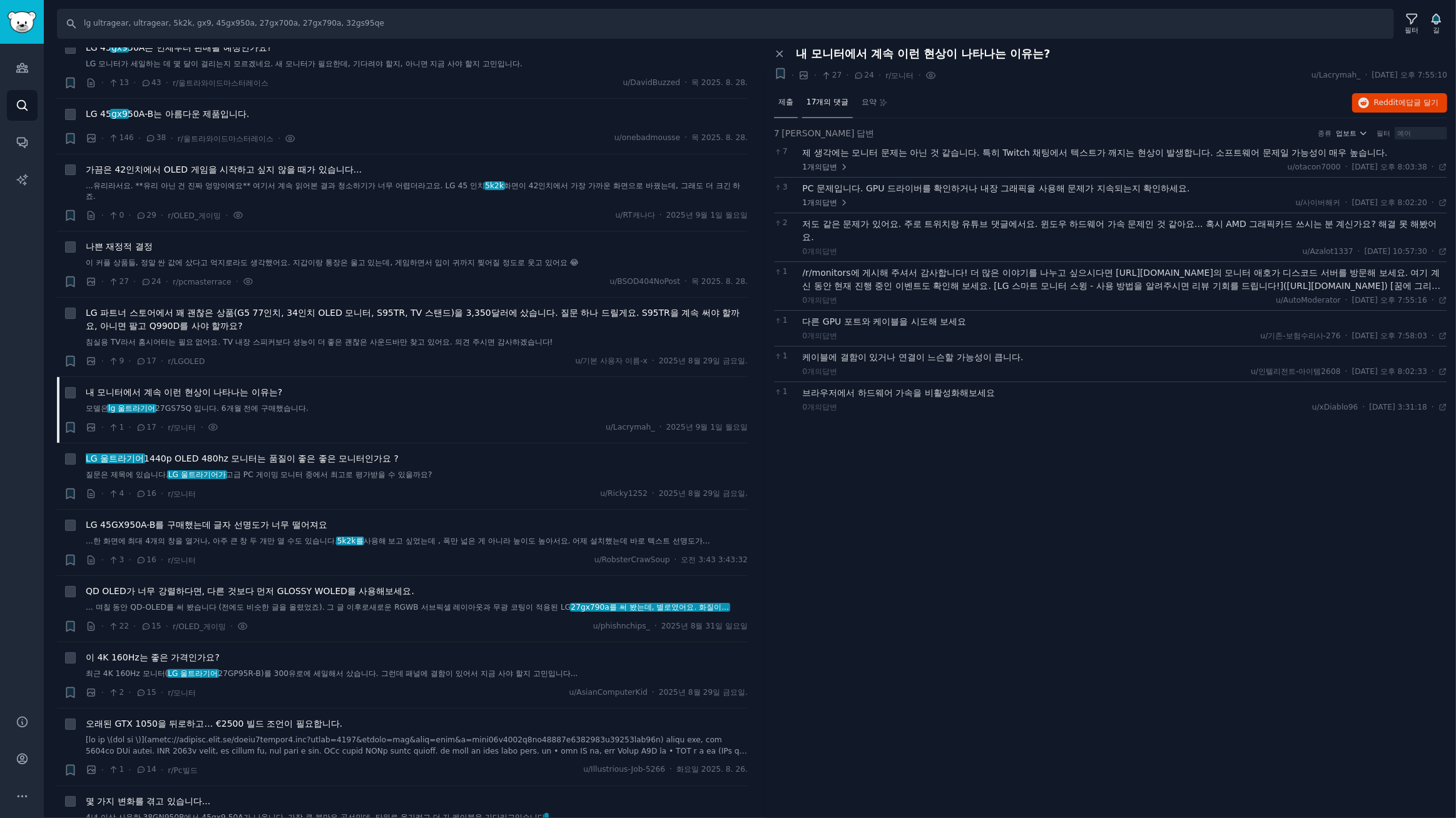
click at [786, 107] on div "제출" at bounding box center [786, 103] width 24 height 30
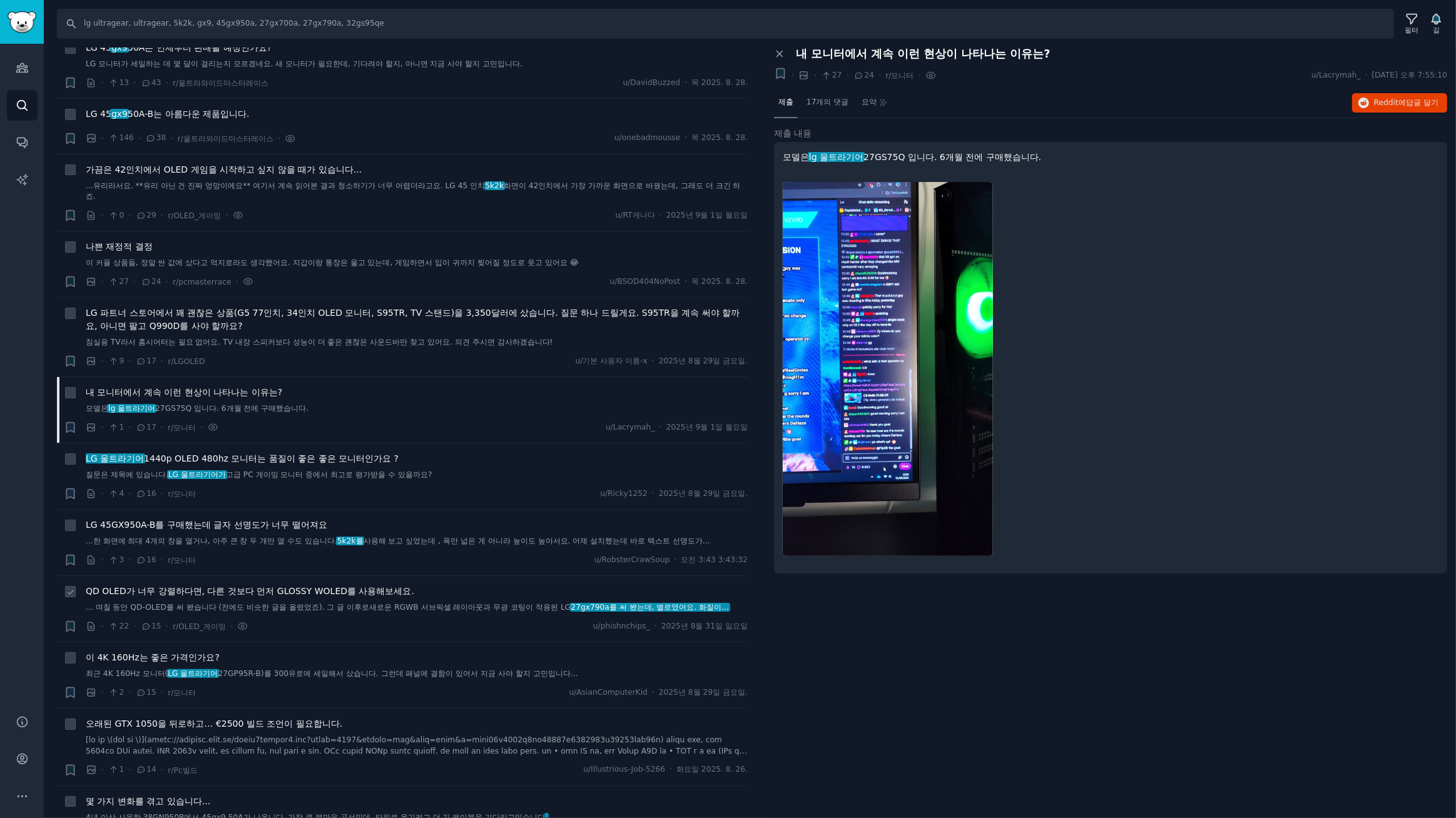
click at [284, 592] on font "QD OLED가 너무 강렬하다면, 다른 것보다 먼저 GLOSSY WOLED를 사용해보세요." at bounding box center [250, 591] width 328 height 10
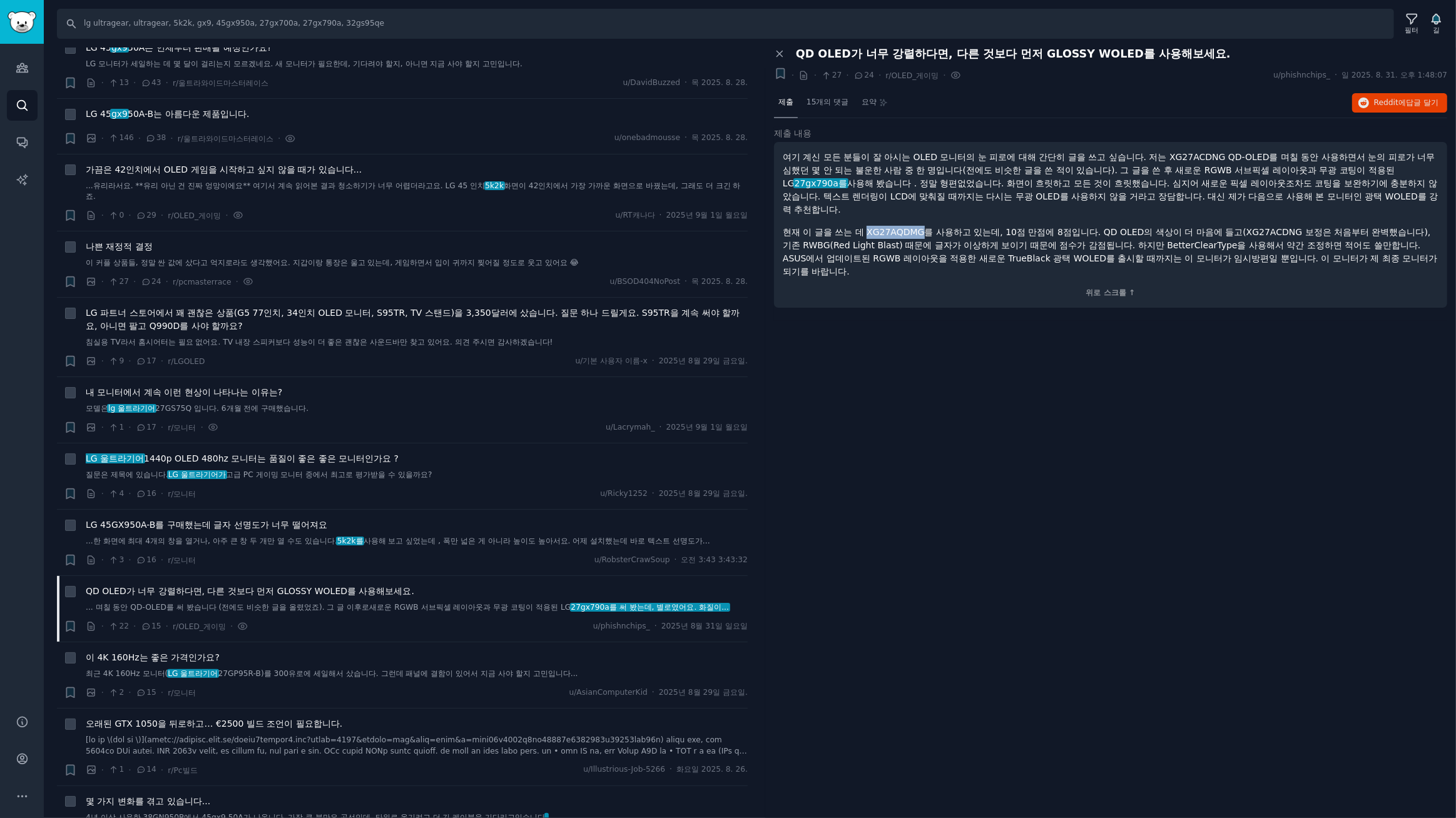
drag, startPoint x: 920, startPoint y: 233, endPoint x: 867, endPoint y: 234, distance: 53.0
click at [867, 234] on font "현재 이 글을 쓰는 데 XG27AQDMG를 사용하고 있는데, 10점 만점에 8점입니다. QD OLED의 색상이 더 마음에 들고(XG27ACDN…" at bounding box center [1110, 252] width 655 height 49
copy font "XG27AQDMG"
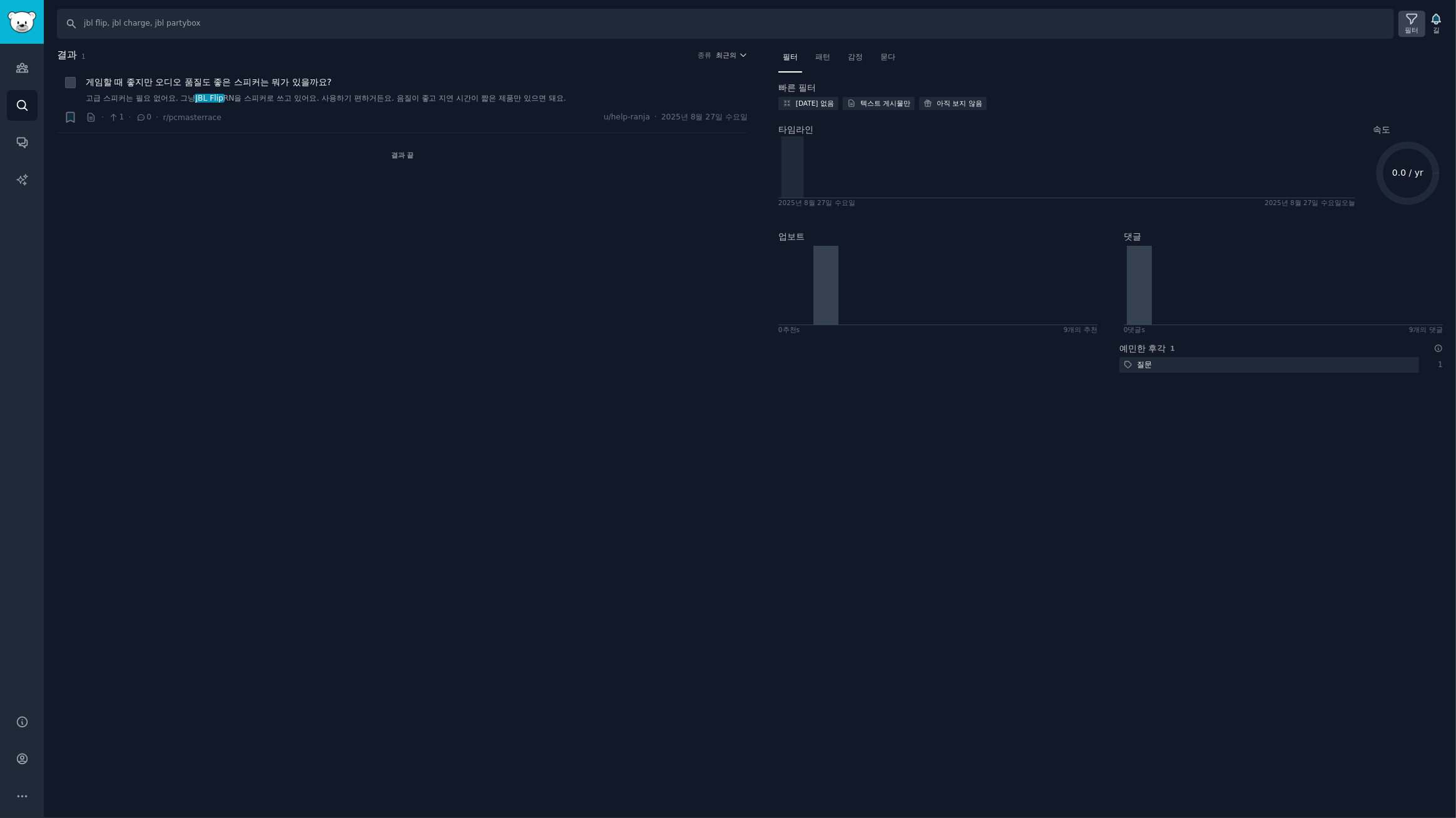
click at [1415, 21] on icon at bounding box center [1411, 19] width 13 height 13
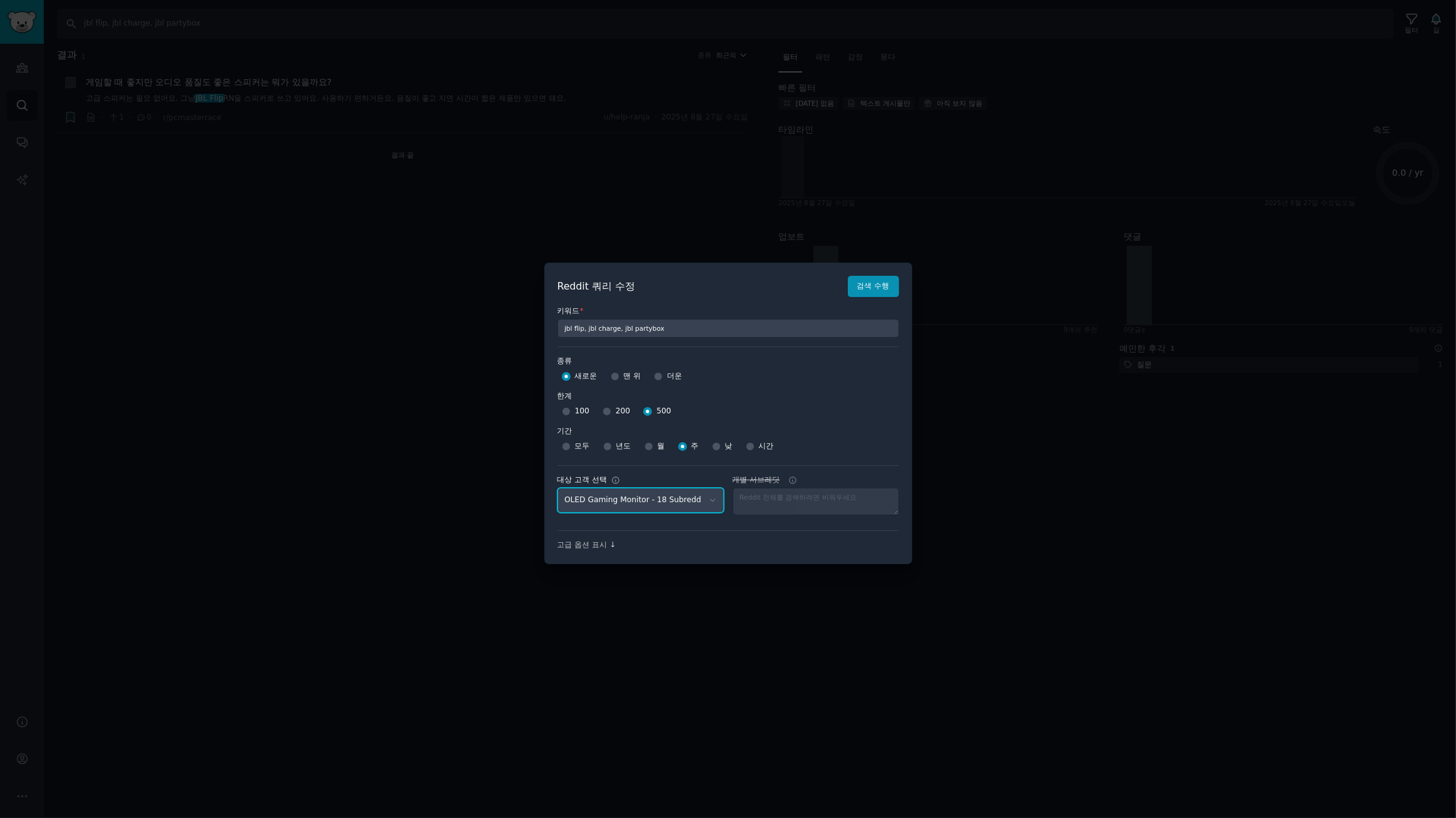
click at [692, 500] on select "No audience - Searching all of Reddit stanbyme - 35 Subreddits internetexplorer…" at bounding box center [641, 500] width 167 height 26
select select "d5641c5a1a"
click at [558, 488] on select "No audience - Searching all of Reddit stanbyme - 35 Subreddits internetexplorer…" at bounding box center [641, 500] width 167 height 26
click at [871, 287] on font "검색 수행" at bounding box center [873, 286] width 33 height 9
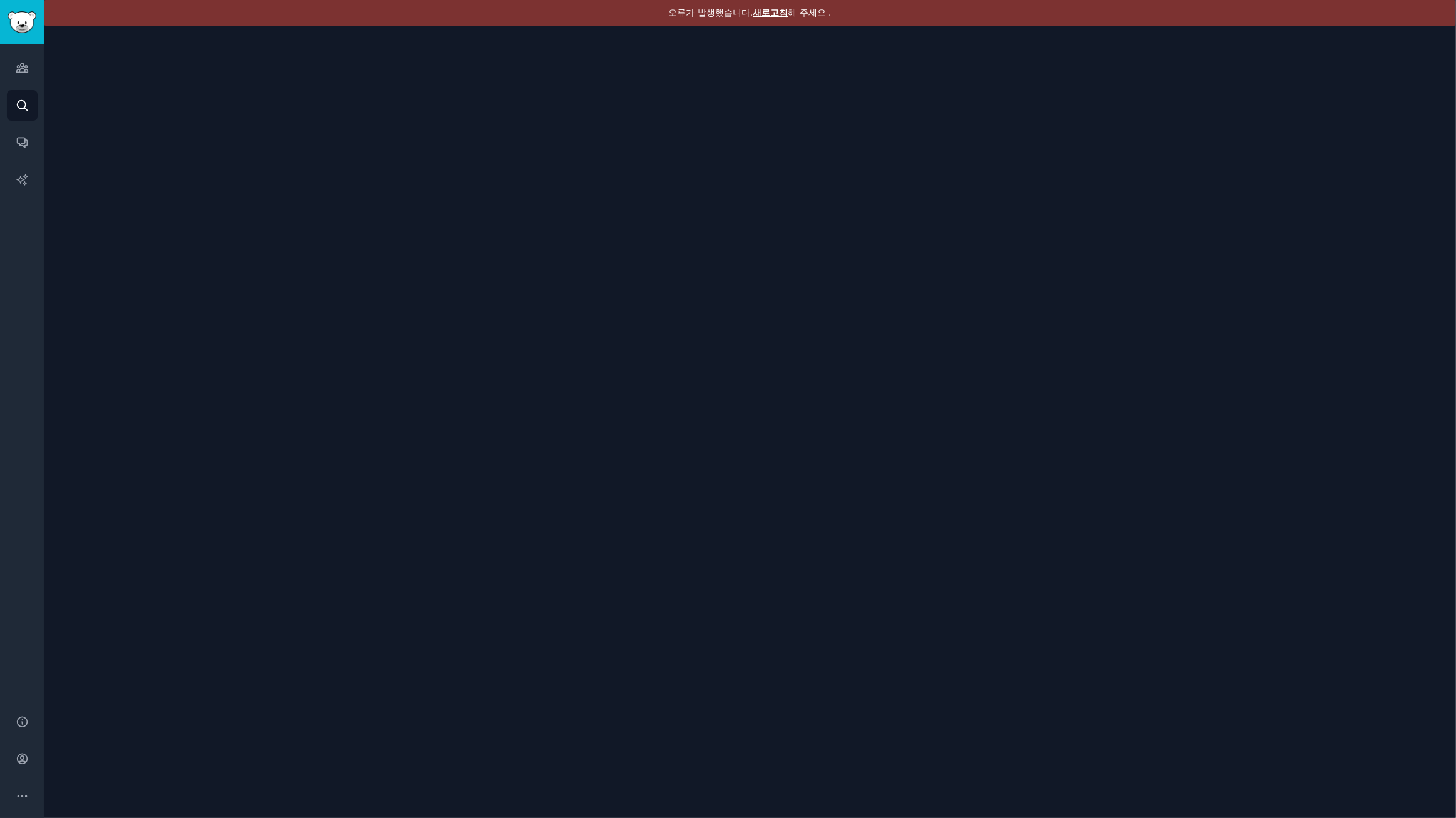
click at [769, 13] on font "새로고침" at bounding box center [770, 13] width 35 height 10
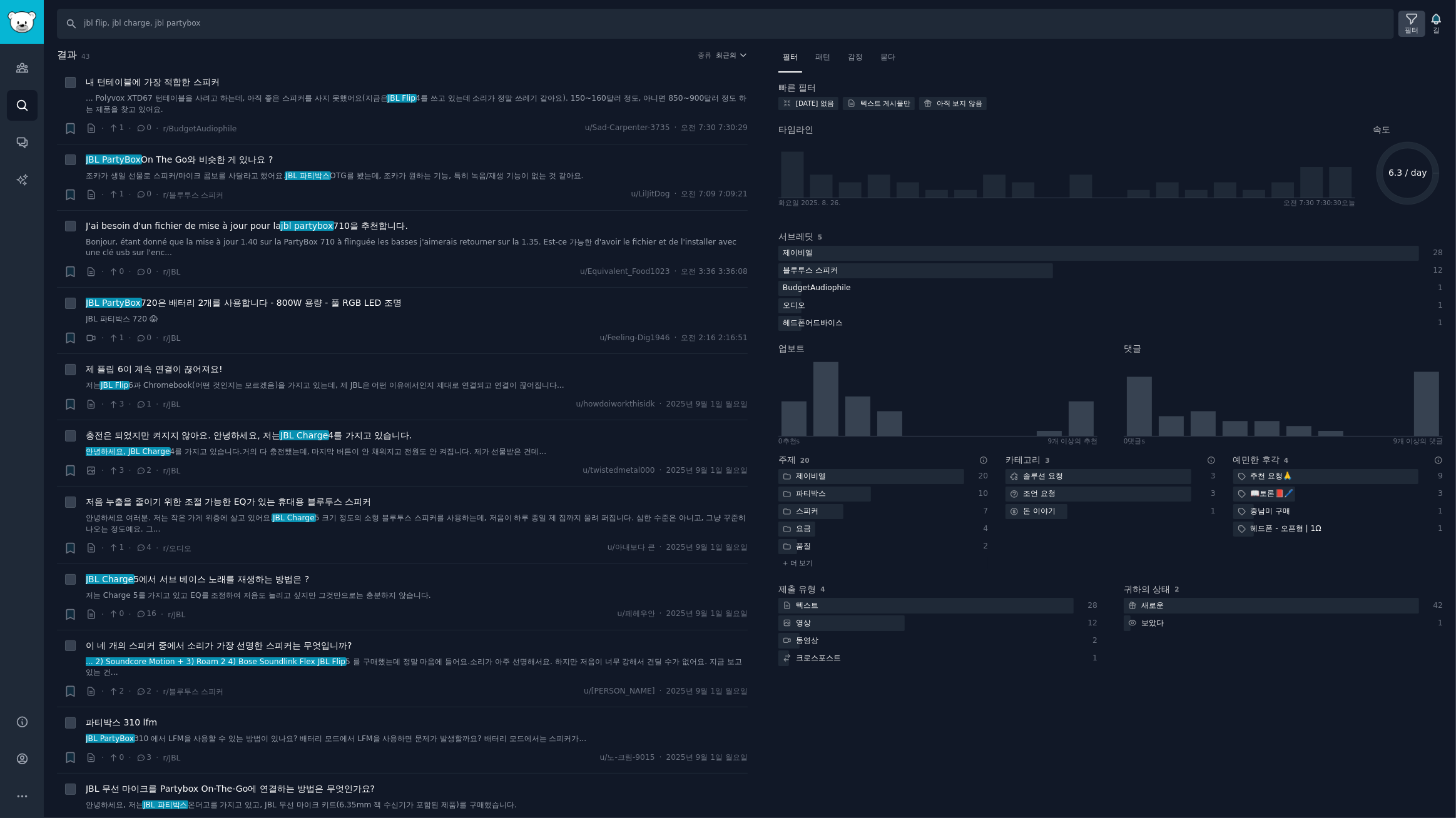
click at [1409, 22] on icon at bounding box center [1411, 19] width 13 height 13
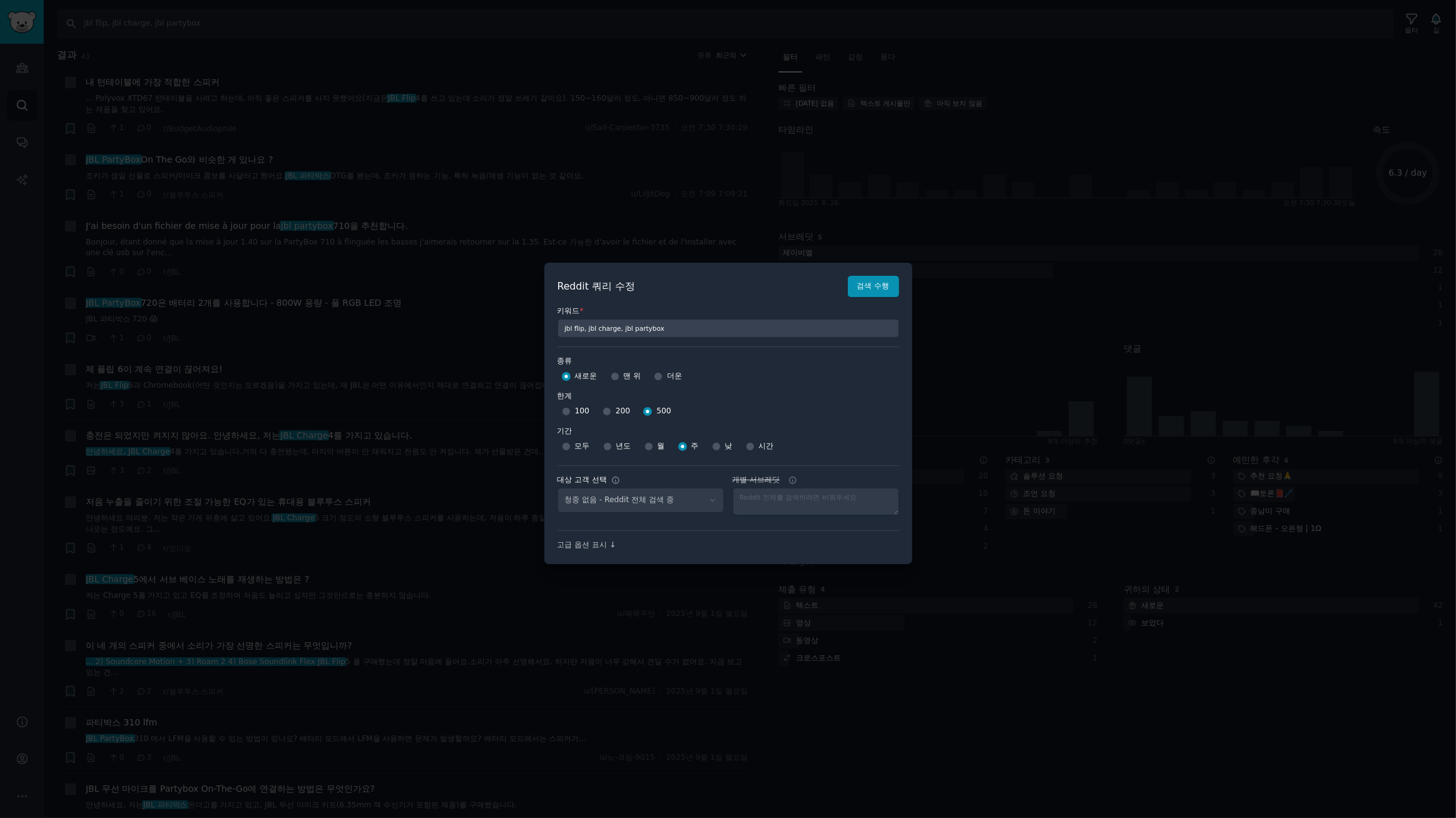
select select "d5641c5a1a"
click at [882, 106] on div at bounding box center [728, 409] width 1456 height 818
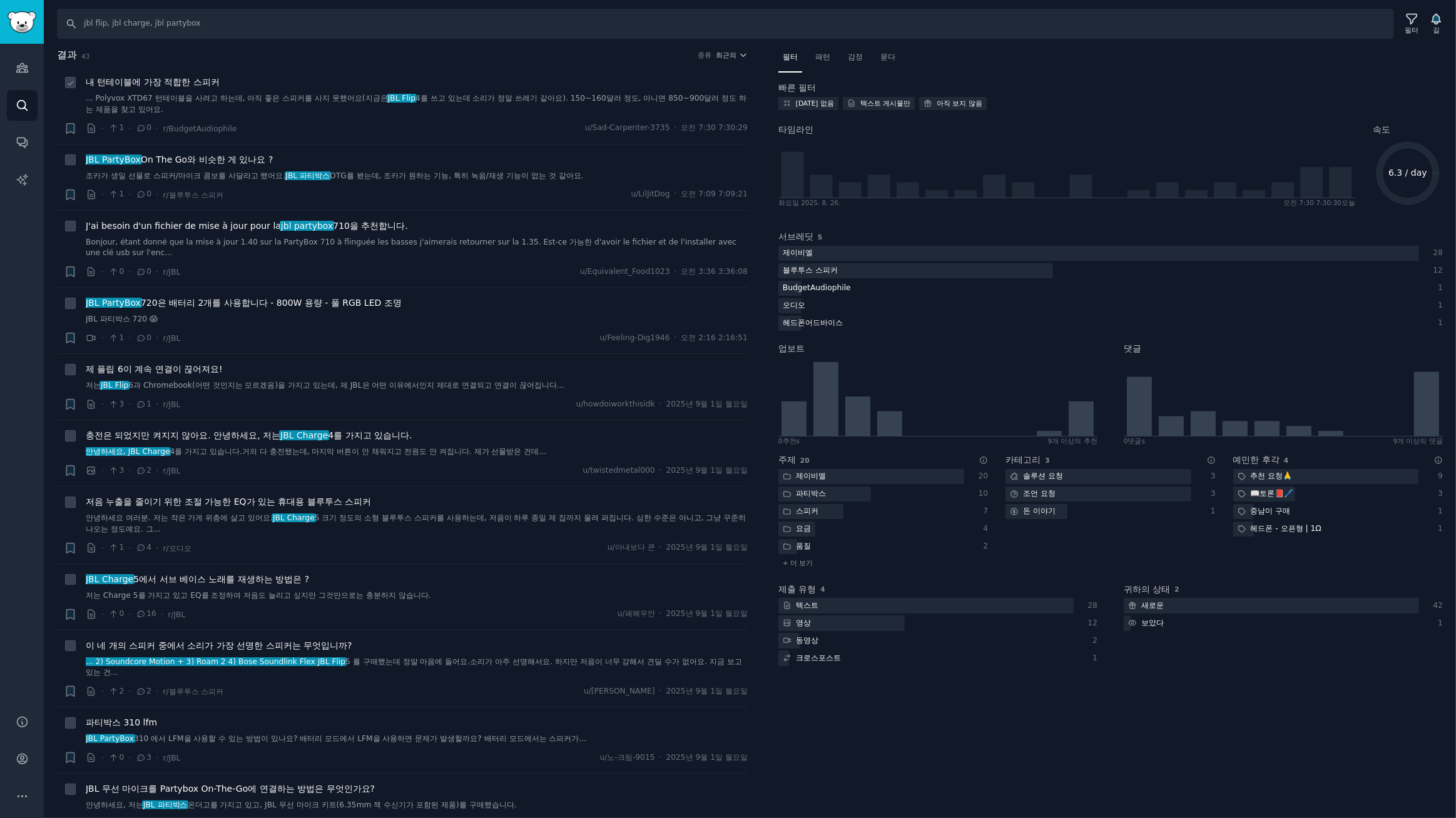
click at [460, 68] on li "+ 내 턴테이블에 가장 적합한 스피커 ... Polyvox XTD67 턴테이블을 사려고 하는데, 아직 좋은 스피커를 사지 못했어요(지금은 JB…" at bounding box center [402, 105] width 691 height 77
click at [730, 55] on font "최근의" at bounding box center [727, 55] width 21 height 8
click at [677, 99] on div "Upvotes" at bounding box center [684, 100] width 116 height 22
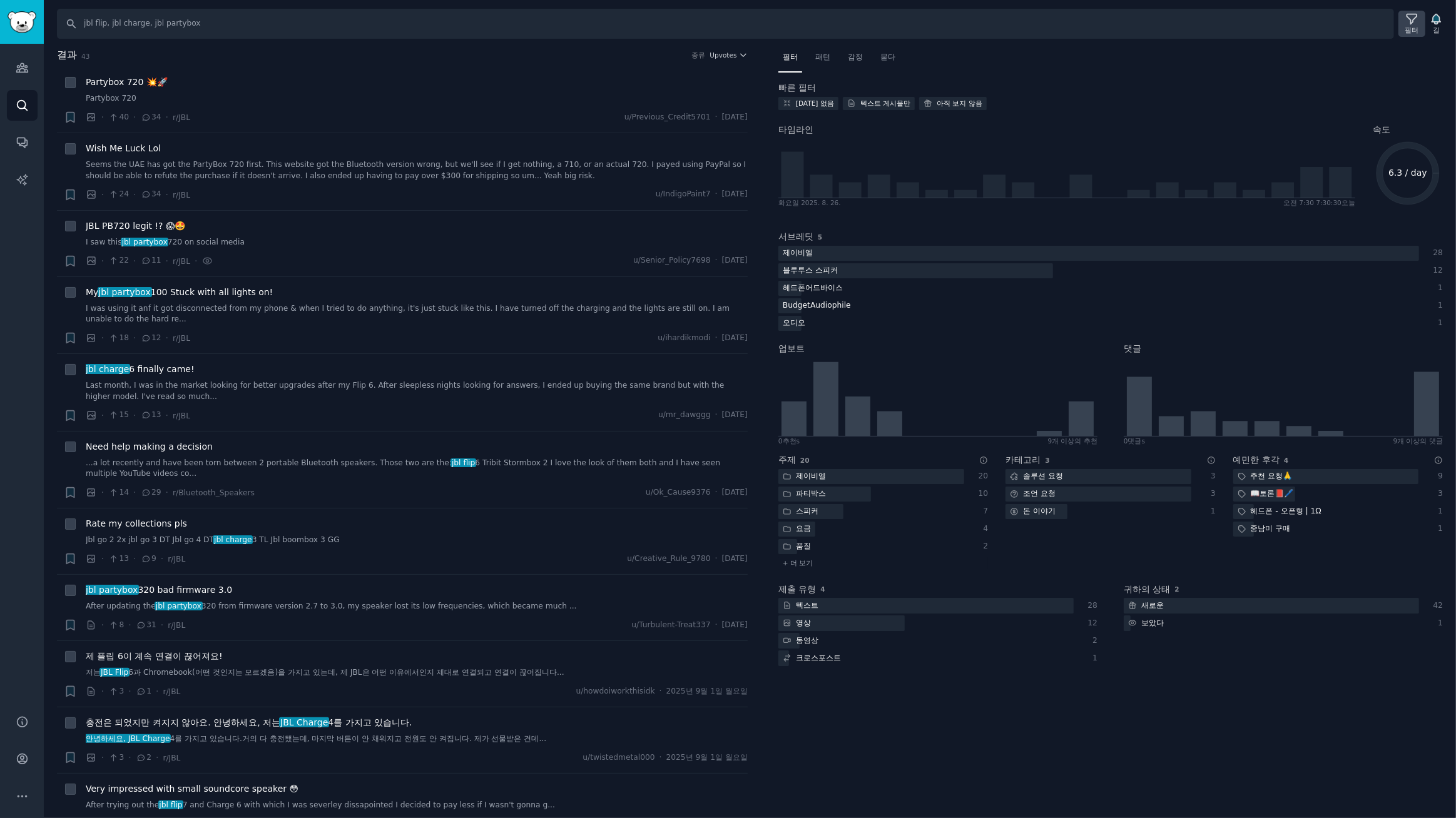
click at [1418, 26] on font "필터" at bounding box center [1412, 30] width 14 height 8
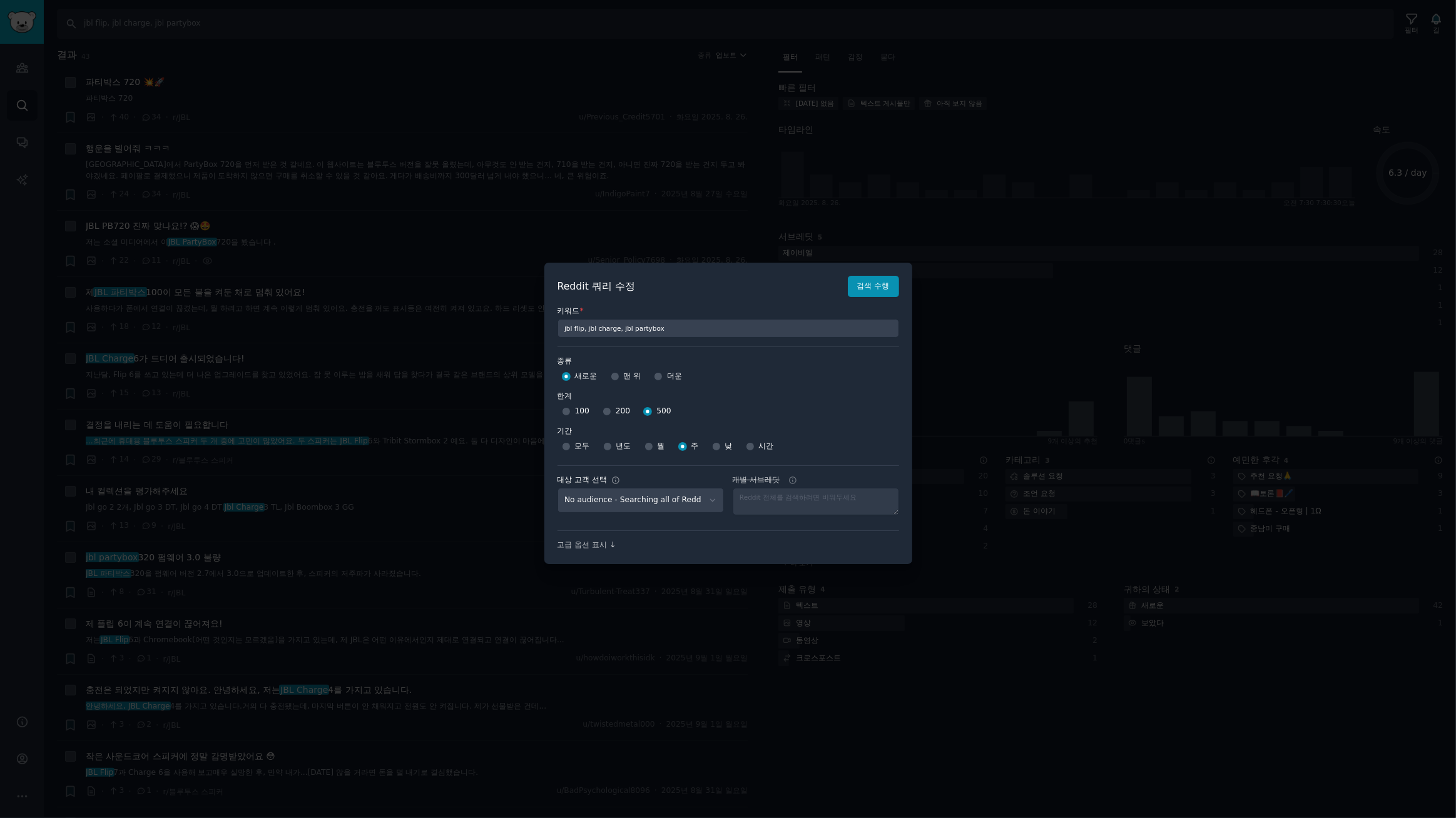
select select "d5641c5a1a"
click at [733, 61] on div at bounding box center [728, 409] width 1456 height 818
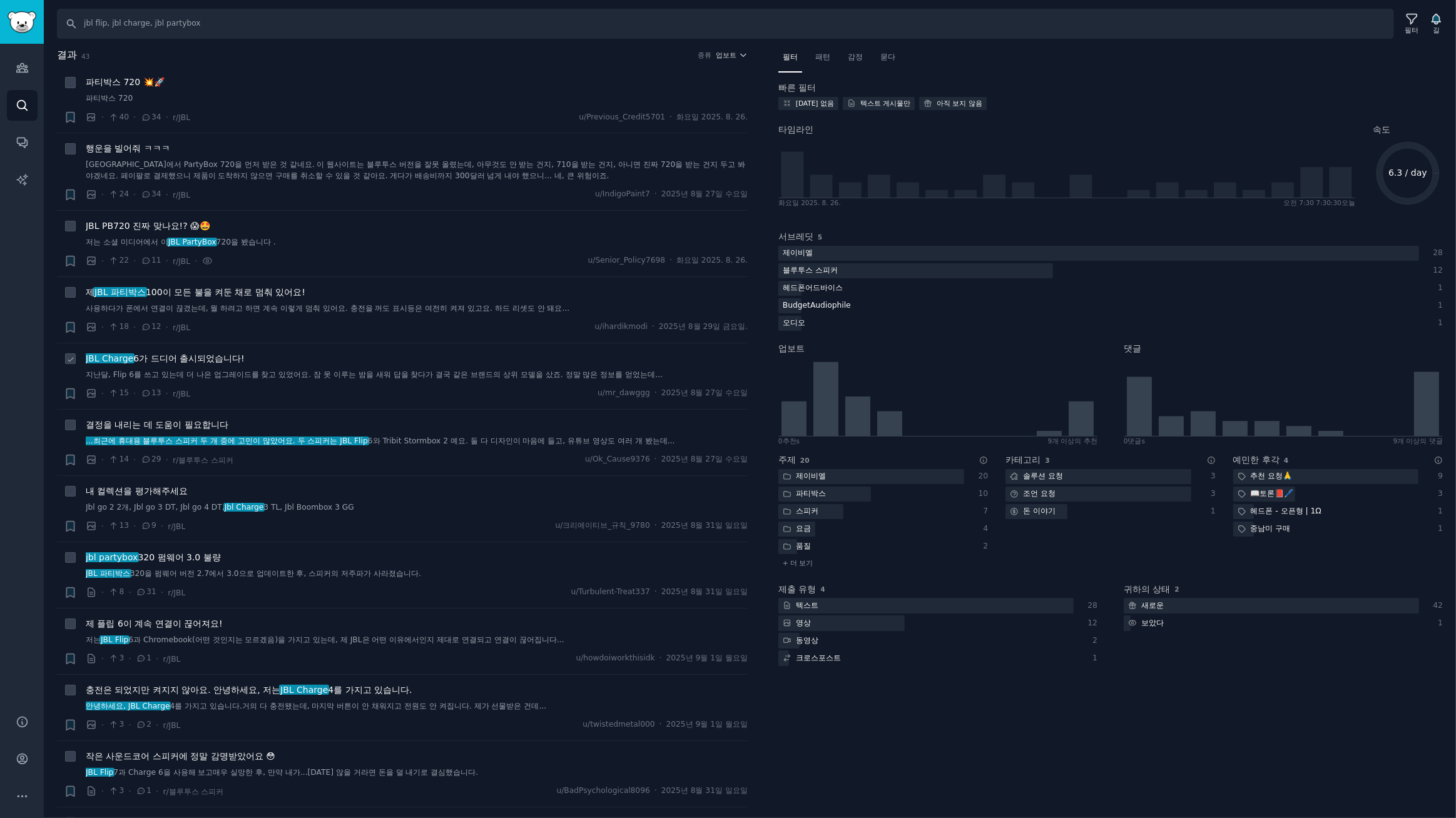
click at [176, 357] on font "6가 드디어 출시되었습니다!" at bounding box center [188, 358] width 111 height 10
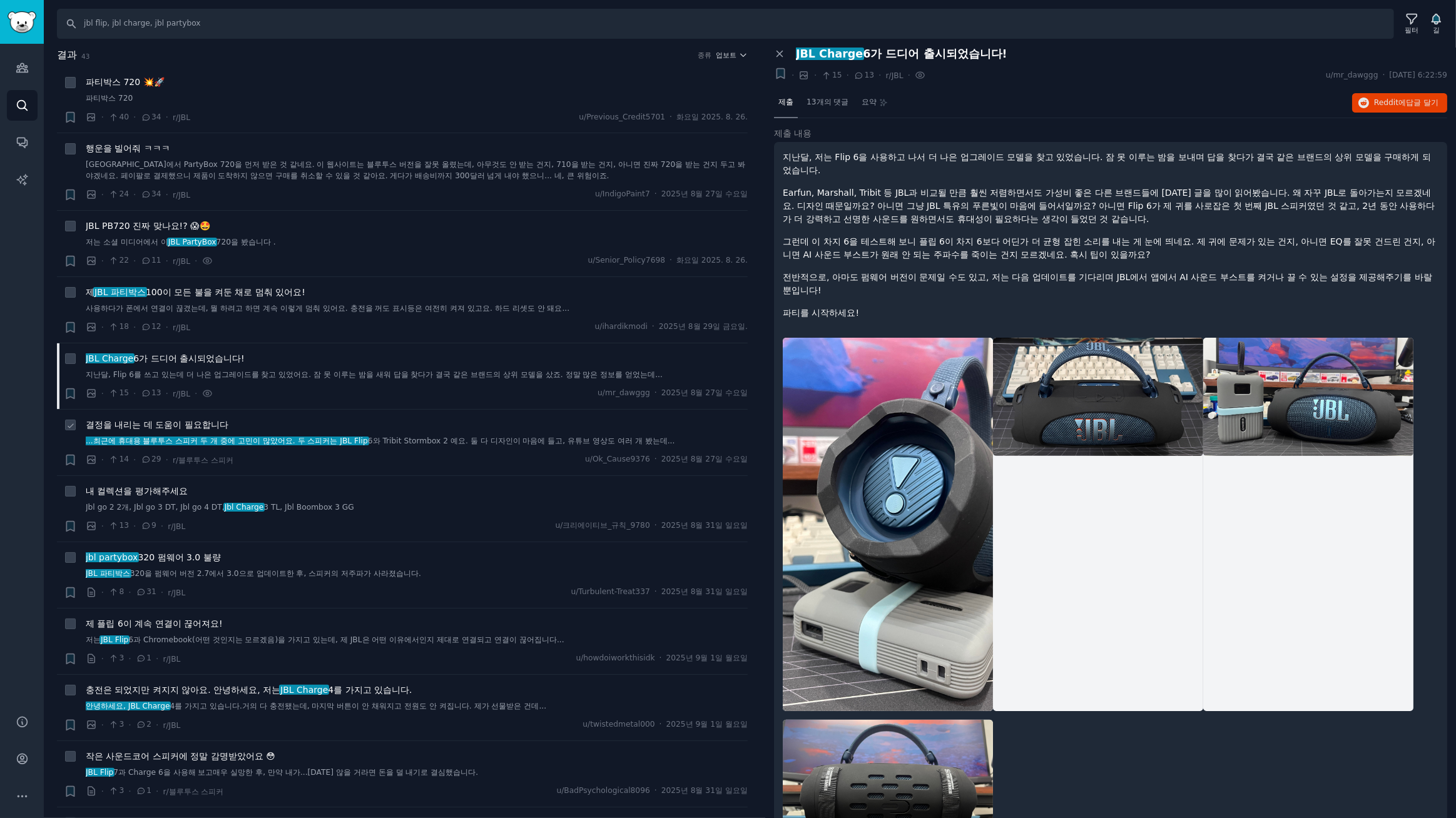
click at [194, 431] on div "결정을 내리는 데 도움이 필요합니다 ...최근에 휴대용 블루투스 스피커 두 개 중에 고민이 많았어요. 두 스피커는 JBL Flip 6와 Tri…" at bounding box center [417, 433] width 662 height 29
click at [263, 443] on font "...최근에 휴대용 블루투스 스피커 두 개 중에 고민이 많았어요. 두 스피커는 JBL Flip" at bounding box center [227, 441] width 282 height 9
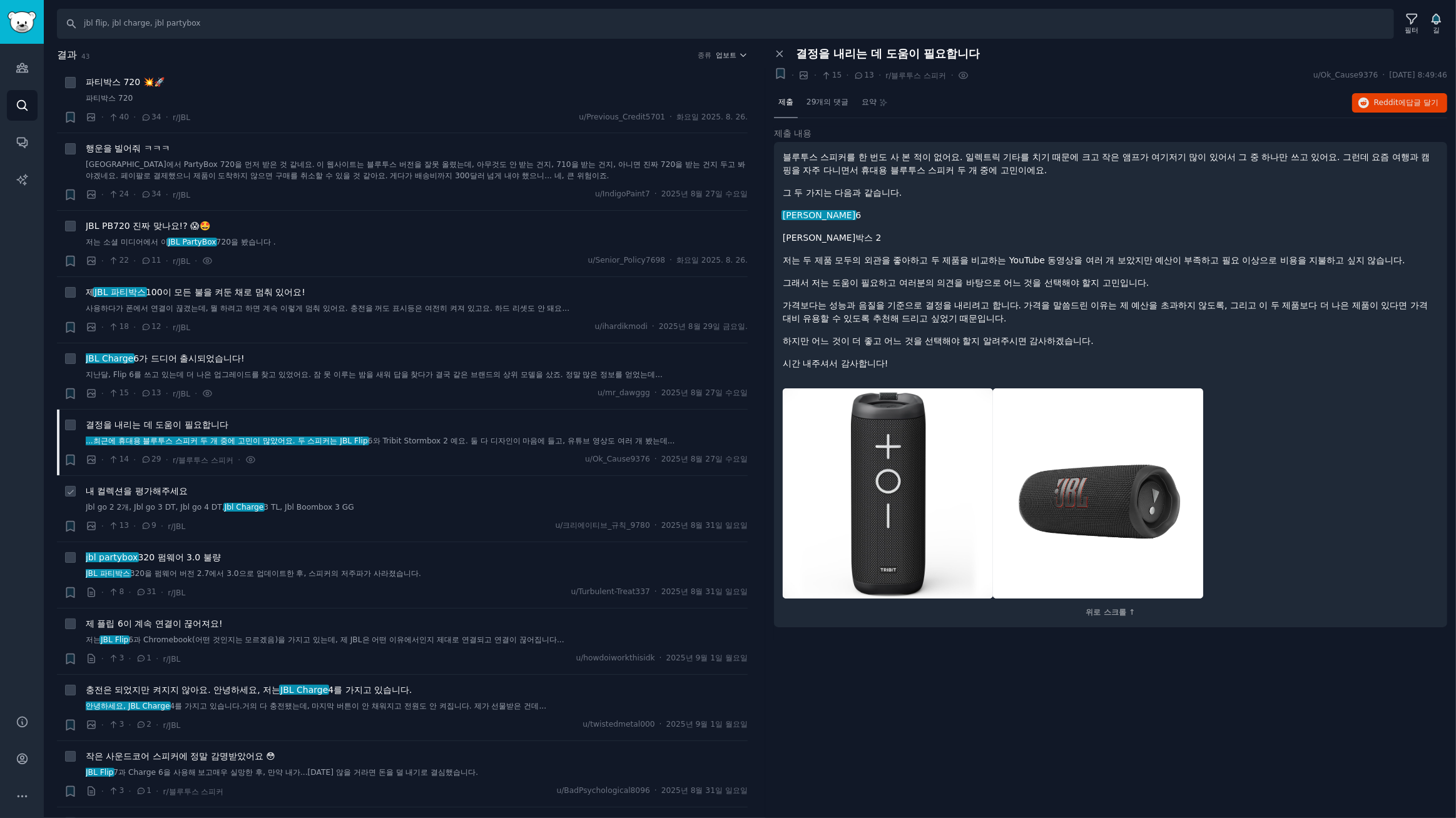
click at [153, 488] on font "내 컬렉션을 평가해주세요" at bounding box center [137, 491] width 102 height 10
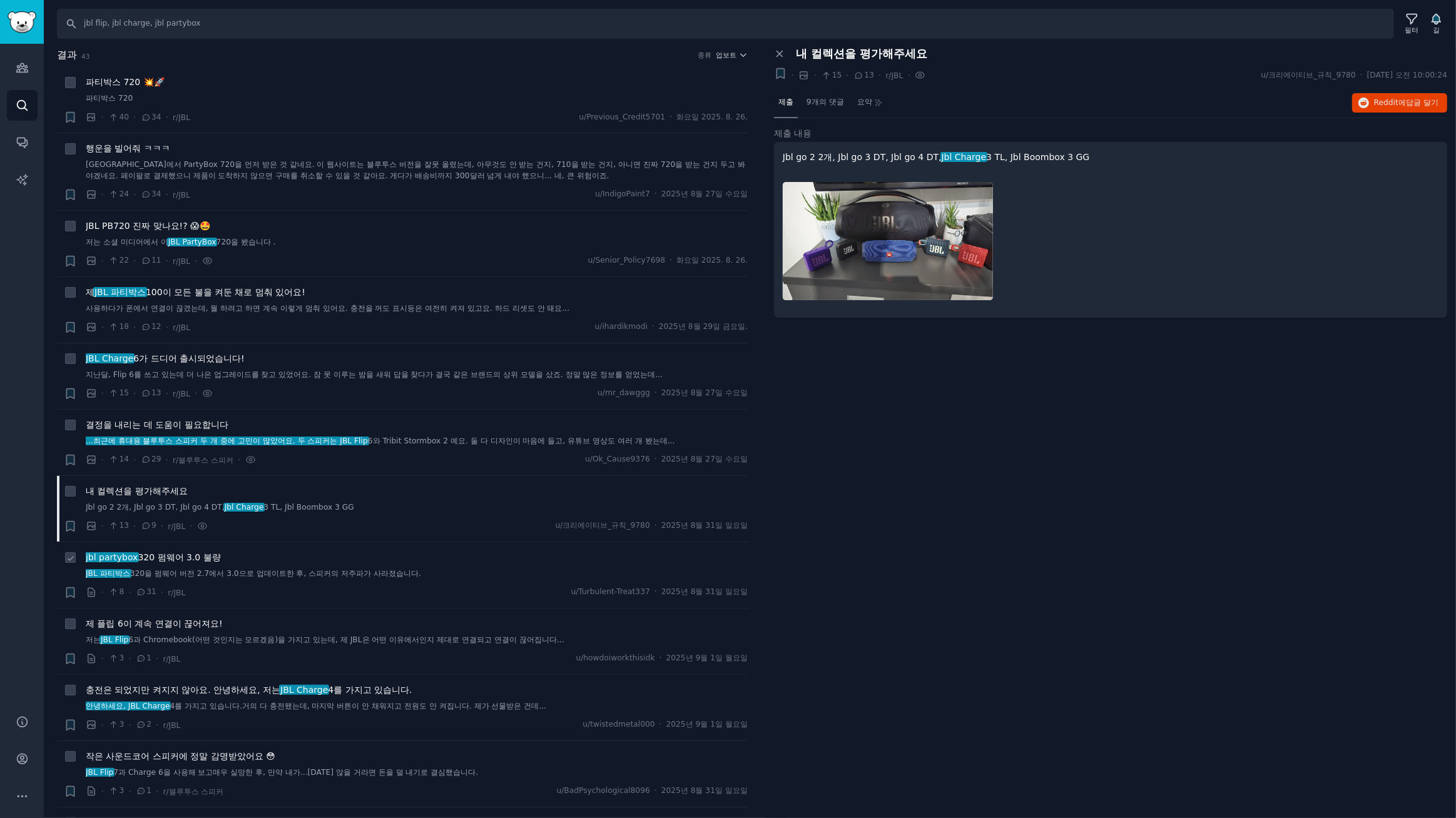
click at [166, 562] on font "320 펌웨어 3.0 불량" at bounding box center [178, 557] width 82 height 10
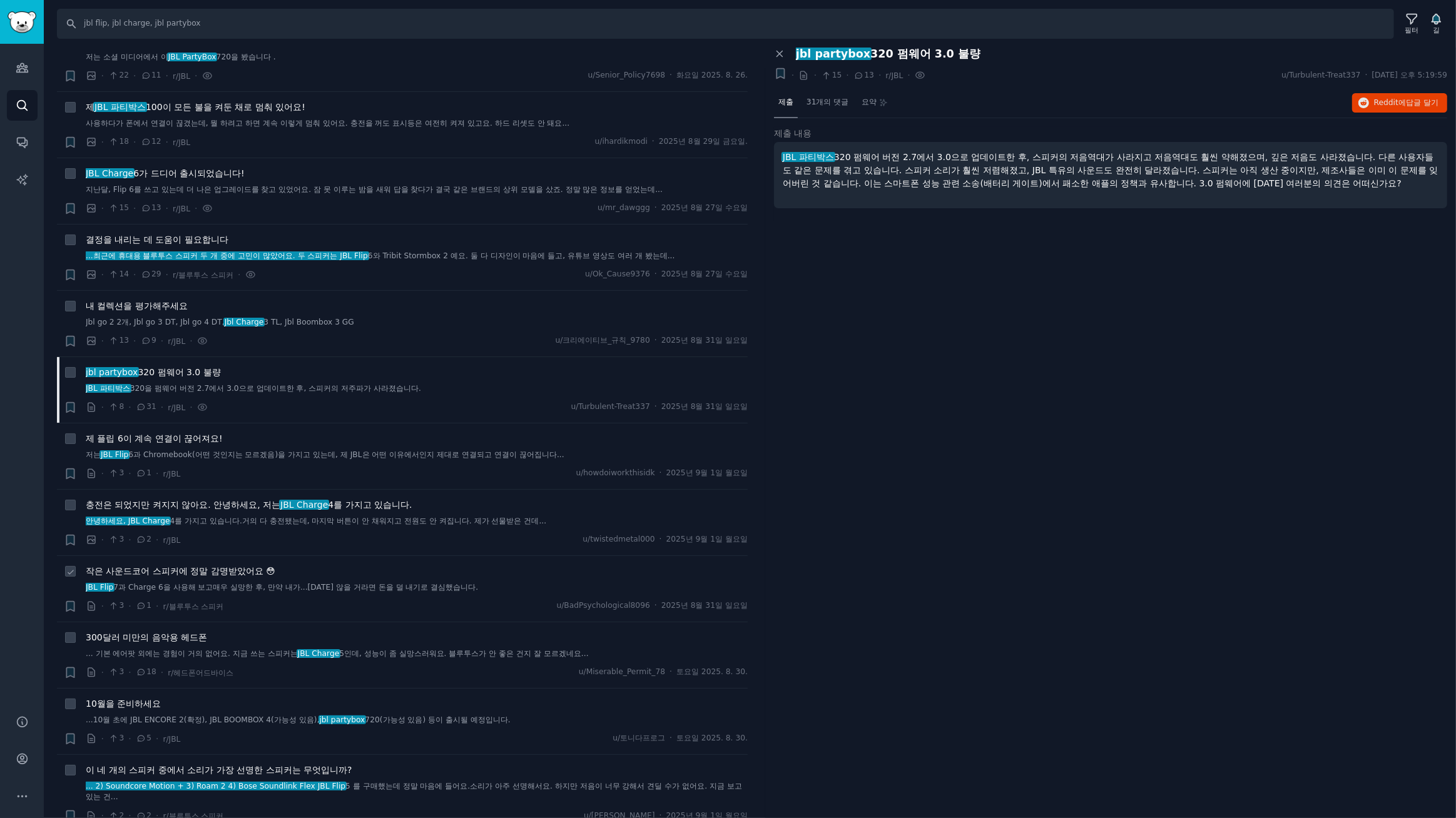
scroll to position [189, 0]
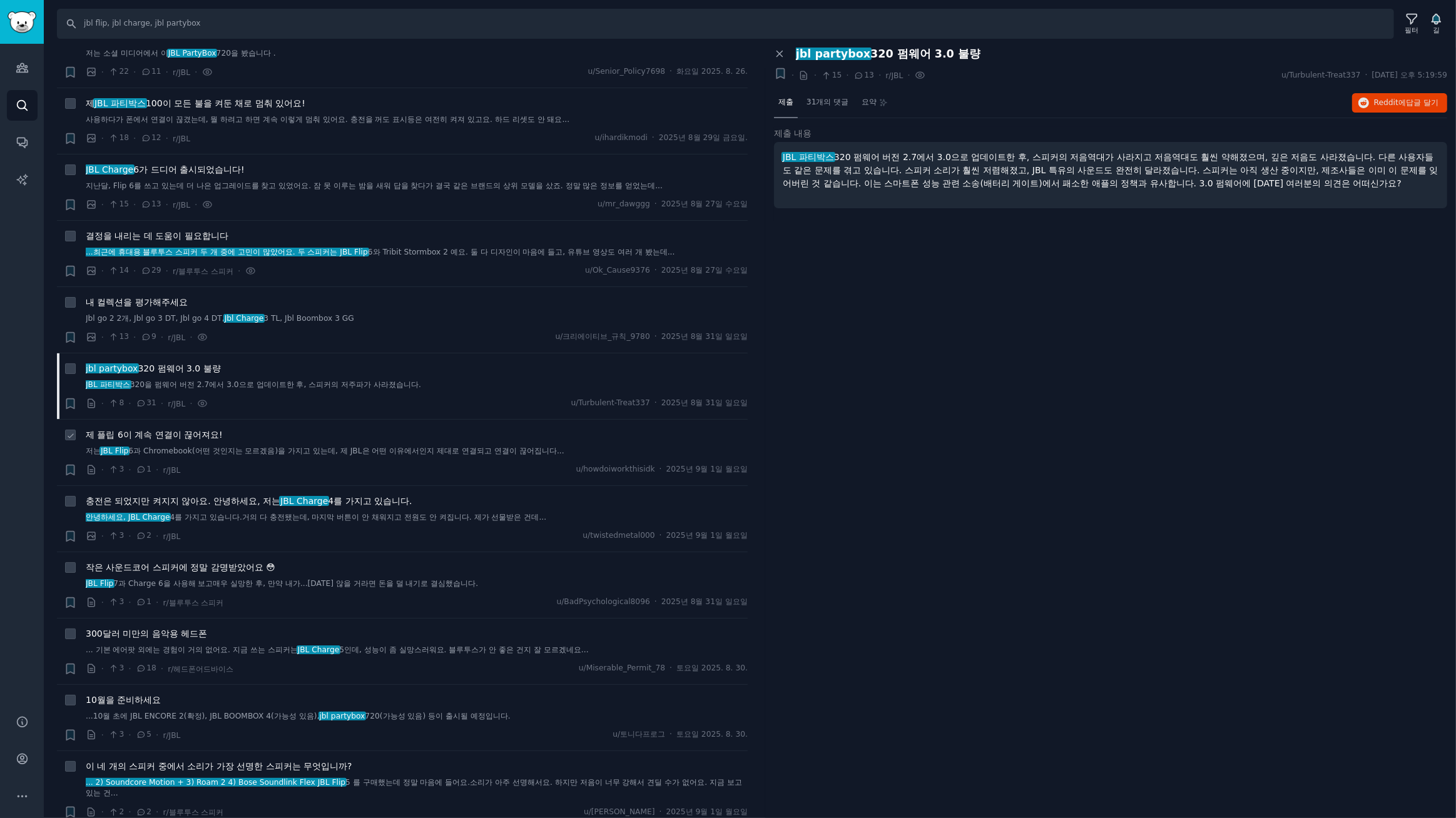
click at [178, 435] on font "제 플립 6이 계속 연결이 끊어져요!" at bounding box center [154, 435] width 137 height 10
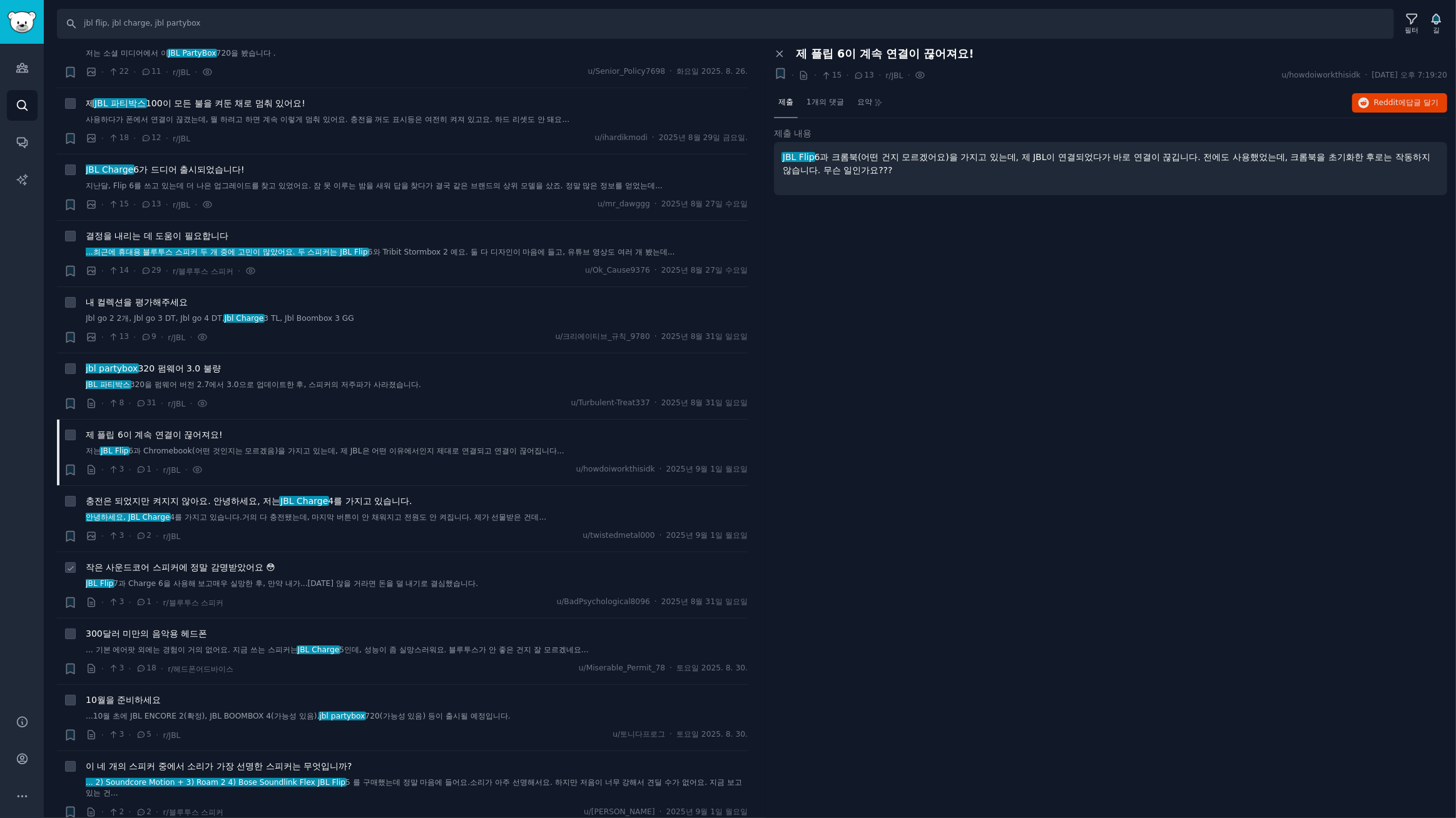
click at [228, 567] on font "작은 사운드코어 스피커에 정말 감명받았어요 😳" at bounding box center [181, 567] width 190 height 10
